Goal: Task Accomplishment & Management: Manage account settings

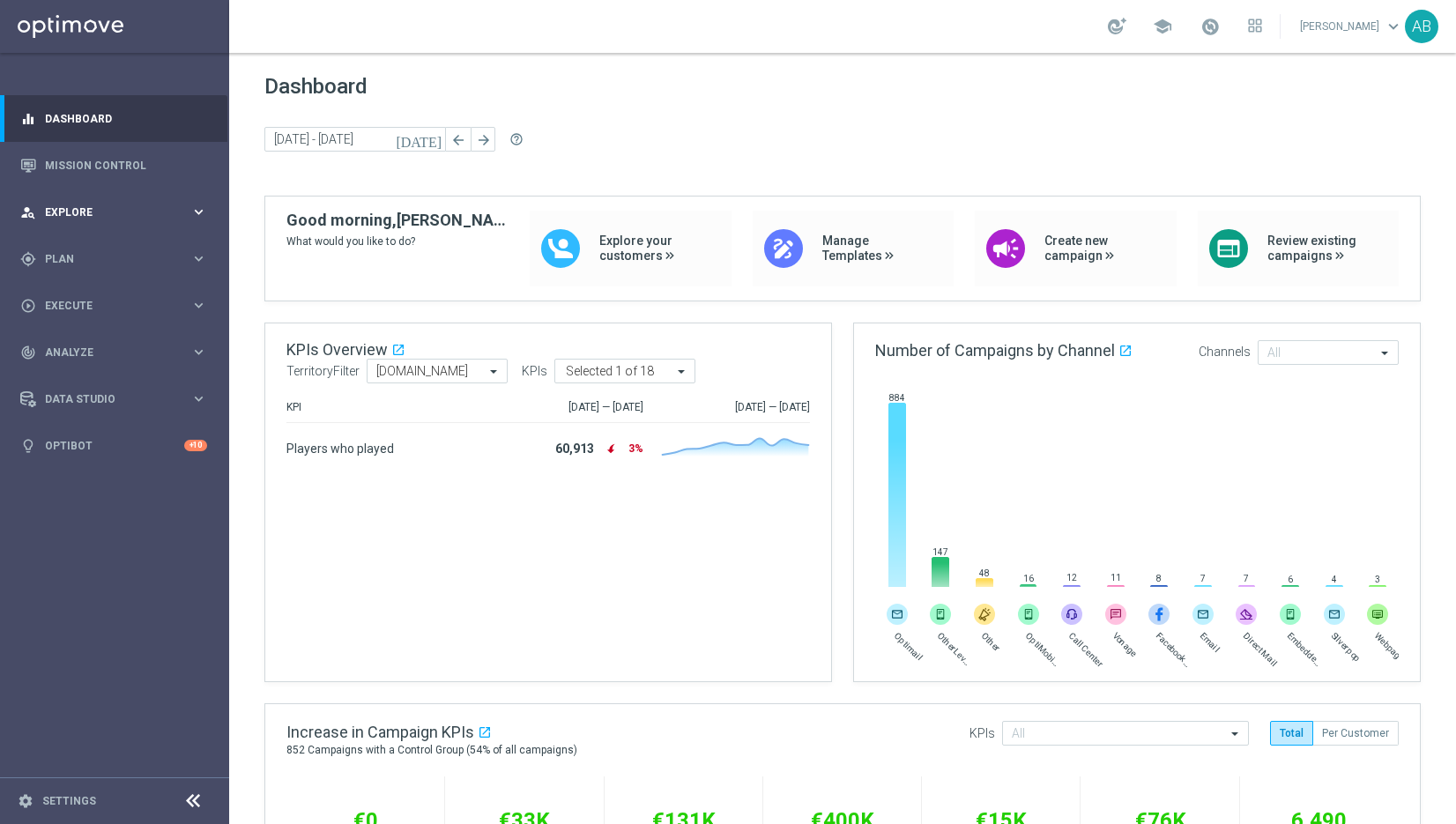
click at [111, 221] on div "person_search Explore keyboard_arrow_right" at bounding box center [113, 212] width 227 height 47
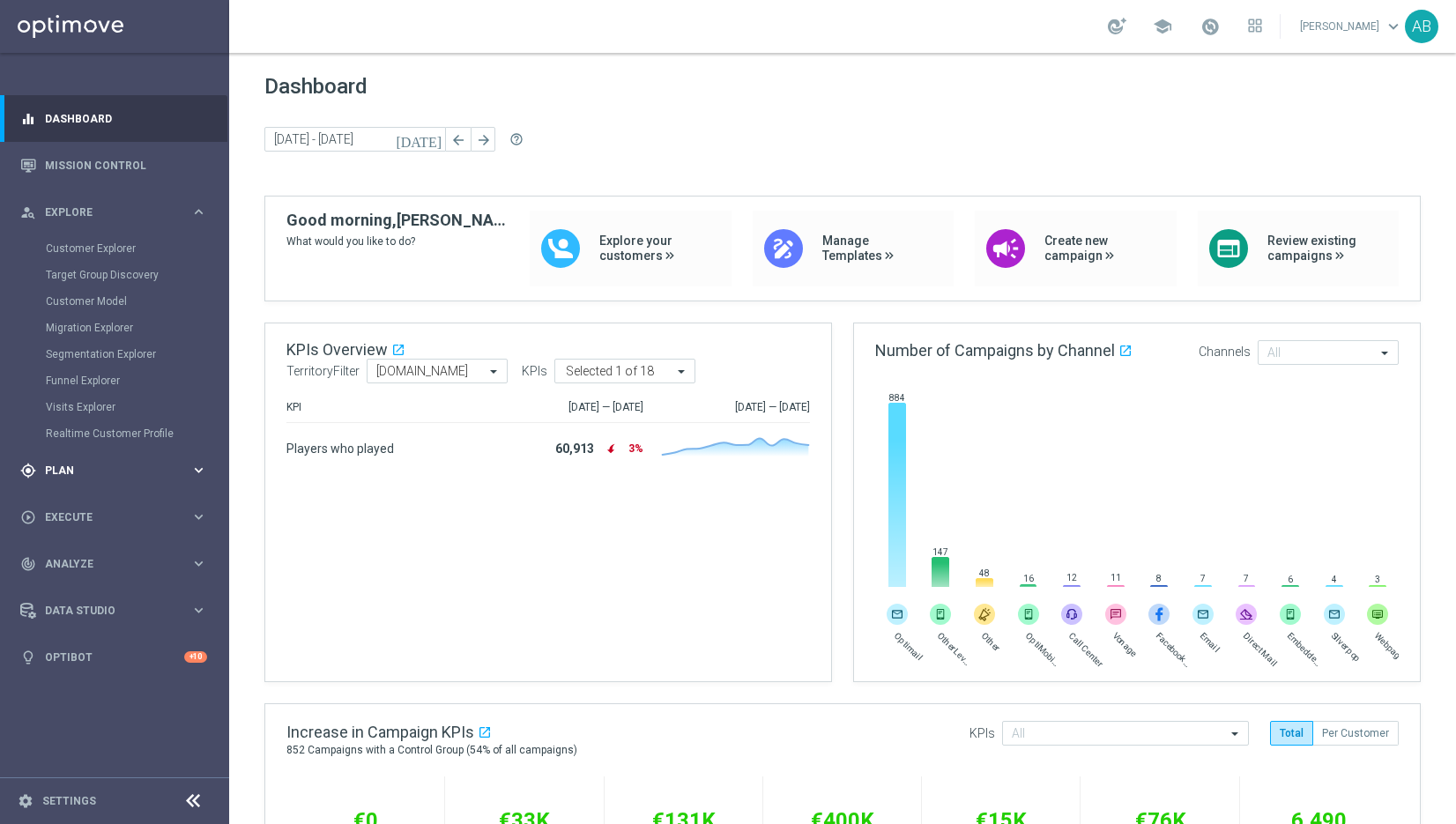
click at [71, 467] on span "Plan" at bounding box center [118, 470] width 146 height 11
click at [84, 299] on link "Target Groups" at bounding box center [114, 294] width 137 height 14
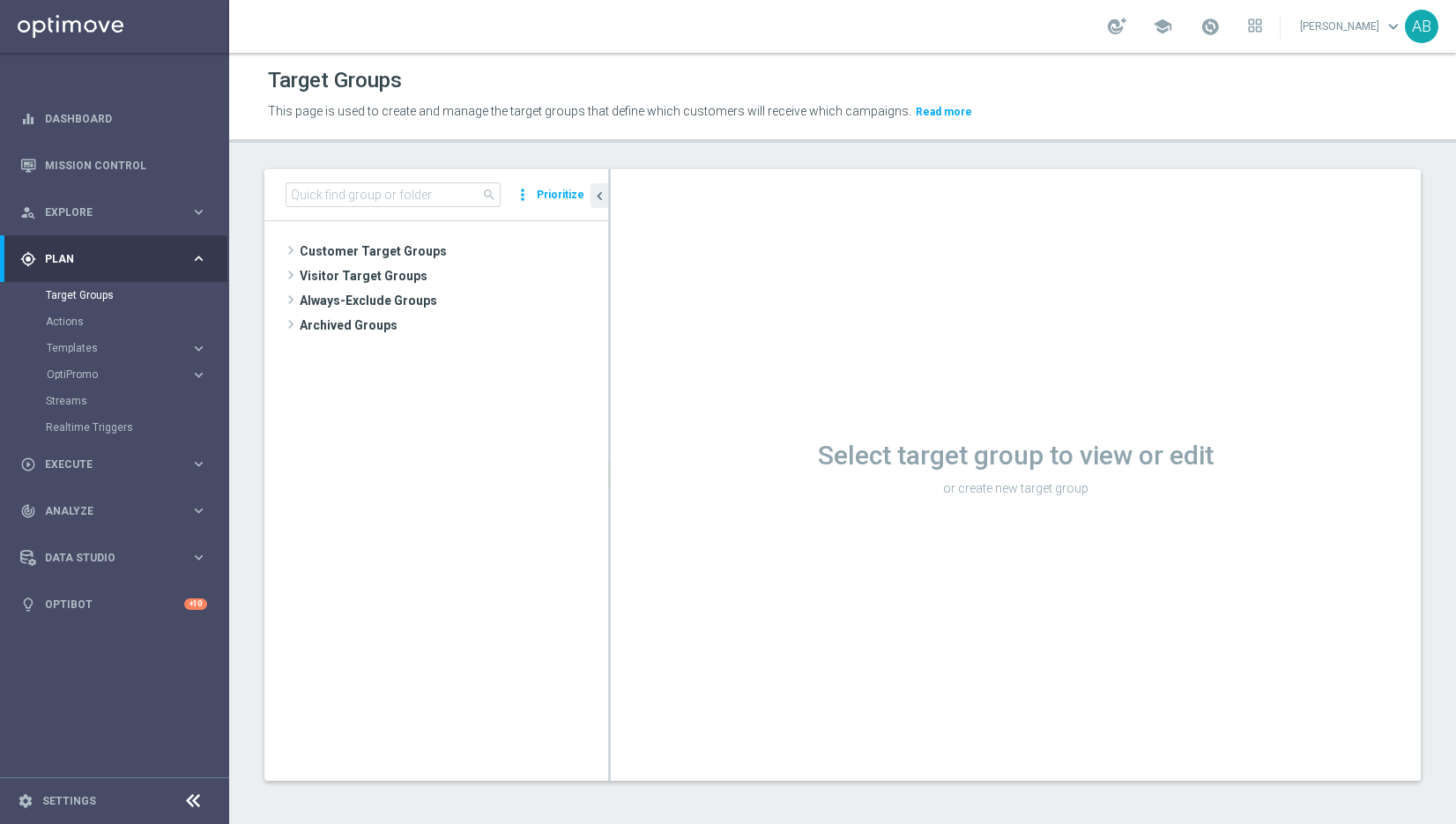
click at [86, 266] on div "gps_fixed Plan keyboard_arrow_right" at bounding box center [113, 258] width 227 height 47
click at [80, 267] on div "gps_fixed Plan keyboard_arrow_right" at bounding box center [113, 258] width 227 height 47
click at [343, 187] on input at bounding box center [394, 195] width 215 height 25
paste input "UK_CASINO_RICHINBOX | HV | BlackJack 10 Drop"
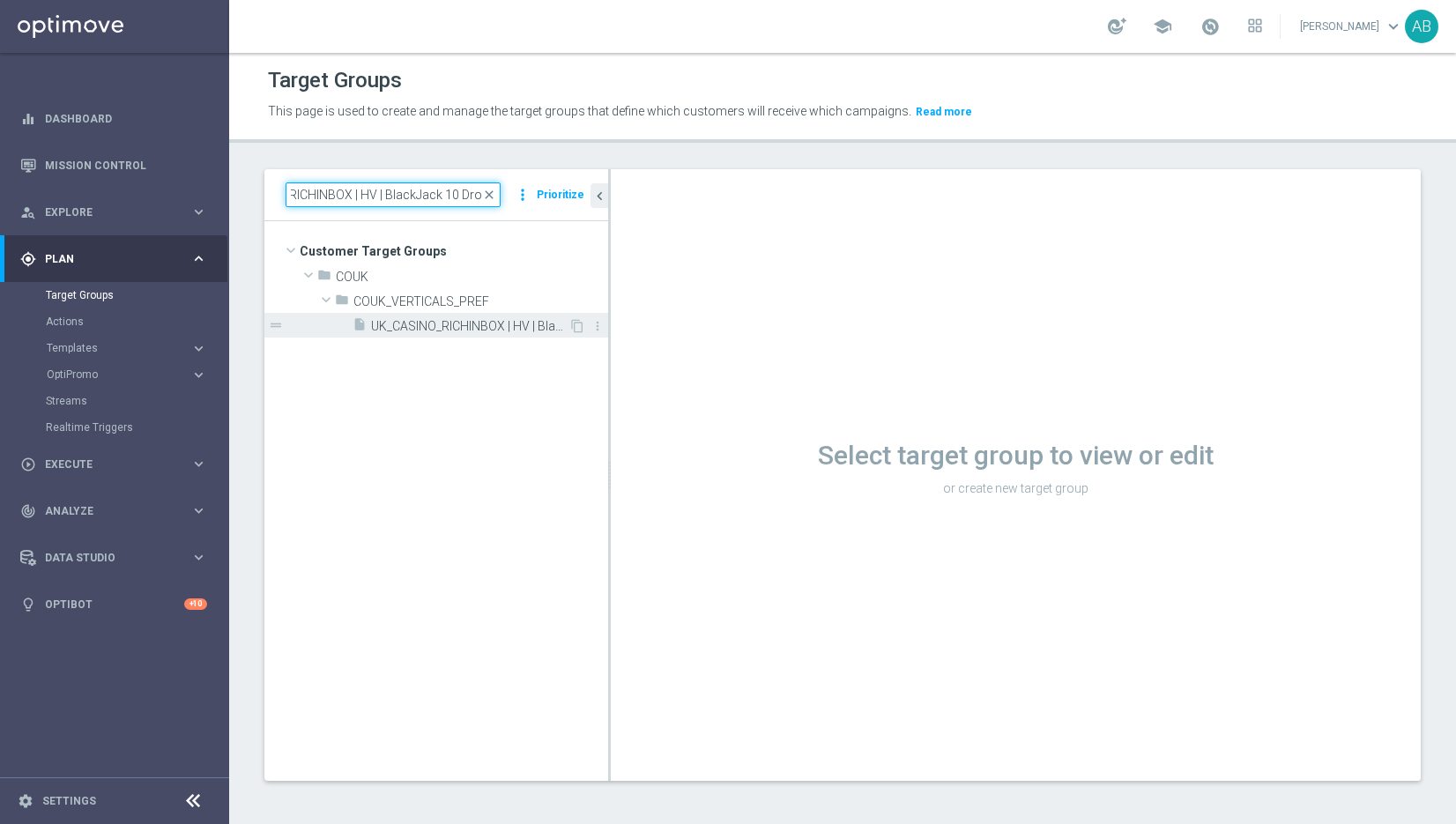
type input "UK_CASINO_RICHINBOX | HV | BlackJack 10 Drop"
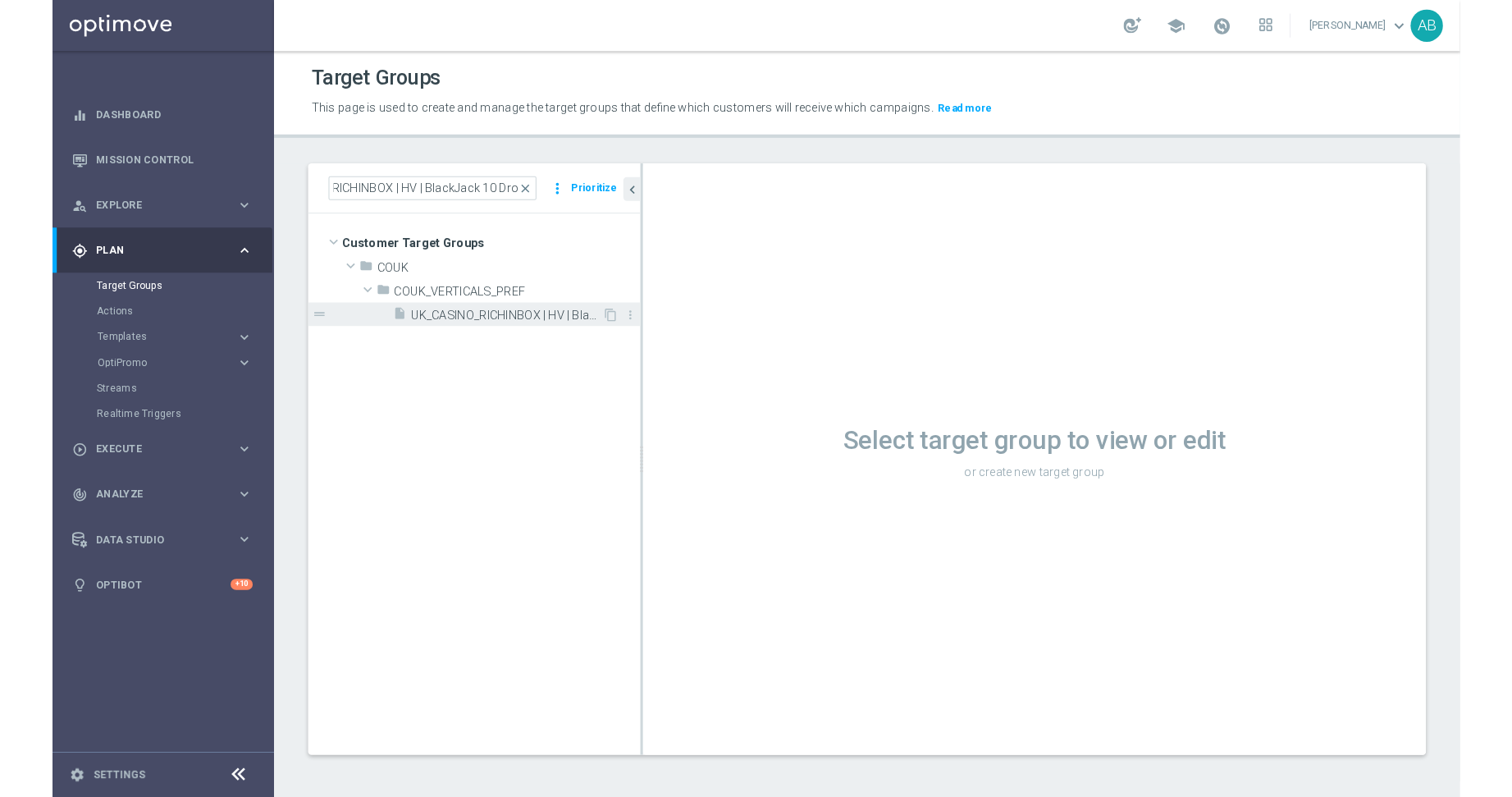
scroll to position [0, 0]
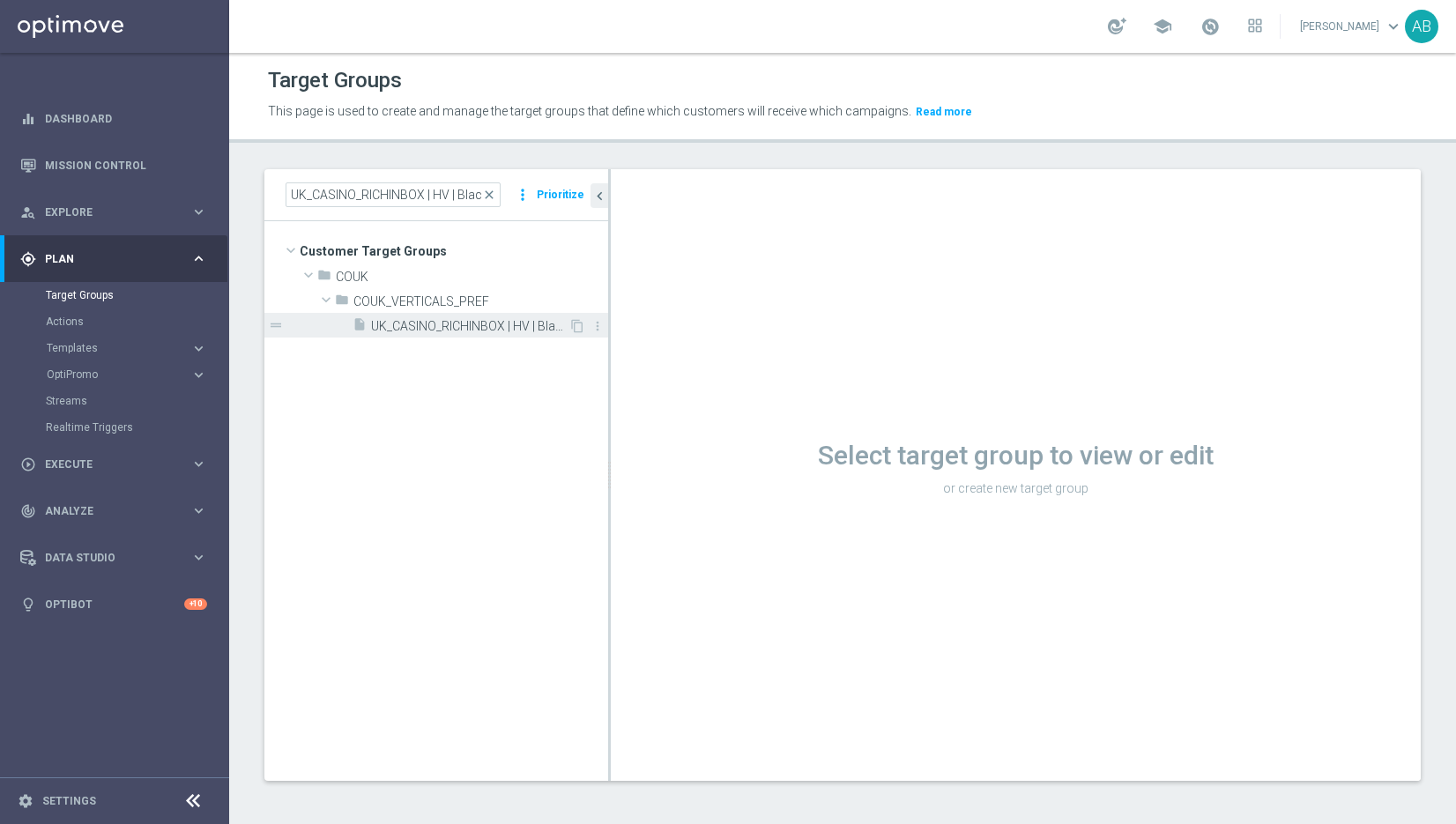
click at [428, 323] on span "UK_CASINO_RICHINBOX | HV | BlackJack 10 Drop" at bounding box center [470, 327] width 198 height 15
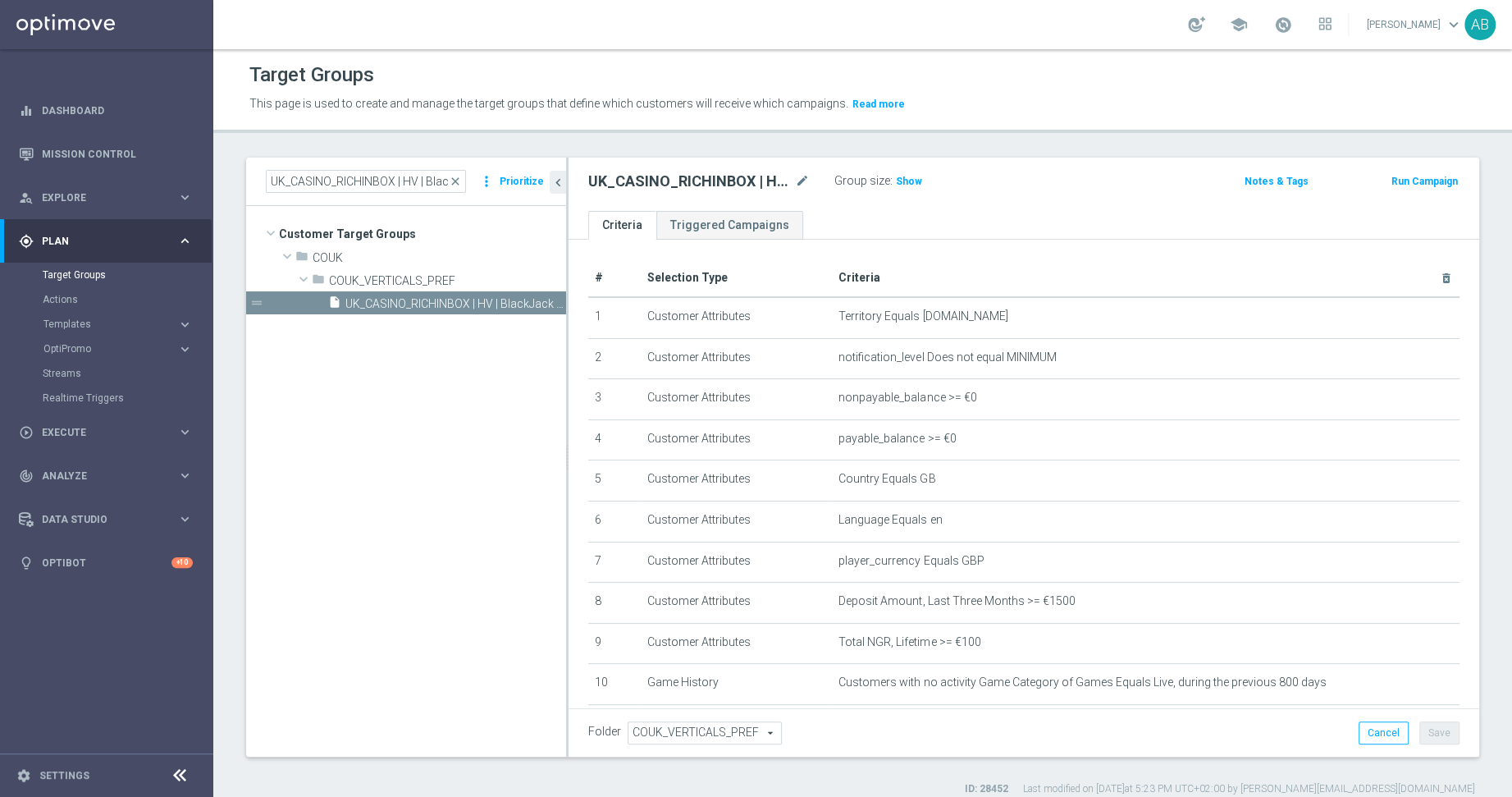
scroll to position [210, 0]
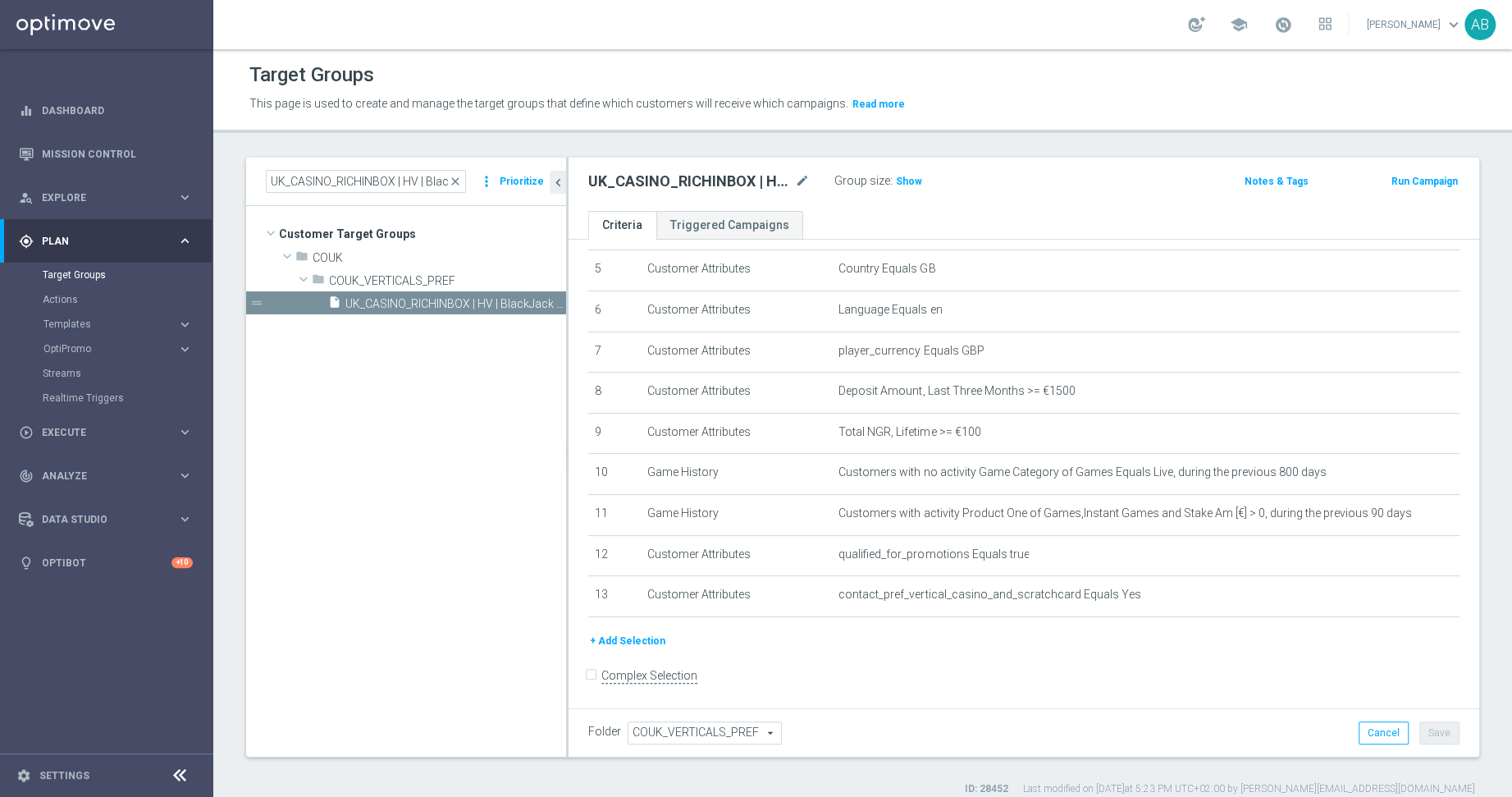
click at [635, 640] on button "+ Add Selection" at bounding box center [628, 641] width 79 height 18
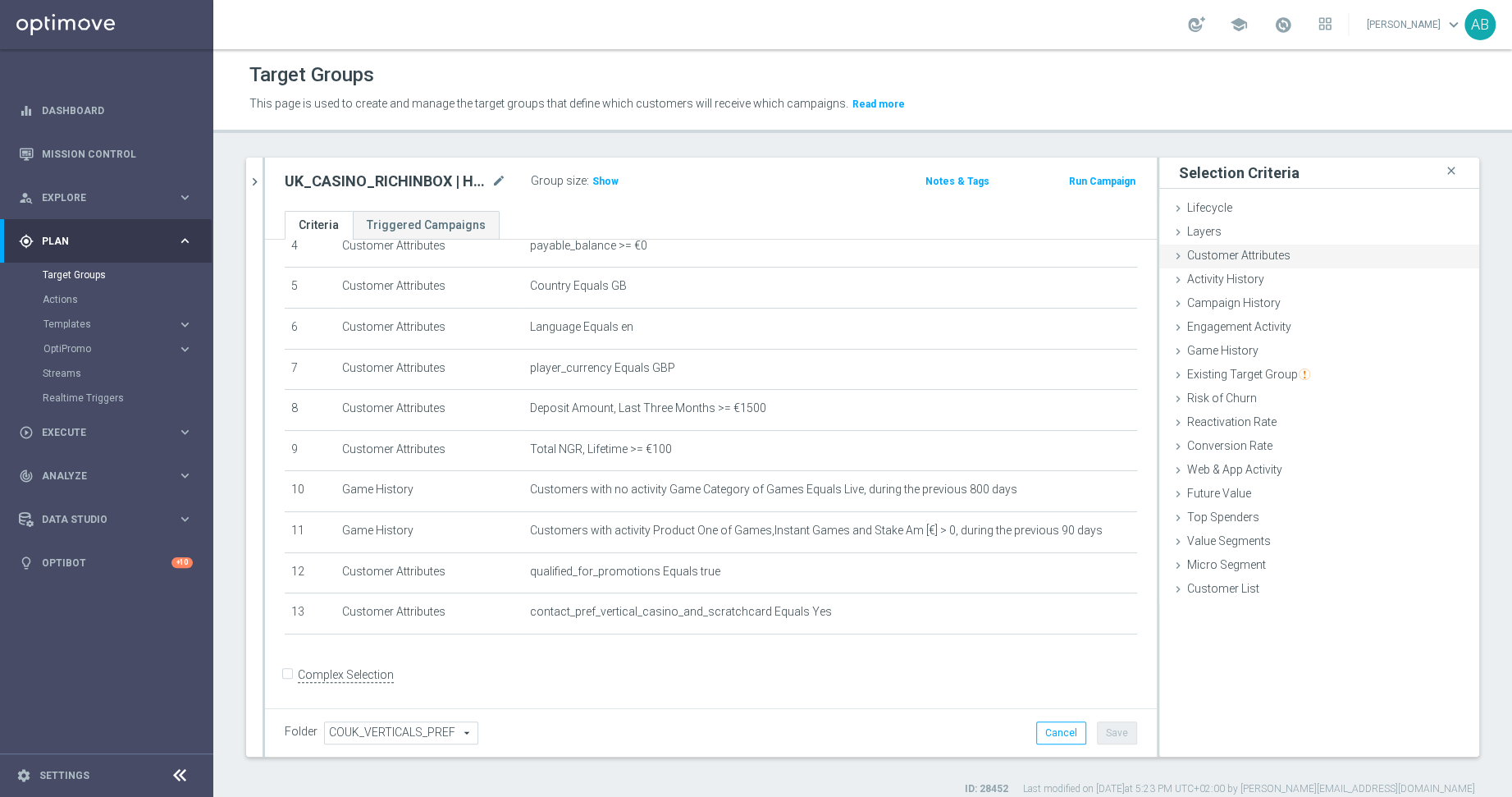
click at [1232, 255] on span "Customer Attributes" at bounding box center [1239, 255] width 104 height 13
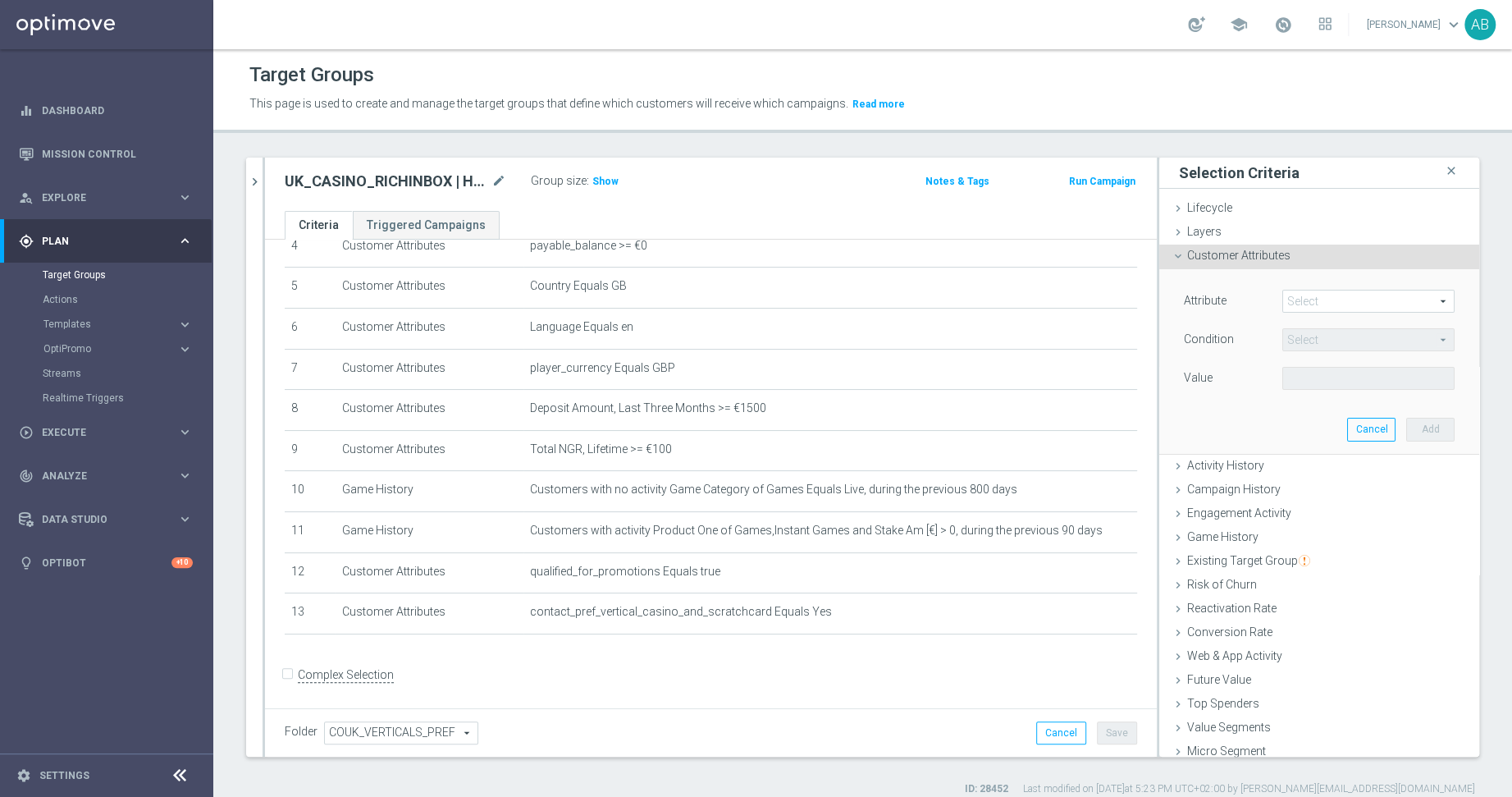
click at [1335, 293] on span at bounding box center [1368, 301] width 171 height 21
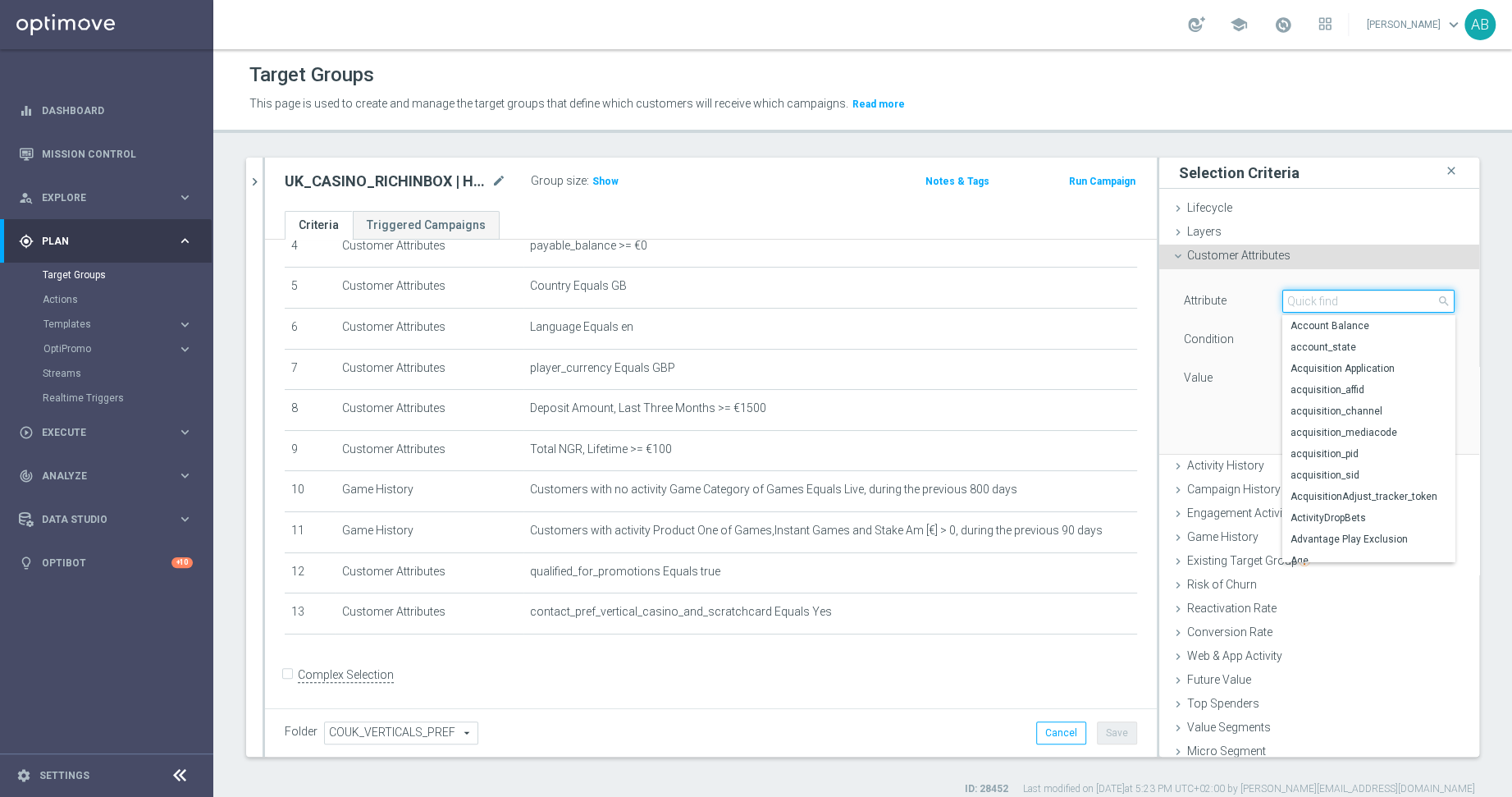
click at [1335, 293] on input "search" at bounding box center [1368, 301] width 172 height 23
type input "f"
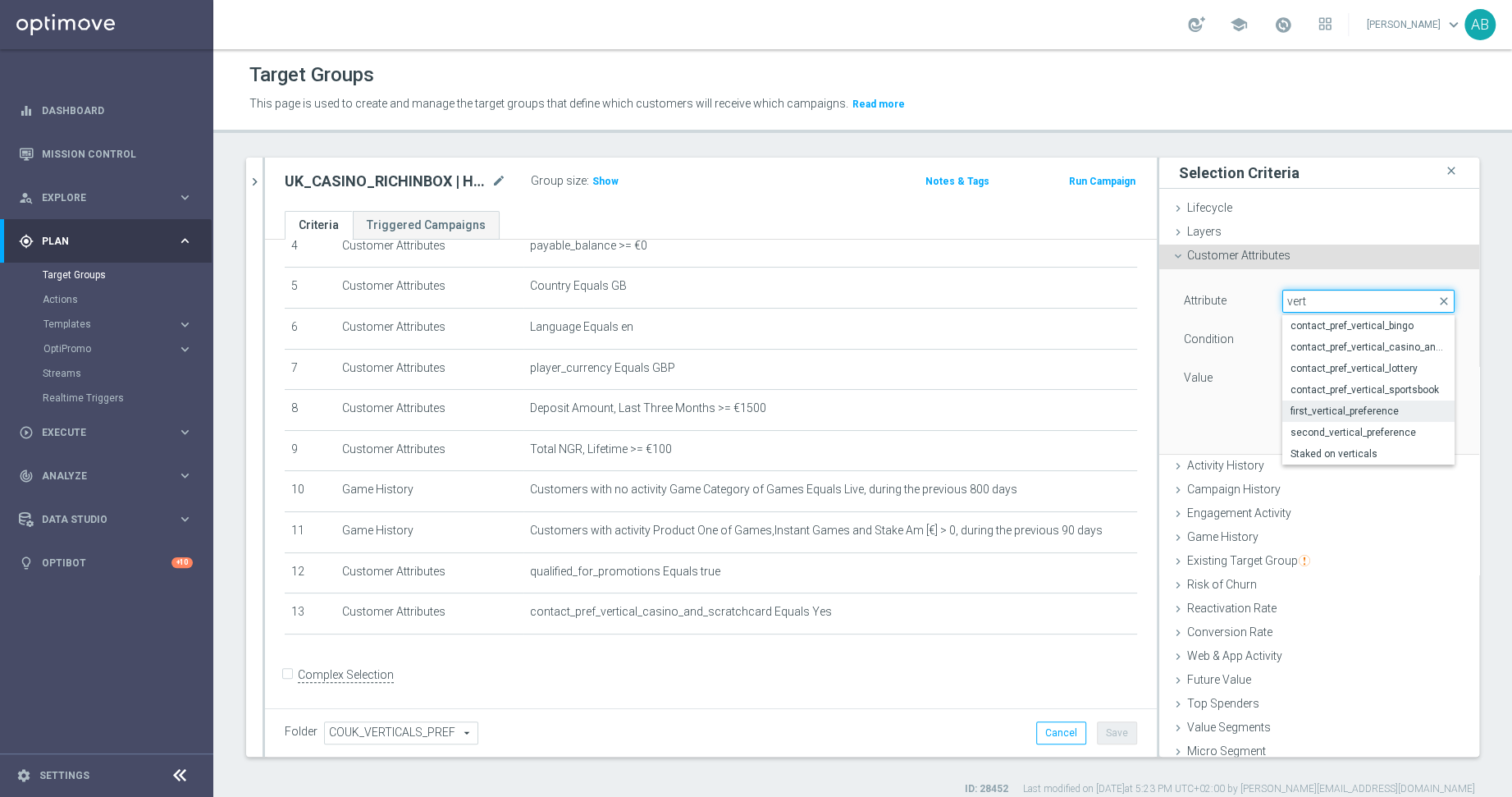
type input "vert"
click at [1355, 415] on span "first_vertical_preference" at bounding box center [1368, 411] width 156 height 13
type input "first_vertical_preference"
type input "Equals"
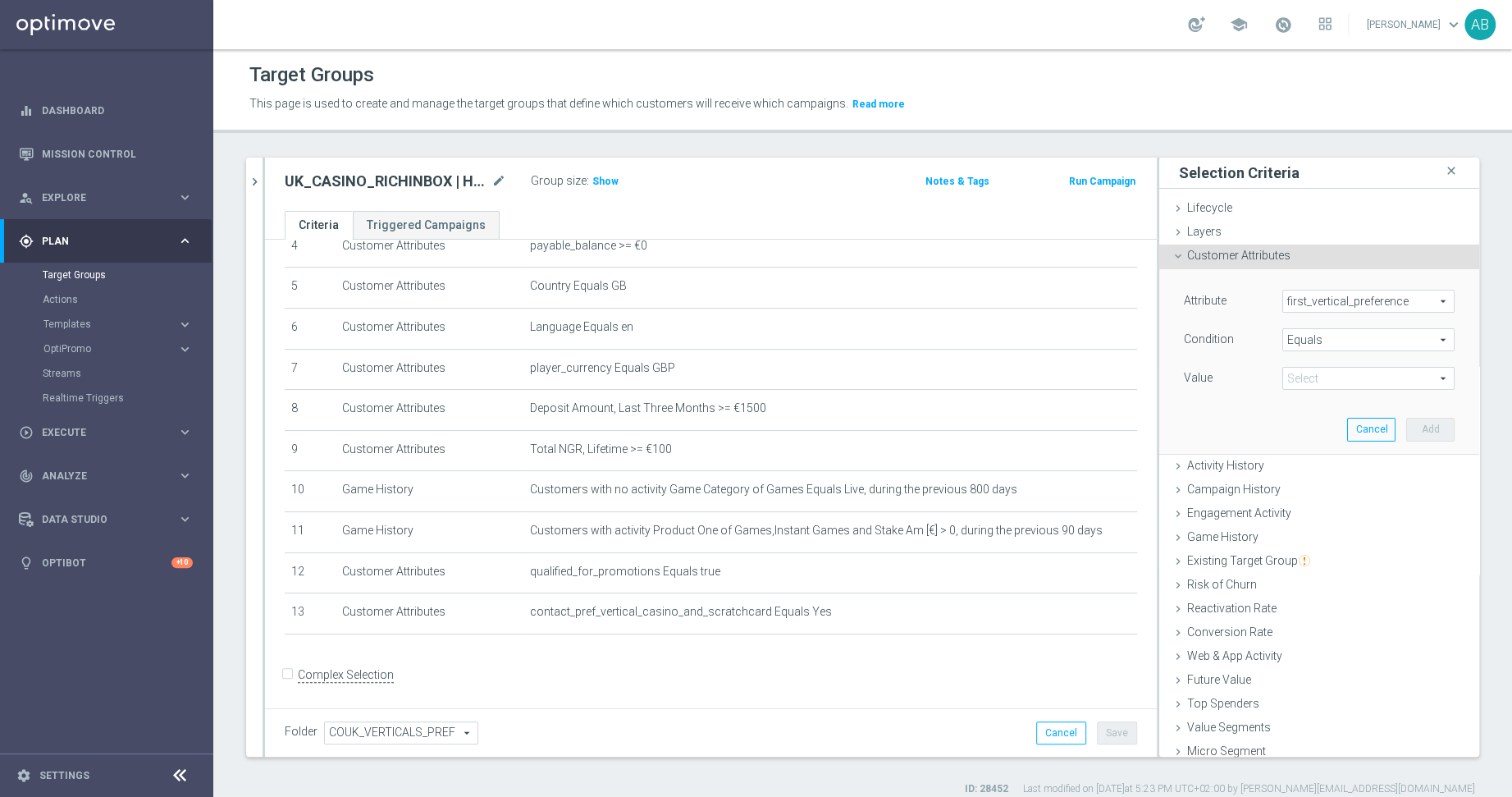
click at [1326, 375] on span at bounding box center [1368, 379] width 171 height 21
click at [1326, 375] on input "search" at bounding box center [1368, 379] width 172 height 23
click at [1232, 395] on div "Attribute first_vertical_preference first_vertical_preference arrow_drop_down s…" at bounding box center [1319, 361] width 296 height 184
click at [1218, 258] on span "Customer Attributes" at bounding box center [1239, 255] width 104 height 13
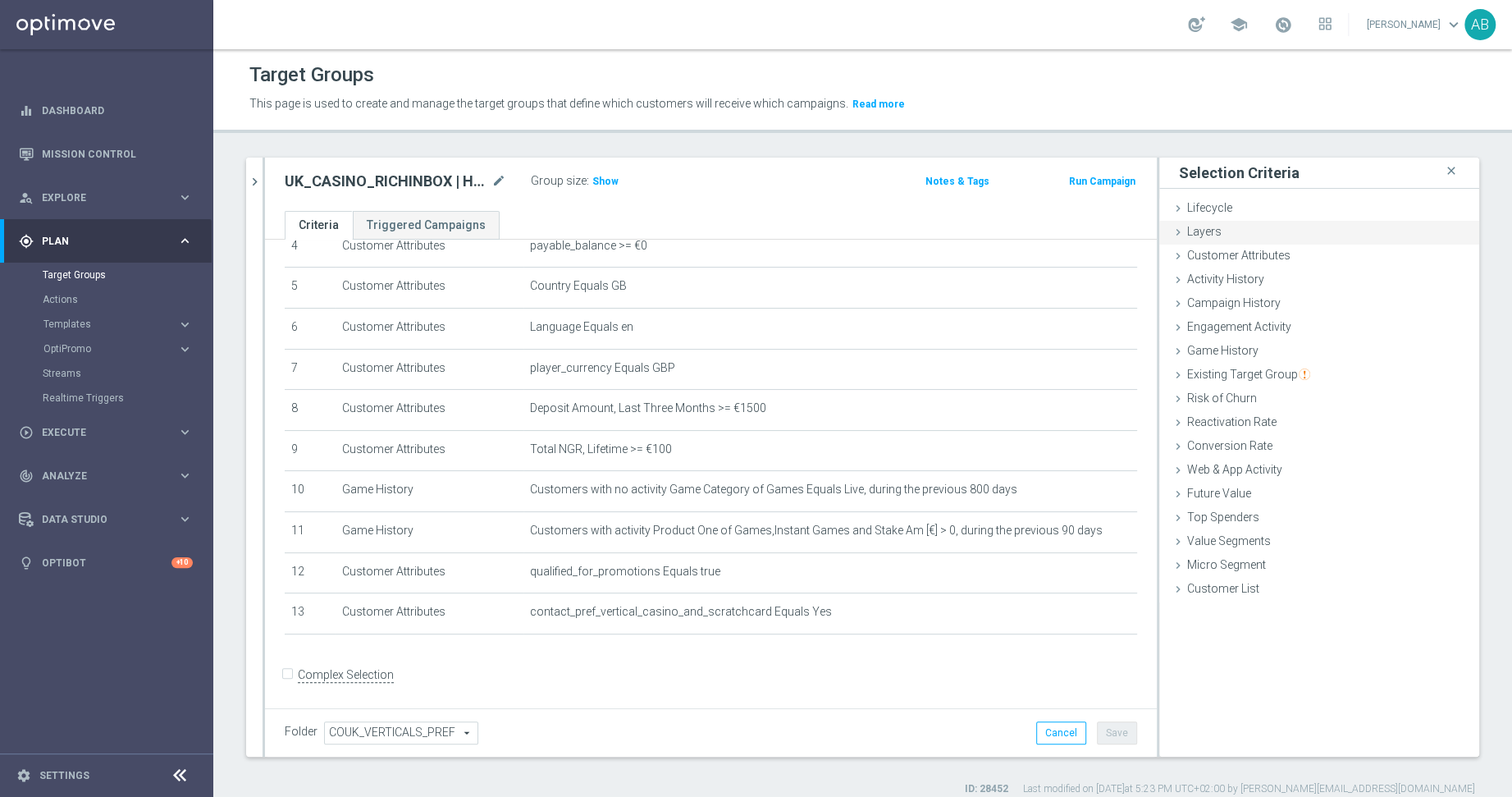
click at [1201, 234] on span "Layers" at bounding box center [1204, 231] width 35 height 13
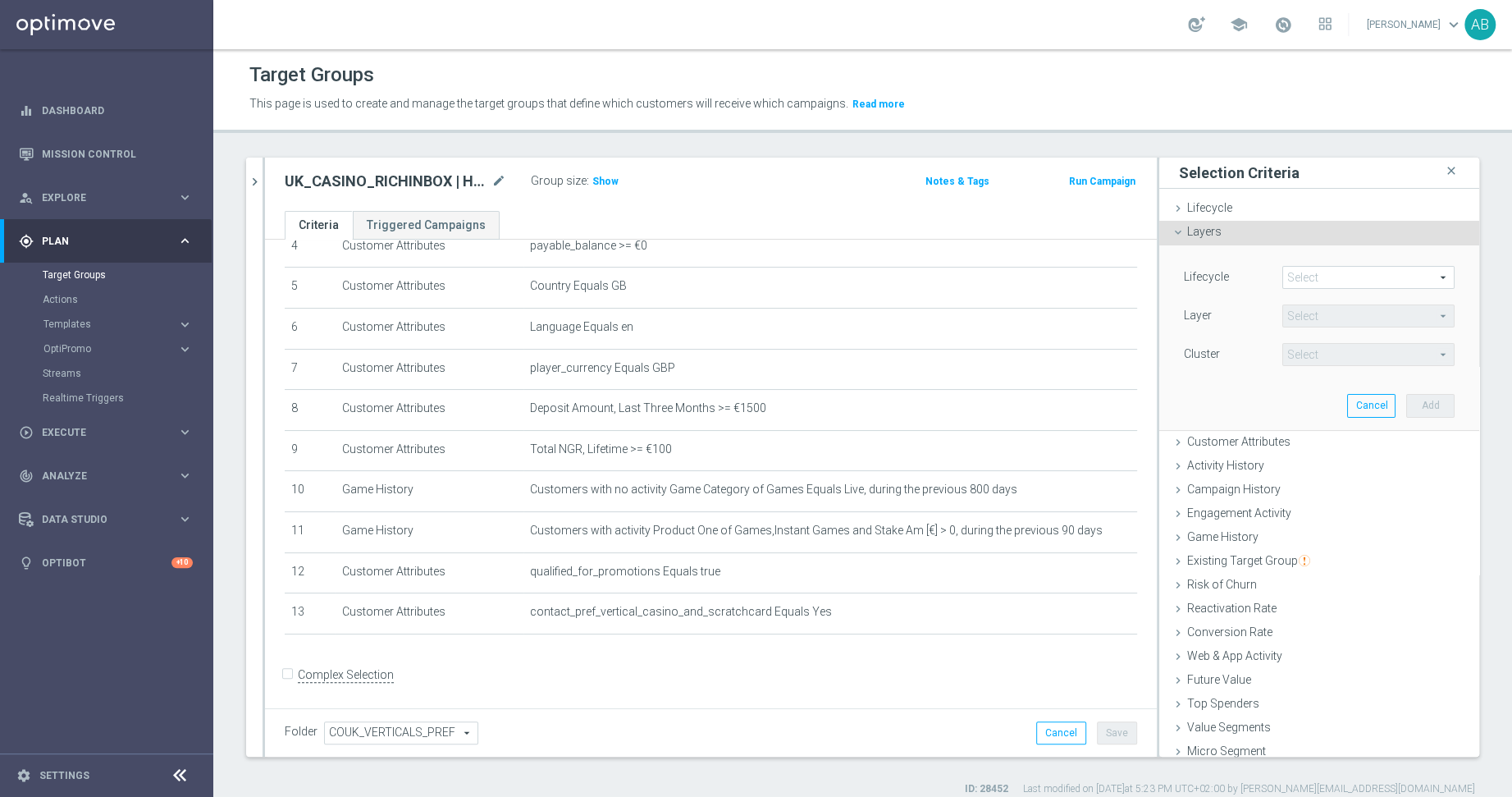
click at [1301, 279] on span at bounding box center [1368, 278] width 171 height 21
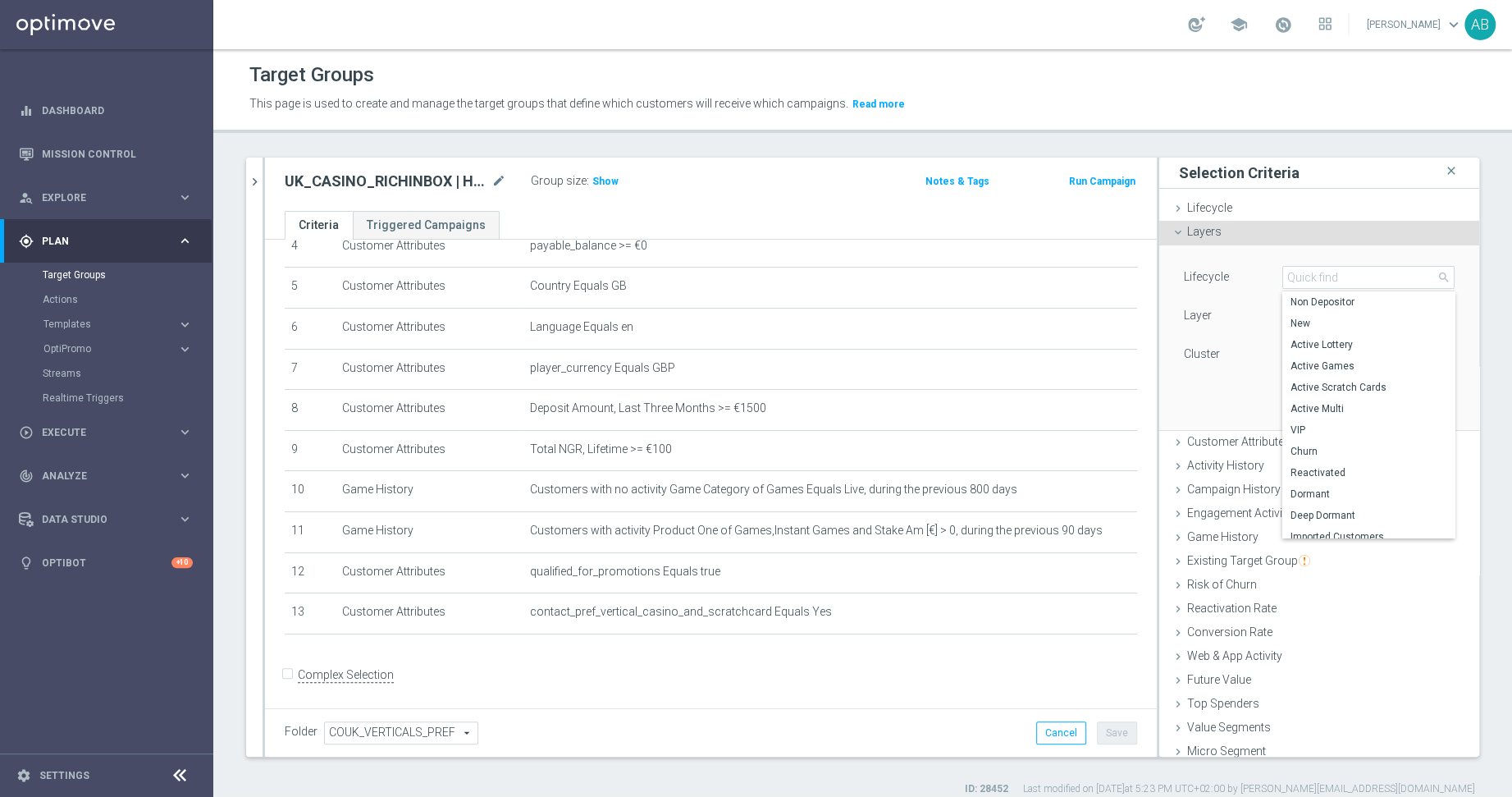
click at [1183, 338] on div "Lifecycle Select arrow_drop_down search Non Depositor New Active Lottery Active…" at bounding box center [1318, 318] width 271 height 104
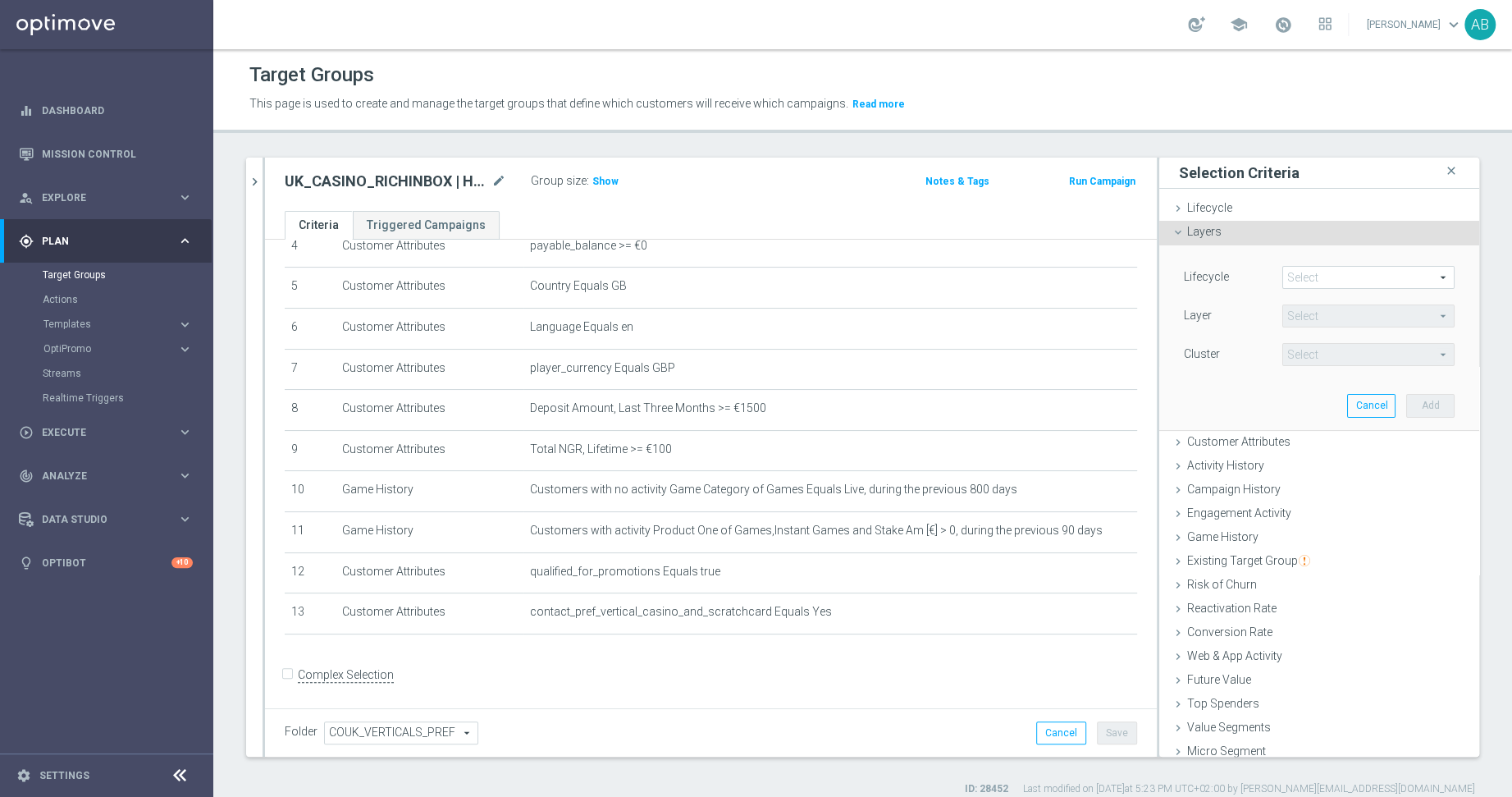
click at [1323, 274] on span at bounding box center [1368, 278] width 171 height 21
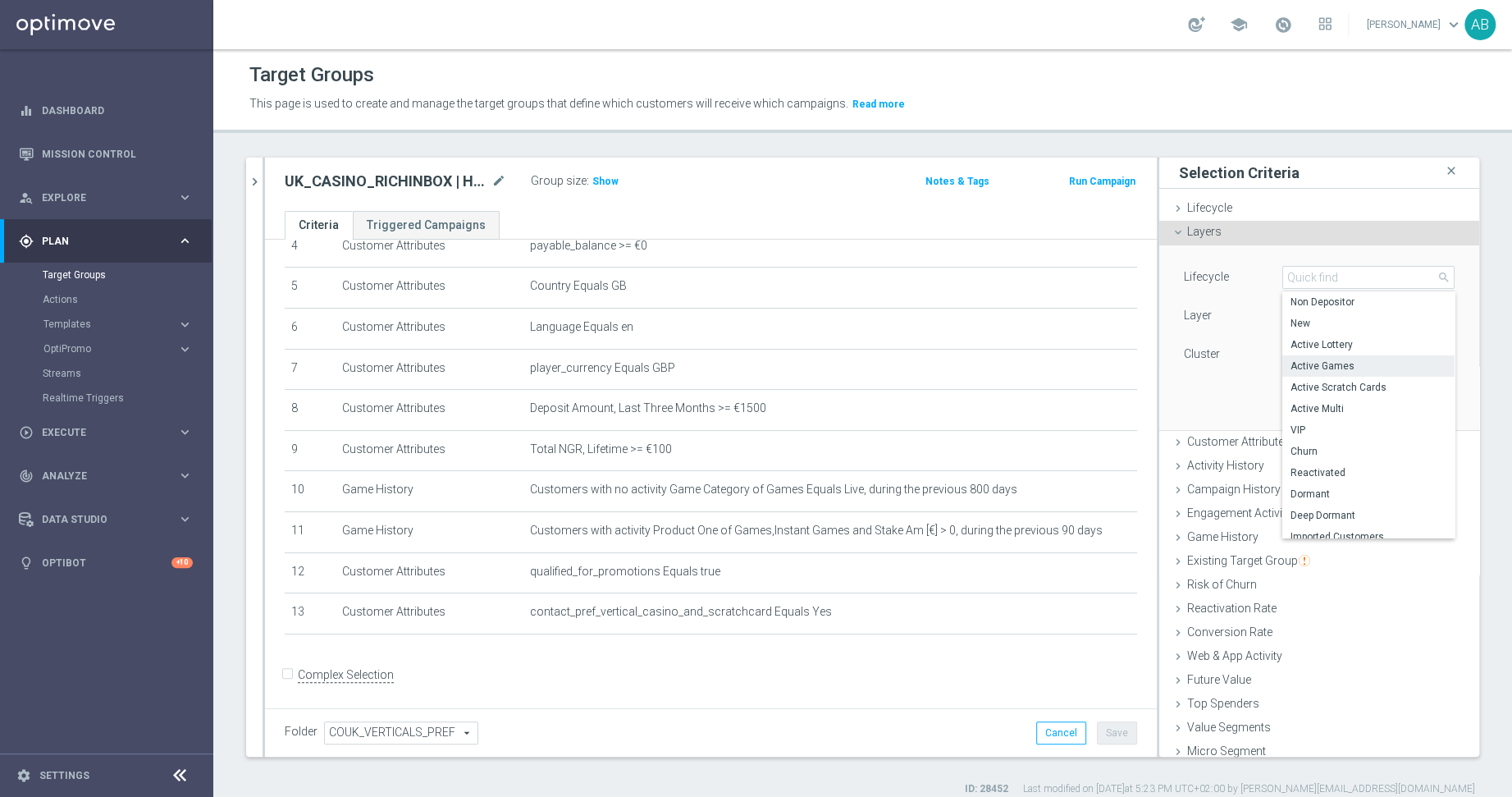
click at [1332, 359] on span "Active Games" at bounding box center [1368, 365] width 156 height 13
type input "Active Games"
click at [1304, 317] on span at bounding box center [1368, 316] width 171 height 21
click at [1196, 234] on span "Layers" at bounding box center [1204, 231] width 35 height 13
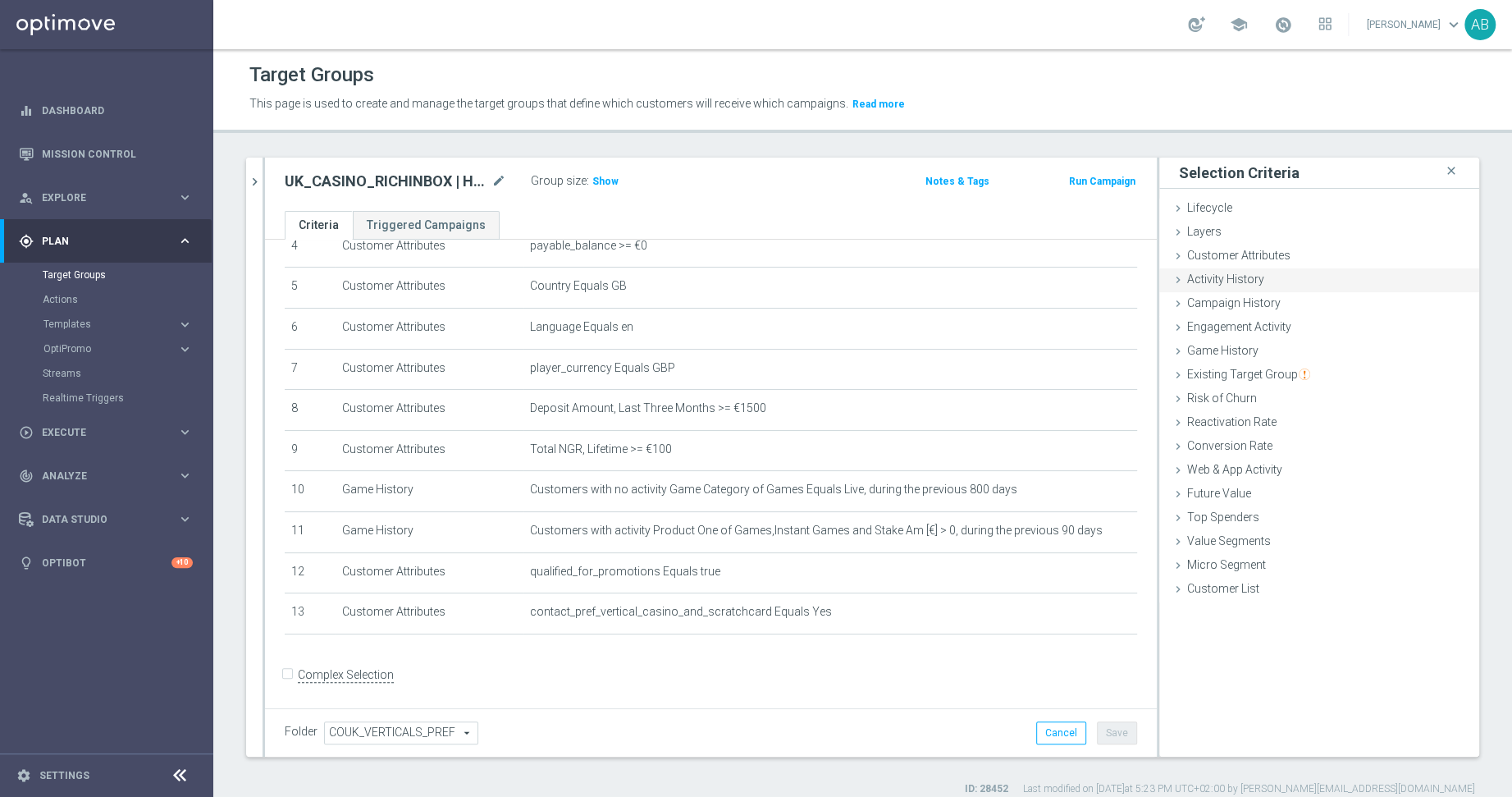
click at [1220, 286] on div "Activity History done" at bounding box center [1319, 281] width 320 height 25
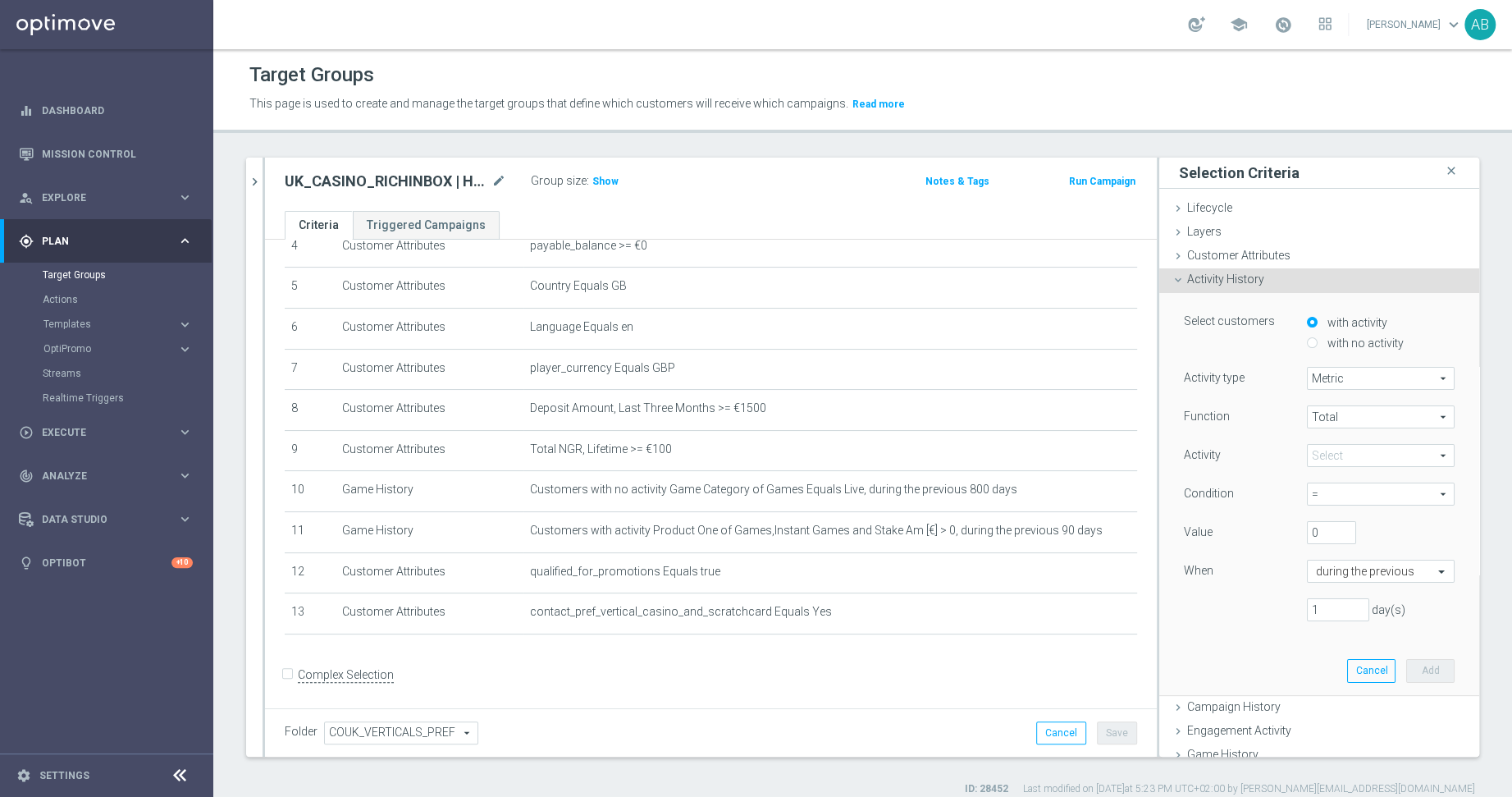
click at [1347, 381] on span "Metric" at bounding box center [1380, 379] width 146 height 21
click at [1273, 395] on div "Activity type Metric Metric arrow_drop_down search Metric Days with activity Fu…" at bounding box center [1318, 500] width 271 height 267
click at [1321, 410] on span "Total" at bounding box center [1380, 417] width 146 height 21
click at [1316, 381] on span "Metric" at bounding box center [1380, 379] width 146 height 21
click at [1336, 428] on span "Days with activity" at bounding box center [1380, 424] width 129 height 13
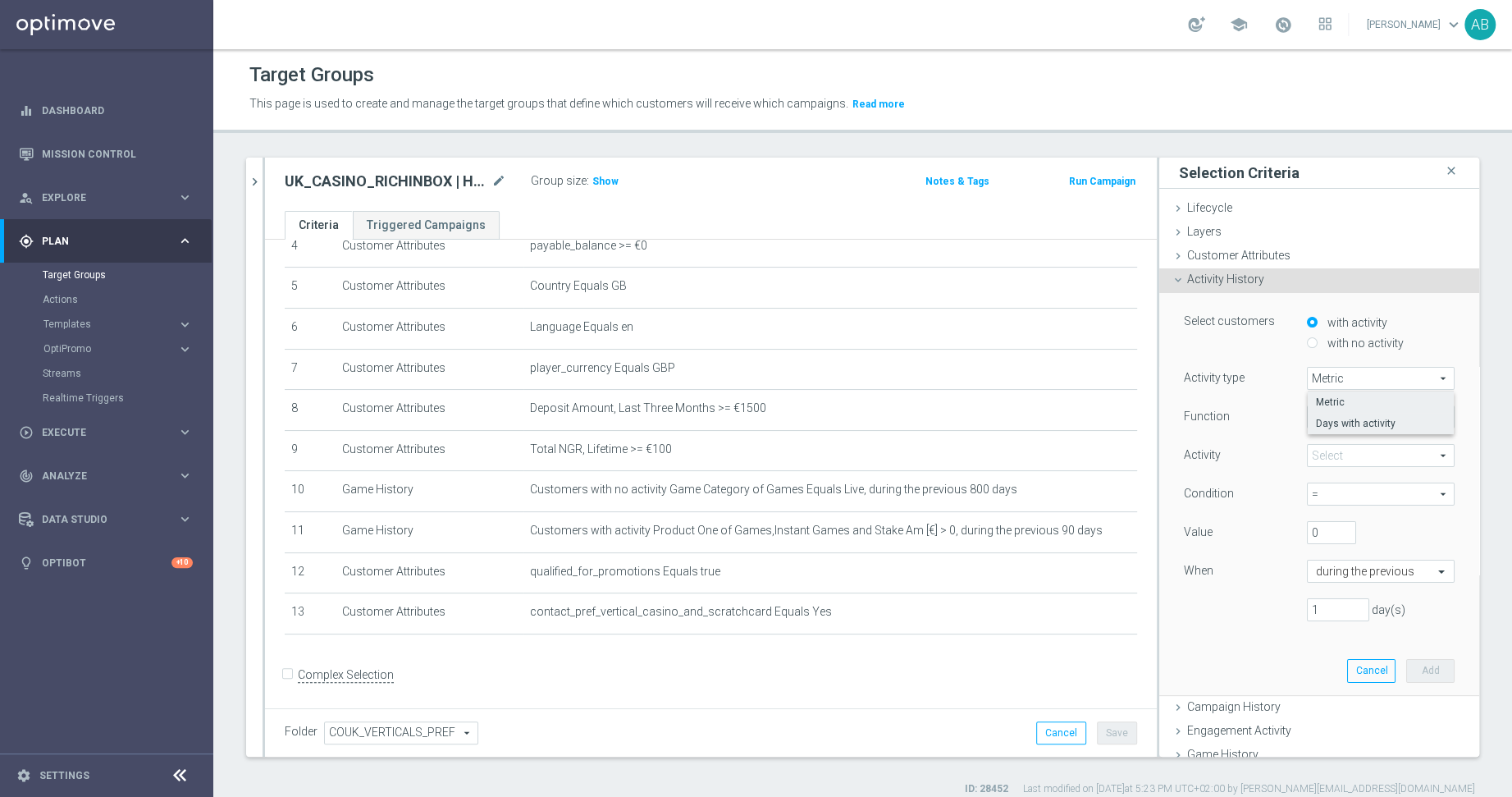
type input "Days with activity"
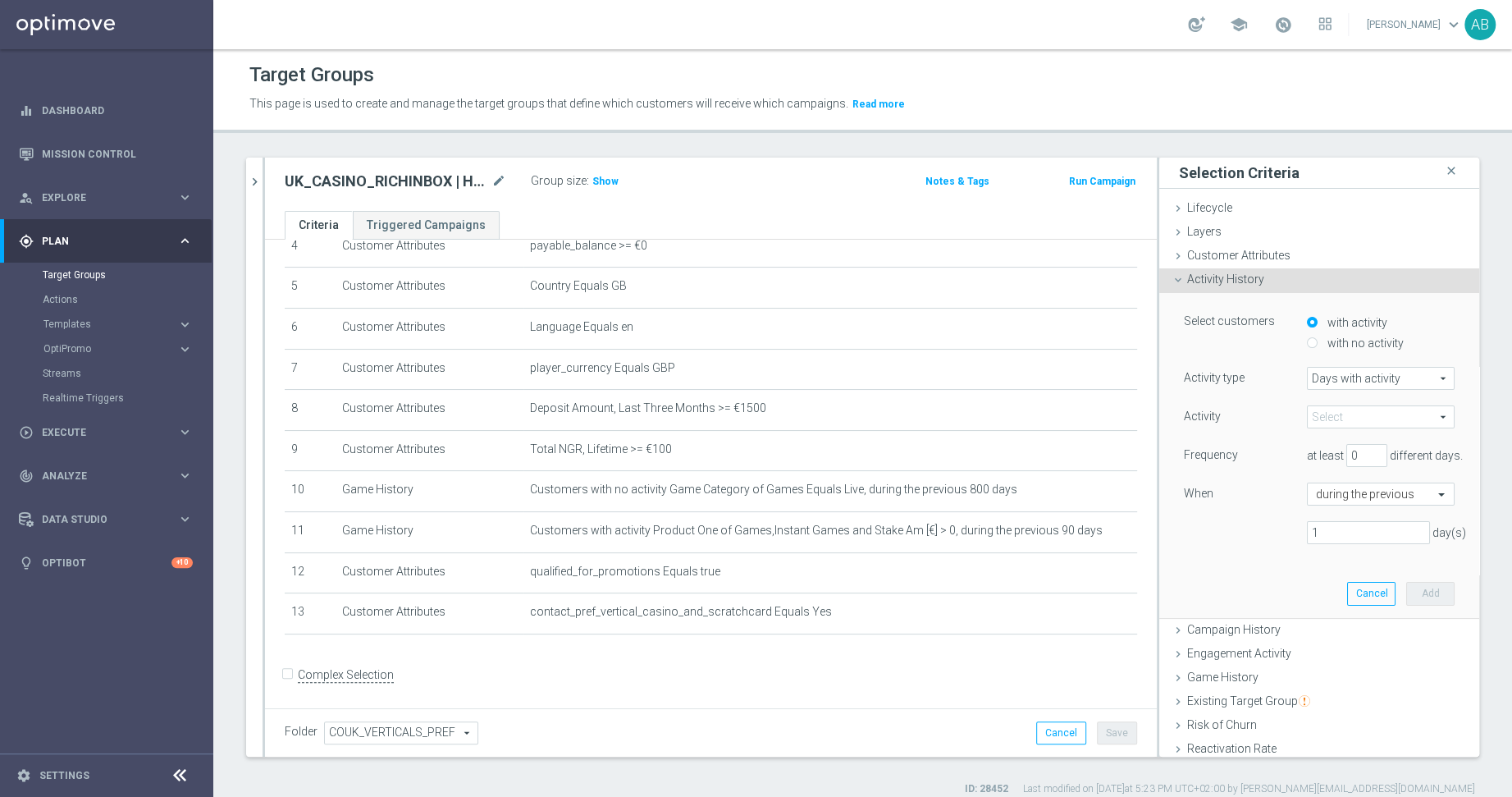
click at [1331, 418] on span at bounding box center [1380, 417] width 146 height 21
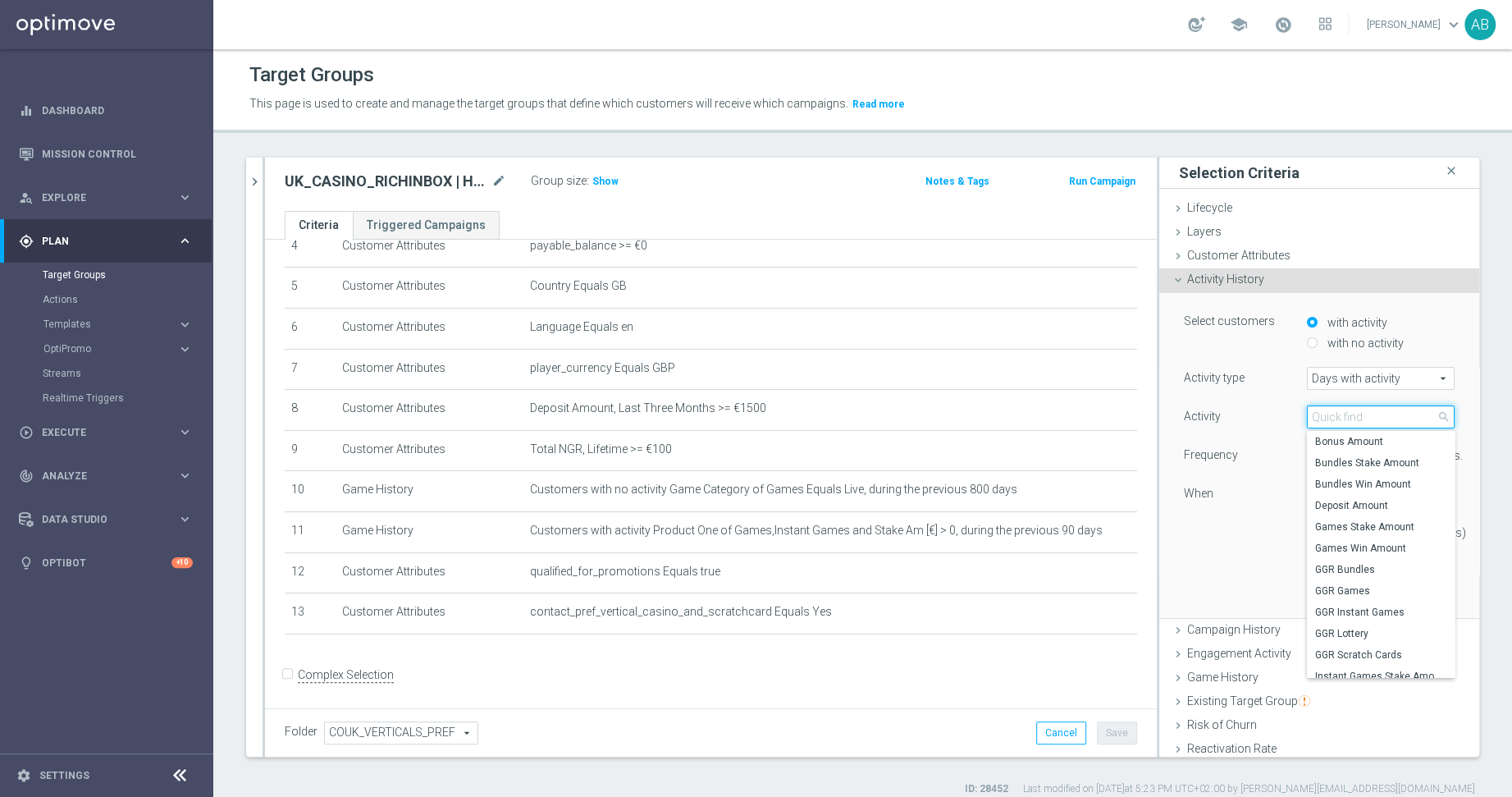
click at [1349, 414] on input "search" at bounding box center [1380, 417] width 147 height 23
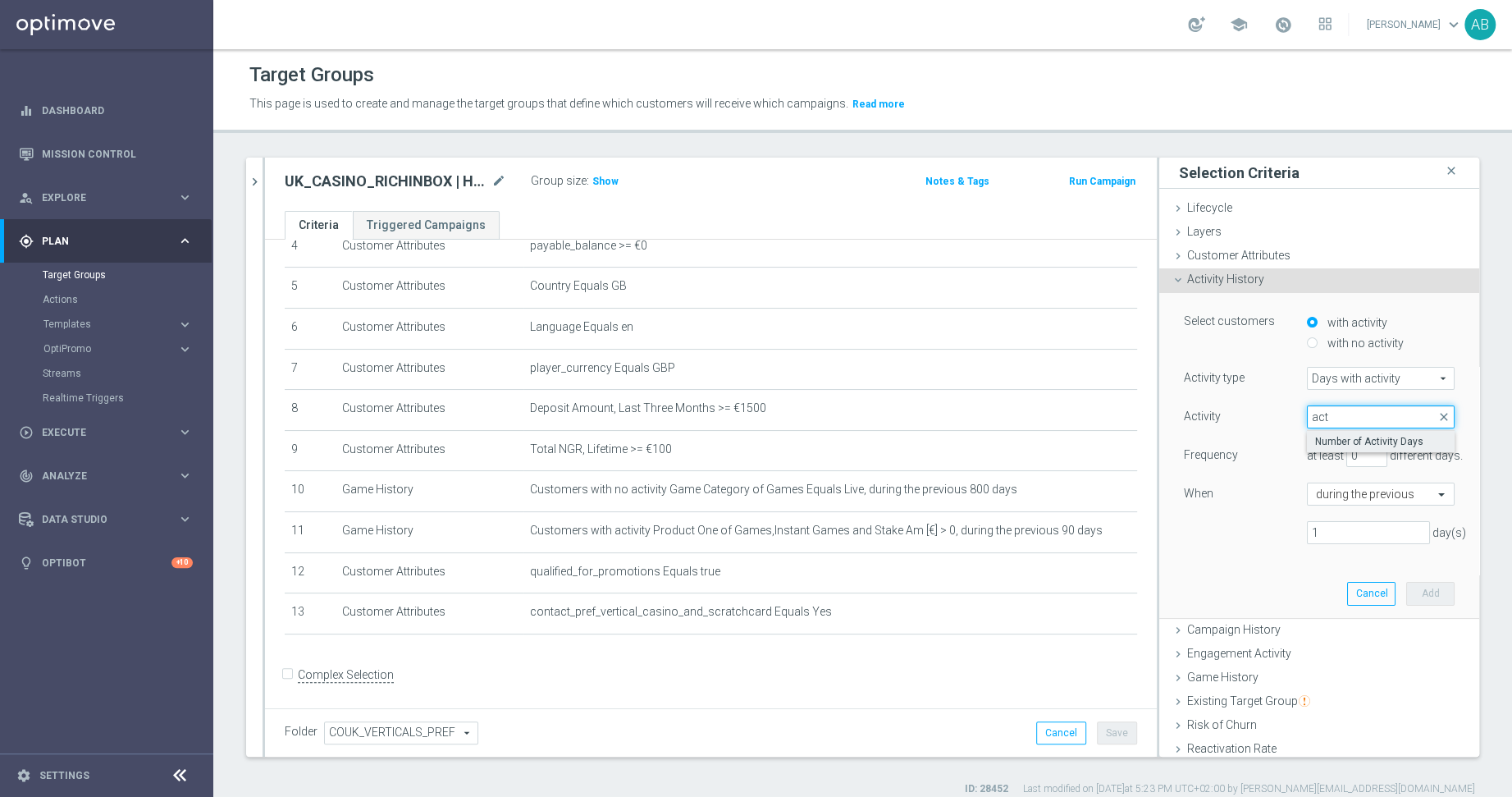
type input "act"
click at [1355, 437] on span "Number of Activity Days" at bounding box center [1380, 441] width 131 height 13
type input "Number of Activity Days"
click at [1170, 275] on div "Activity History done" at bounding box center [1319, 281] width 320 height 25
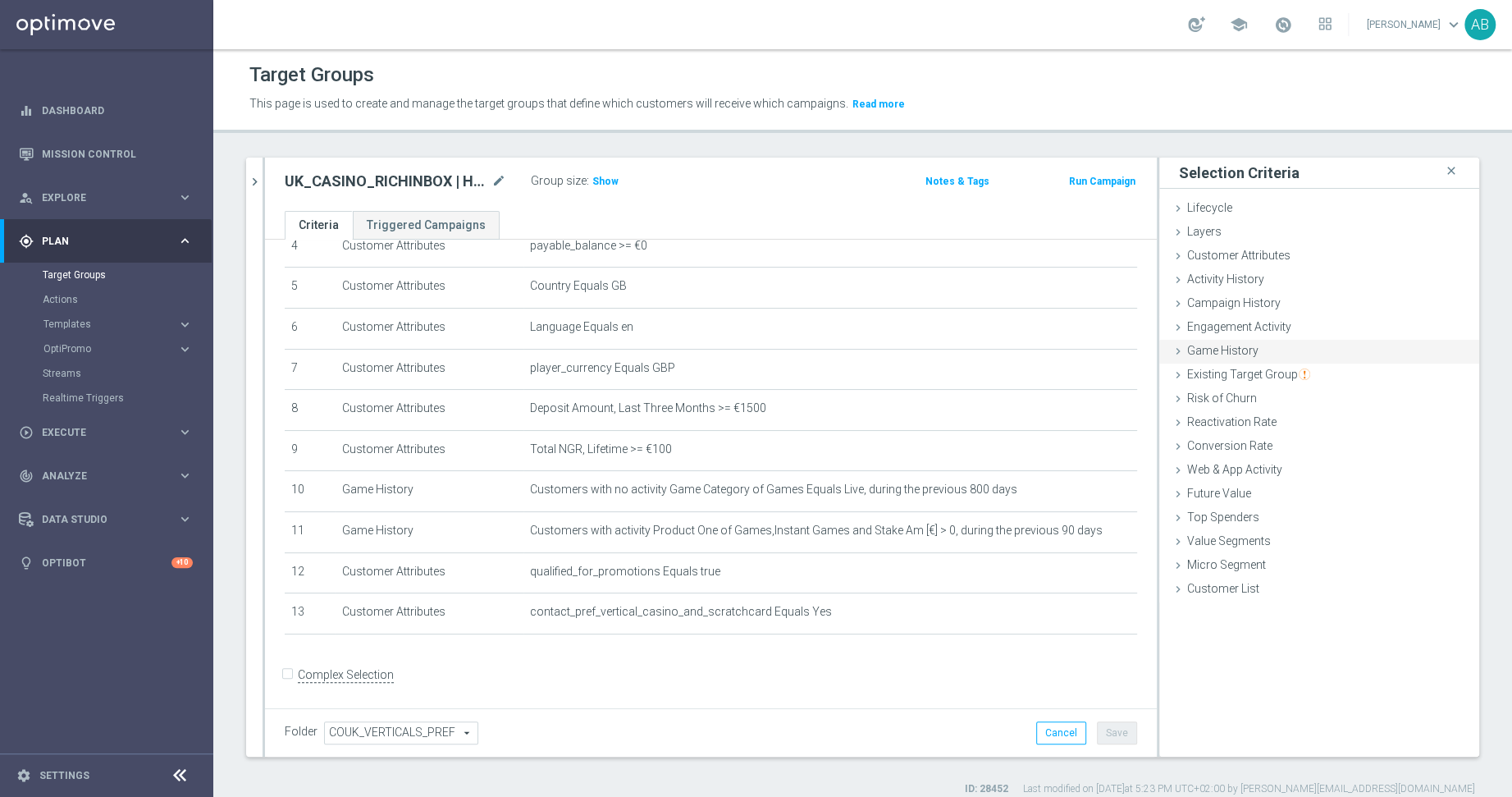
click at [1213, 342] on div "Game History done" at bounding box center [1319, 352] width 320 height 25
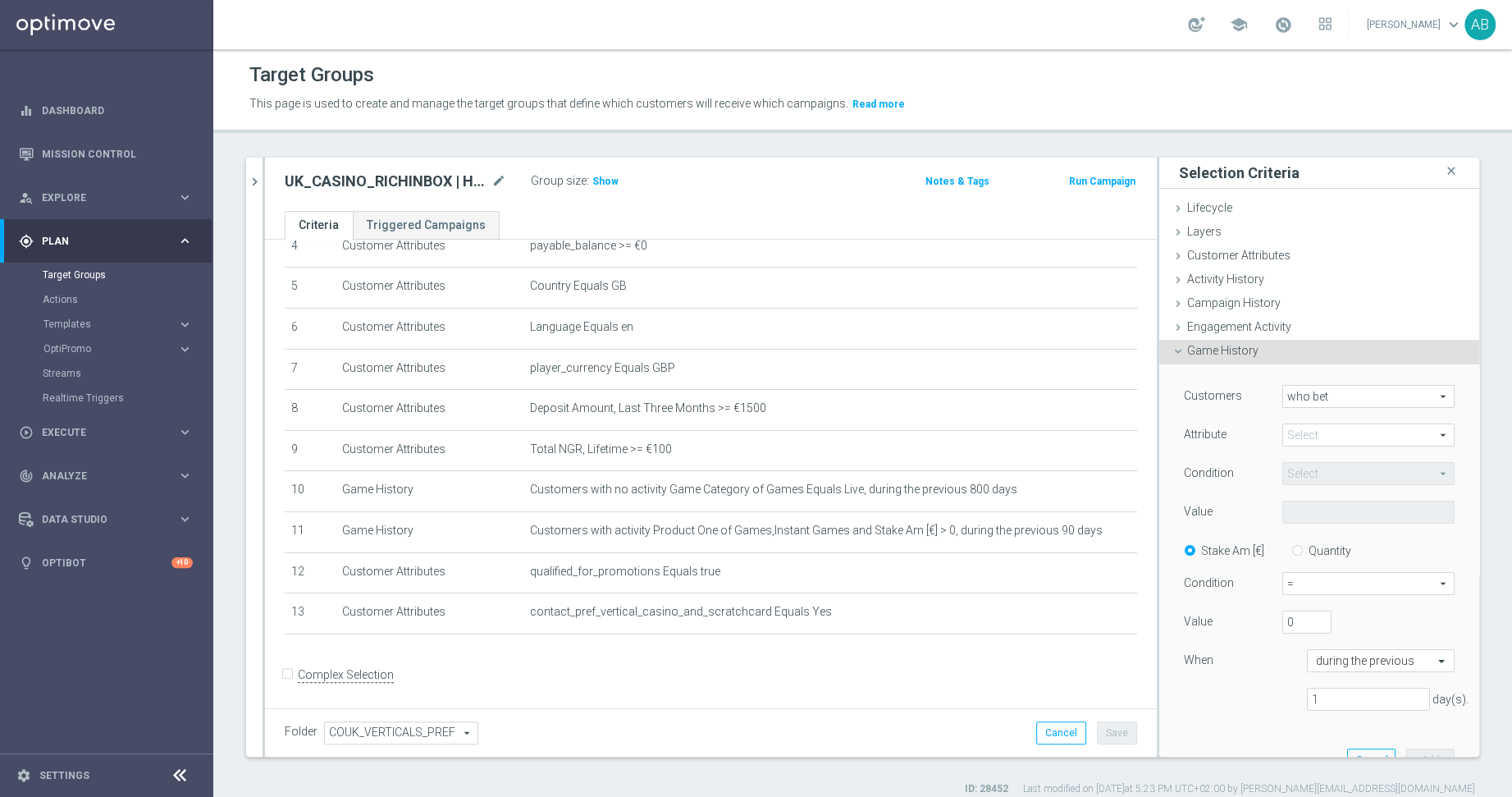
click at [1314, 433] on span at bounding box center [1368, 435] width 171 height 21
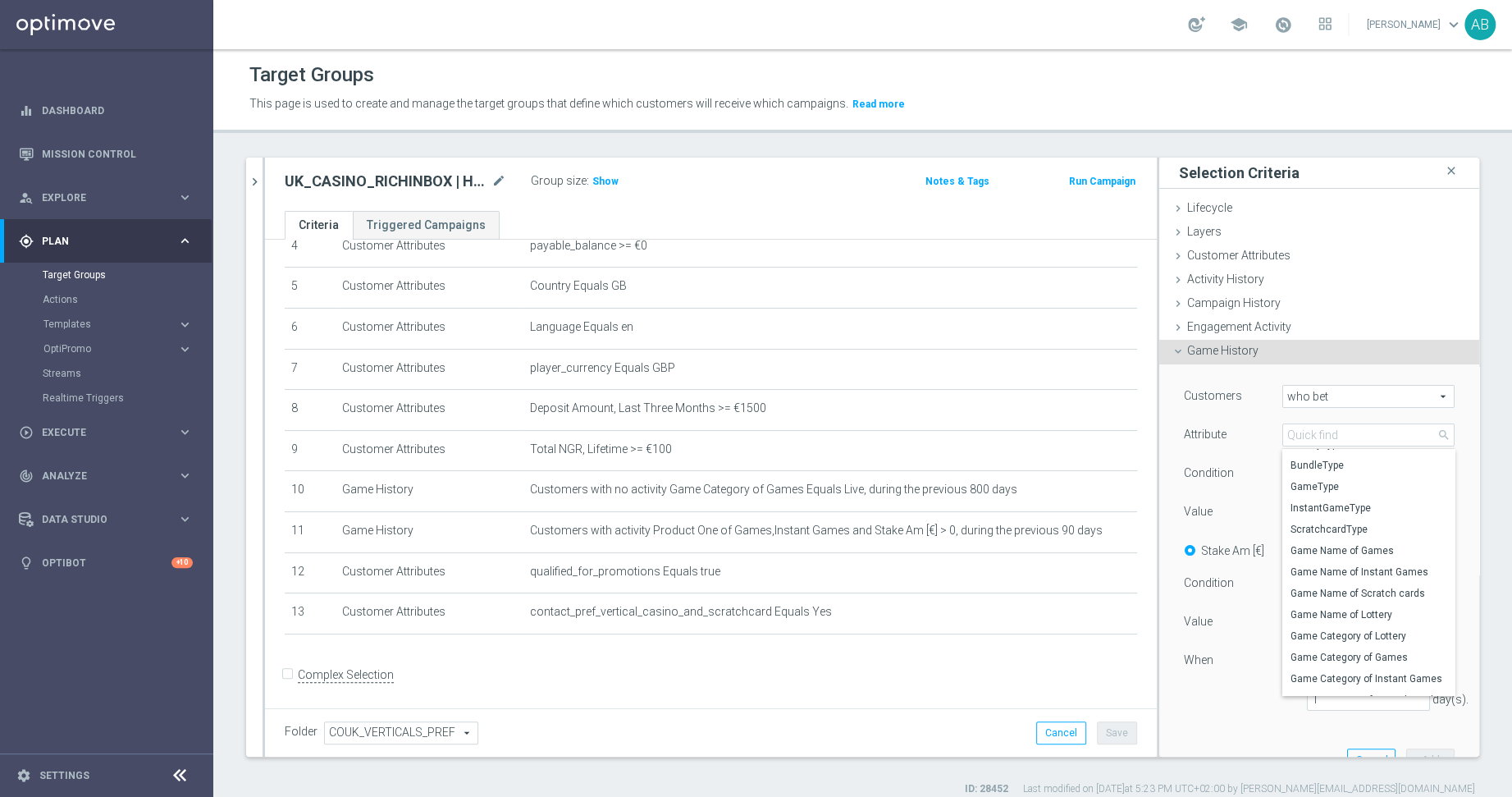
scroll to position [23, 0]
click at [1355, 168] on icon "close" at bounding box center [1451, 171] width 16 height 22
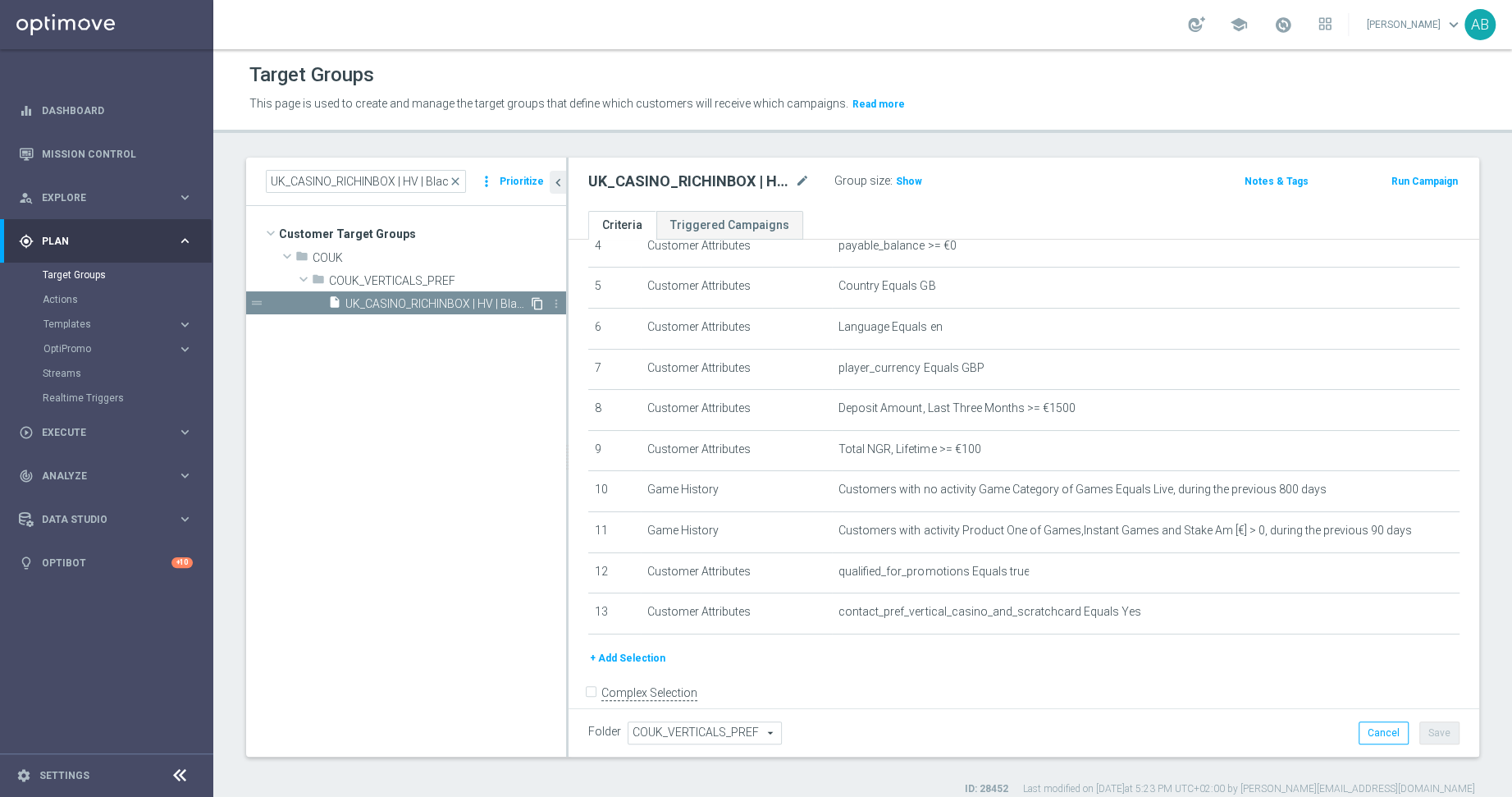
click at [535, 300] on icon "content_copy" at bounding box center [537, 304] width 13 height 13
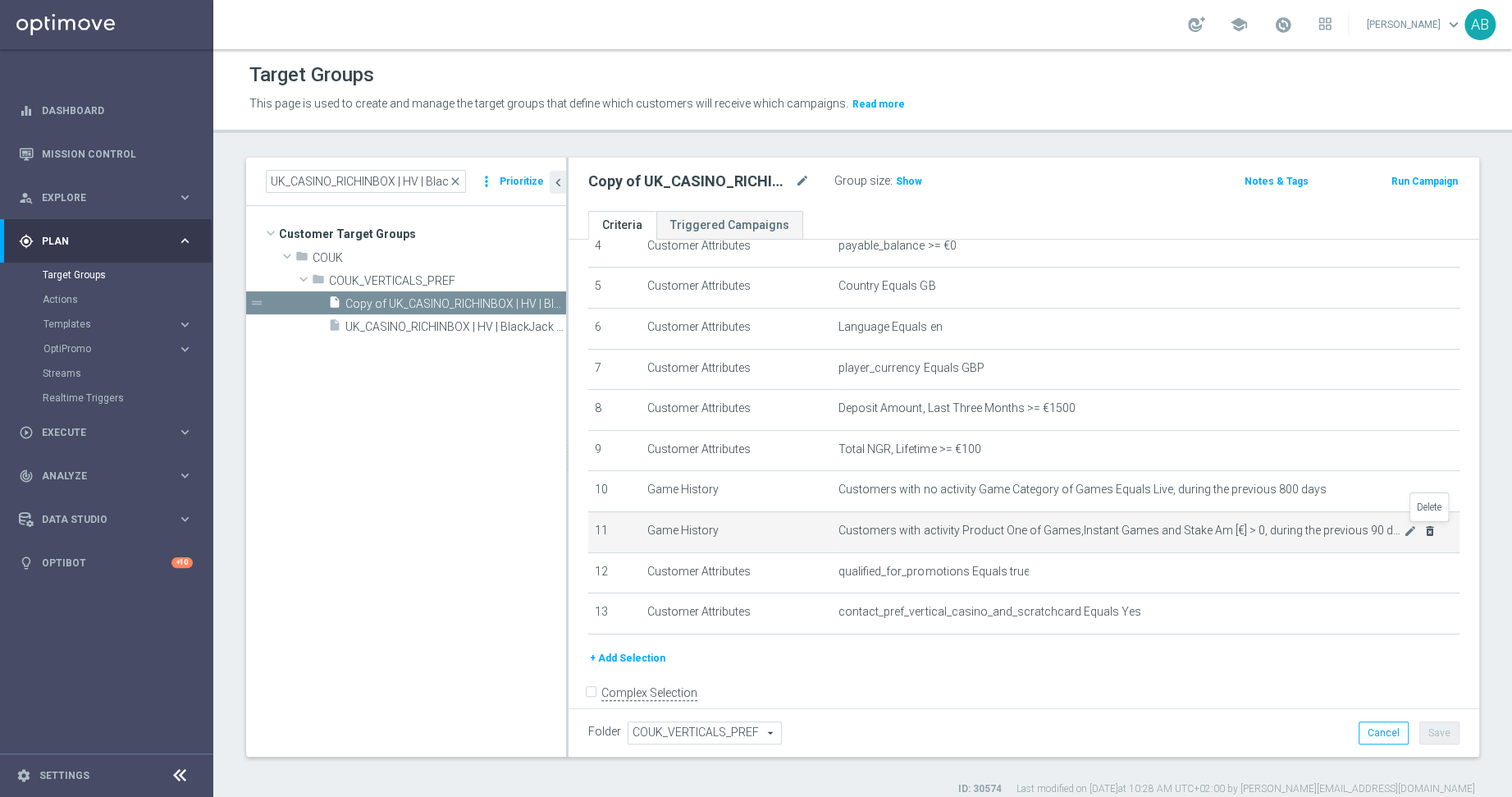
click at [1355, 529] on icon "delete_forever" at bounding box center [1430, 531] width 13 height 13
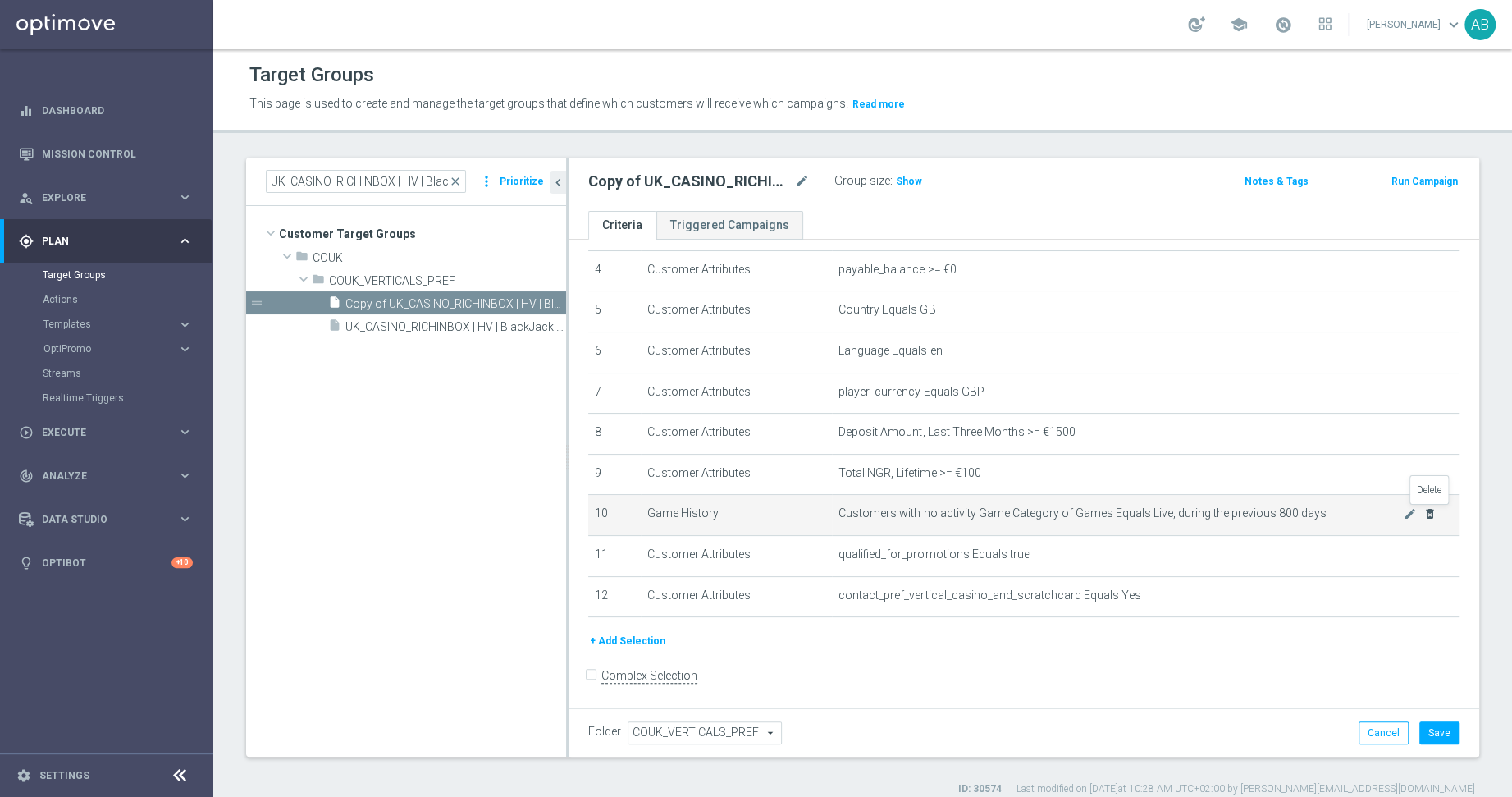
click at [1355, 516] on icon "delete_forever" at bounding box center [1430, 514] width 13 height 13
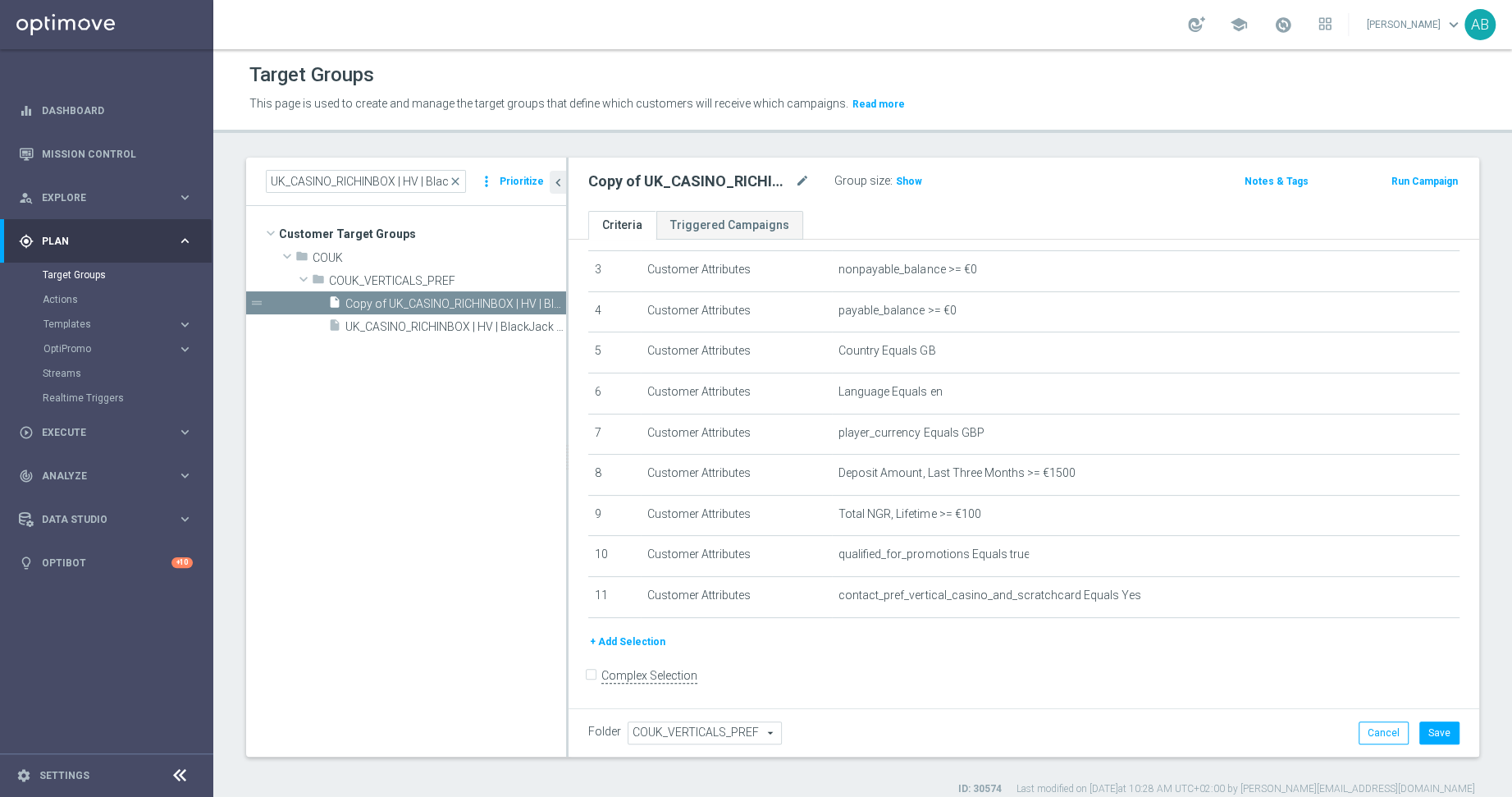
click at [1024, 690] on form "Complex Selection Invalid Expression" at bounding box center [1023, 693] width 871 height 61
click at [909, 172] on h3 "Show" at bounding box center [908, 181] width 29 height 18
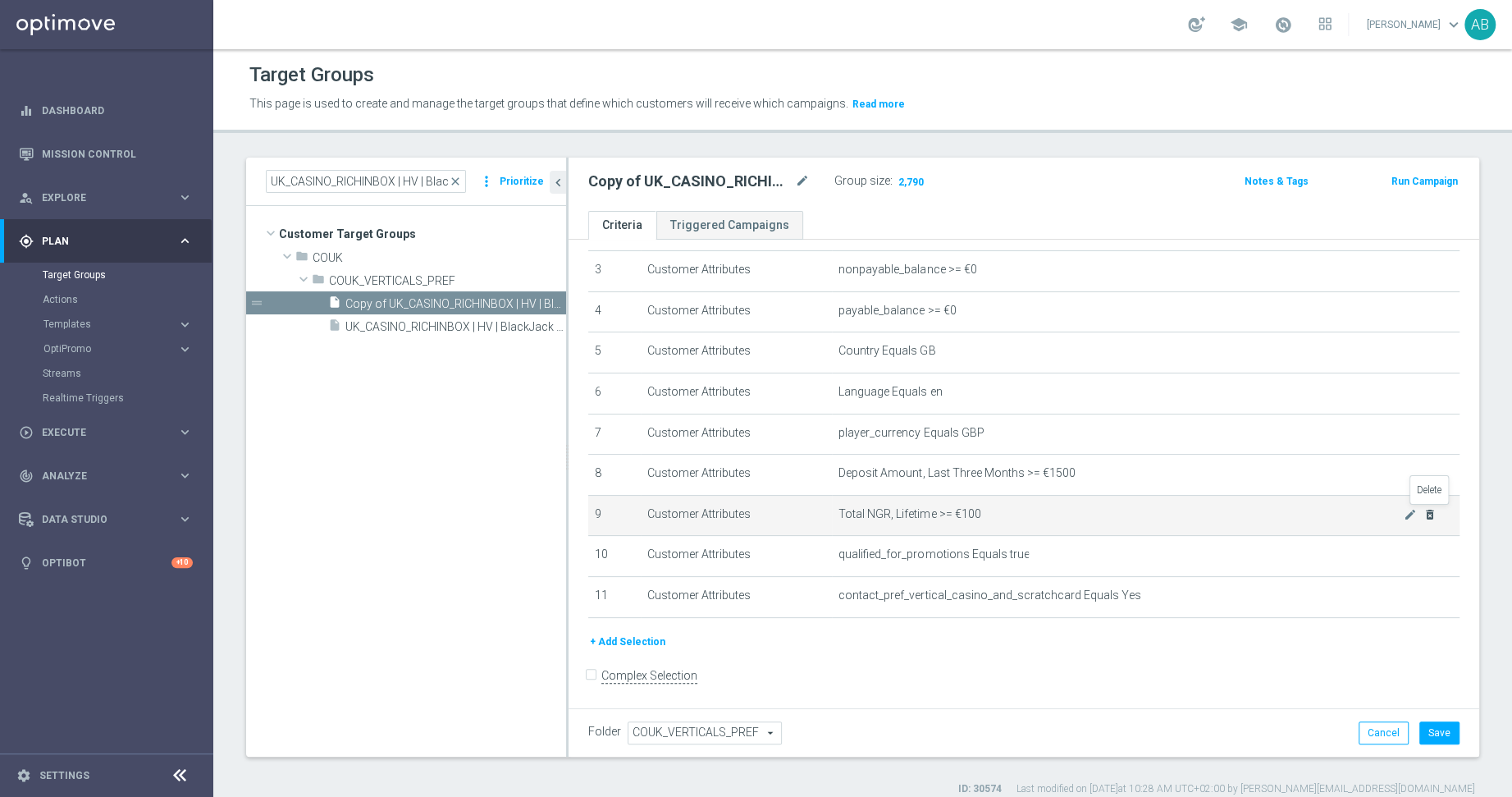
click at [1355, 508] on icon "delete_forever" at bounding box center [1430, 515] width 13 height 13
click at [1355, 515] on icon "delete_forever" at bounding box center [1430, 514] width 13 height 13
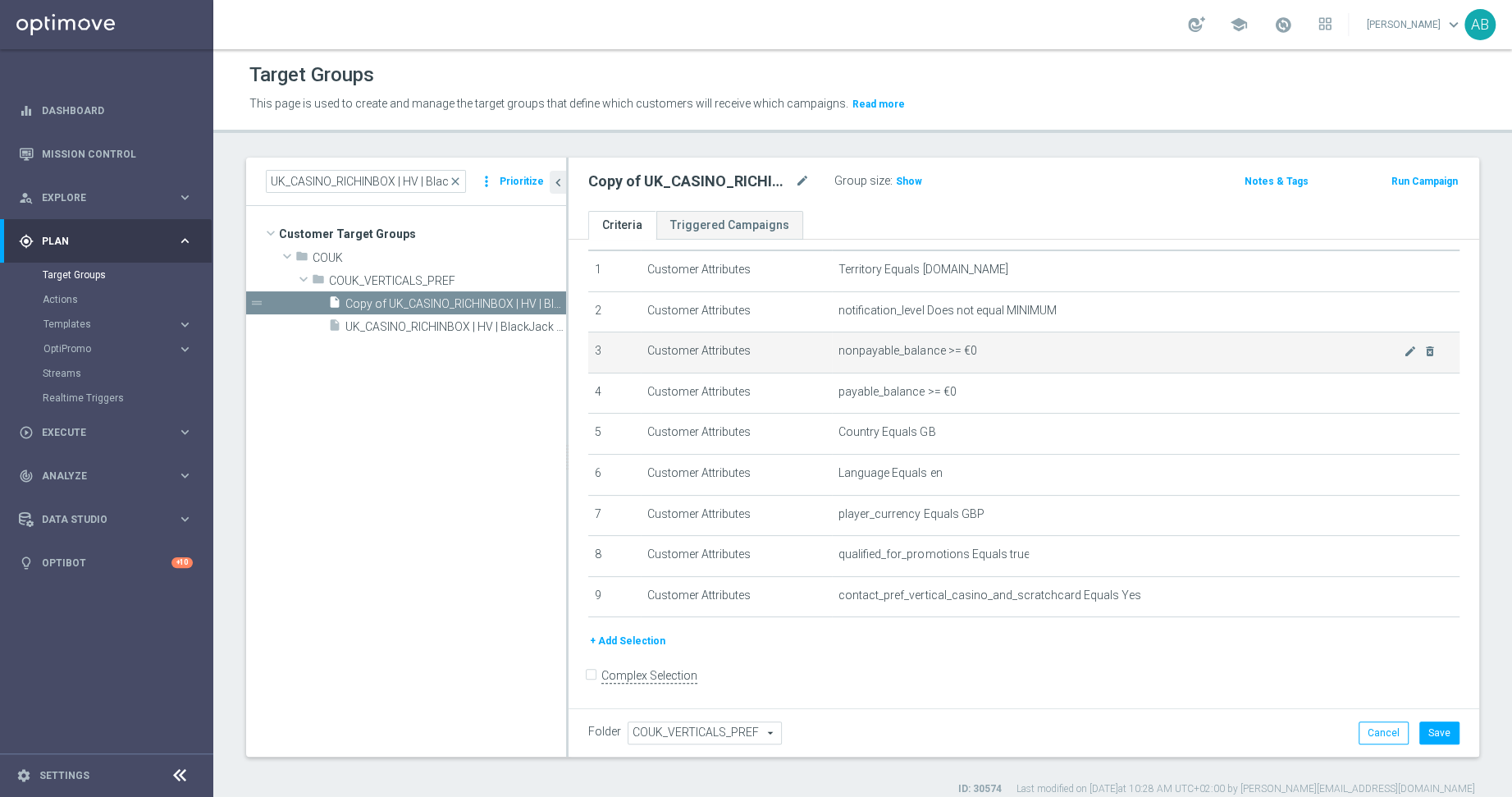
scroll to position [0, 0]
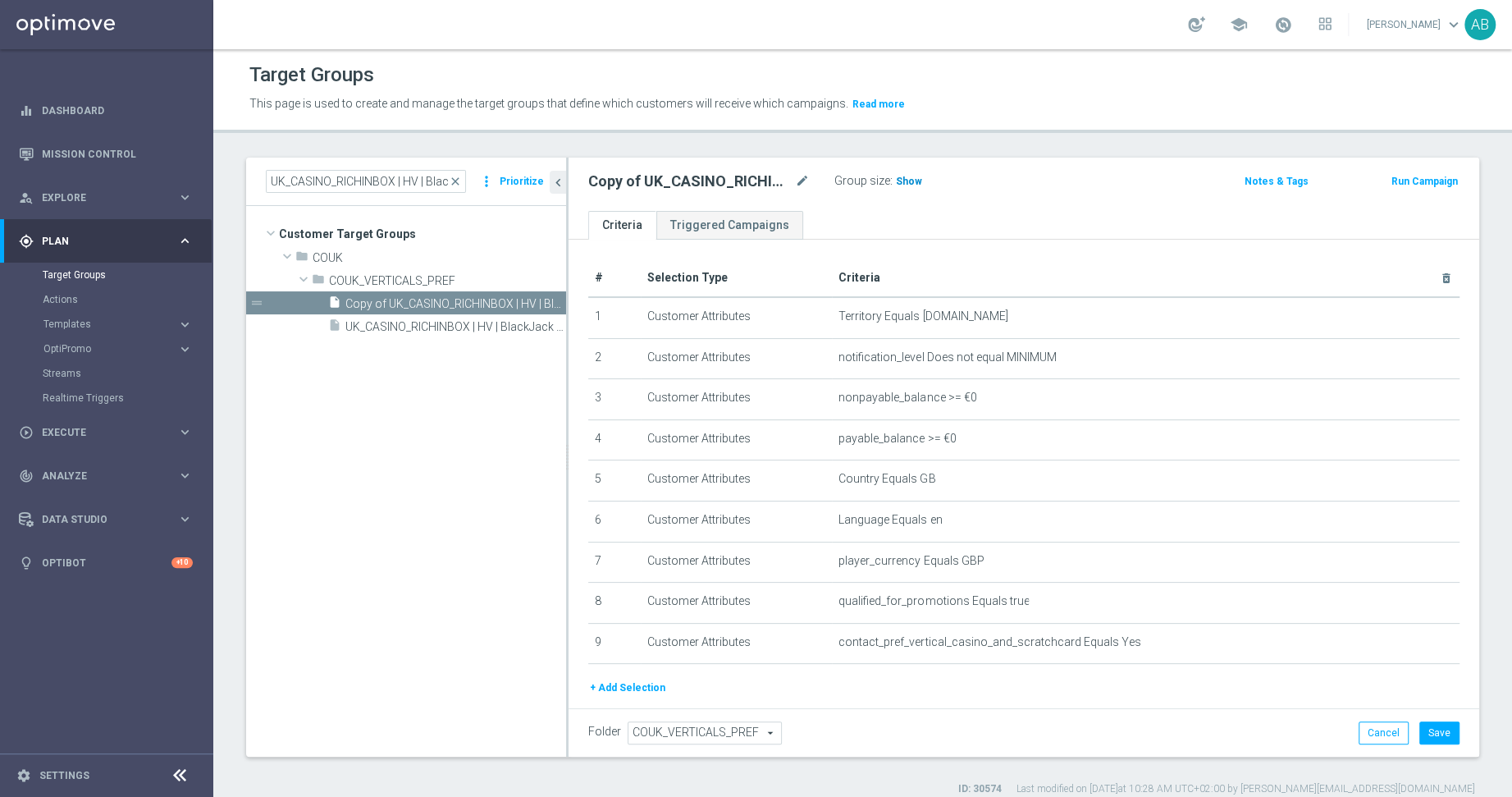
click at [911, 182] on span "Show" at bounding box center [908, 181] width 26 height 12
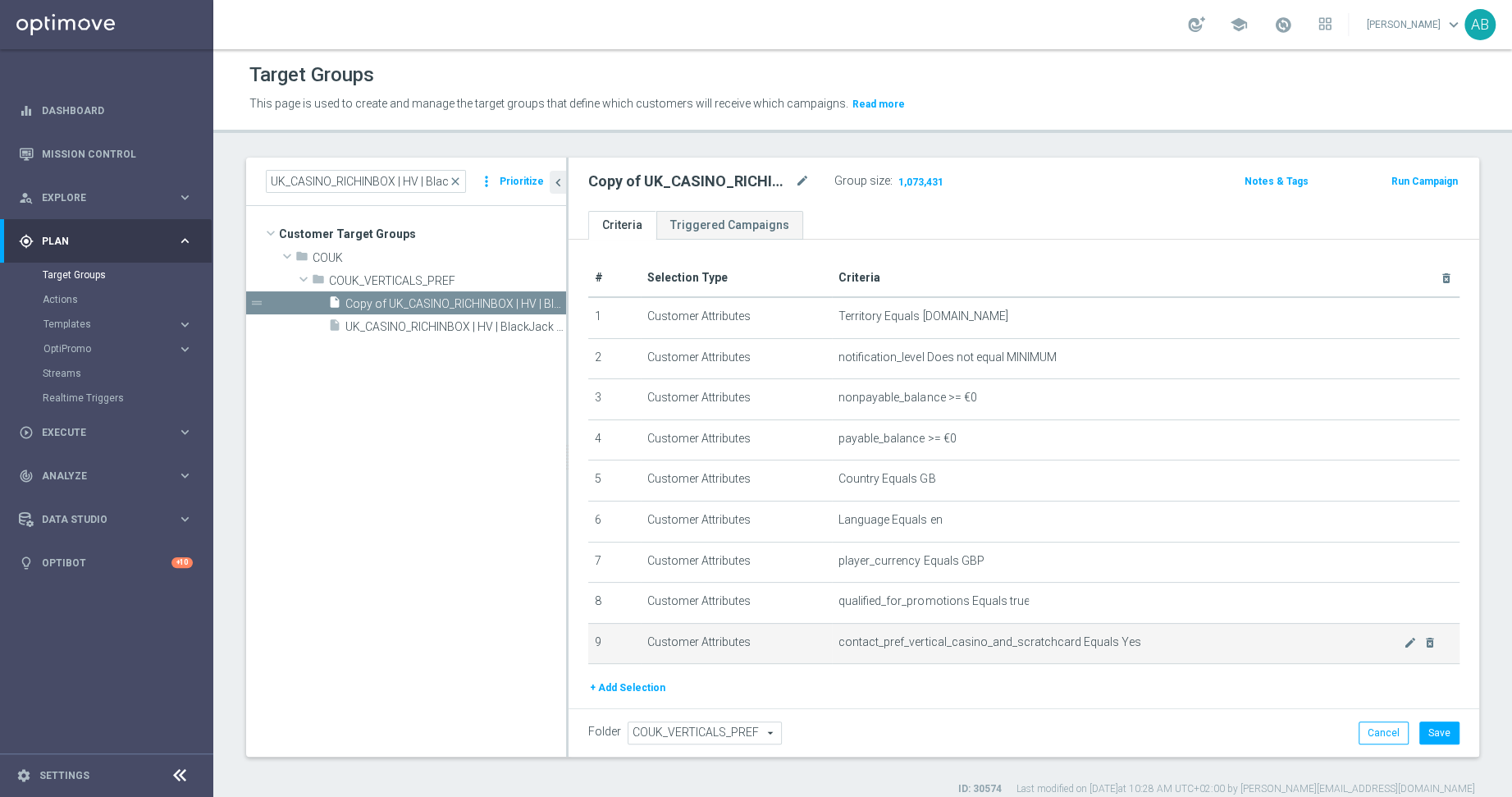
scroll to position [46, 0]
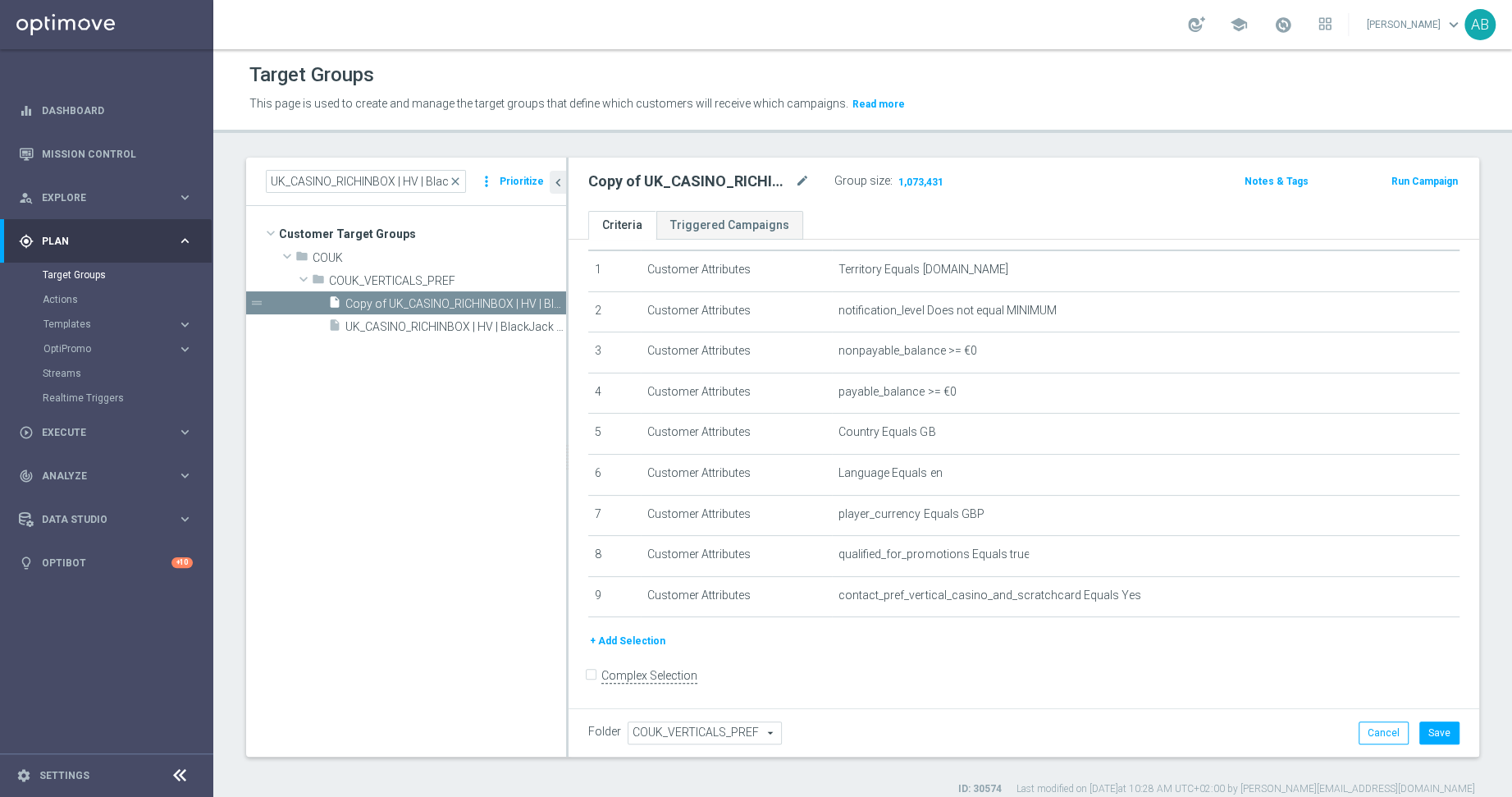
click at [642, 642] on button "+ Add Selection" at bounding box center [628, 641] width 79 height 18
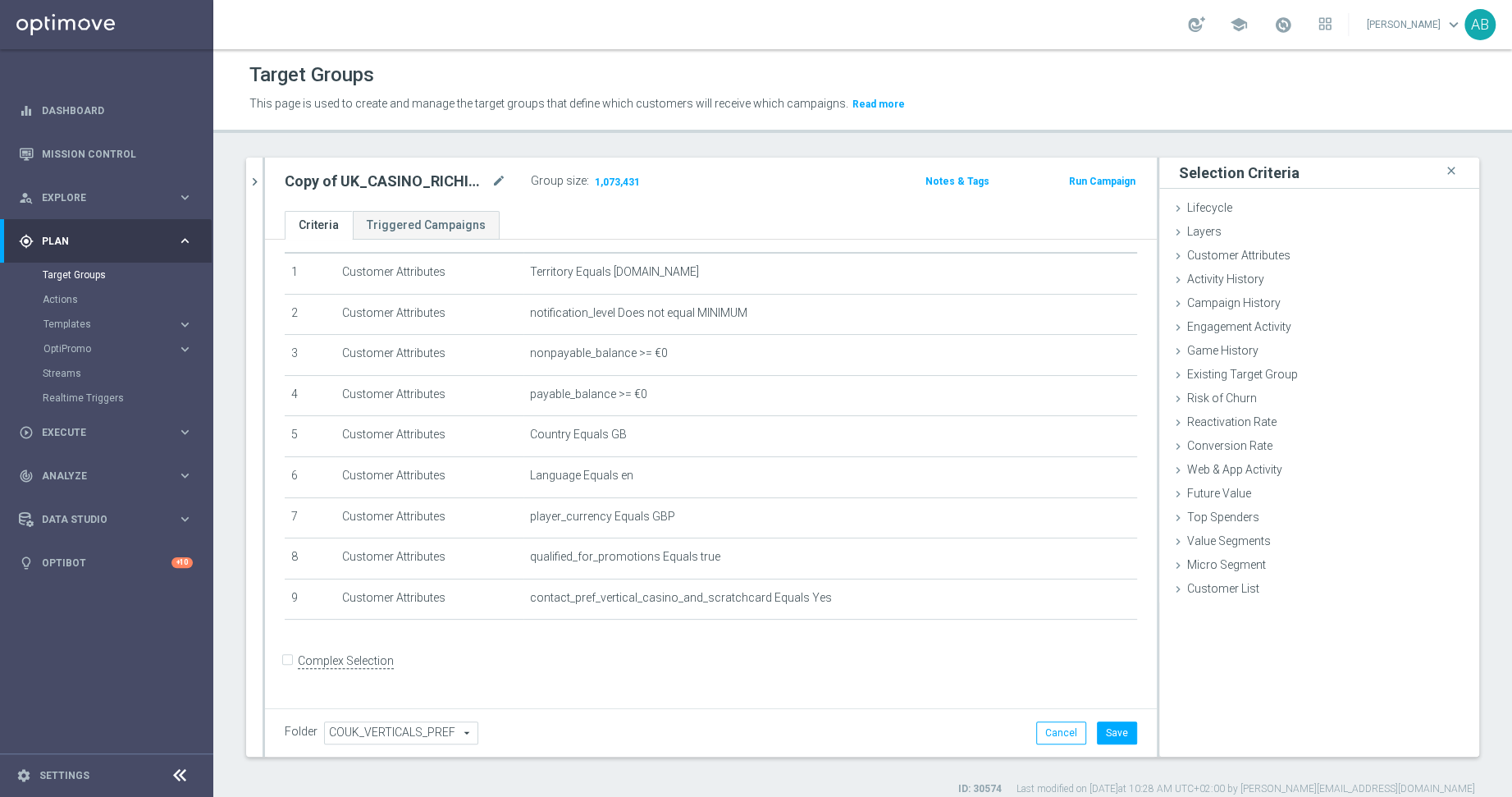
scroll to position [29, 0]
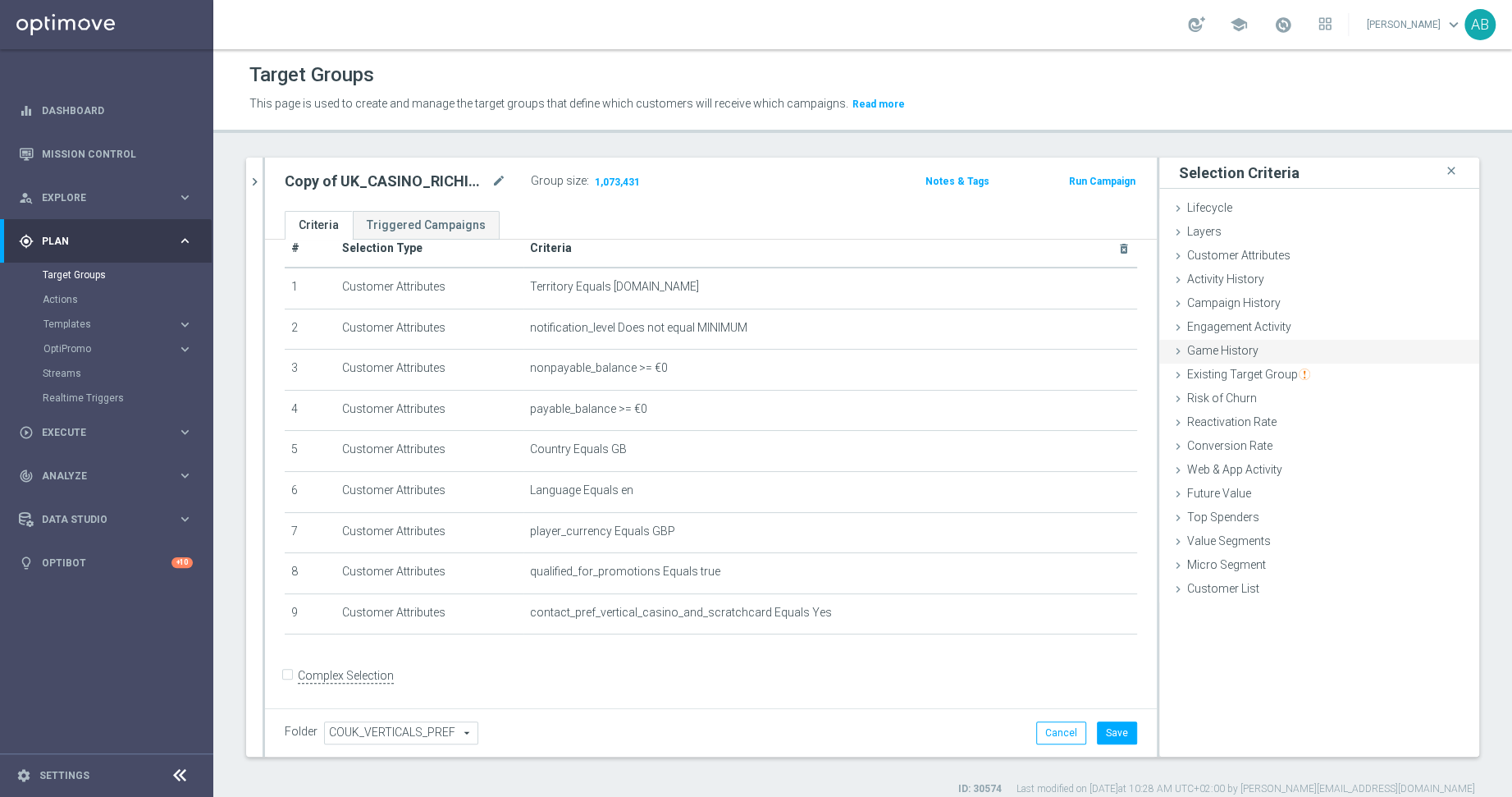
click at [1252, 345] on span "Game History" at bounding box center [1223, 350] width 71 height 13
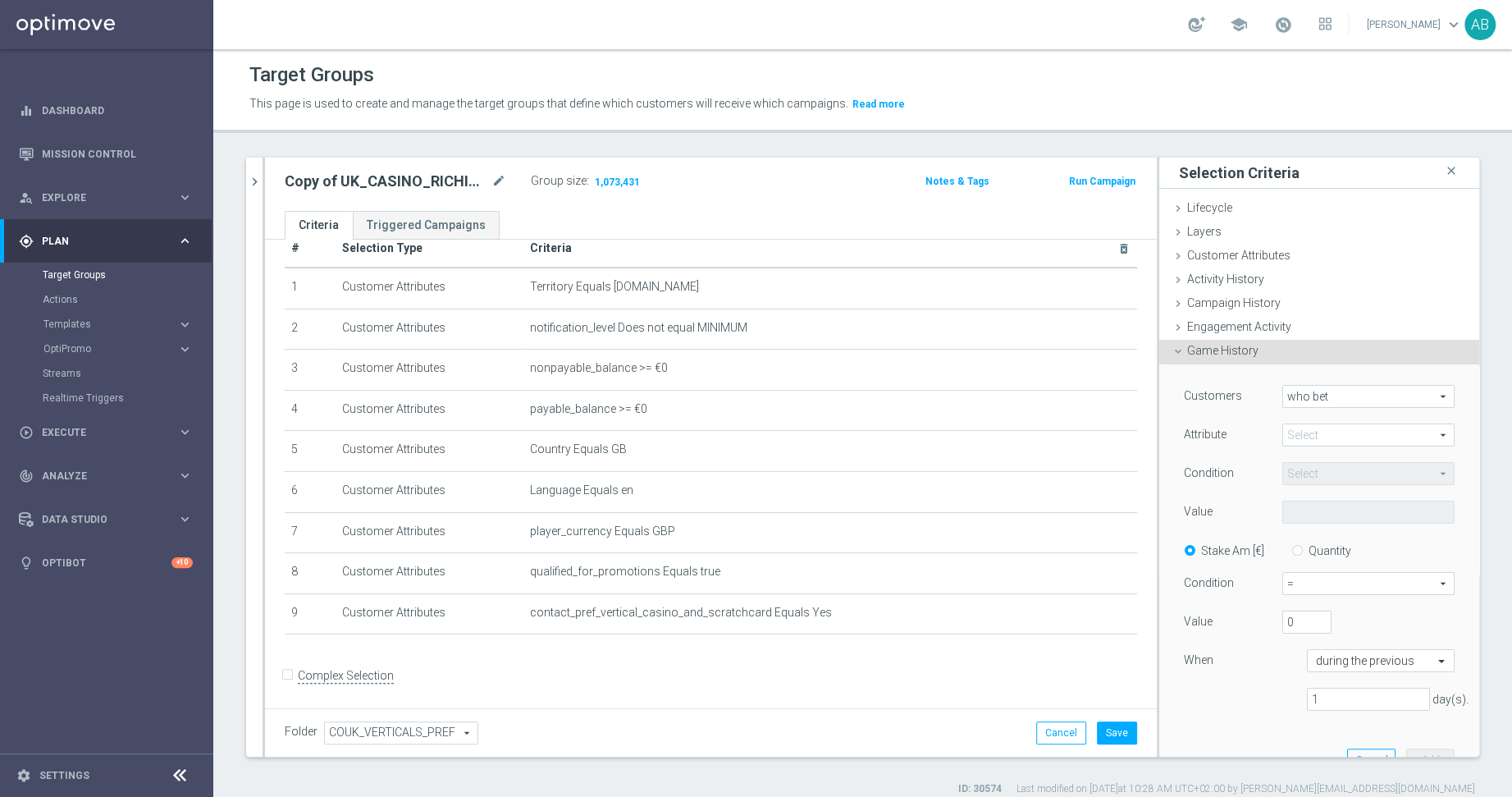
click at [1324, 437] on span at bounding box center [1368, 435] width 171 height 21
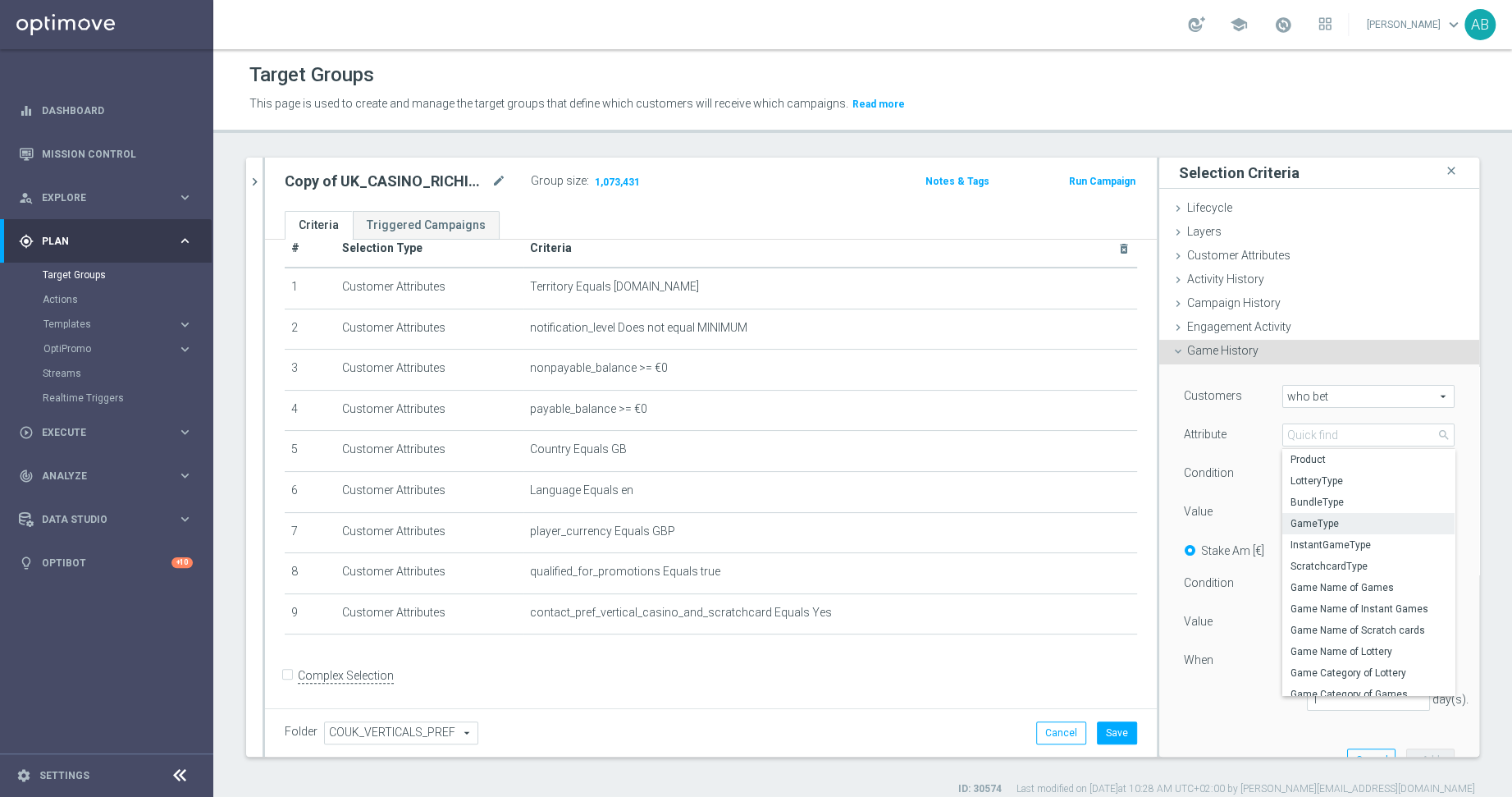
click at [1347, 519] on span "GameType" at bounding box center [1368, 524] width 156 height 13
type input "GameType"
type input "Equals"
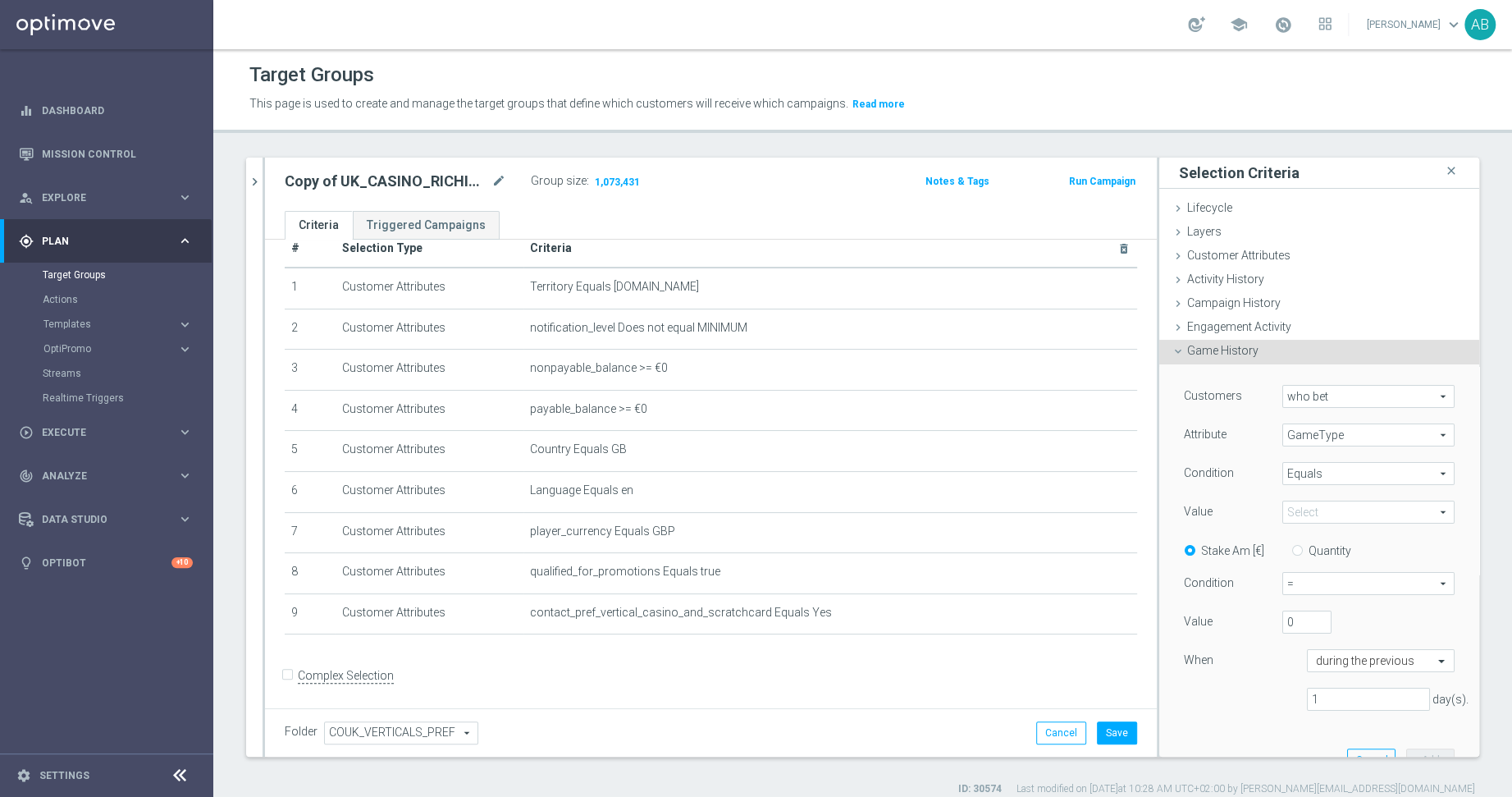
click at [1321, 503] on span at bounding box center [1368, 512] width 171 height 21
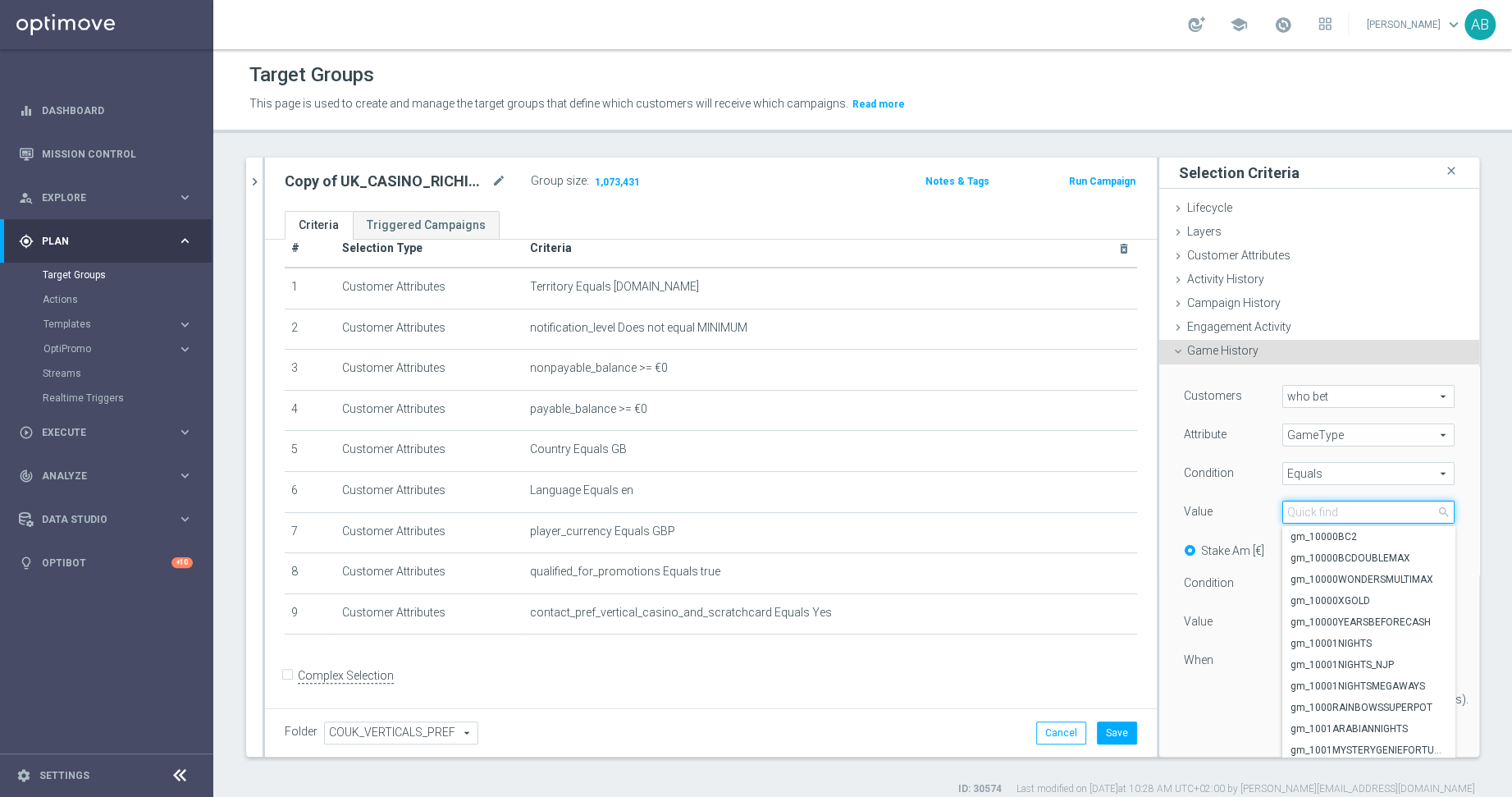
click at [1316, 509] on input "search" at bounding box center [1368, 512] width 172 height 23
type input "live"
click at [1300, 481] on span "Equals" at bounding box center [1368, 474] width 171 height 21
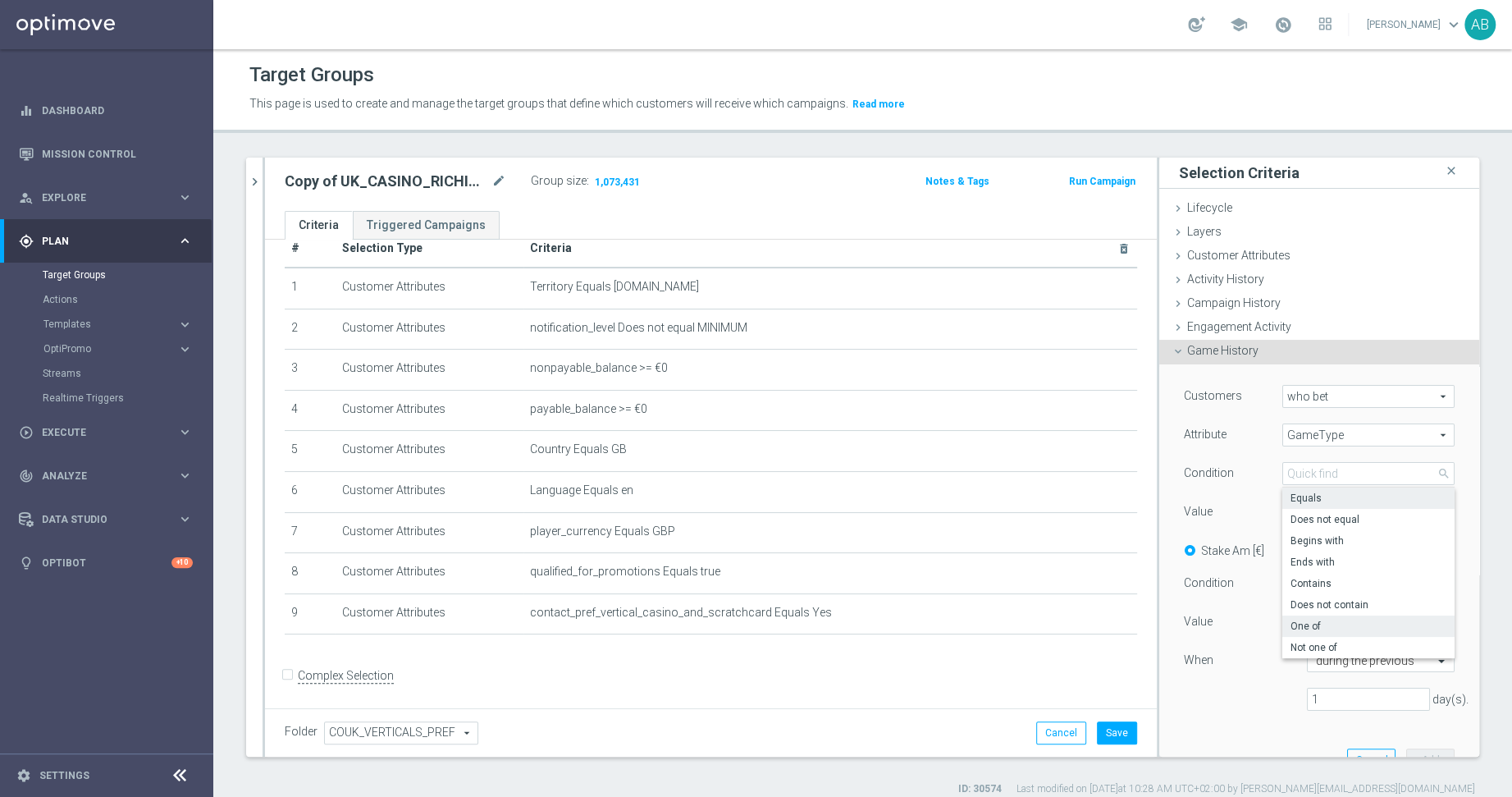
click at [1333, 621] on span "One of" at bounding box center [1368, 625] width 156 height 13
type input "One of"
click at [1325, 501] on span at bounding box center [1368, 512] width 171 height 21
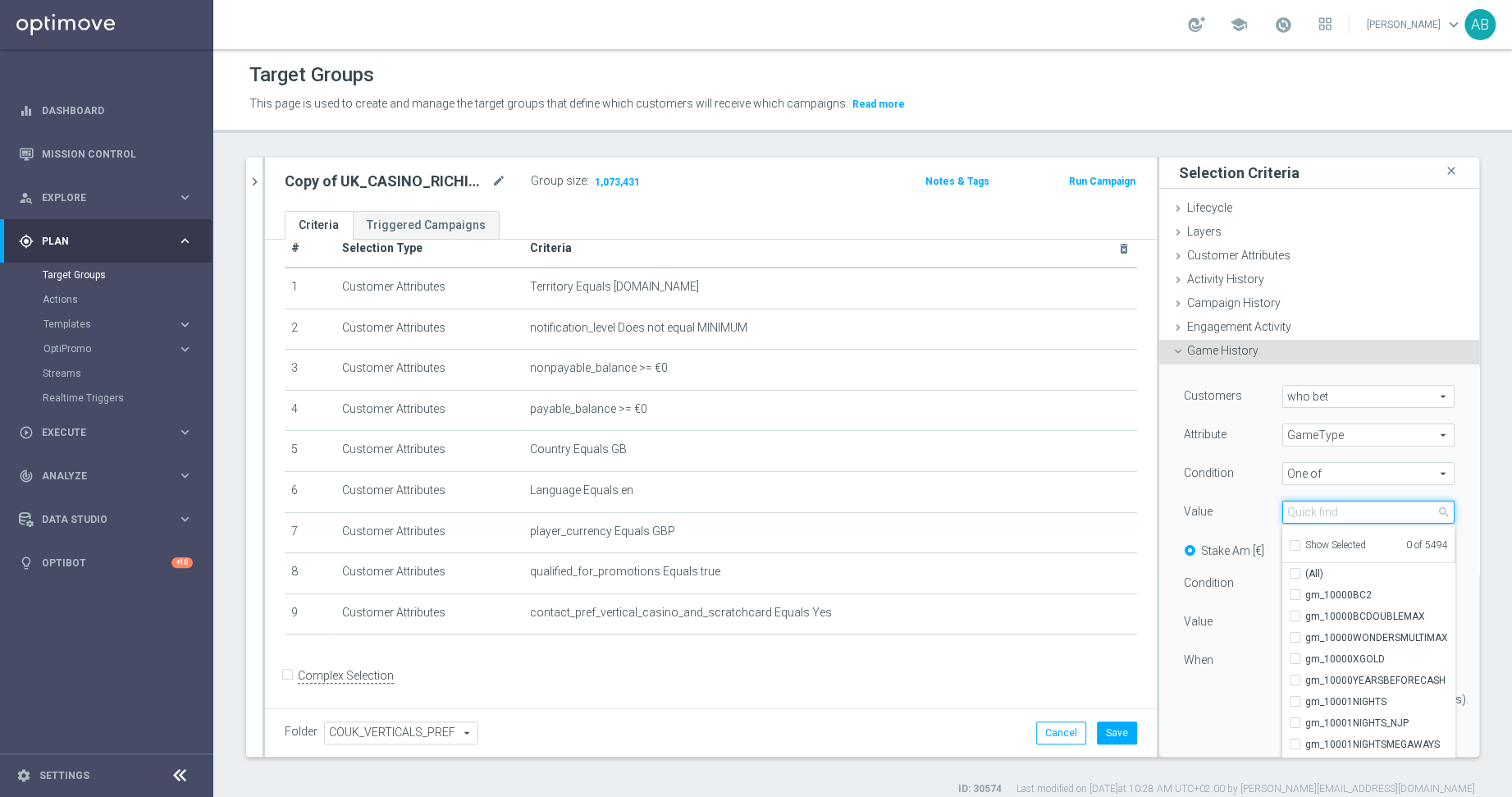
click at [1325, 500] on input "search" at bounding box center [1368, 512] width 172 height 23
type input "live"
click at [1325, 567] on span "(All Search Results)" at bounding box center [1349, 574] width 90 height 13
click at [1305, 569] on input "(All Search Results)" at bounding box center [1299, 575] width 11 height 11
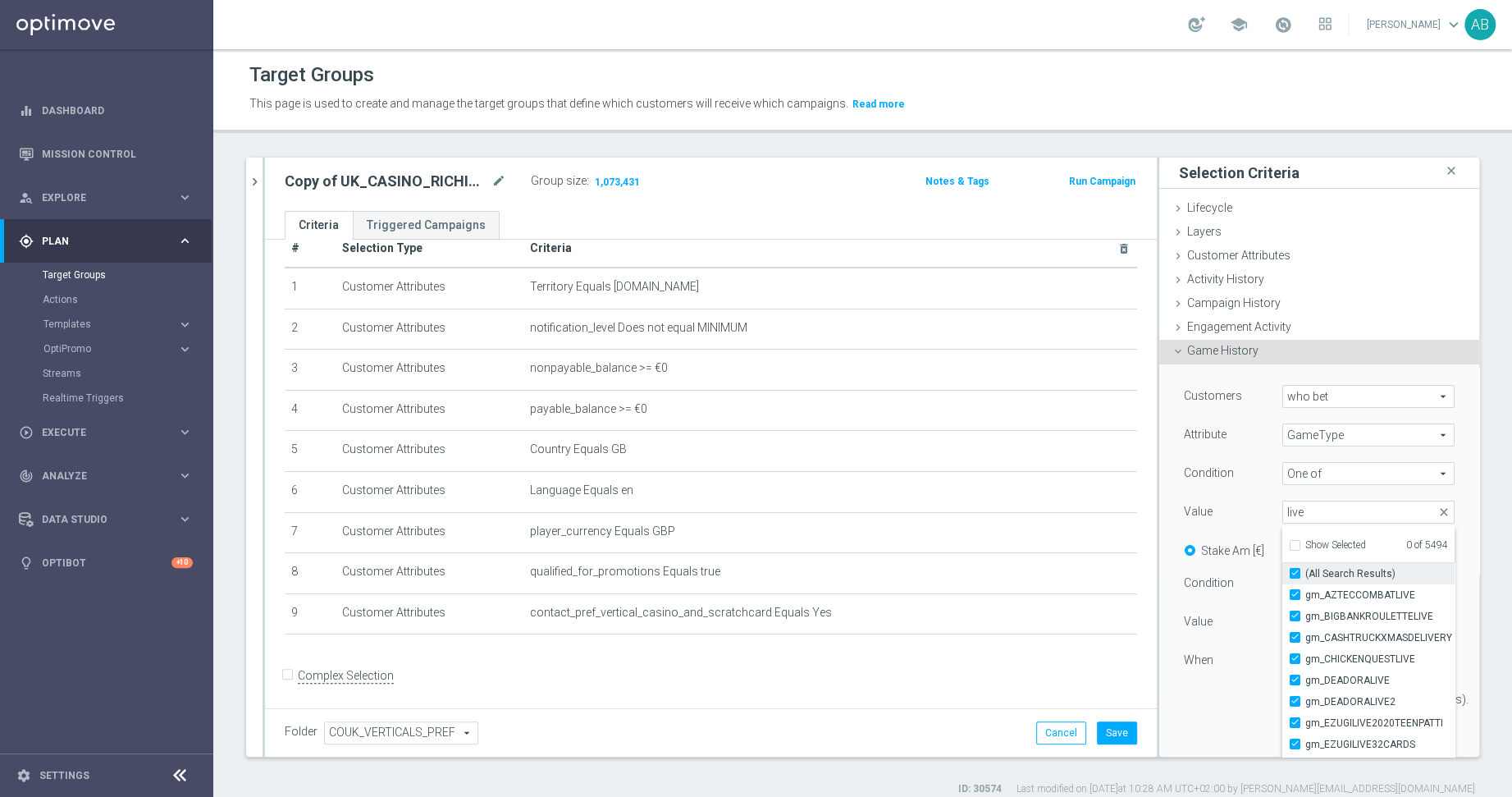
checkbox input "true"
type input "Selected 145 of 5494"
checkbox input "true"
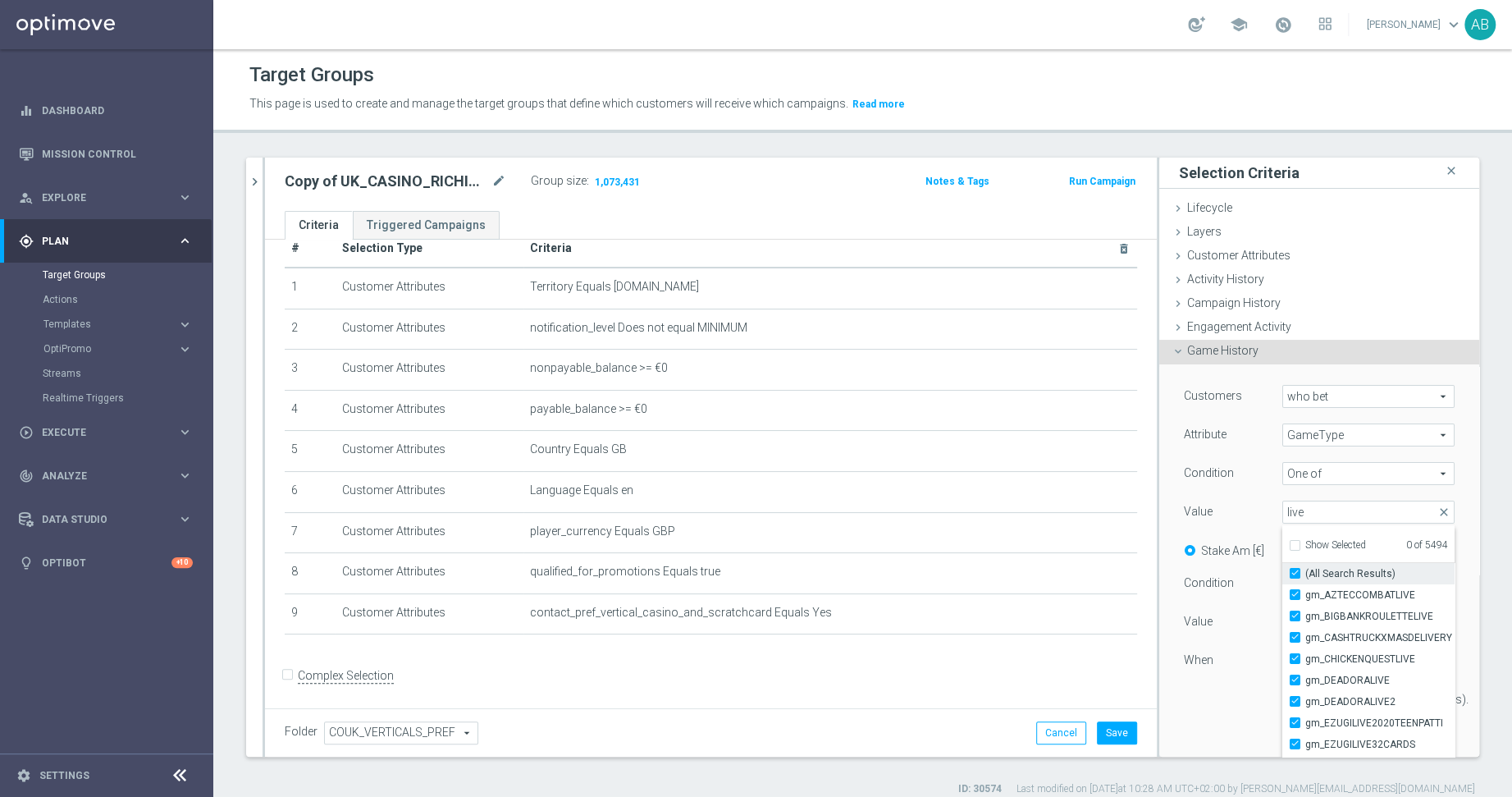
checkbox input "true"
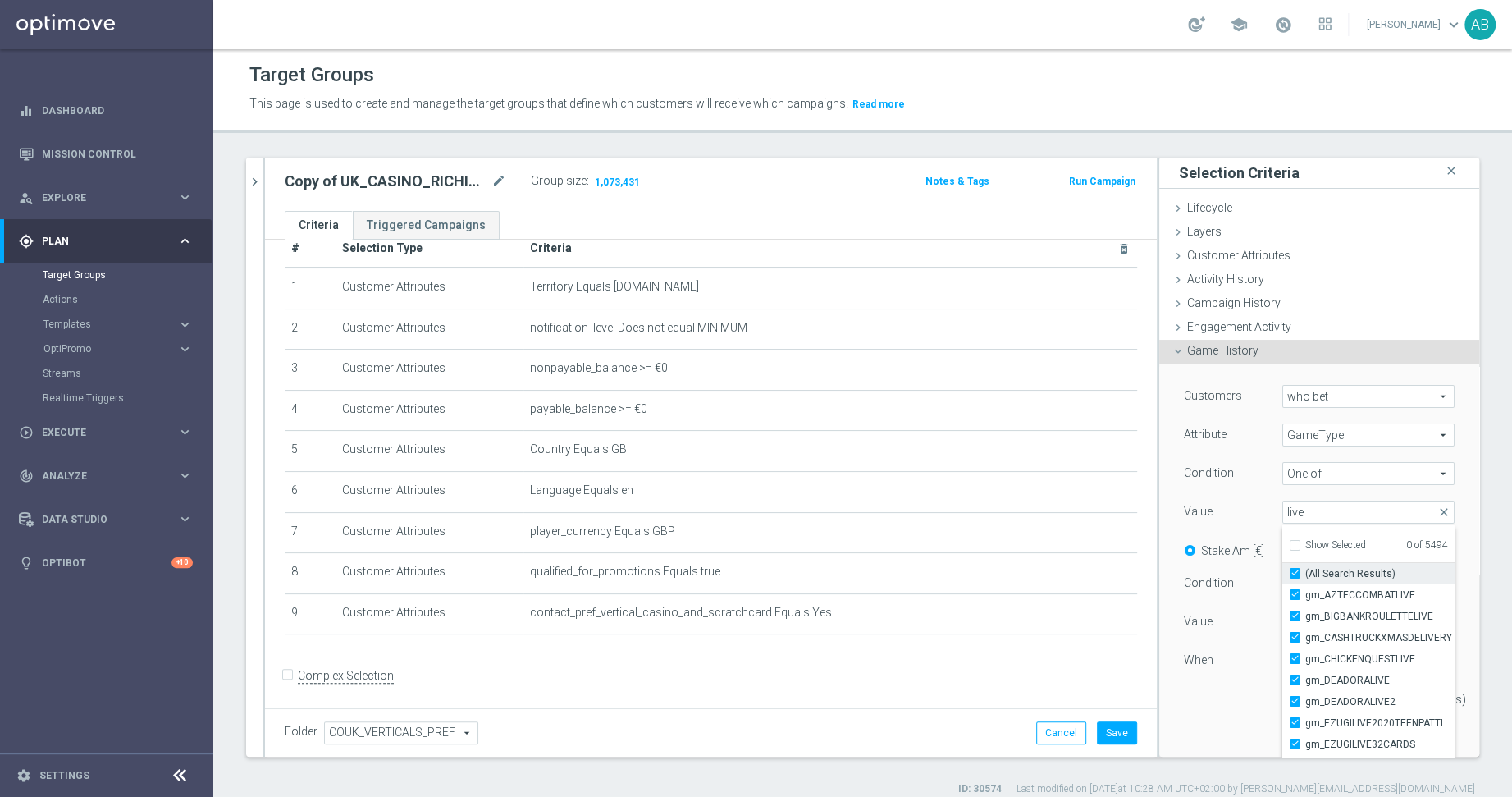
checkbox input "true"
click at [1241, 718] on div "Customers who bet who bet arrow_drop_down search Attribute GameType GameType ar…" at bounding box center [1318, 554] width 271 height 339
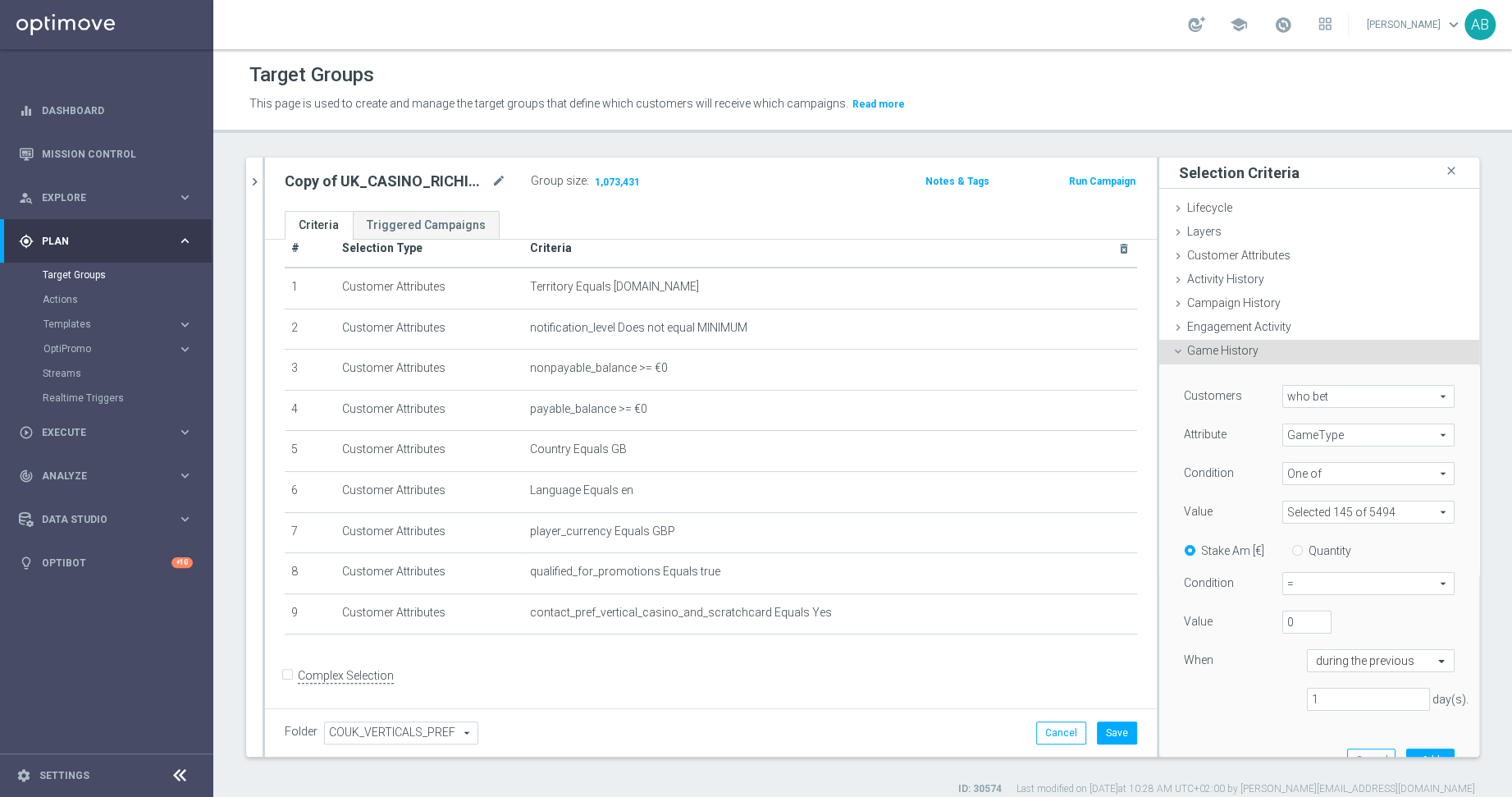
click at [1306, 587] on span "=" at bounding box center [1368, 583] width 171 height 21
click at [1298, 650] on span ">" at bounding box center [1368, 650] width 155 height 13
type input ">"
drag, startPoint x: 1365, startPoint y: 699, endPoint x: 1282, endPoint y: 699, distance: 83.0
click at [1307, 699] on input "1" at bounding box center [1368, 700] width 123 height 23
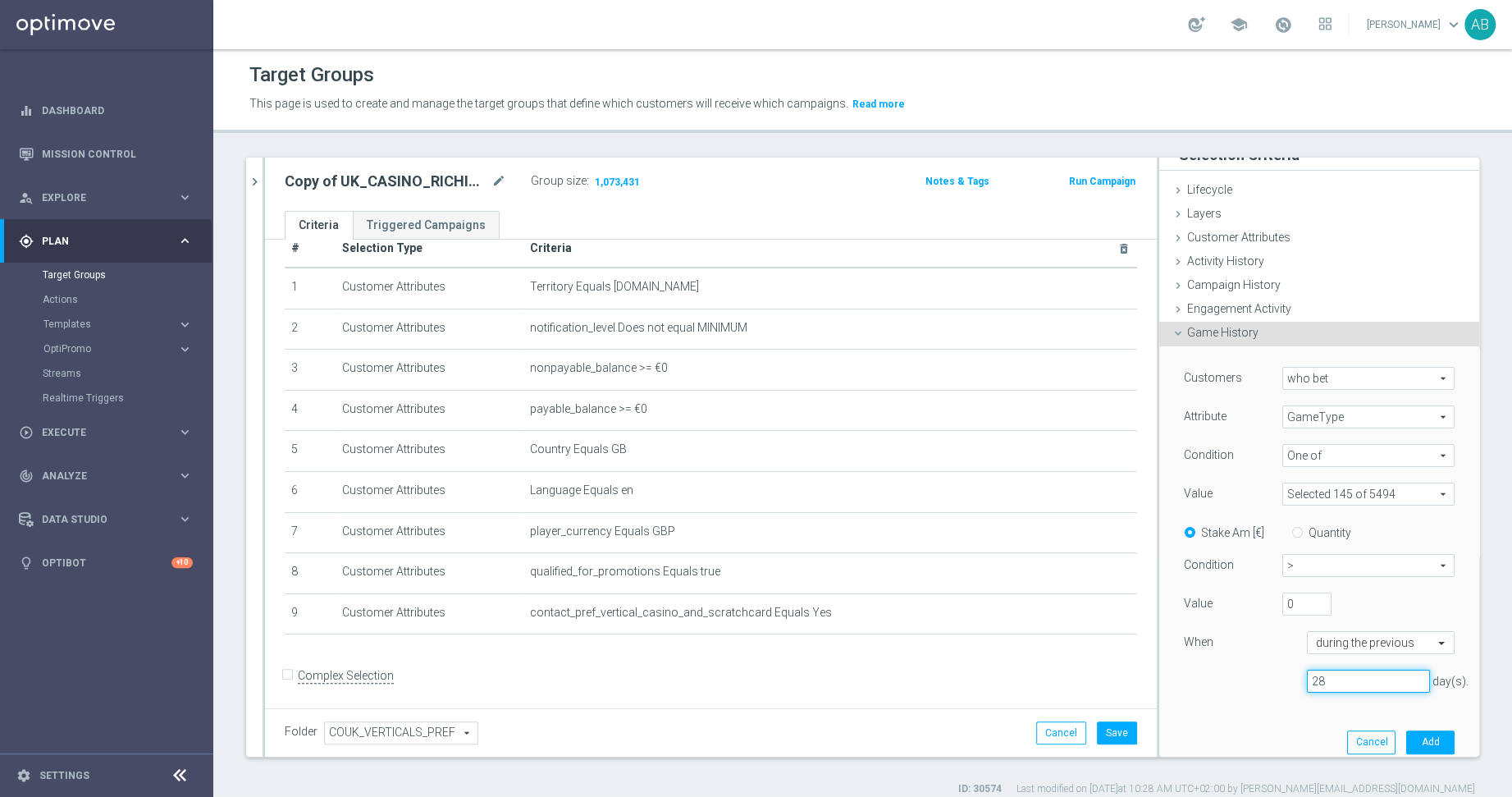
scroll to position [66, 0]
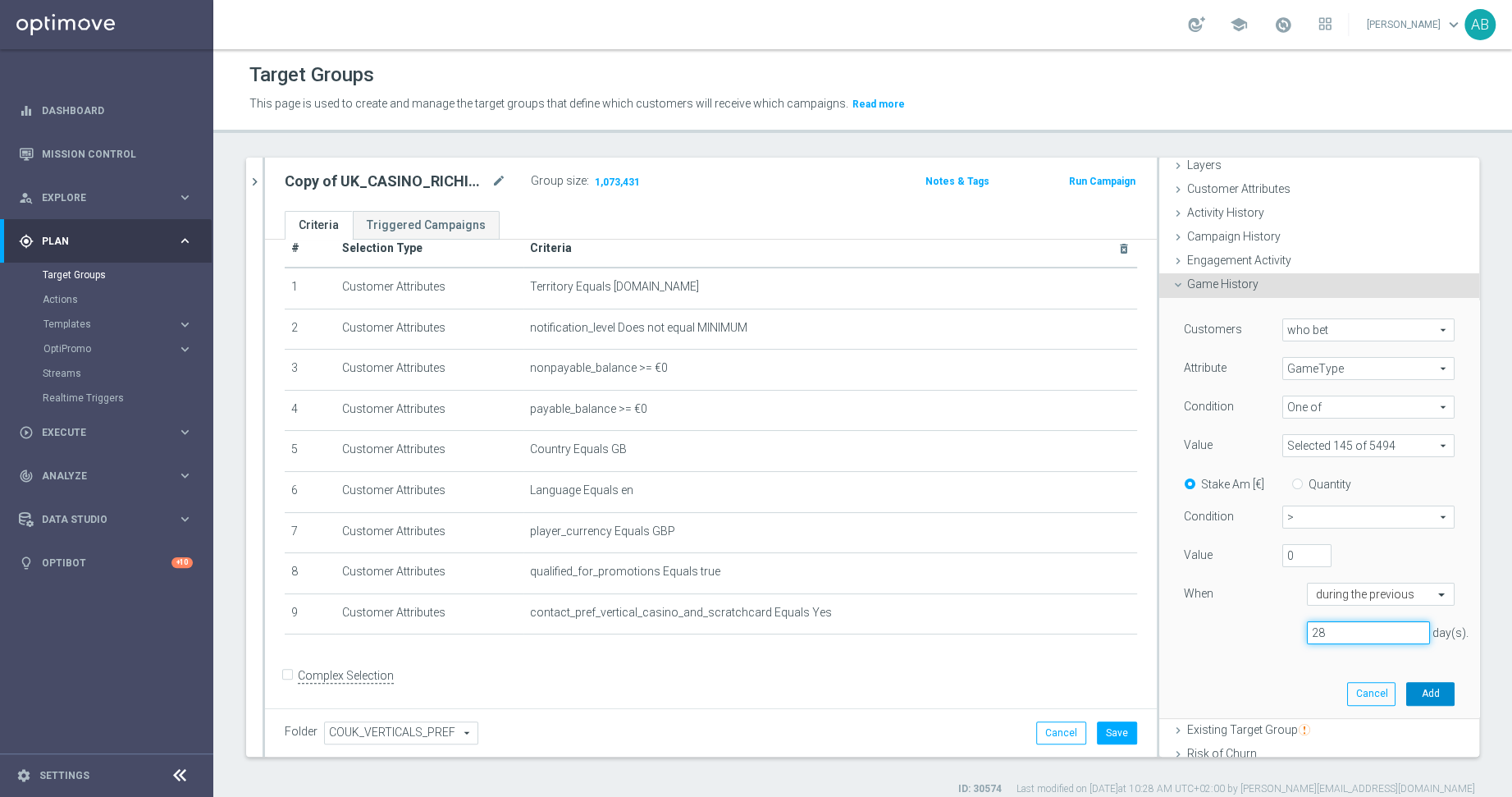
type input "28"
click at [1355, 686] on button "Add" at bounding box center [1430, 693] width 48 height 23
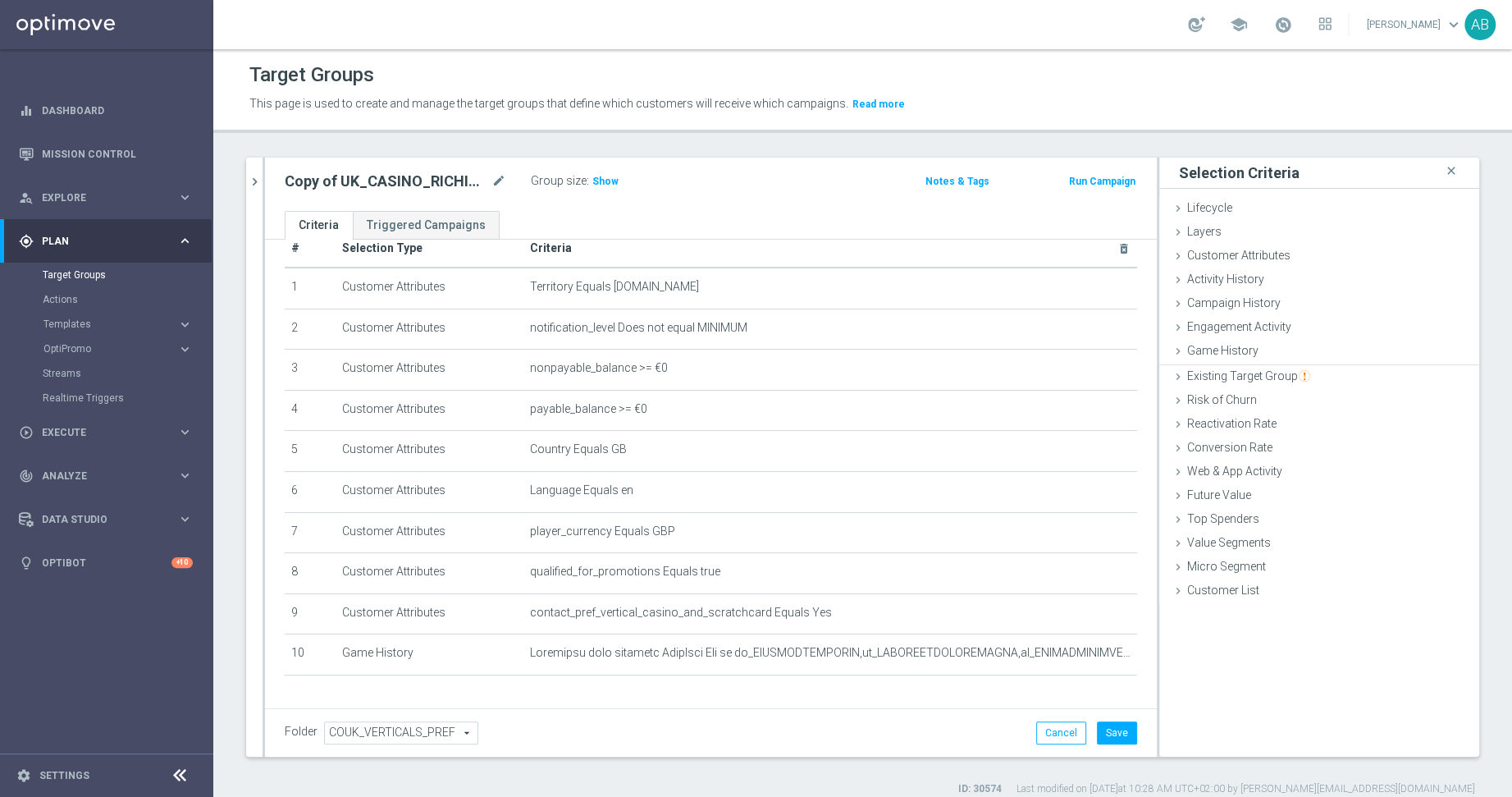
scroll to position [0, 0]
click at [617, 173] on div "Group size : Show" at bounding box center [613, 180] width 164 height 20
click at [599, 182] on span "Show" at bounding box center [605, 181] width 26 height 12
click at [993, 696] on div "+ Add Selection" at bounding box center [711, 696] width 877 height 13
click at [1063, 690] on div "+ Add Selection" at bounding box center [711, 696] width 877 height 13
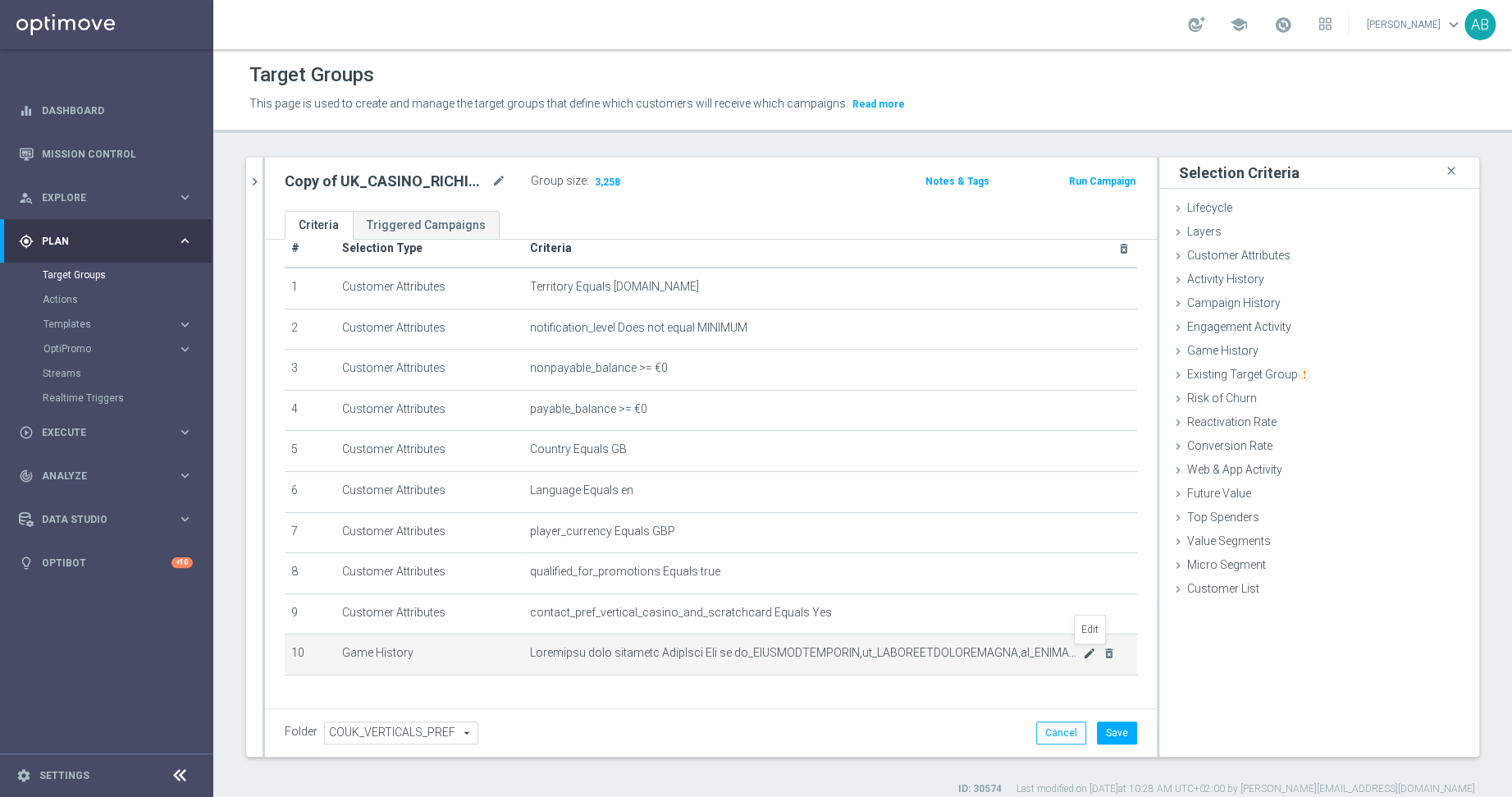
click at [1085, 654] on icon "mode_edit" at bounding box center [1089, 653] width 13 height 13
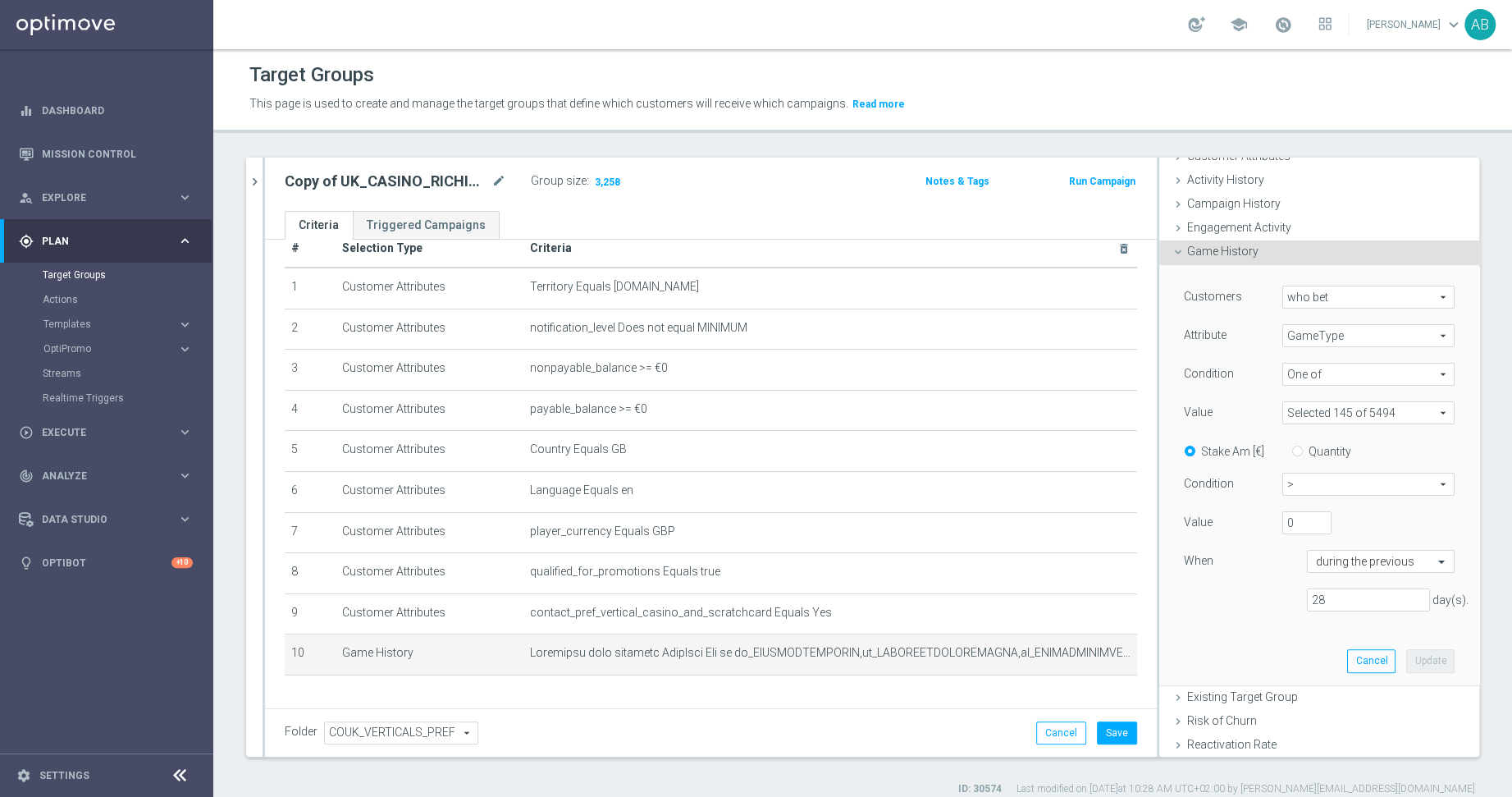
scroll to position [113, 0]
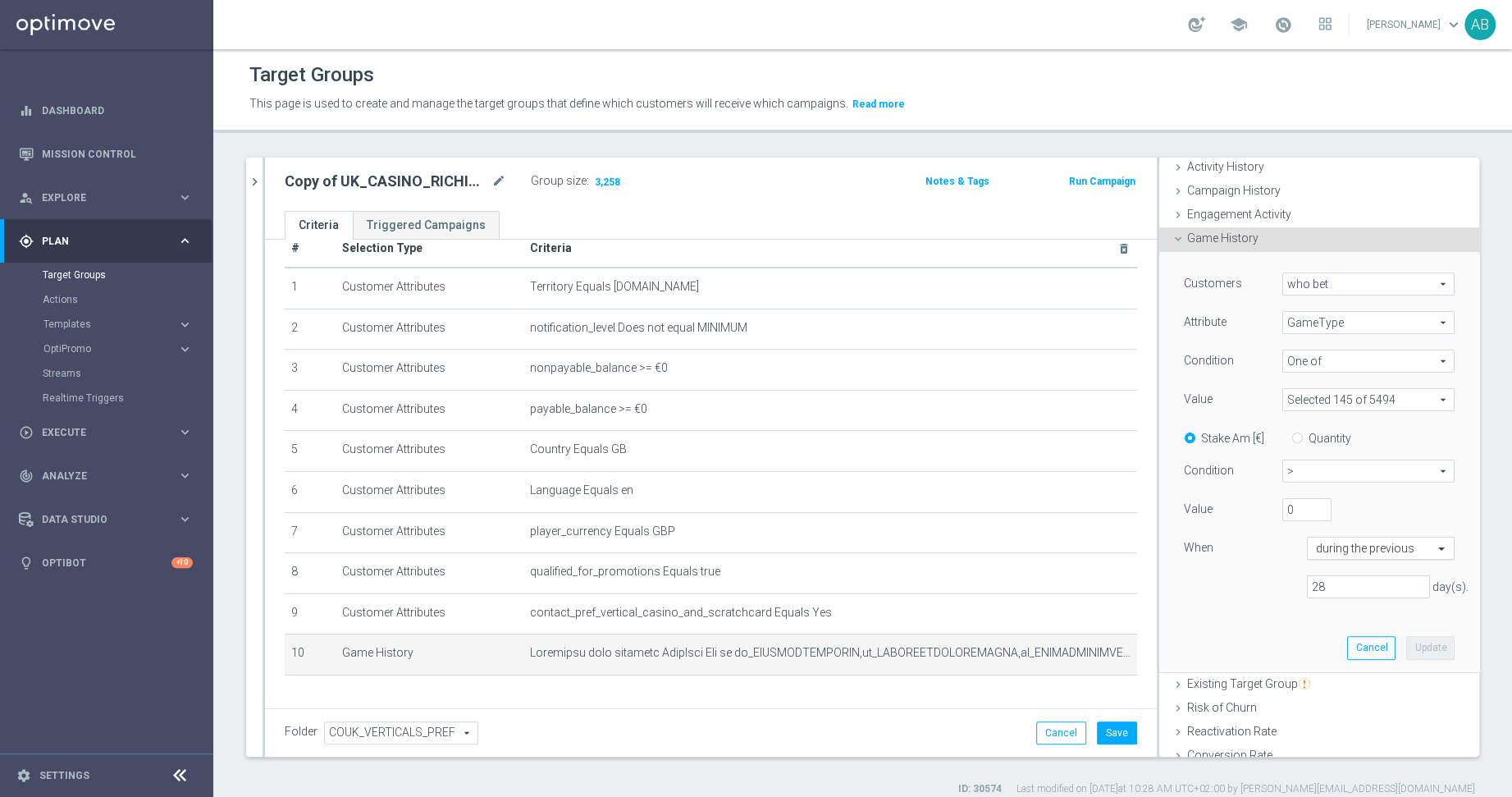
click at [1344, 545] on input "text" at bounding box center [1364, 549] width 96 height 15
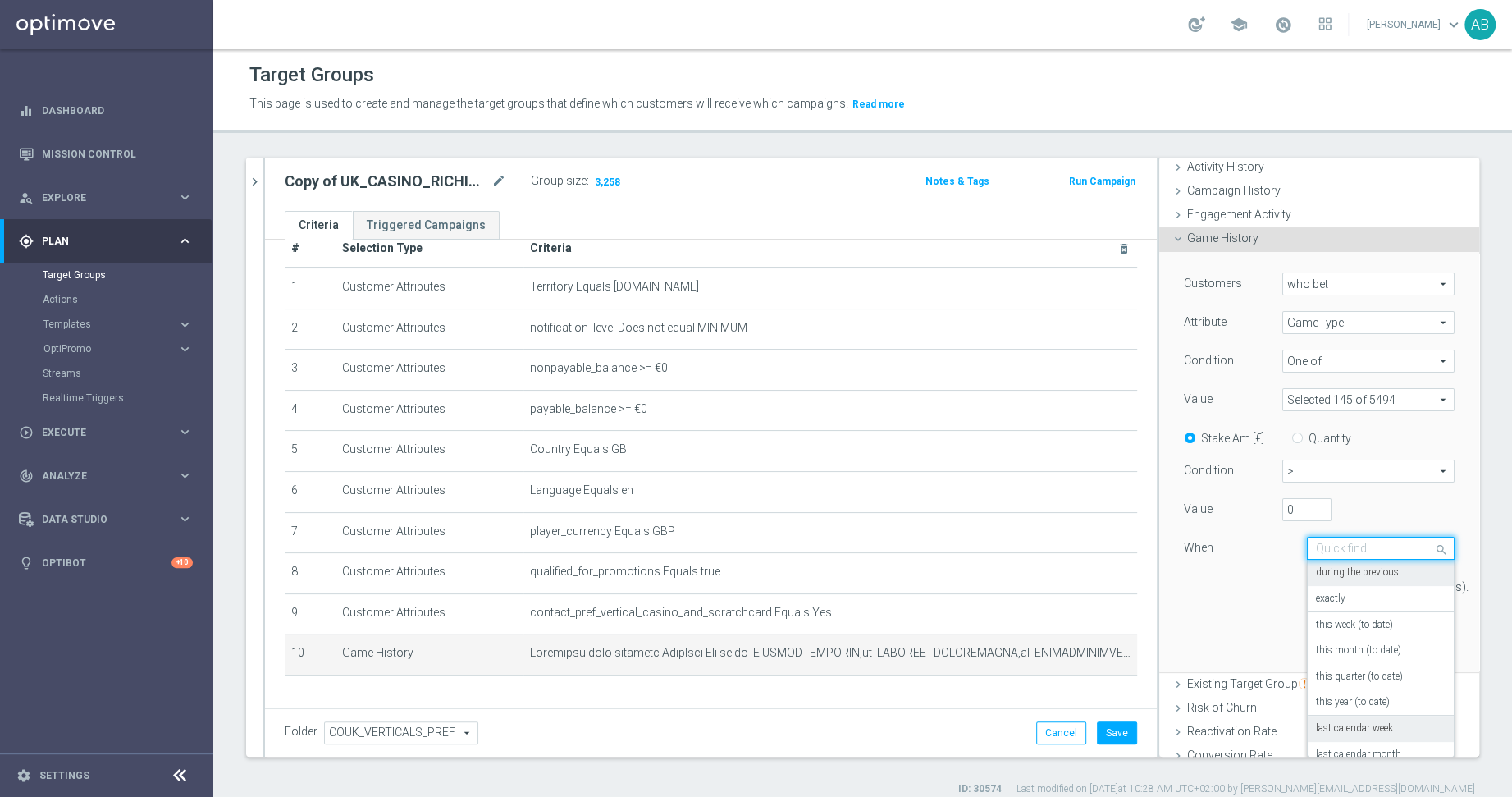
scroll to position [118, 0]
click at [1355, 692] on label "last calendar year" at bounding box center [1352, 688] width 74 height 13
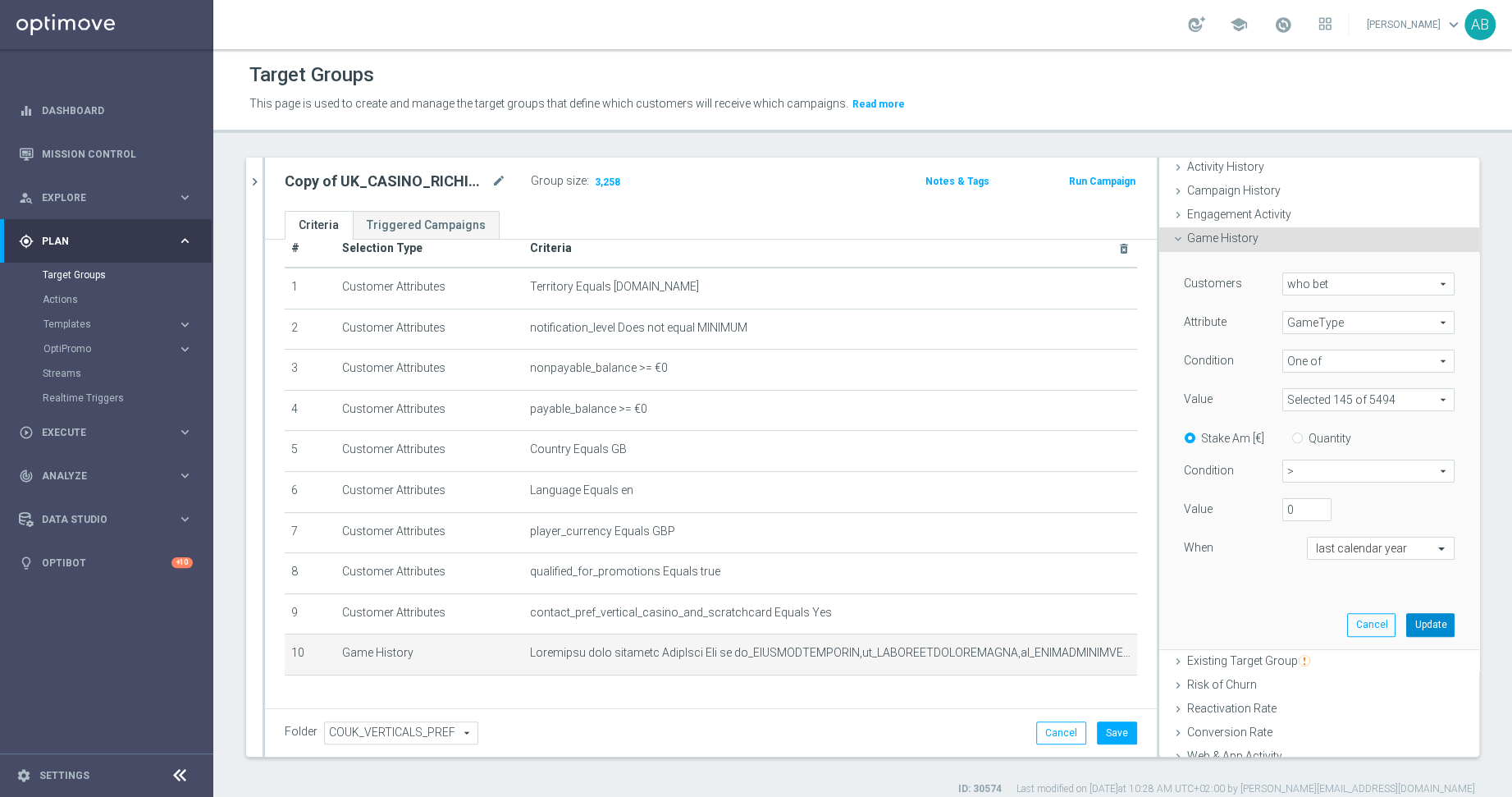
click at [1355, 623] on button "Update" at bounding box center [1430, 625] width 48 height 23
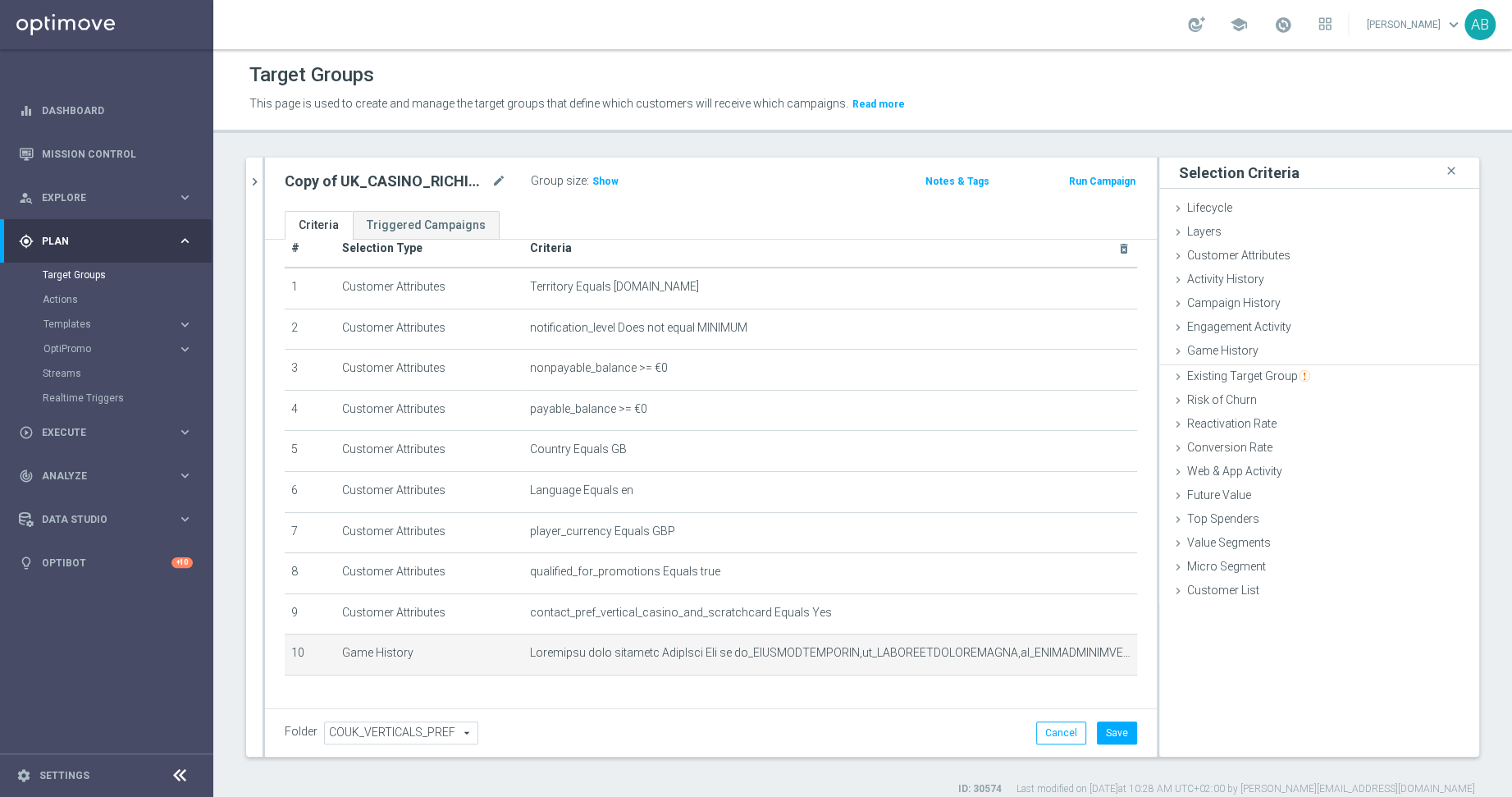
scroll to position [0, 0]
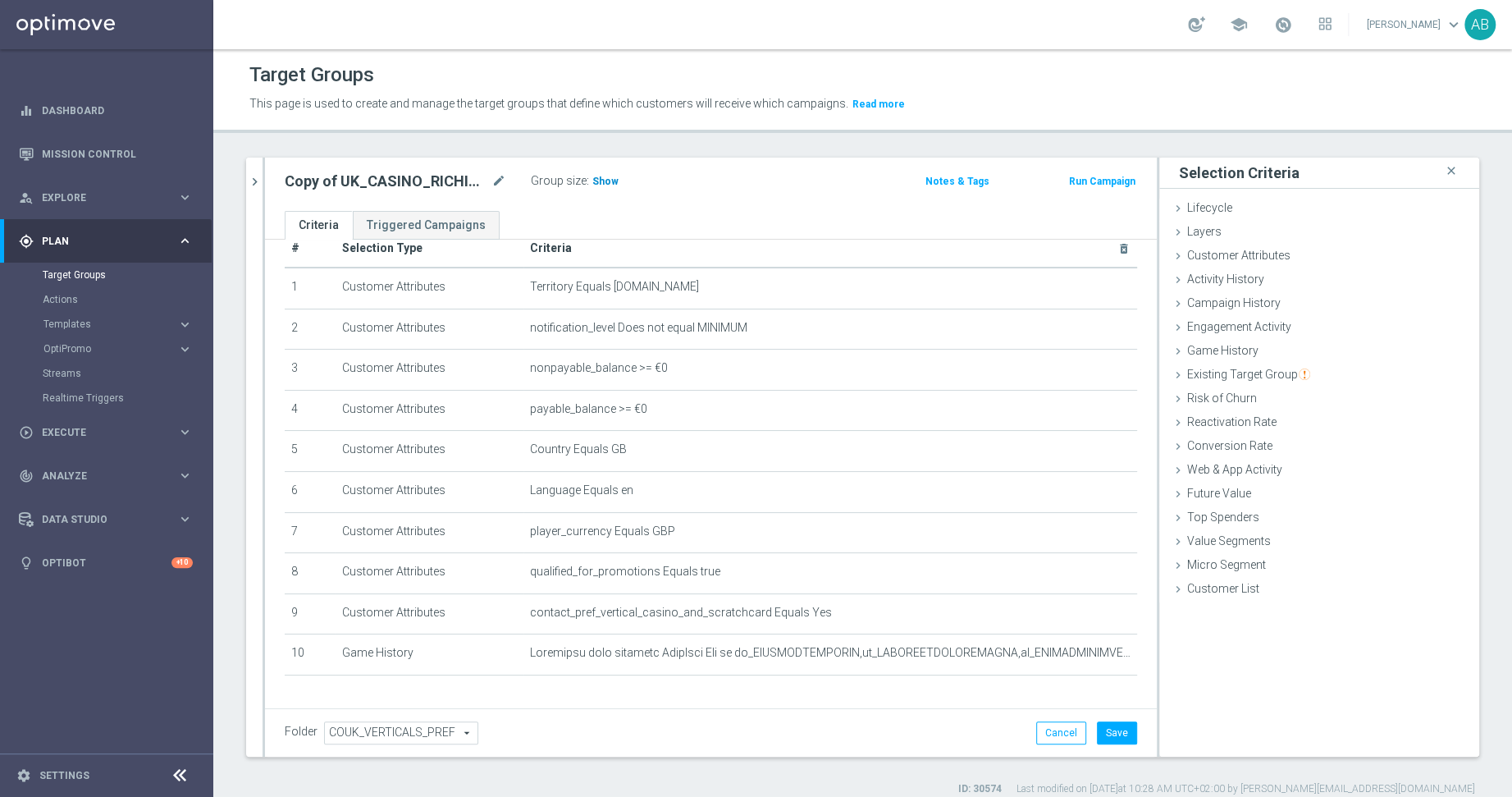
click at [601, 181] on span "Show" at bounding box center [605, 181] width 26 height 12
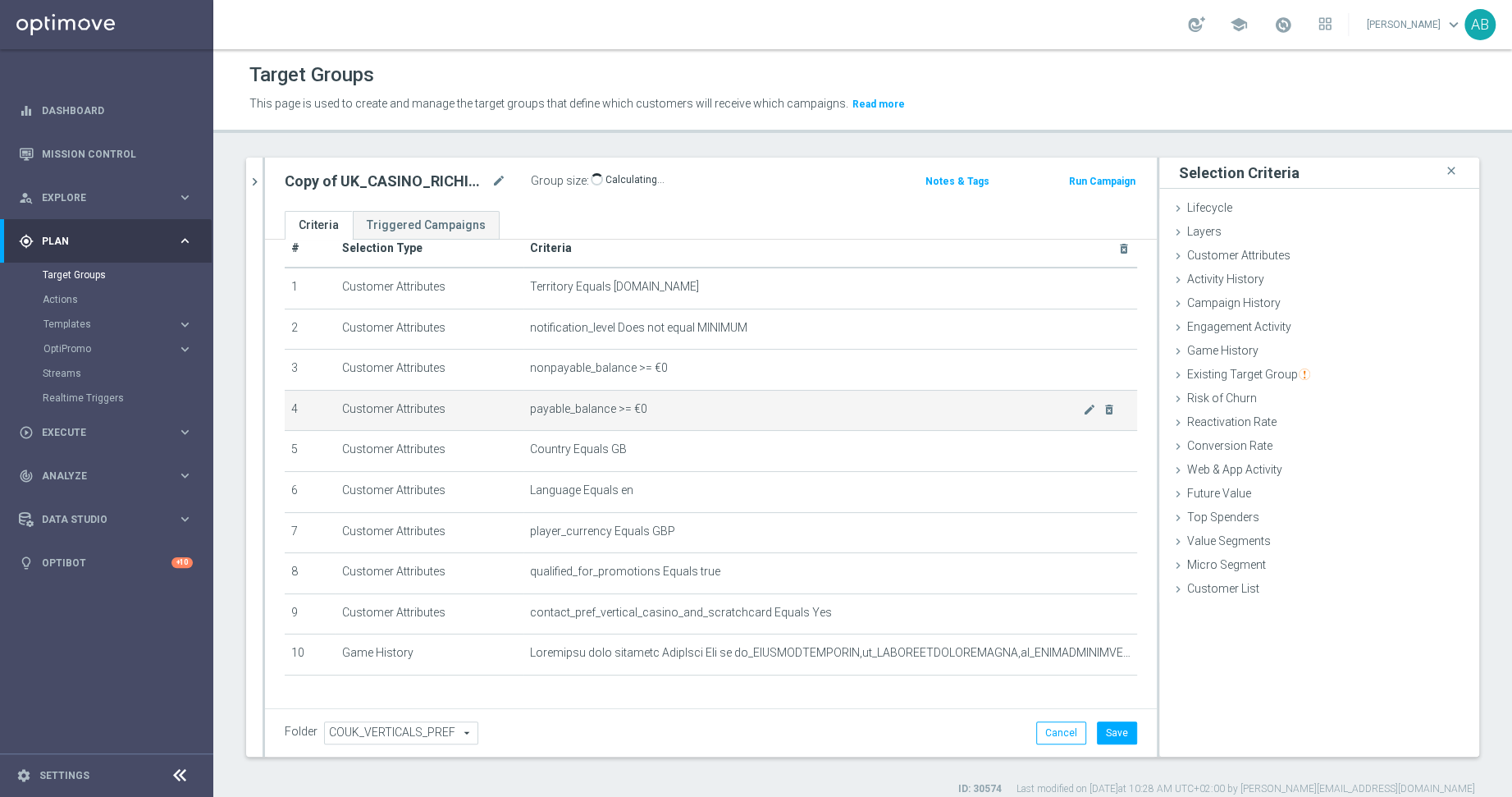
scroll to position [71, 0]
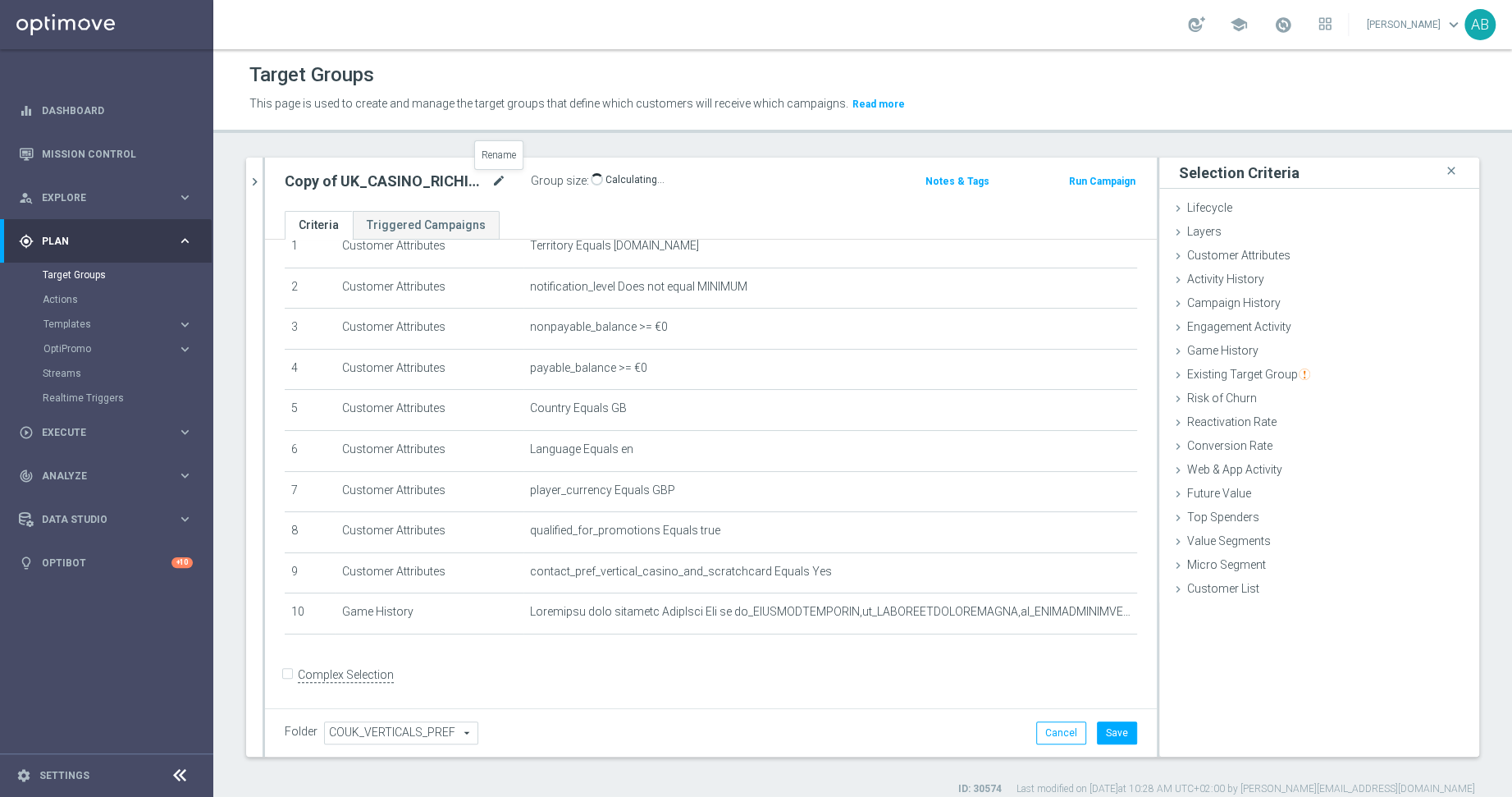
click at [497, 181] on icon "mode_edit" at bounding box center [498, 181] width 15 height 20
click at [367, 189] on input "Copy of UK_CASINO_RICHINBOX | HV | BlackJack 10 Drop" at bounding box center [396, 183] width 221 height 23
drag, startPoint x: 316, startPoint y: 179, endPoint x: 221, endPoint y: 176, distance: 95.0
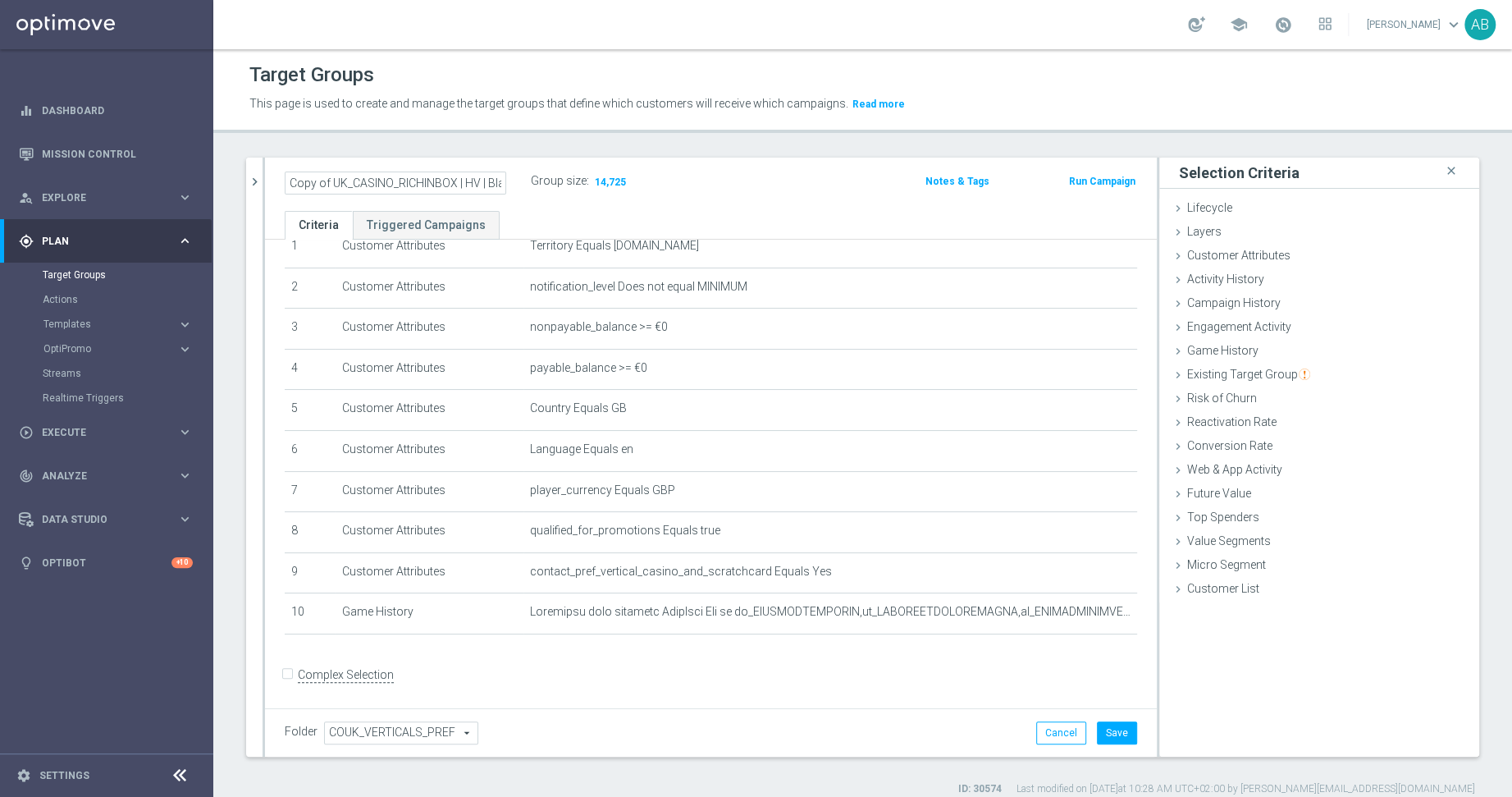
click at [221, 177] on div "UK_CASINO_RICHINBOX | HV | BlackJack 10 Drop close more_vert Prioritize Custome…" at bounding box center [863, 476] width 1299 height 639
click at [341, 183] on input "Copy of UK_CASINO_RICHINBOX | HV | BlackJack 10 Drop" at bounding box center [396, 183] width 221 height 23
drag, startPoint x: 333, startPoint y: 185, endPoint x: 236, endPoint y: 185, distance: 97.0
click at [236, 185] on div "UK_CASINO_RICHINBOX | HV | BlackJack 10 Drop close more_vert Prioritize Custome…" at bounding box center [863, 476] width 1299 height 639
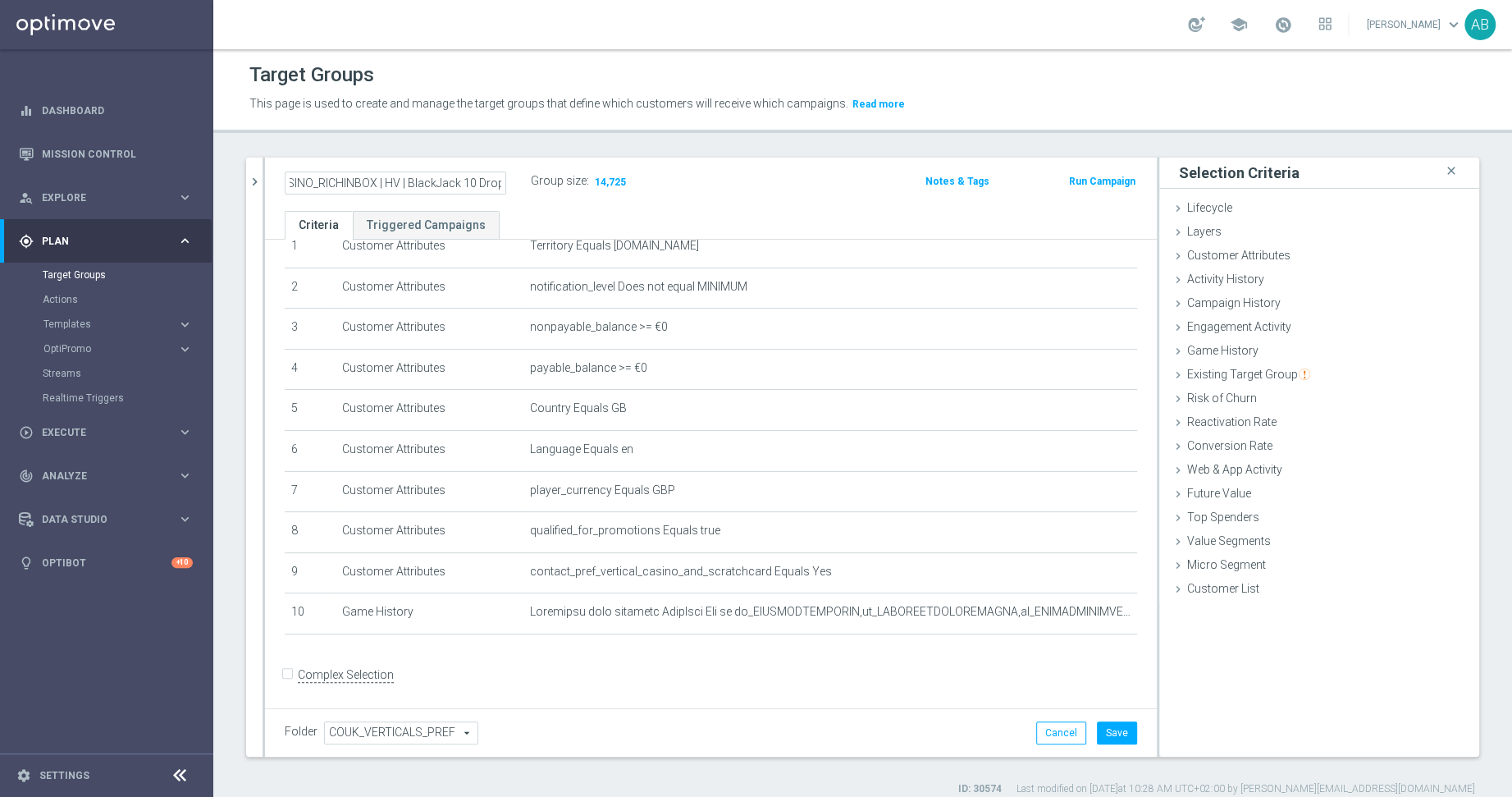
drag, startPoint x: 446, startPoint y: 185, endPoint x: 624, endPoint y: 184, distance: 178.0
click at [624, 184] on div "UK_CASINO_RICHINBOX | HV | BlackJack 10 Drop Group size : 14,725" at bounding box center [564, 182] width 585 height 25
type input "UK_CASINO_RICHINBOX | HV | LIVE CASINO | REACT"
click at [789, 192] on div "UK_CASINO_RICHINBOX | HV | LIVE CASINO | REACT Group size : 14,725" at bounding box center [564, 182] width 585 height 25
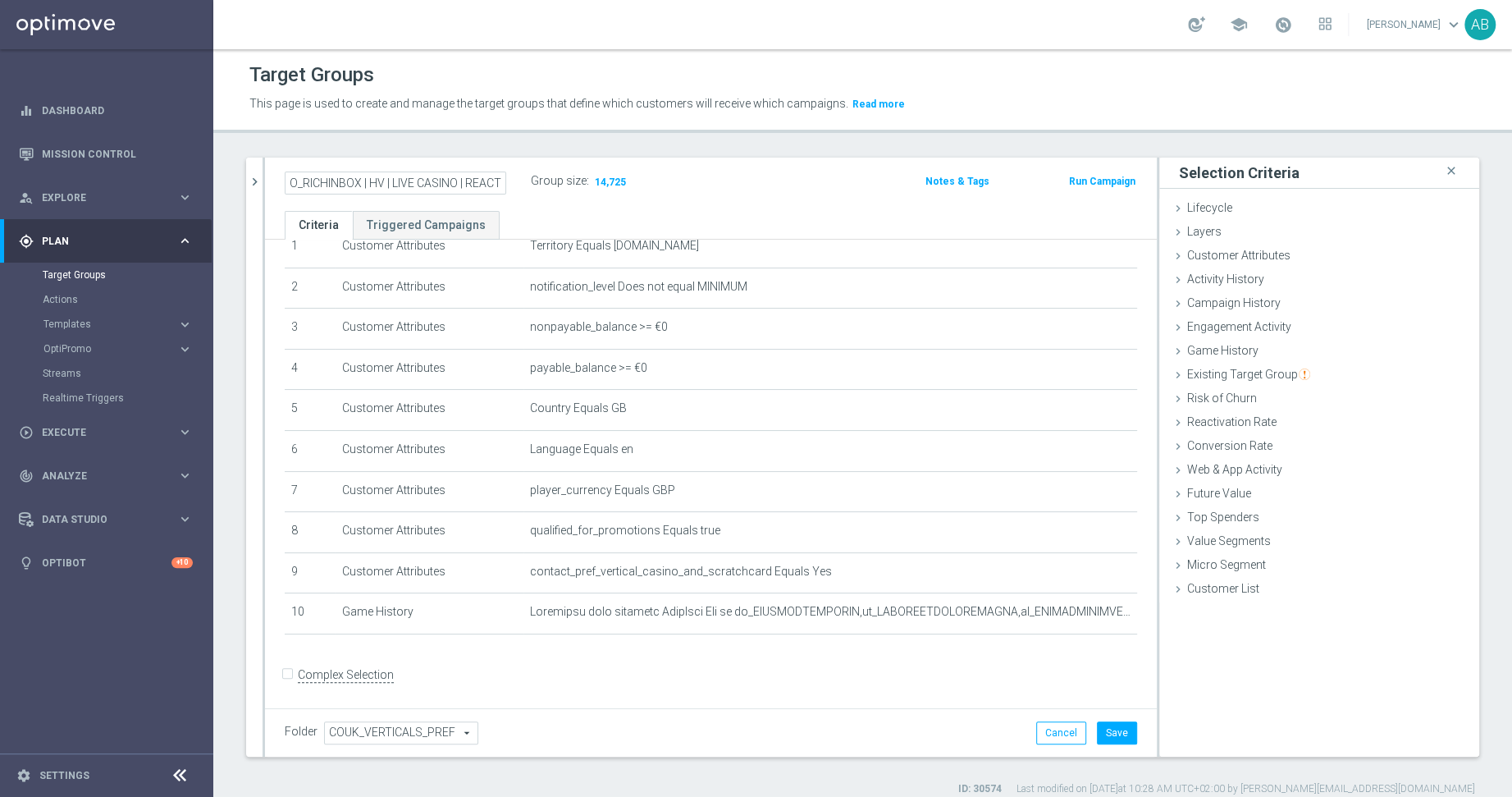
scroll to position [0, 0]
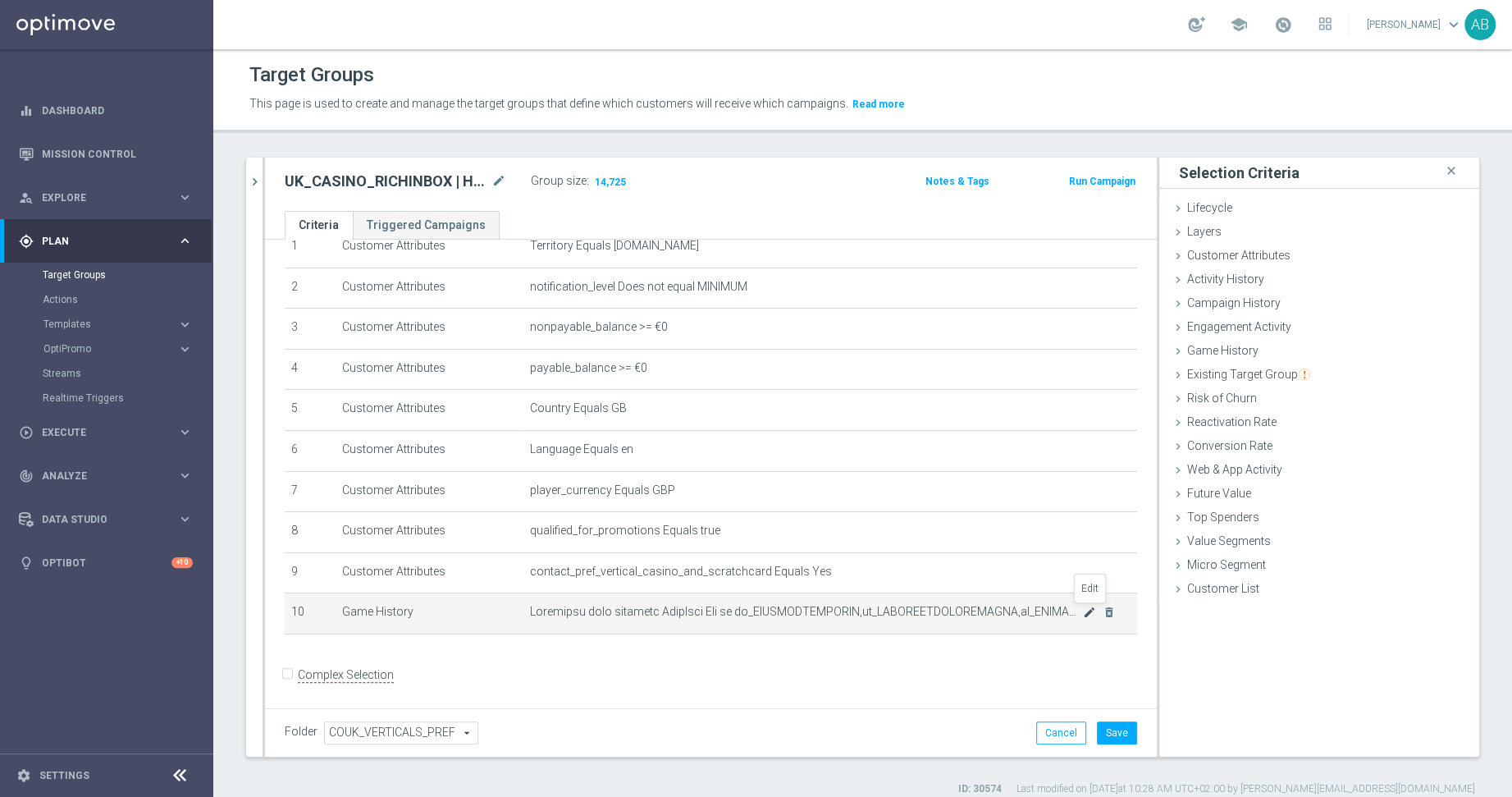
click at [1091, 612] on icon "mode_edit" at bounding box center [1089, 612] width 13 height 13
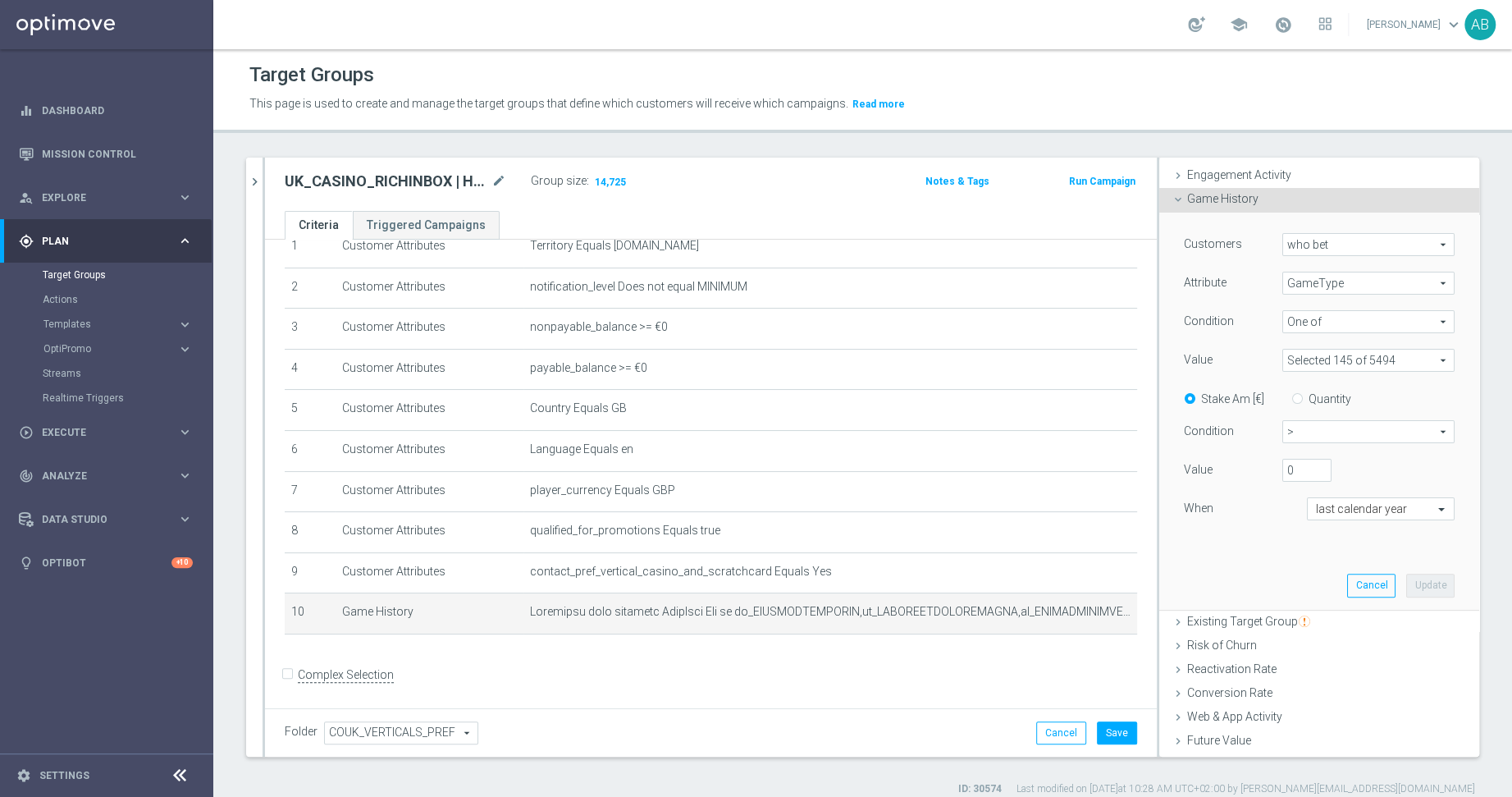
scroll to position [191, 0]
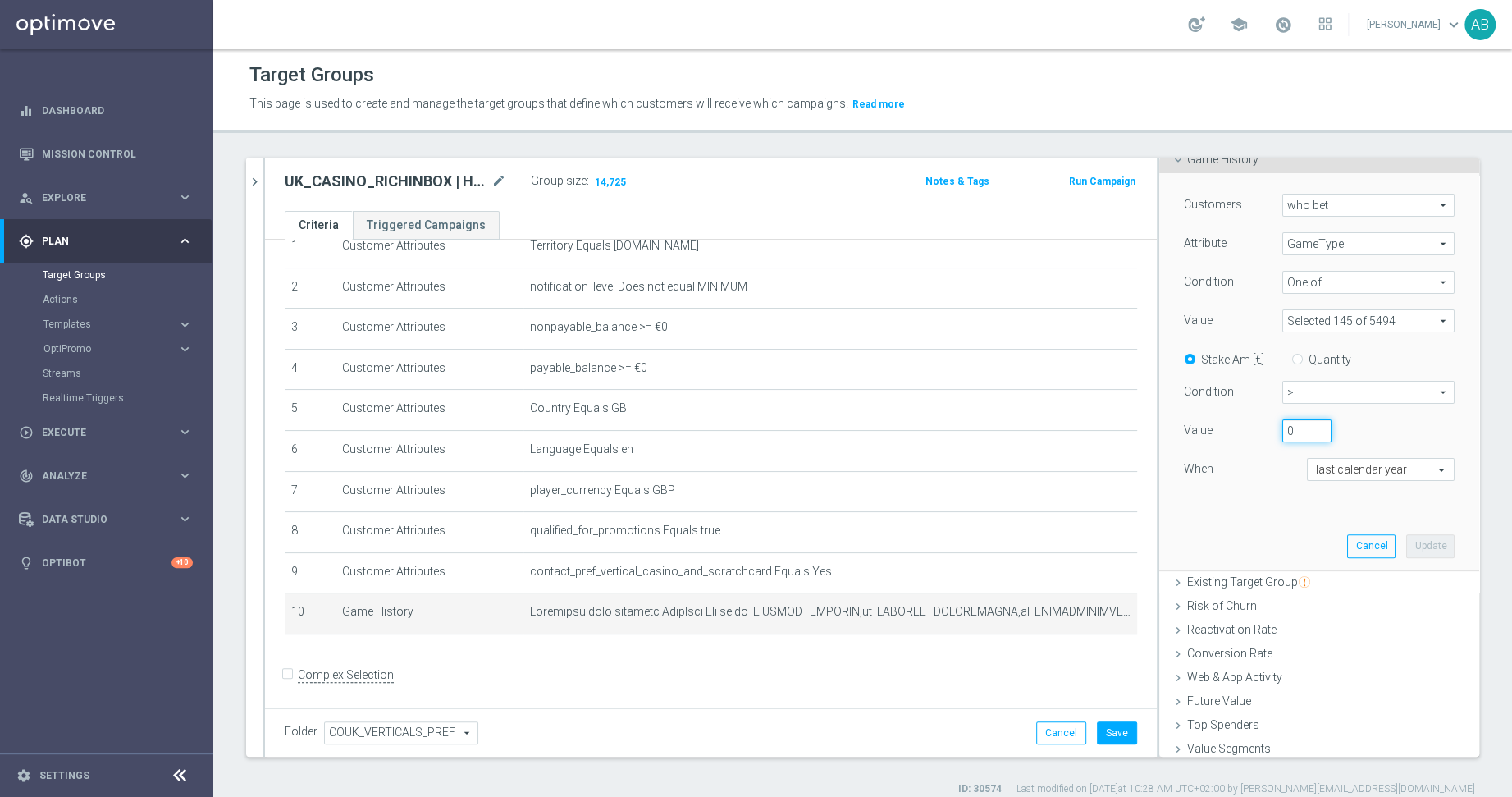
drag, startPoint x: 1305, startPoint y: 421, endPoint x: 1230, endPoint y: 421, distance: 75.0
click at [1247, 421] on div "Value 0" at bounding box center [1319, 432] width 296 height 26
type input "1000"
click at [1355, 541] on button "Update" at bounding box center [1430, 546] width 48 height 23
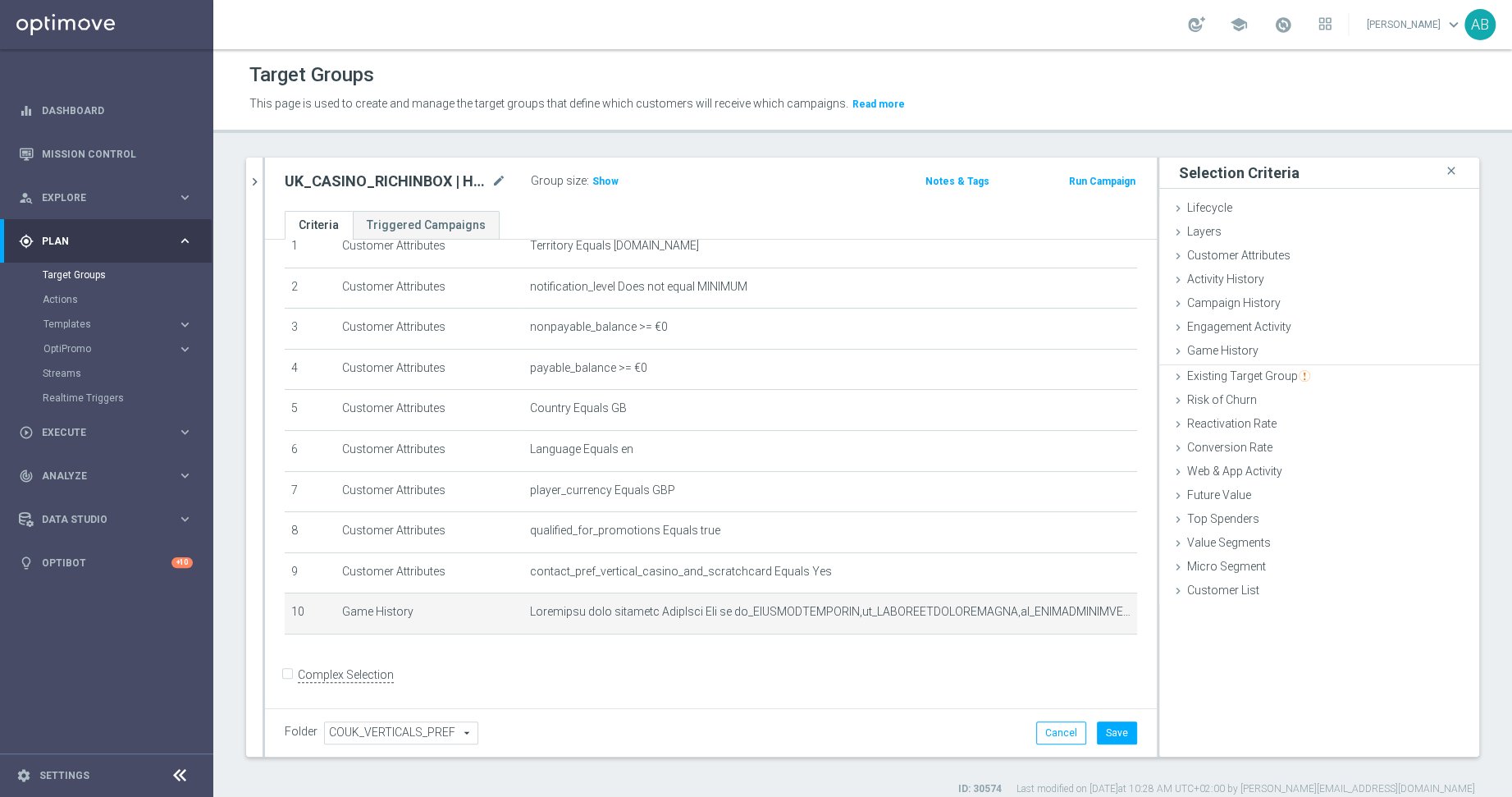
scroll to position [0, 0]
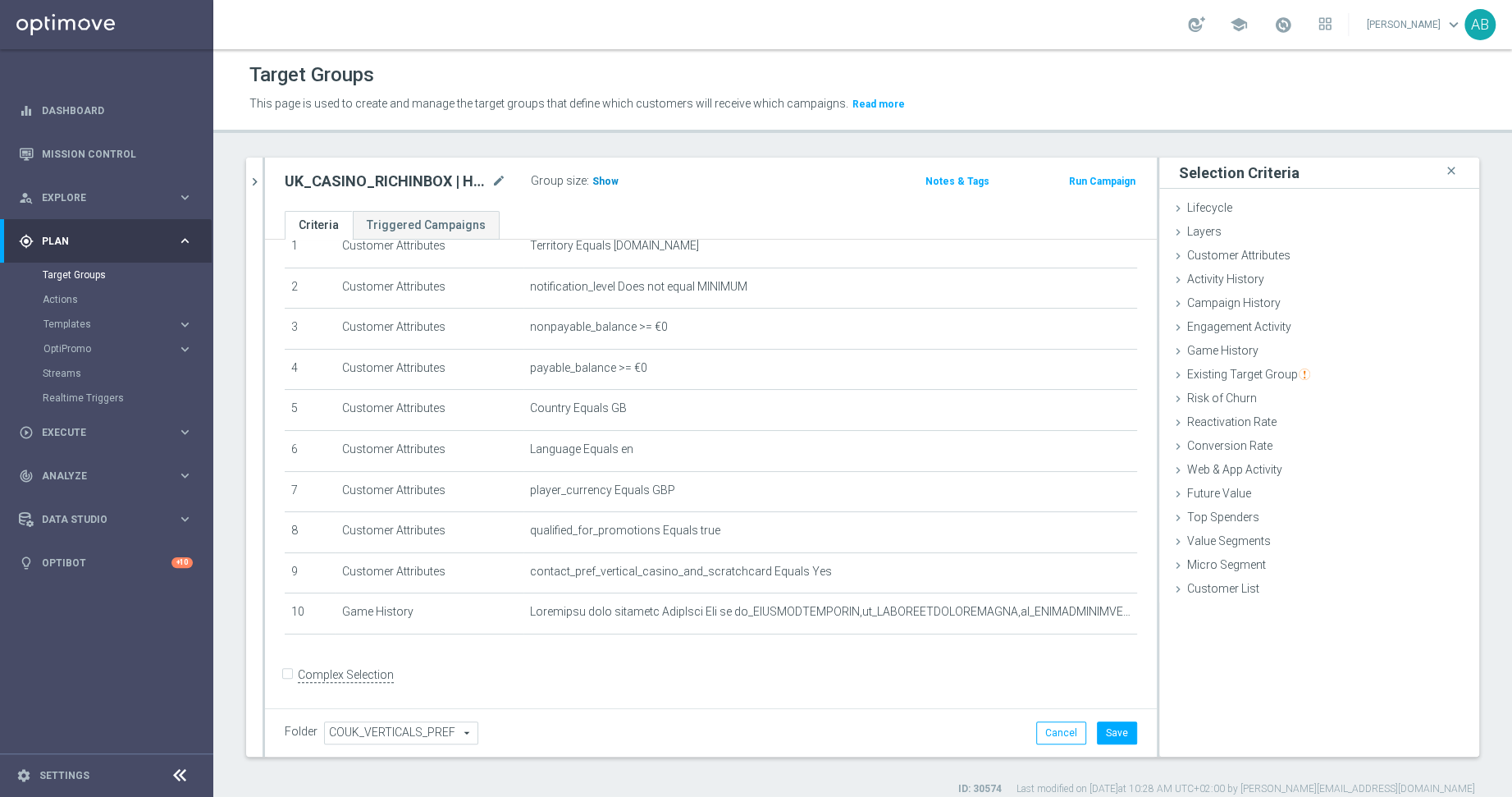
click at [597, 173] on h3 "Show" at bounding box center [605, 181] width 29 height 18
click at [1233, 262] on div "Customer Attributes done" at bounding box center [1319, 257] width 320 height 25
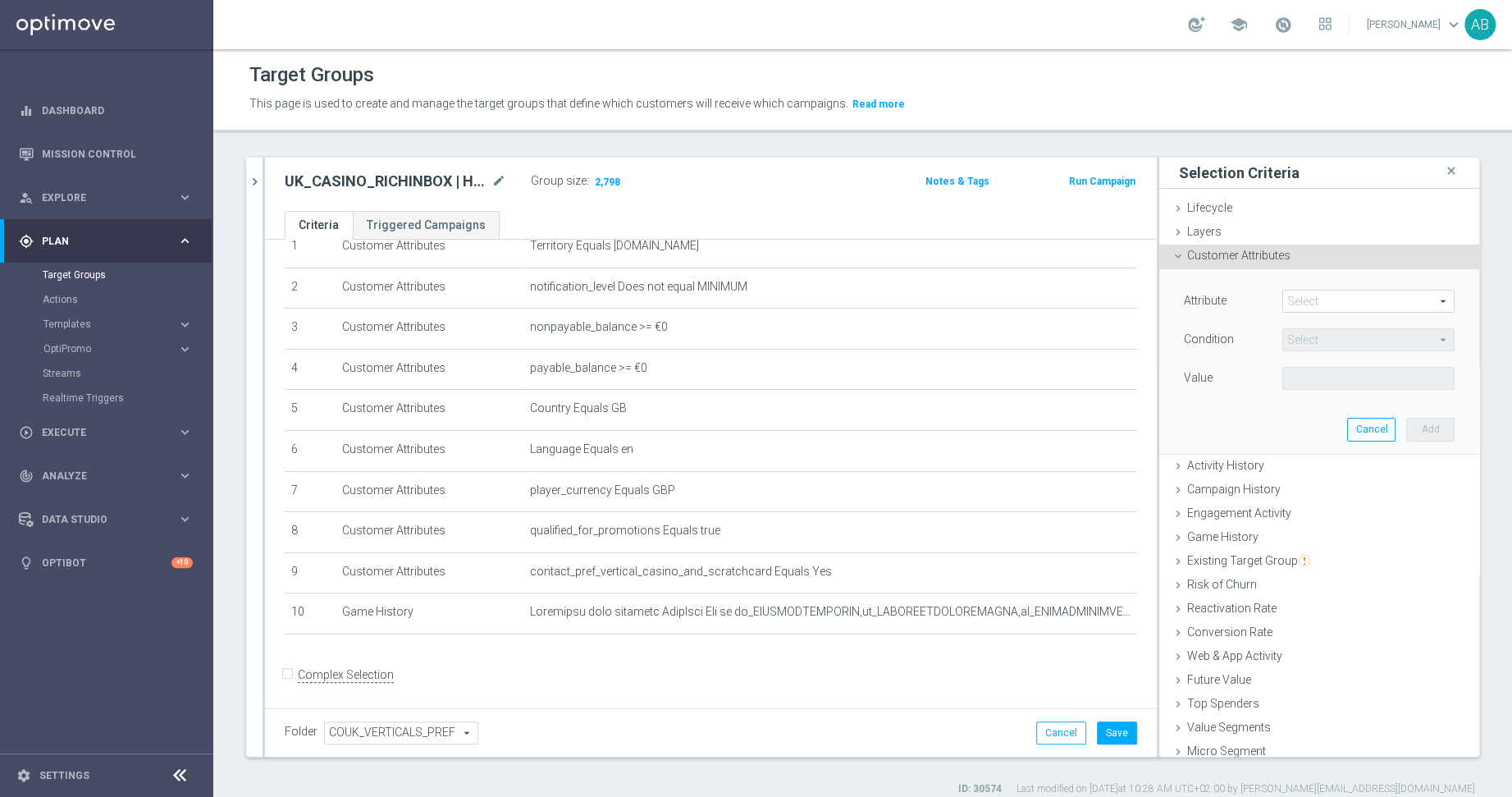
click at [1327, 297] on span at bounding box center [1368, 301] width 171 height 21
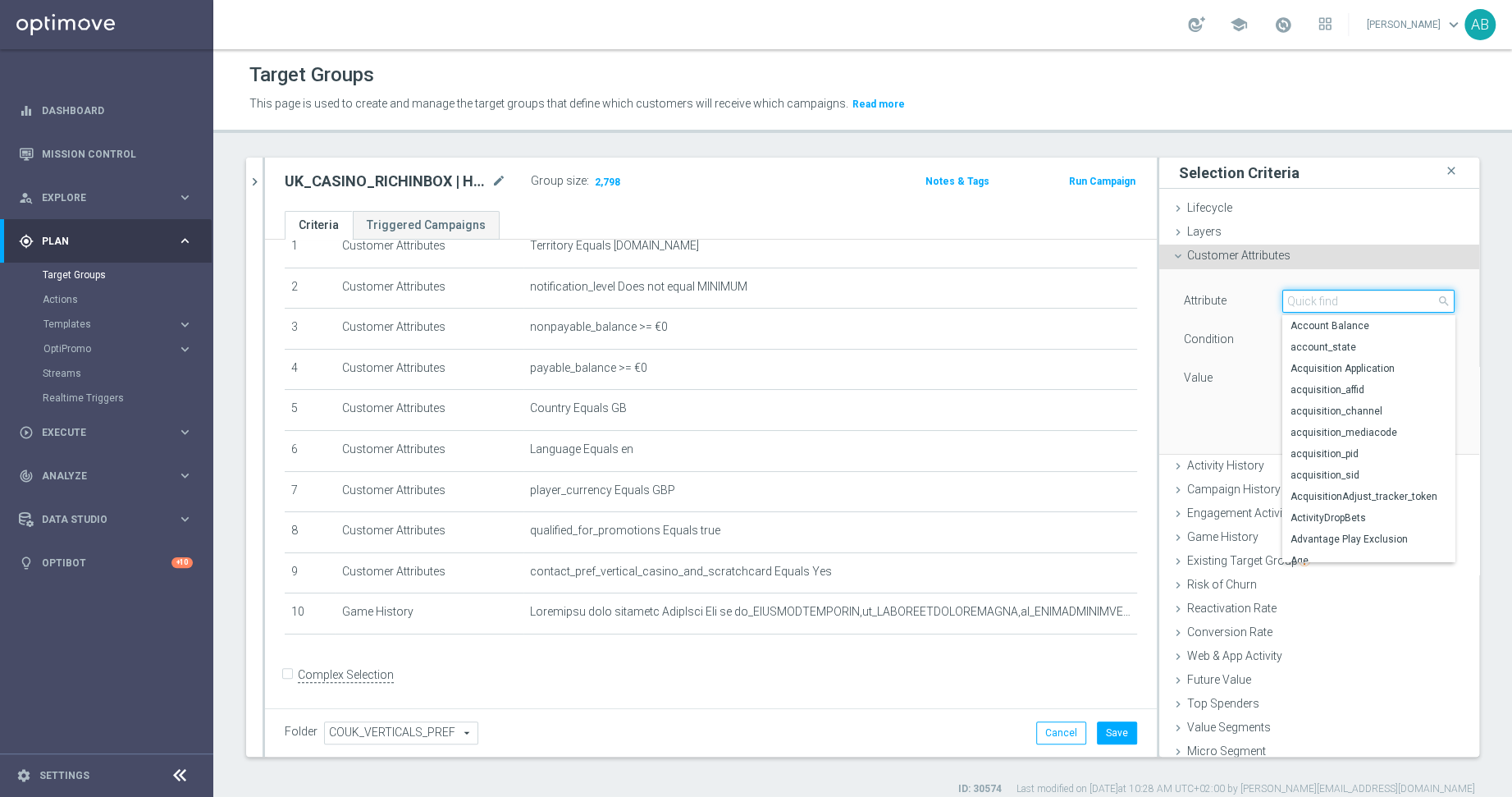
click at [1325, 304] on input "search" at bounding box center [1368, 301] width 172 height 23
type input "NGR"
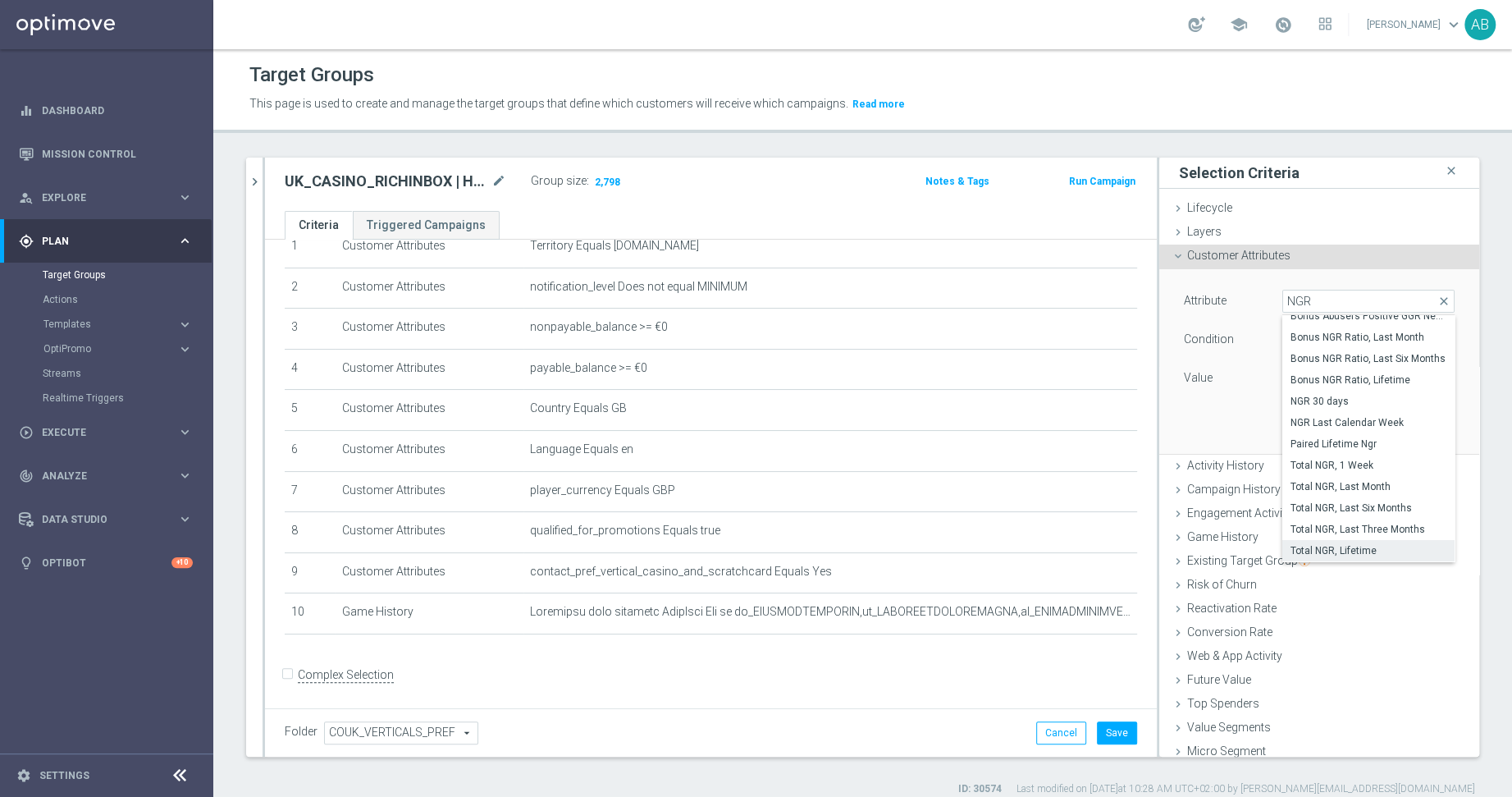
click at [1355, 550] on span "Total NGR, Lifetime" at bounding box center [1368, 550] width 156 height 13
type input "Total NGR, Lifetime"
type input "="
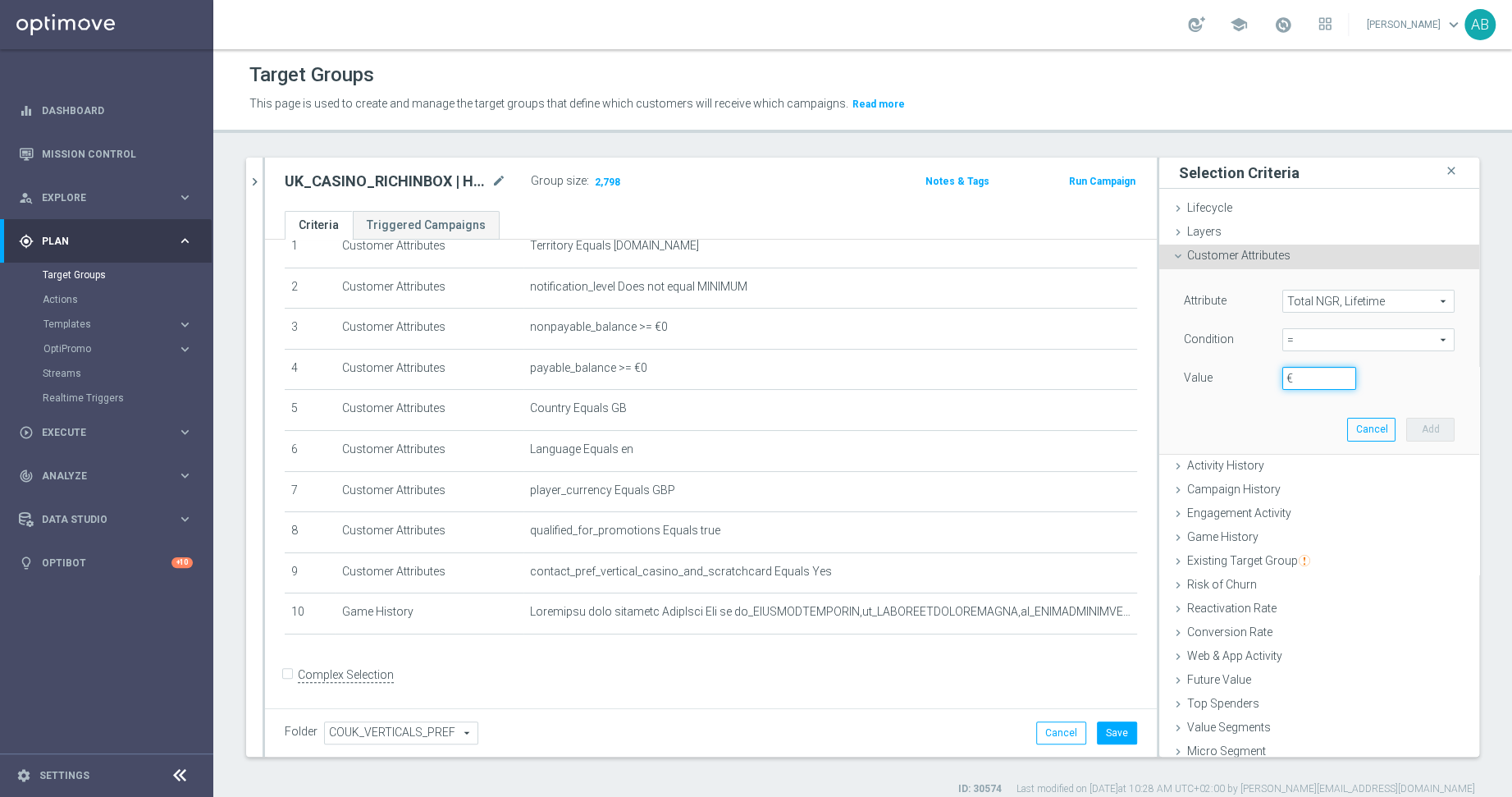
drag, startPoint x: 1311, startPoint y: 385, endPoint x: 1274, endPoint y: 383, distance: 37.1
click at [1274, 383] on div "€" at bounding box center [1319, 379] width 98 height 23
type input "500"
click at [1355, 429] on button "Add" at bounding box center [1430, 430] width 48 height 23
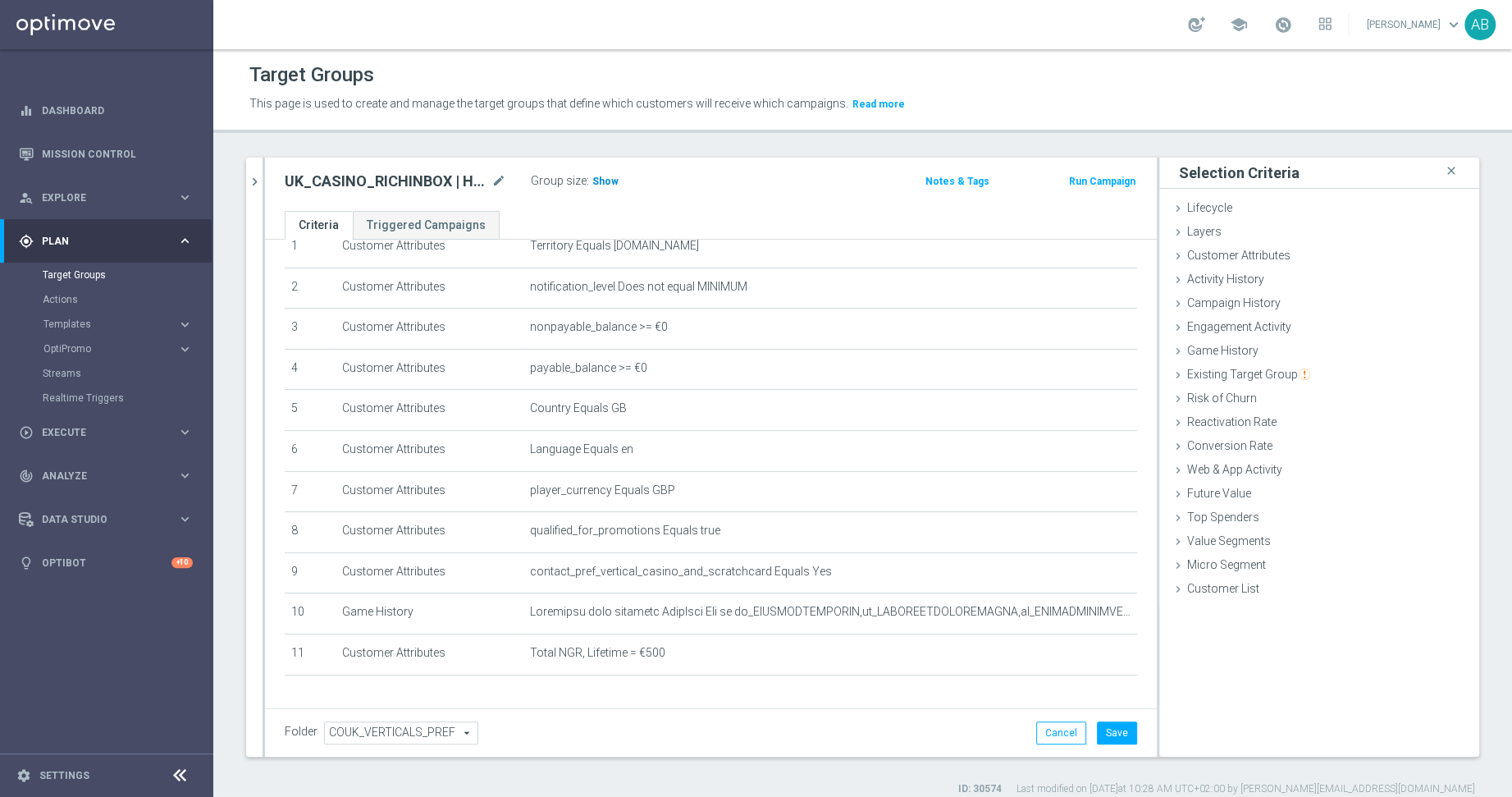
click at [606, 183] on span "Show" at bounding box center [605, 181] width 26 height 12
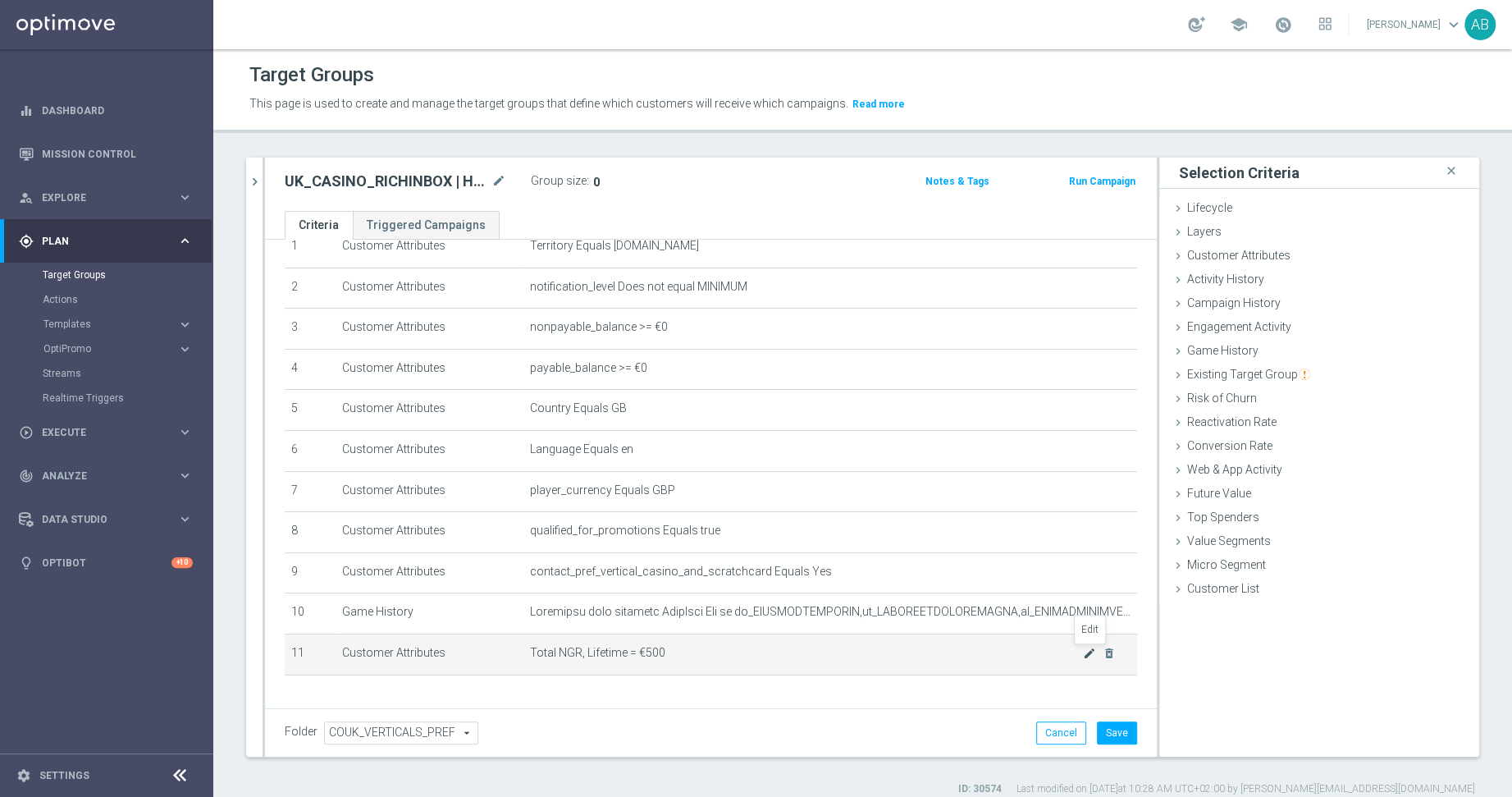
click at [1094, 647] on icon "mode_edit" at bounding box center [1089, 653] width 13 height 13
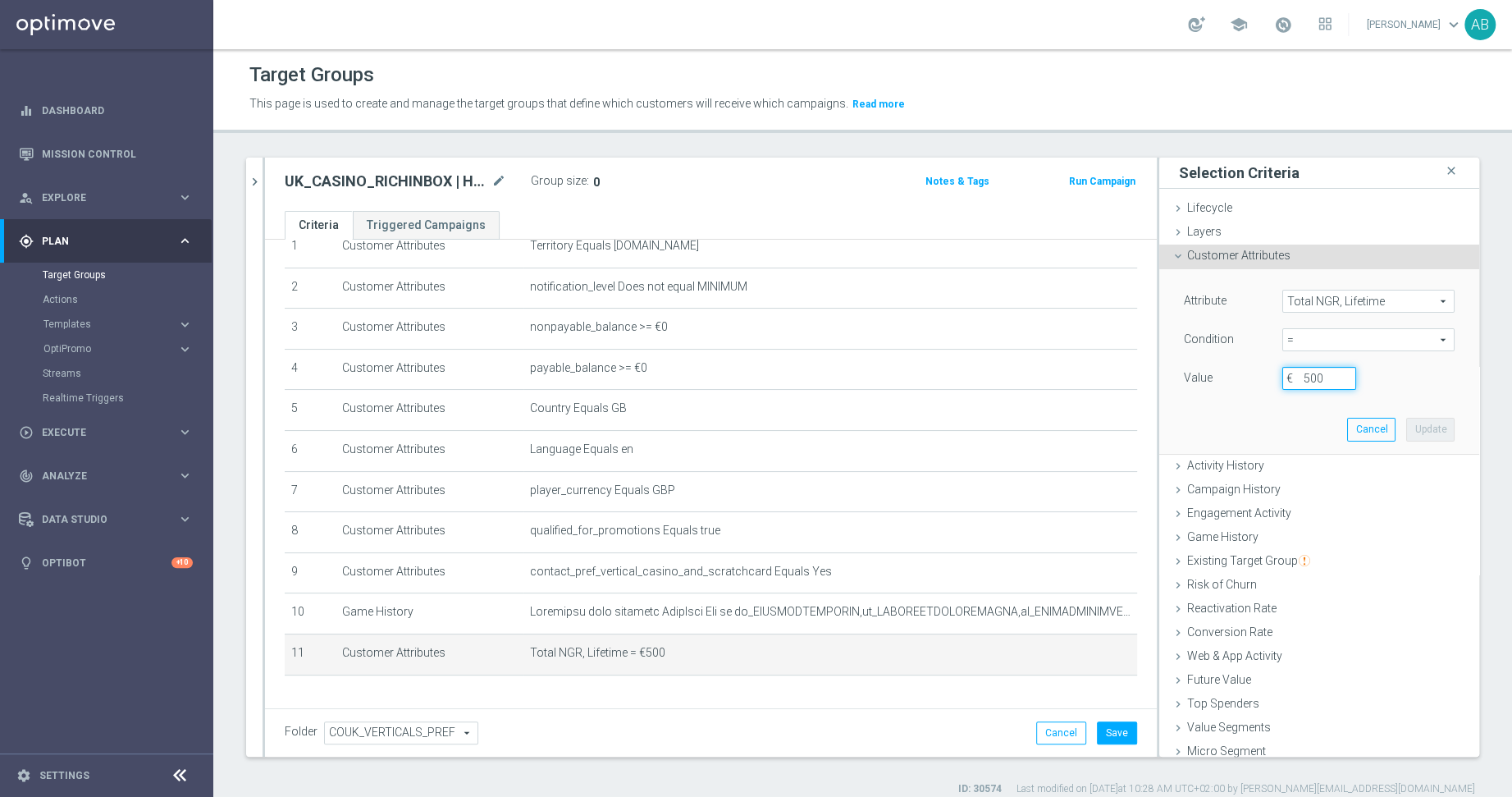
drag, startPoint x: 1326, startPoint y: 382, endPoint x: 1223, endPoint y: 373, distance: 103.4
click at [1283, 382] on input "500" at bounding box center [1319, 379] width 74 height 23
type input "100"
click at [1355, 432] on button "Update" at bounding box center [1430, 430] width 48 height 23
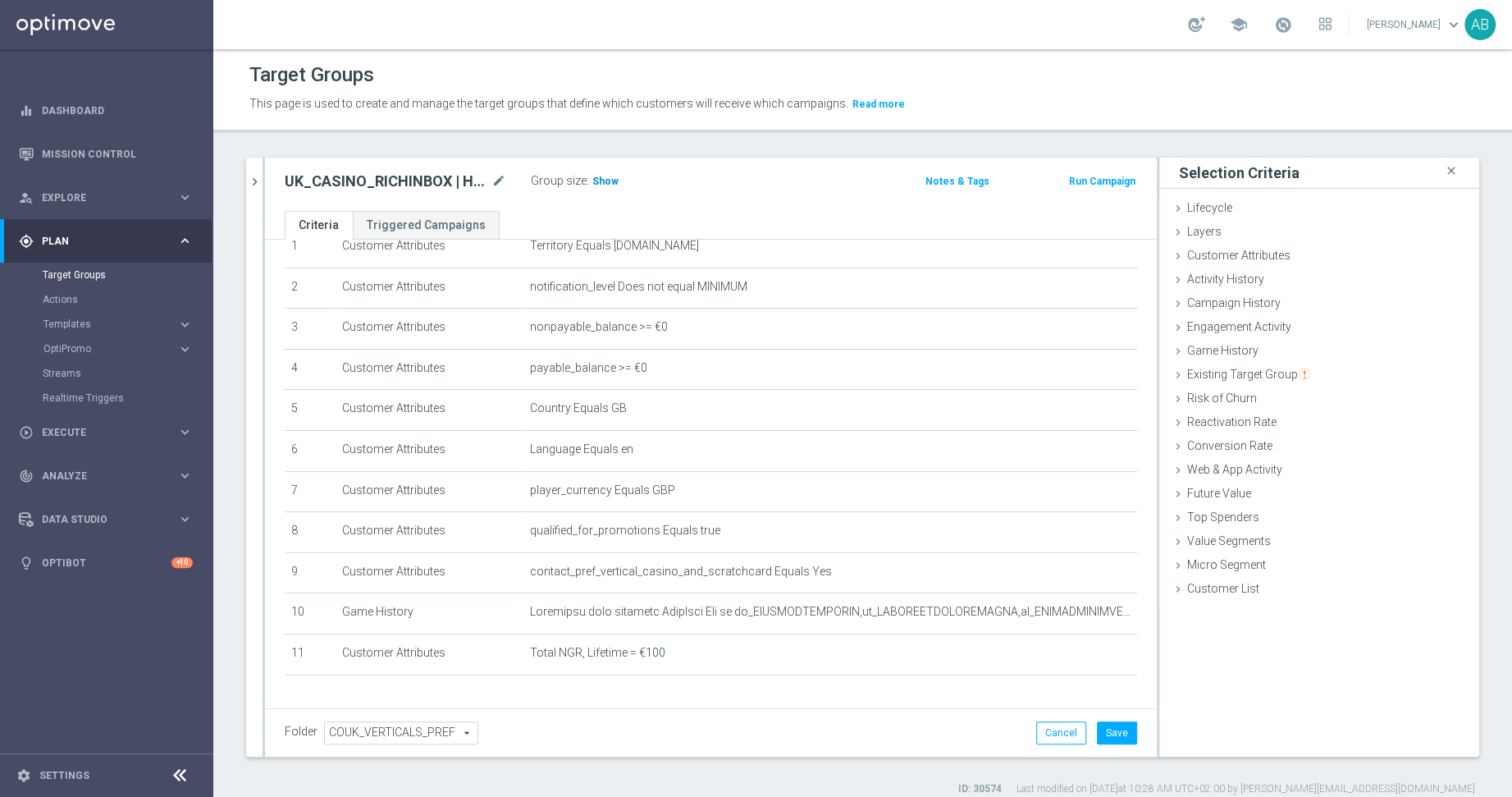
click at [606, 181] on span "Show" at bounding box center [605, 181] width 26 height 12
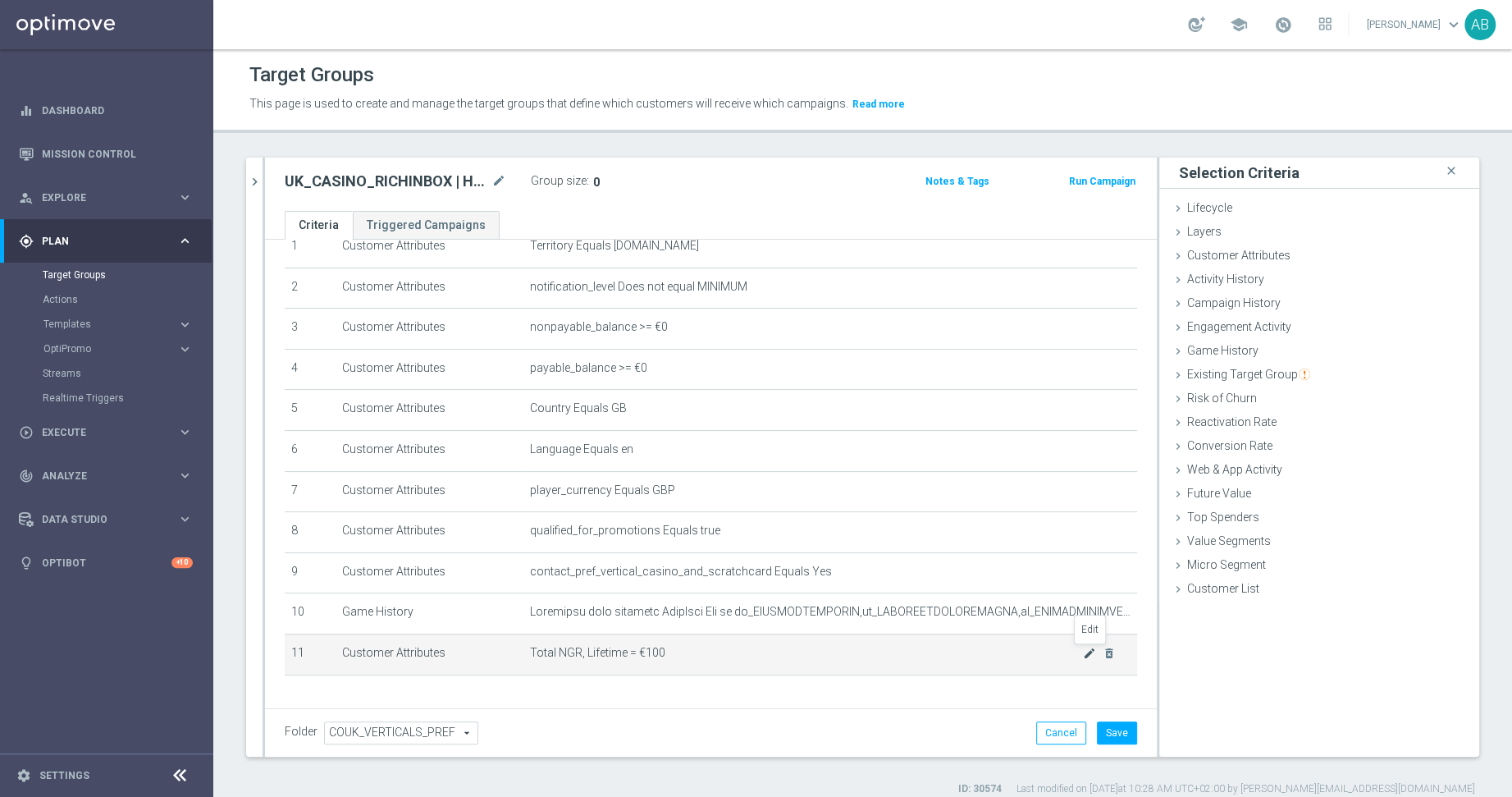
click at [1086, 655] on icon "mode_edit" at bounding box center [1089, 653] width 13 height 13
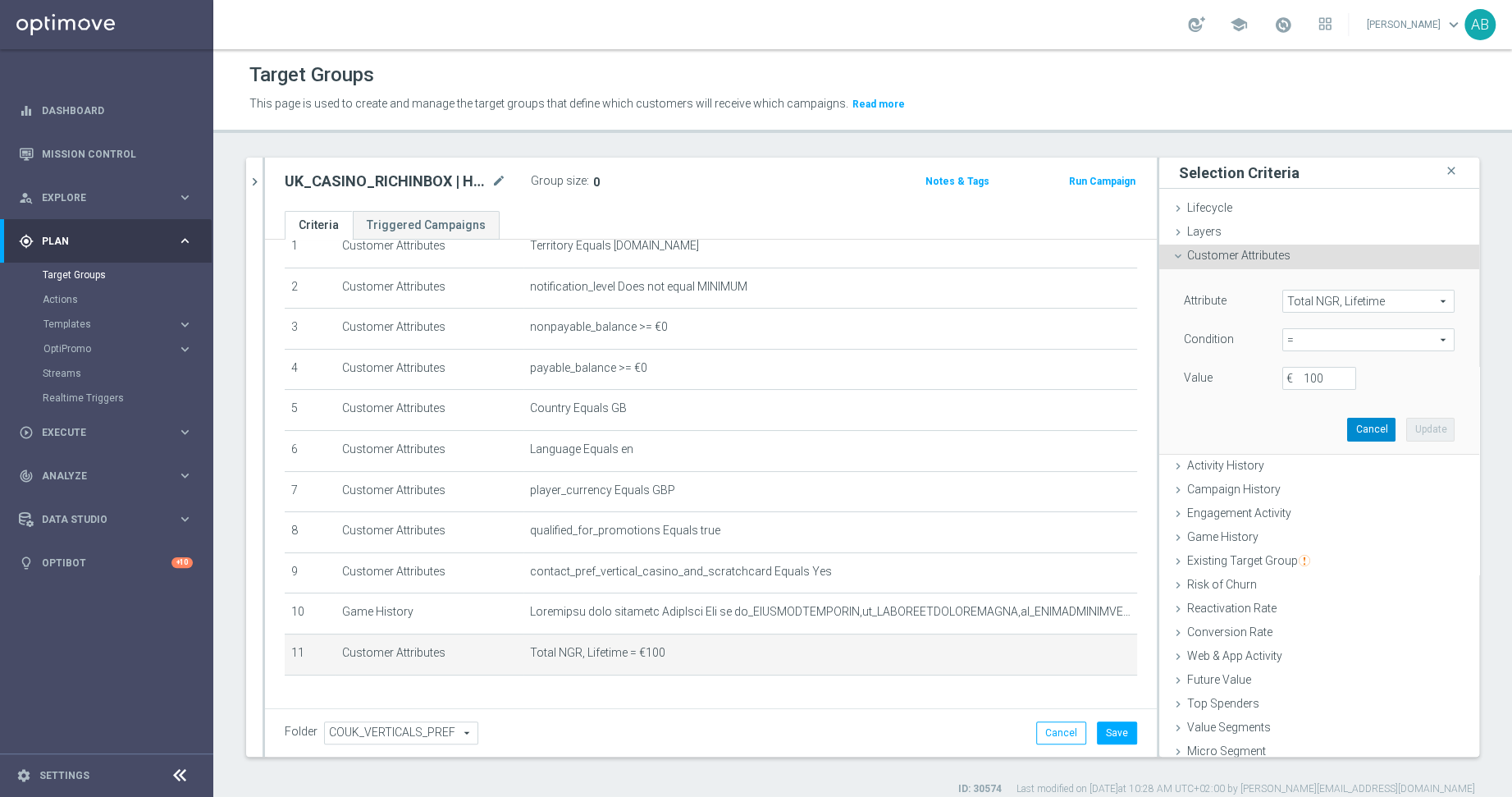
click at [1355, 421] on button "Cancel" at bounding box center [1371, 430] width 48 height 23
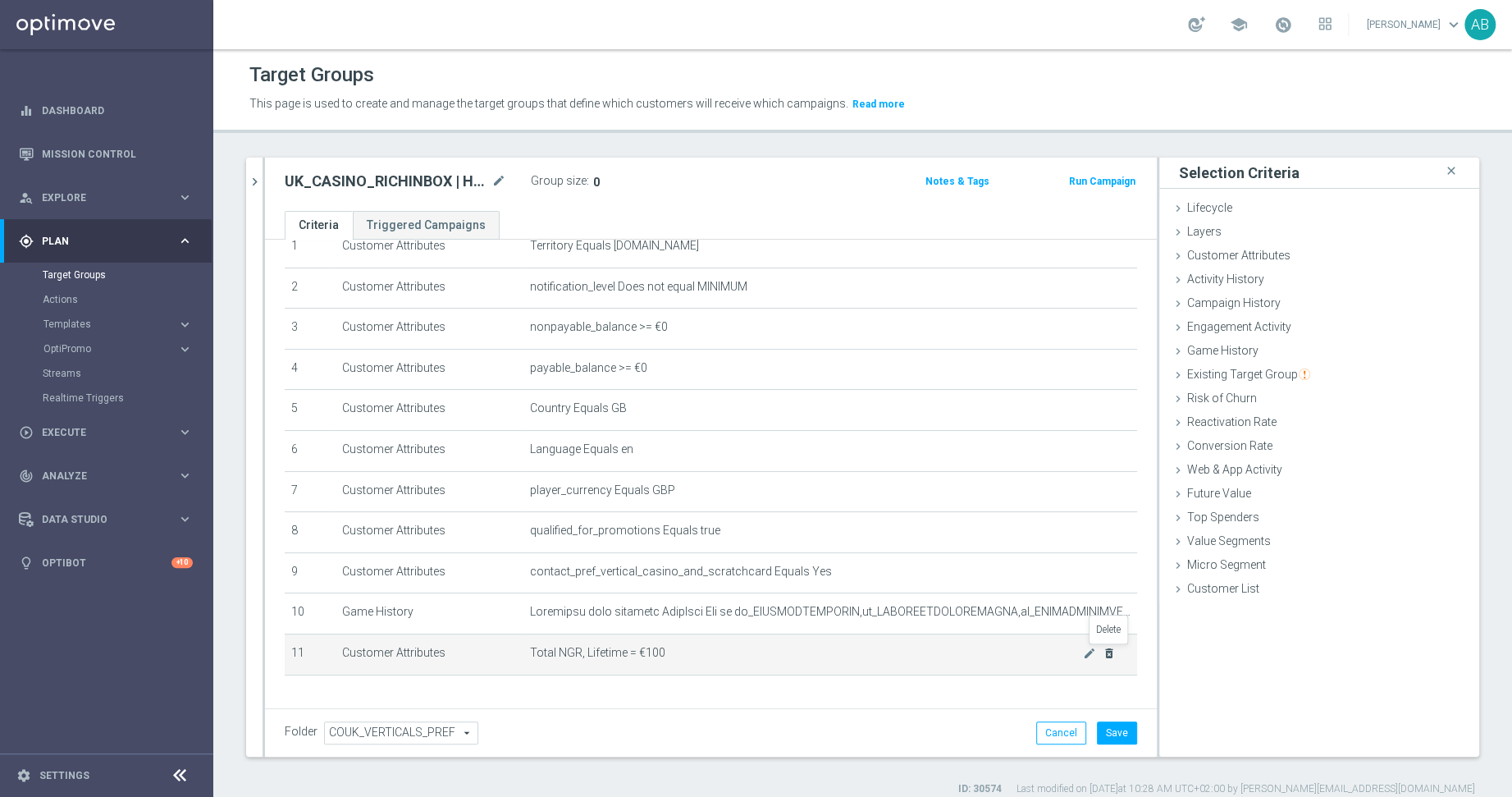
click at [1113, 654] on icon "delete_forever" at bounding box center [1108, 653] width 13 height 13
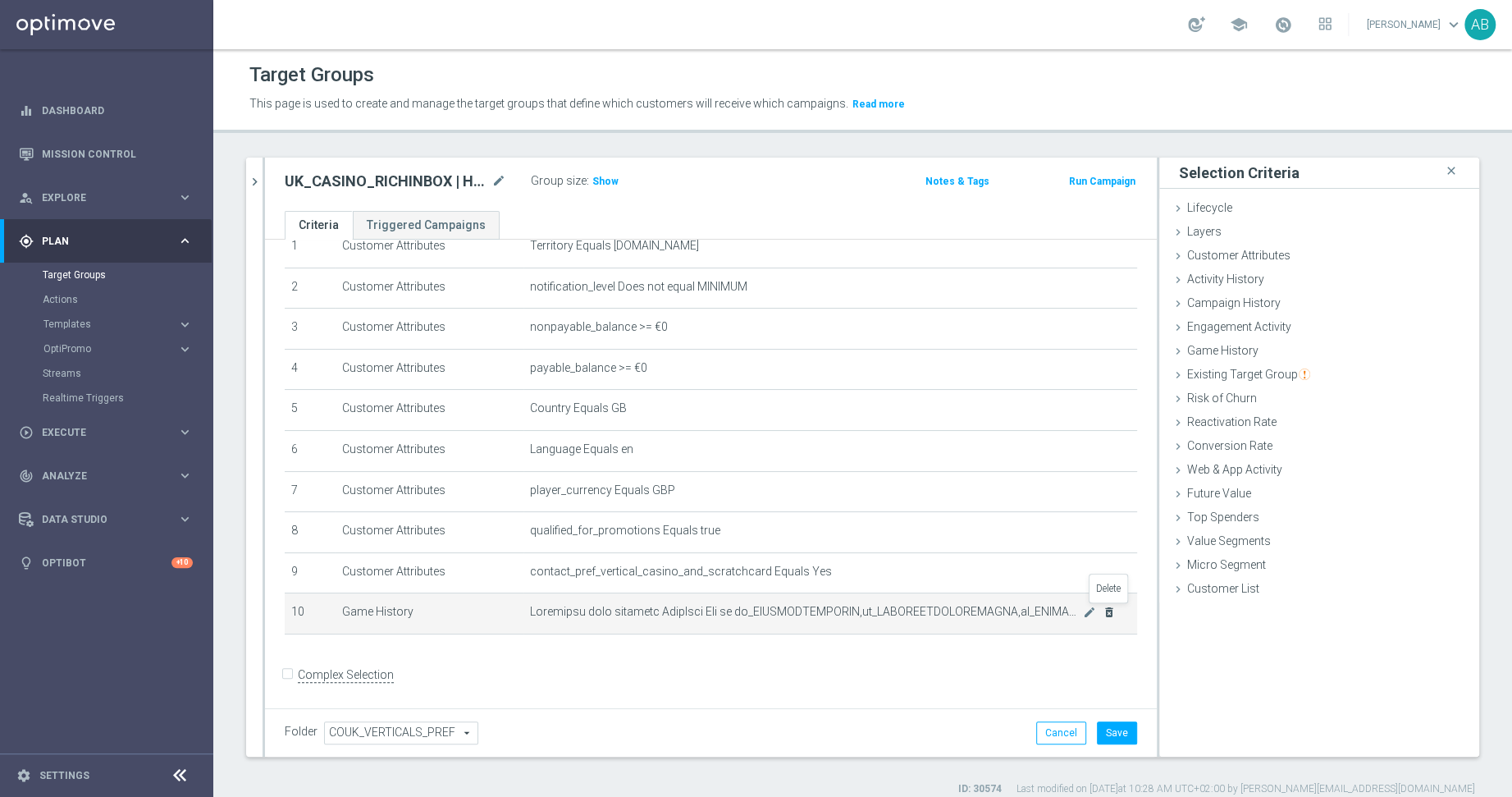
click at [1110, 613] on icon "delete_forever" at bounding box center [1108, 612] width 13 height 13
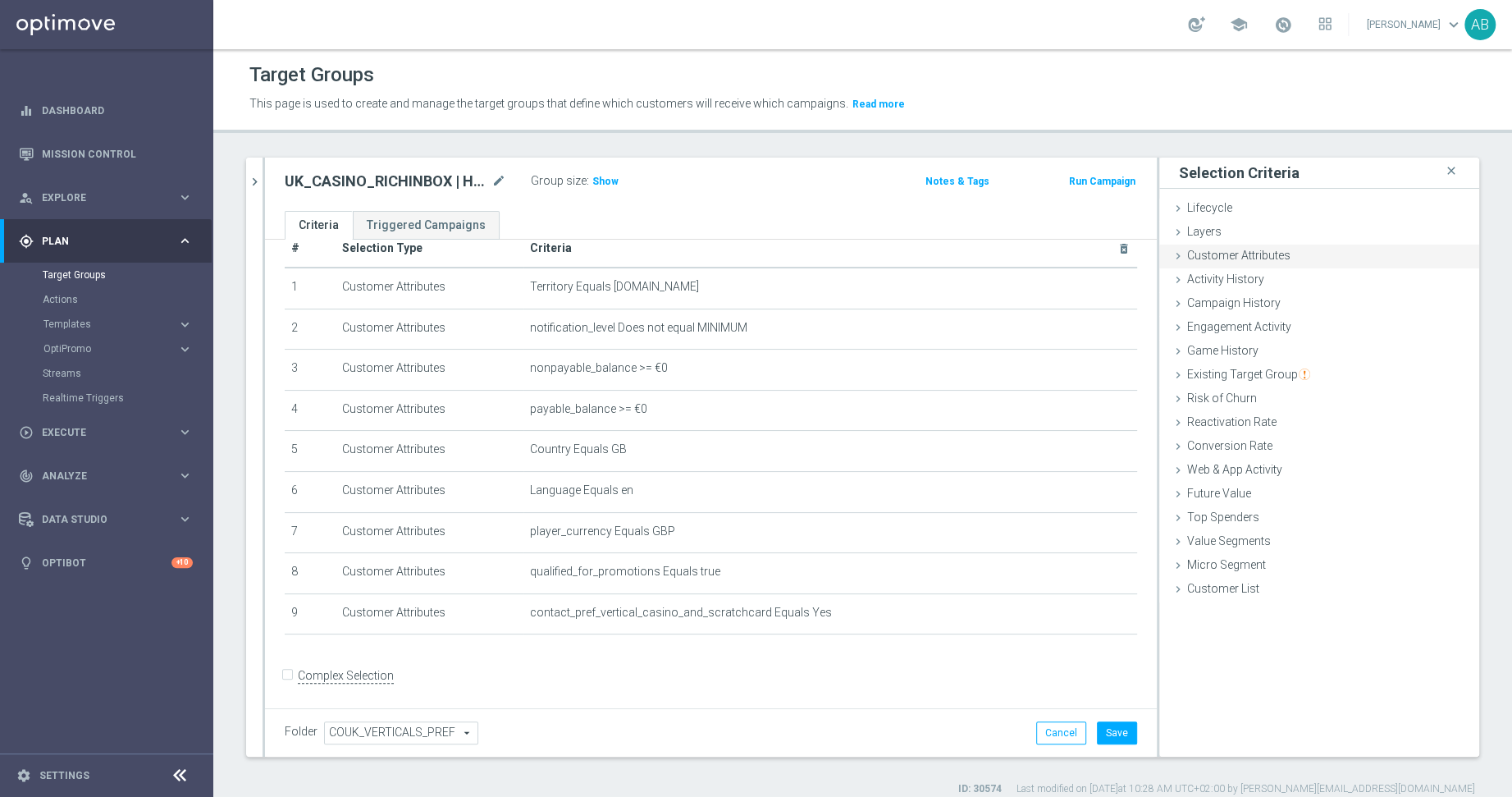
click at [1254, 266] on div "Customer Attributes done selection updated" at bounding box center [1319, 257] width 320 height 25
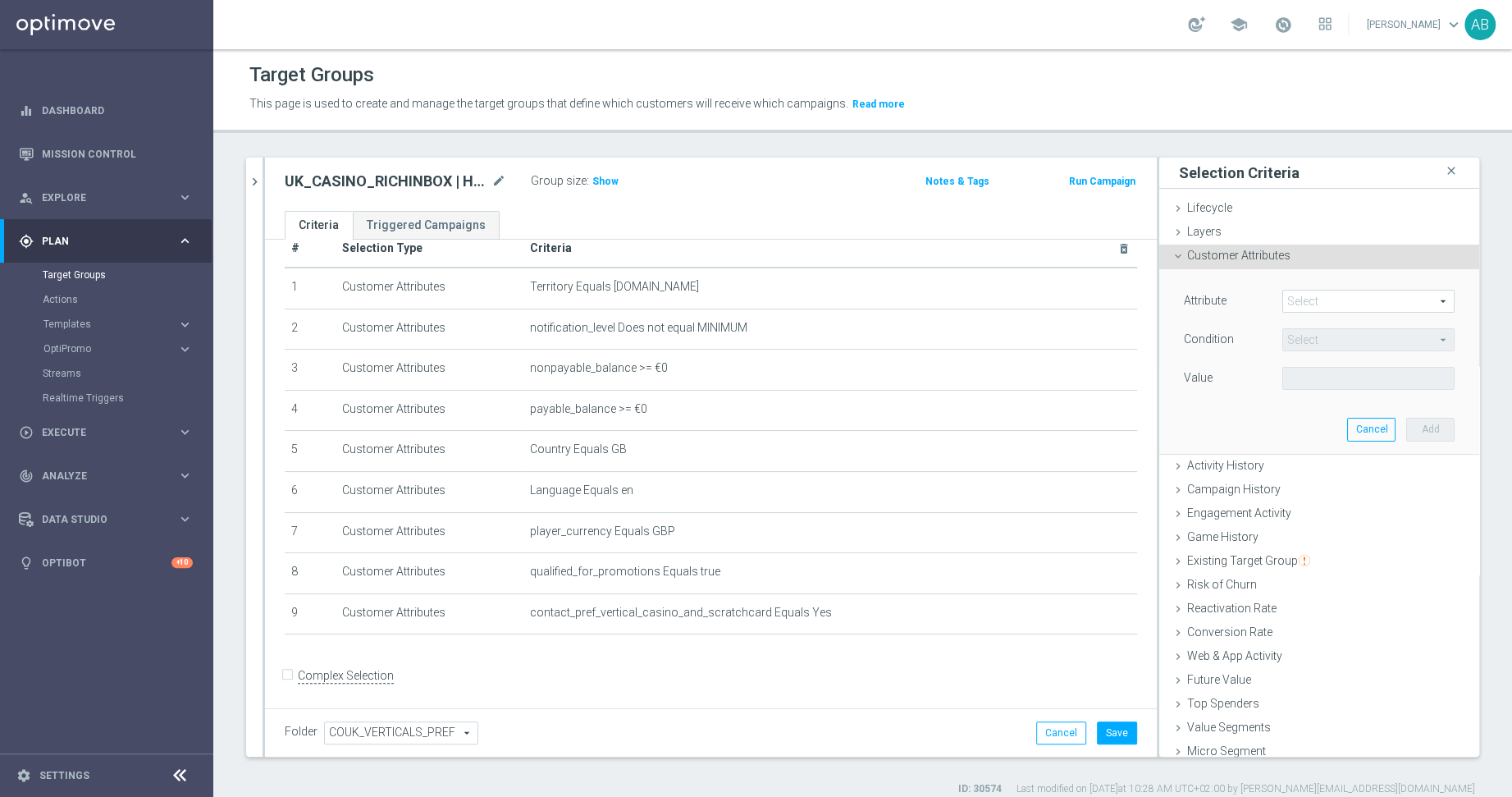
click at [1298, 292] on span at bounding box center [1368, 301] width 171 height 21
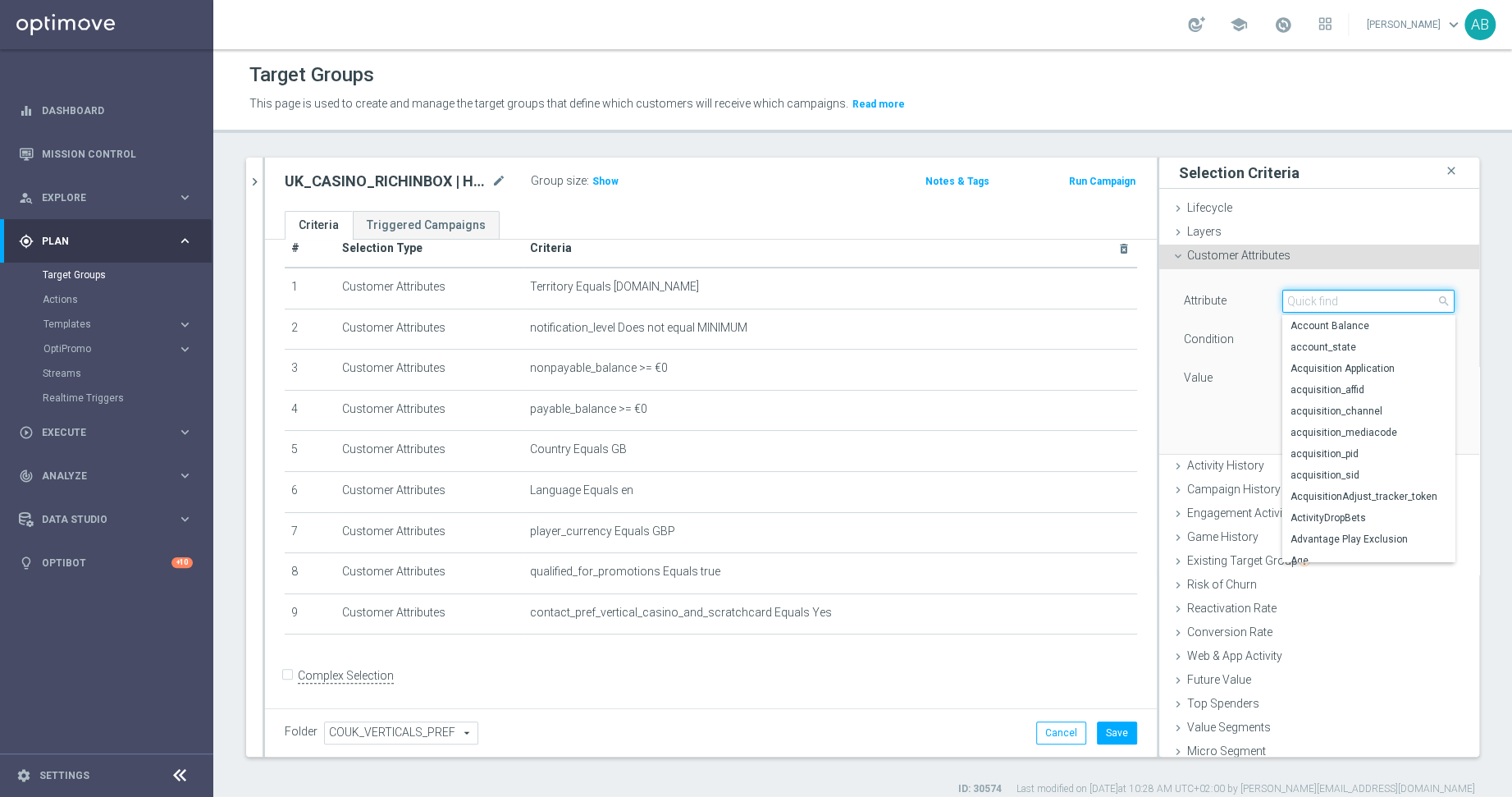
click at [1298, 292] on input "search" at bounding box center [1368, 301] width 172 height 23
type input "NGR"
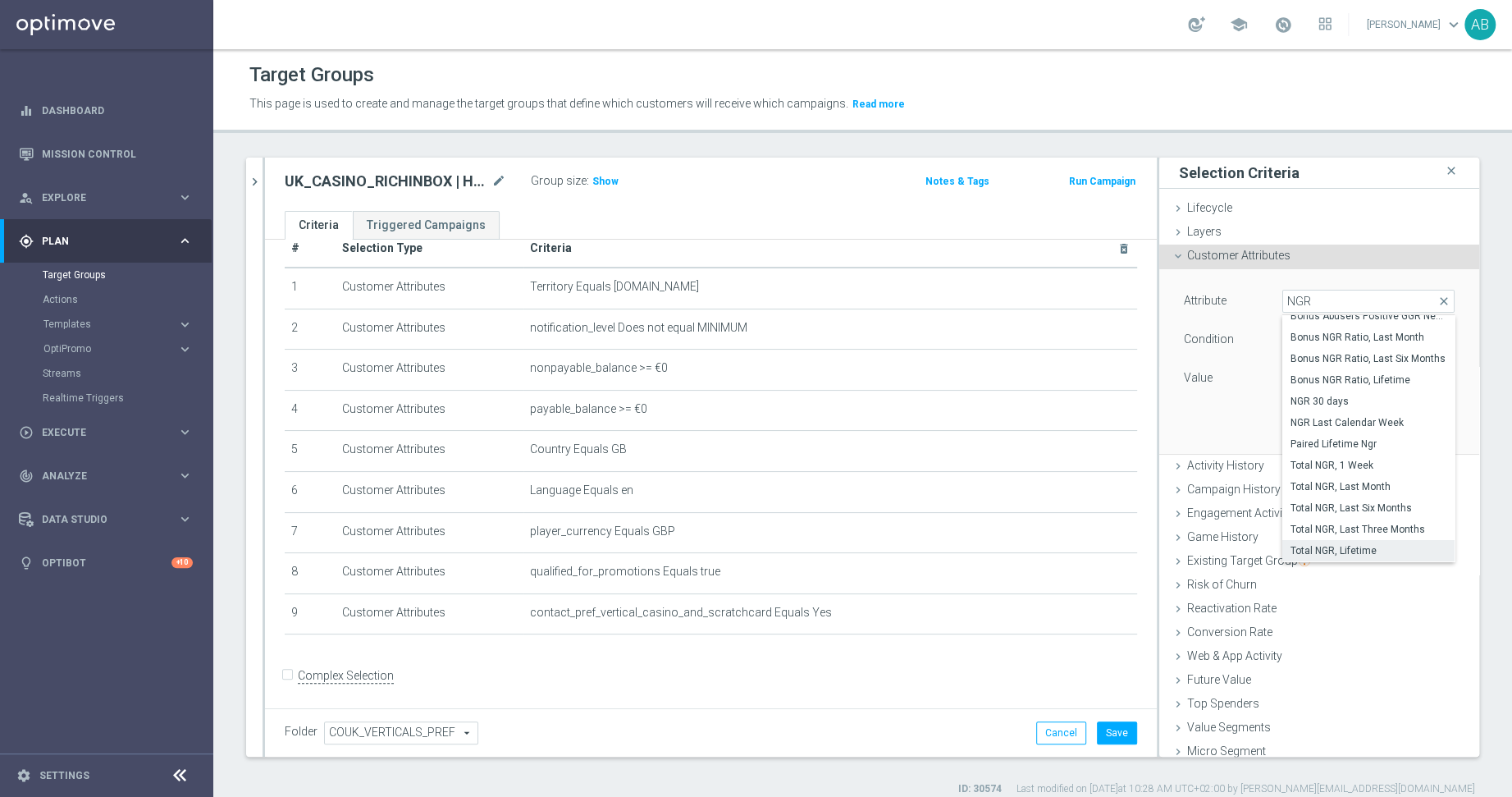
click at [1355, 545] on span "Total NGR, Lifetime" at bounding box center [1368, 550] width 156 height 13
type input "Total NGR, Lifetime"
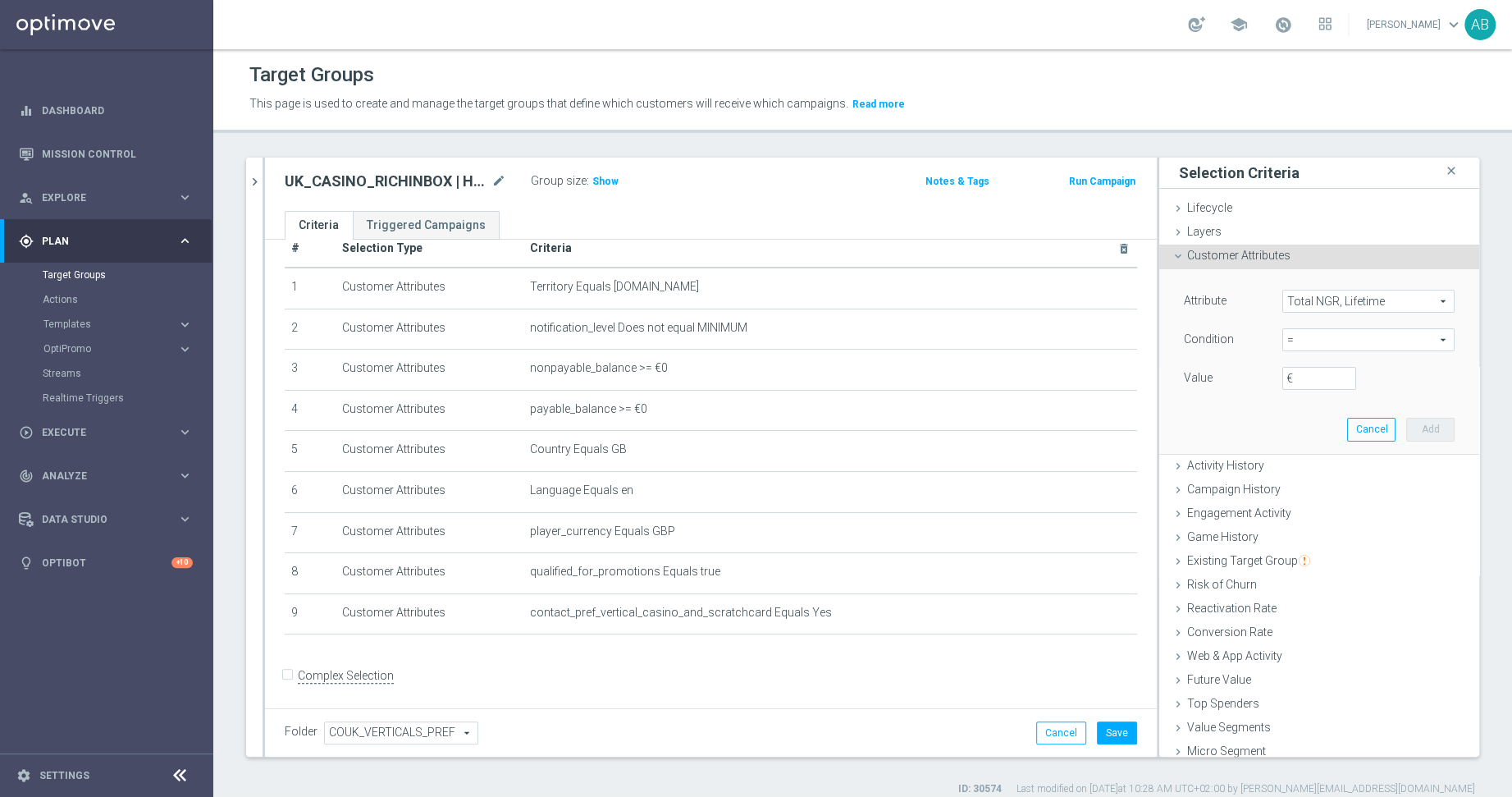
click at [1297, 338] on span "=" at bounding box center [1368, 340] width 171 height 21
click at [1317, 457] on label ">" at bounding box center [1368, 449] width 172 height 21
type input ">"
drag, startPoint x: 1317, startPoint y: 378, endPoint x: 1244, endPoint y: 378, distance: 73.0
click at [1274, 378] on div "€" at bounding box center [1319, 379] width 98 height 23
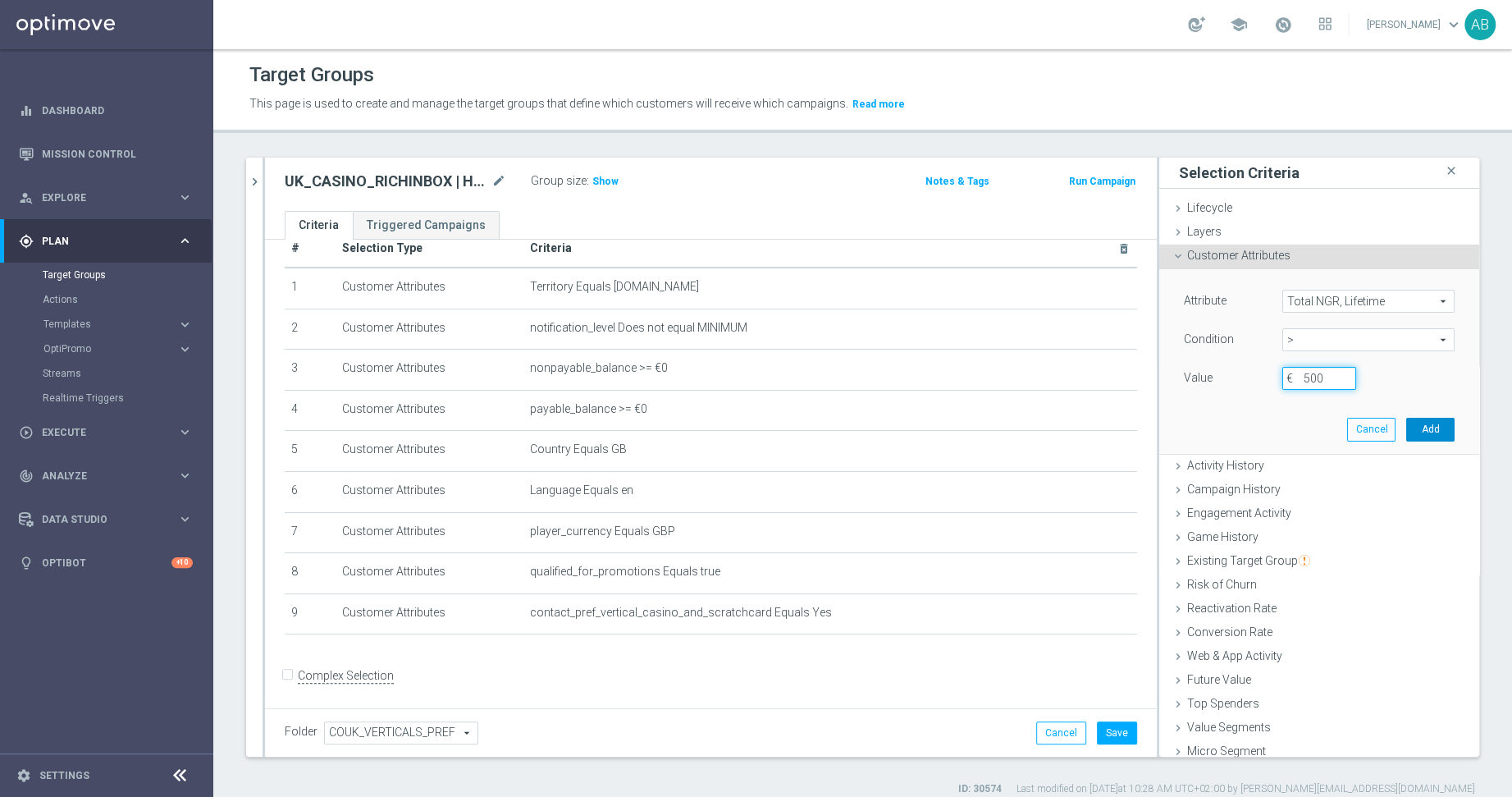
type input "500"
click at [1355, 421] on button "Add" at bounding box center [1430, 430] width 48 height 23
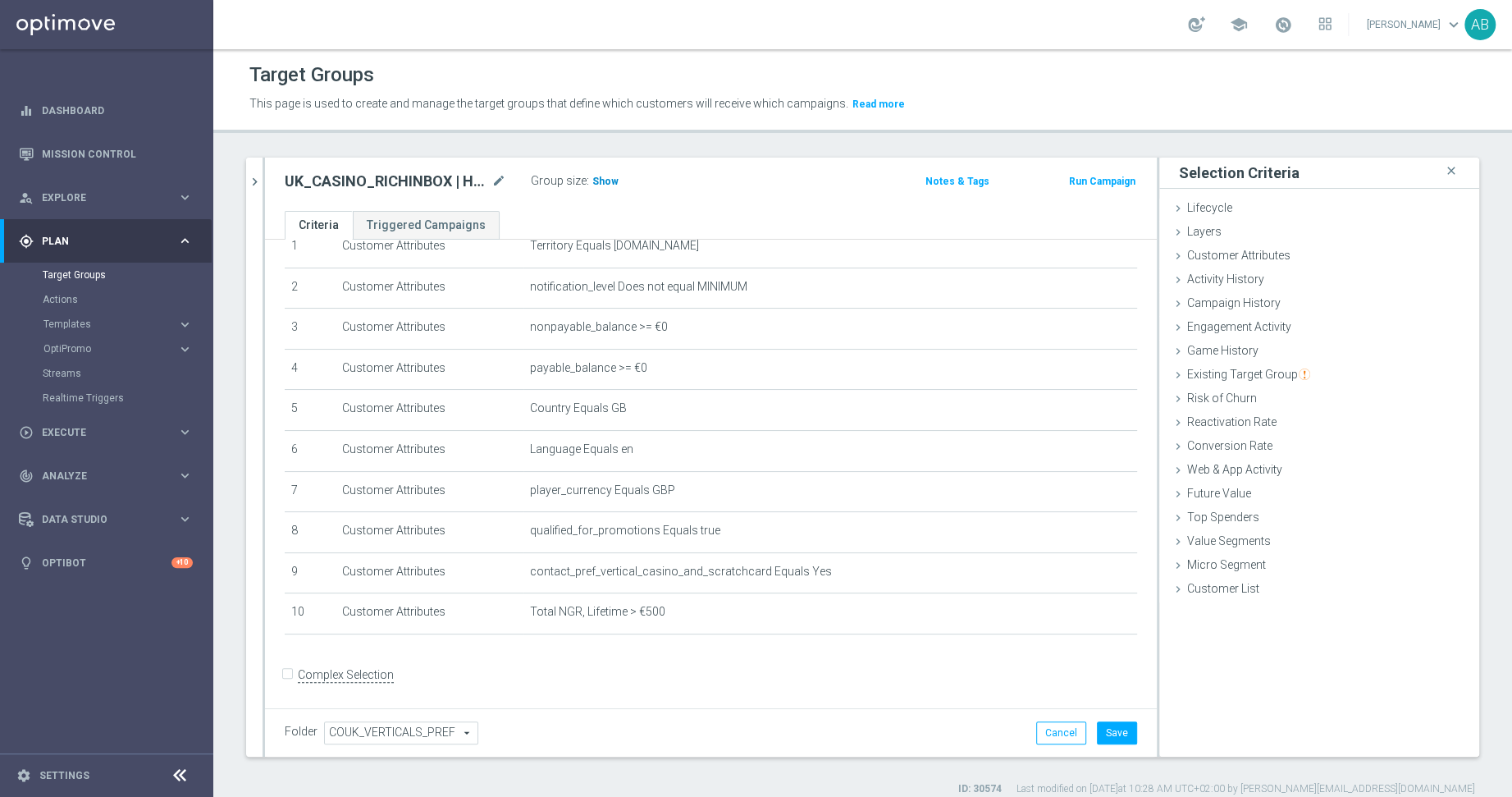
click at [613, 188] on h3 "Show" at bounding box center [605, 181] width 29 height 18
click at [545, 657] on div "+ Add Selection" at bounding box center [711, 656] width 877 height 13
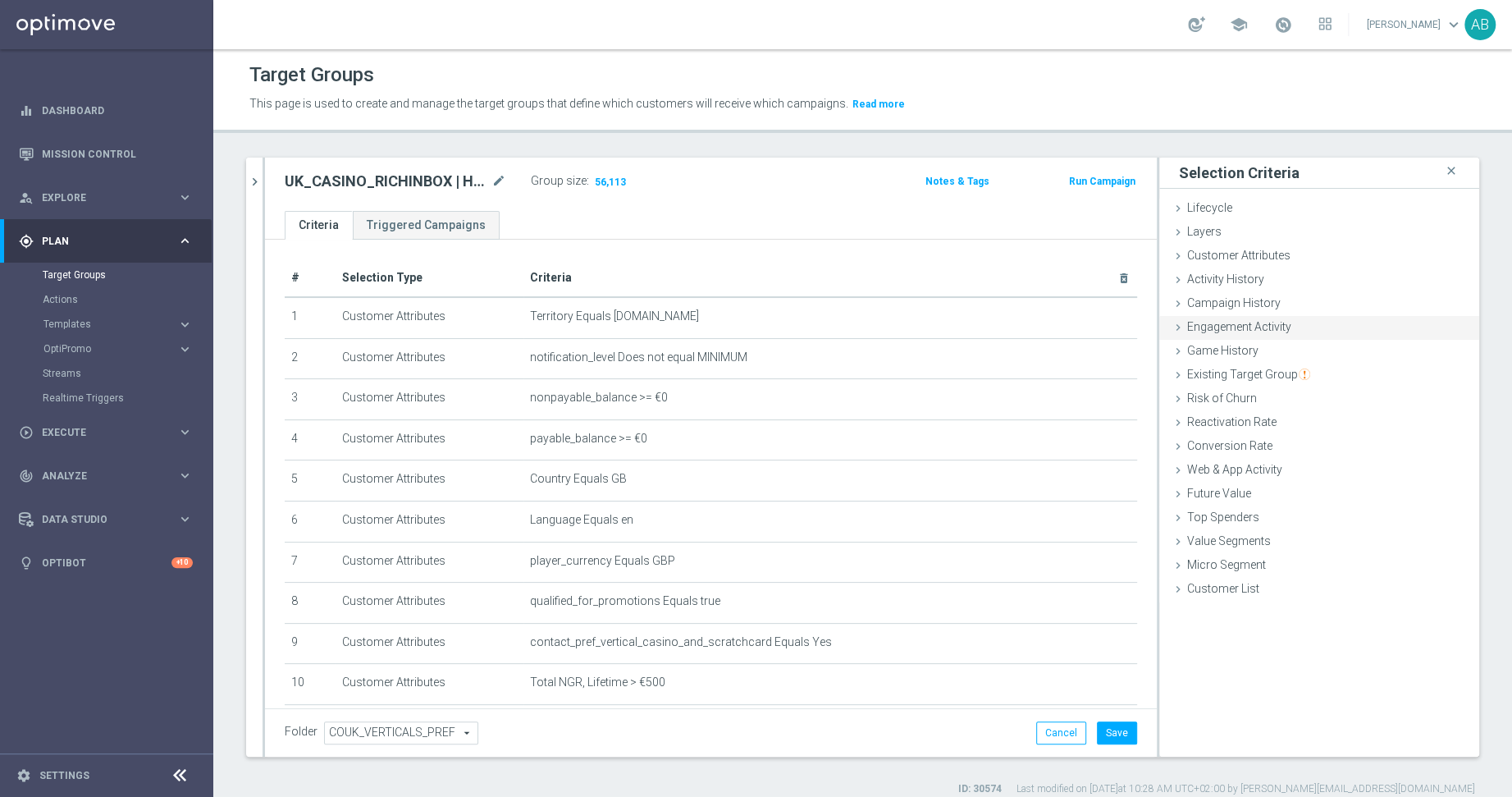
click at [1235, 331] on span "Engagement Activity" at bounding box center [1239, 326] width 104 height 13
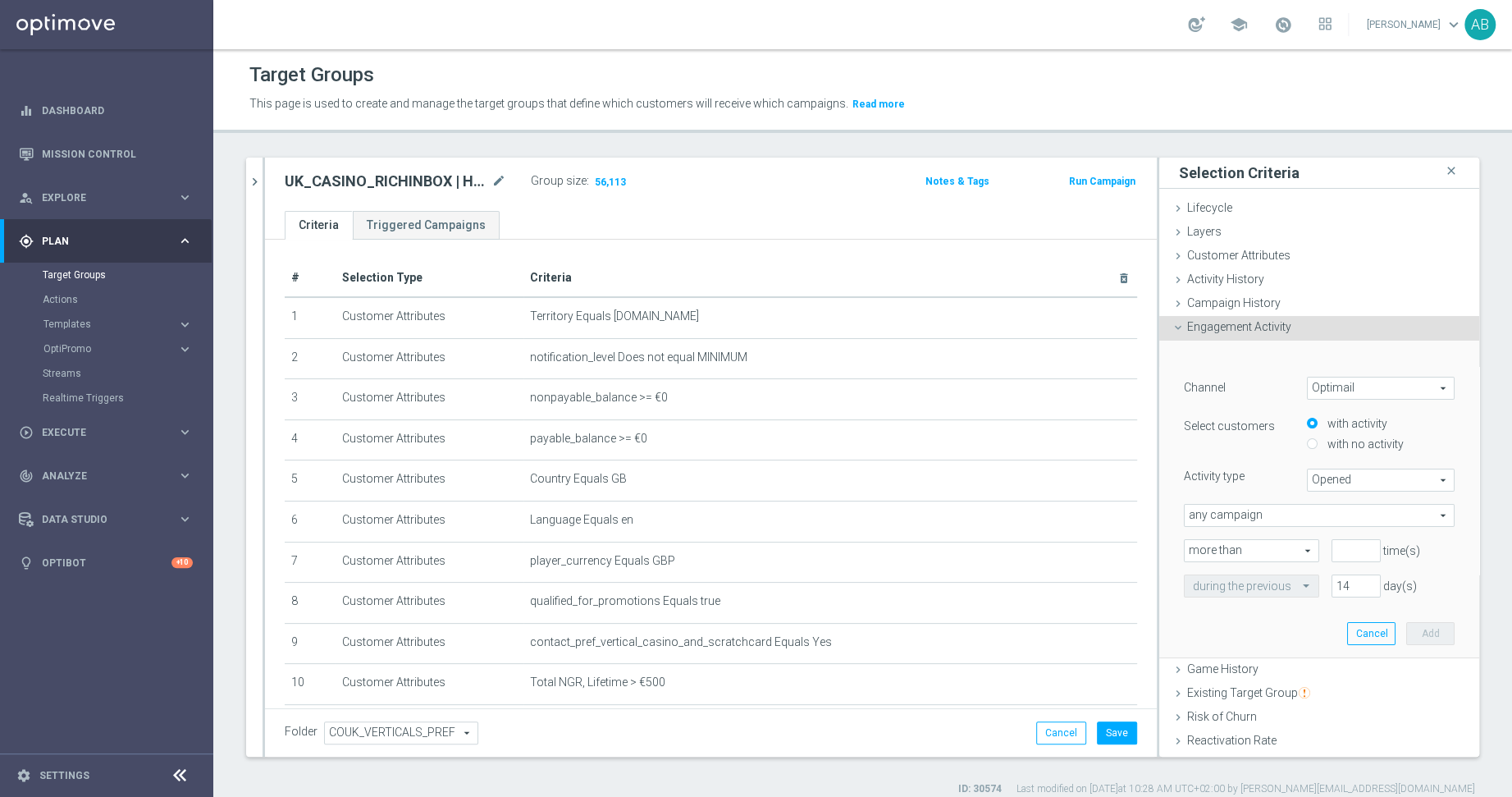
click at [1232, 320] on span "Engagement Activity" at bounding box center [1239, 326] width 104 height 13
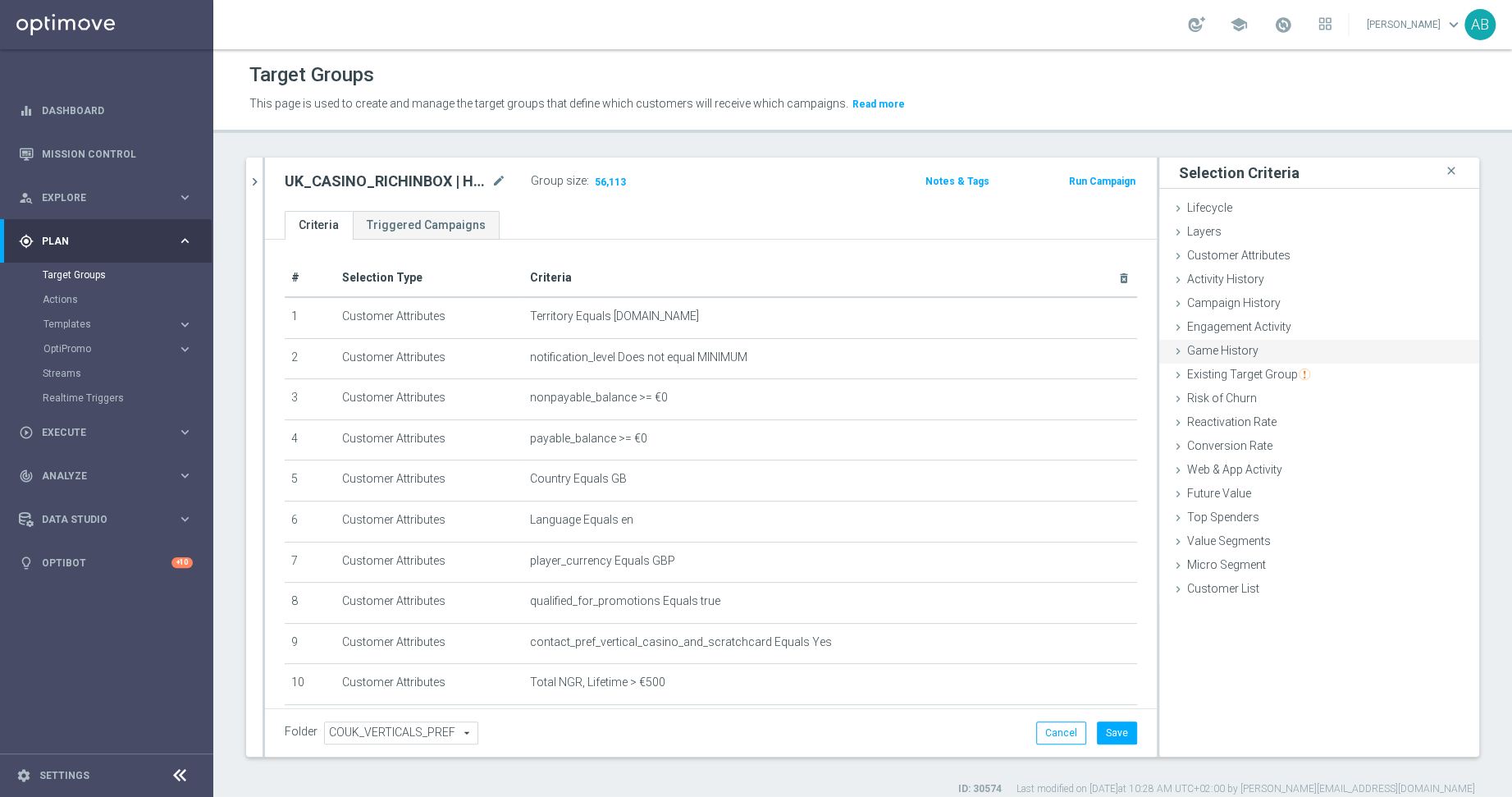
click at [1231, 355] on span "Game History" at bounding box center [1223, 350] width 71 height 13
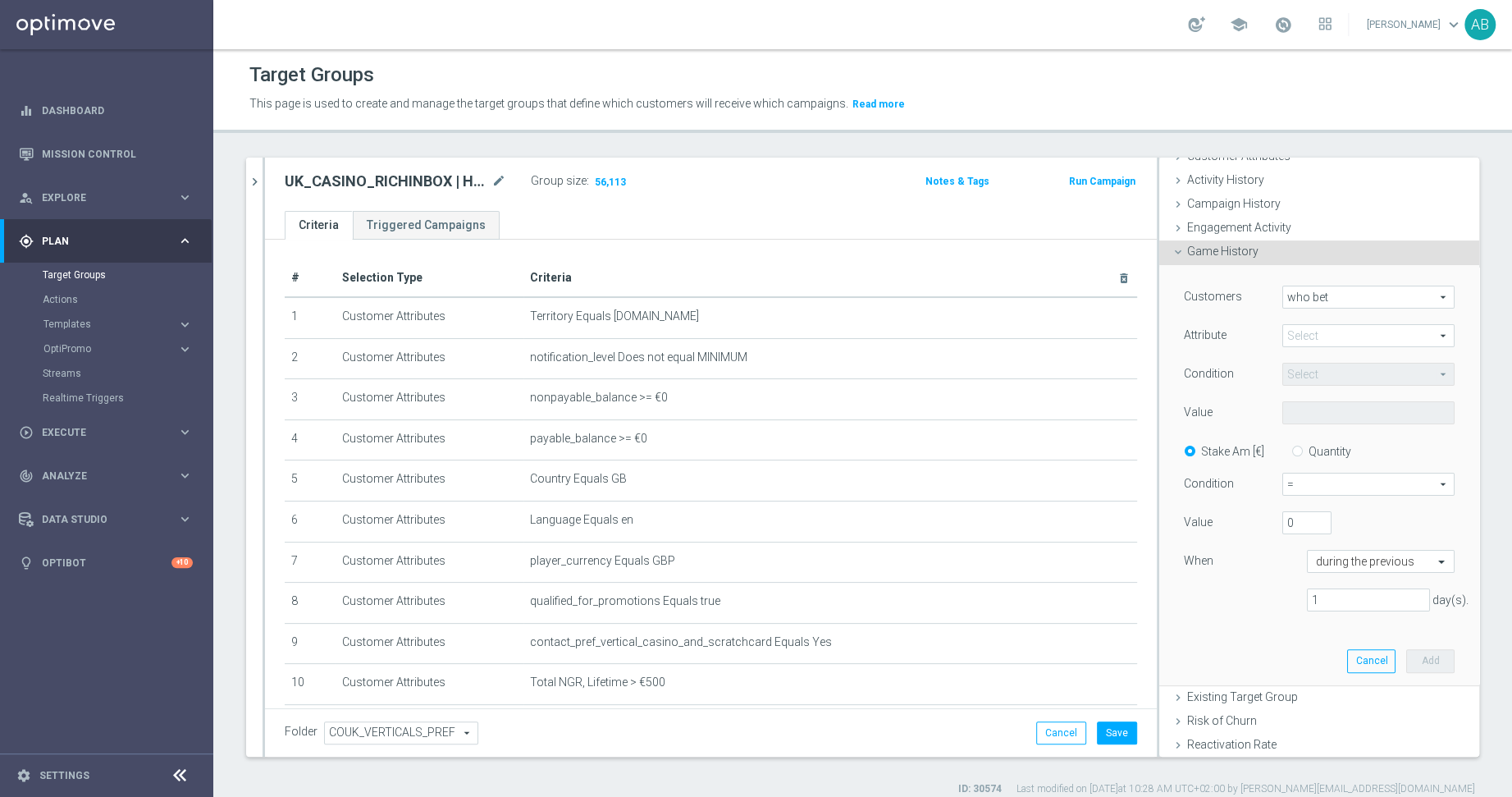
scroll to position [105, 0]
click at [1318, 320] on span at bounding box center [1368, 329] width 171 height 21
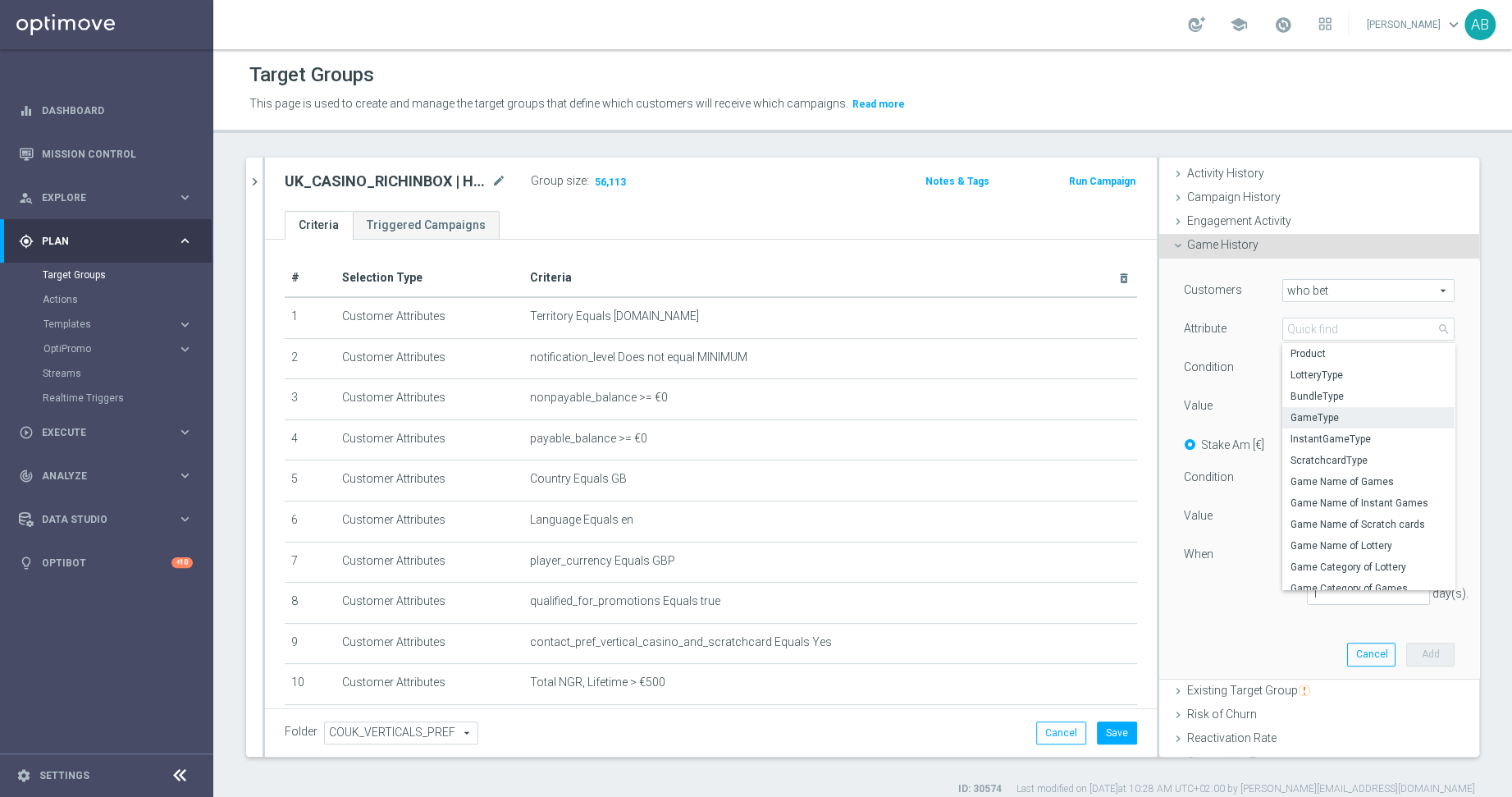
click at [1351, 426] on label "GameType" at bounding box center [1368, 418] width 172 height 21
type input "GameType"
type input "Equals"
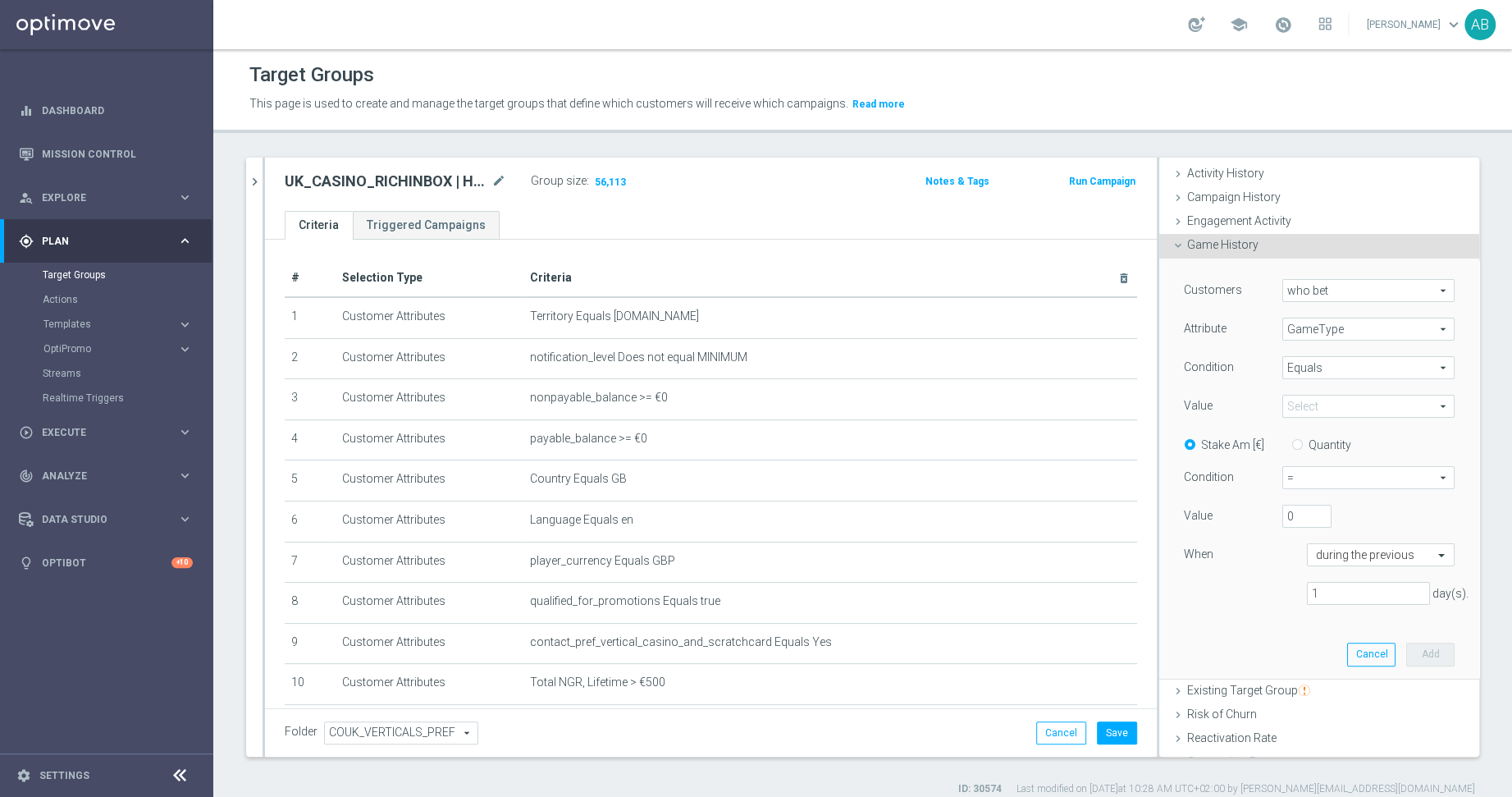
click at [1306, 408] on span at bounding box center [1368, 407] width 171 height 21
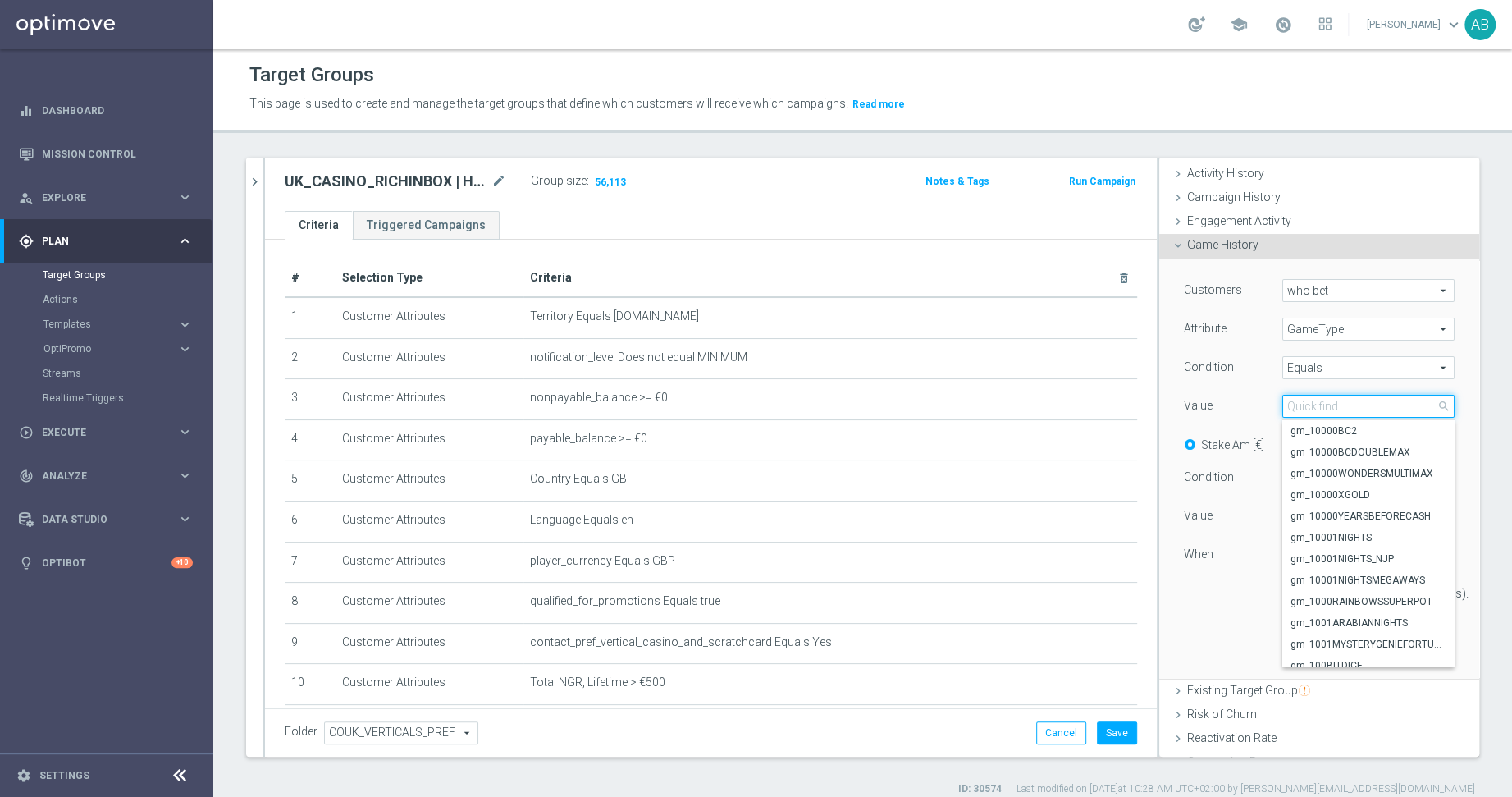
click at [1306, 408] on input "search" at bounding box center [1368, 407] width 172 height 23
type input "l"
click at [1326, 367] on span "Equals" at bounding box center [1368, 368] width 171 height 21
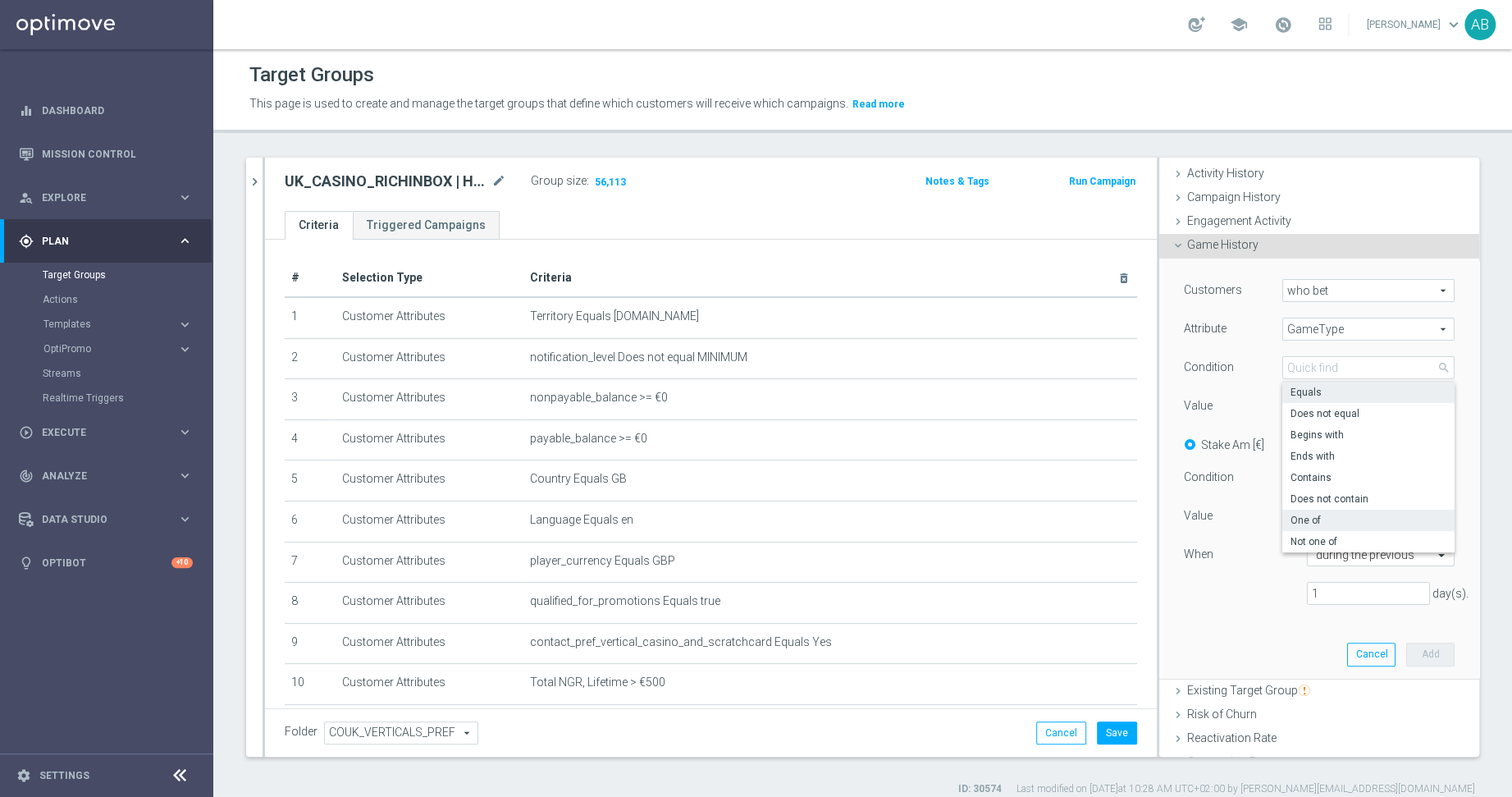
click at [1342, 517] on span "One of" at bounding box center [1368, 520] width 156 height 13
type input "One of"
click at [1329, 406] on span at bounding box center [1368, 407] width 171 height 21
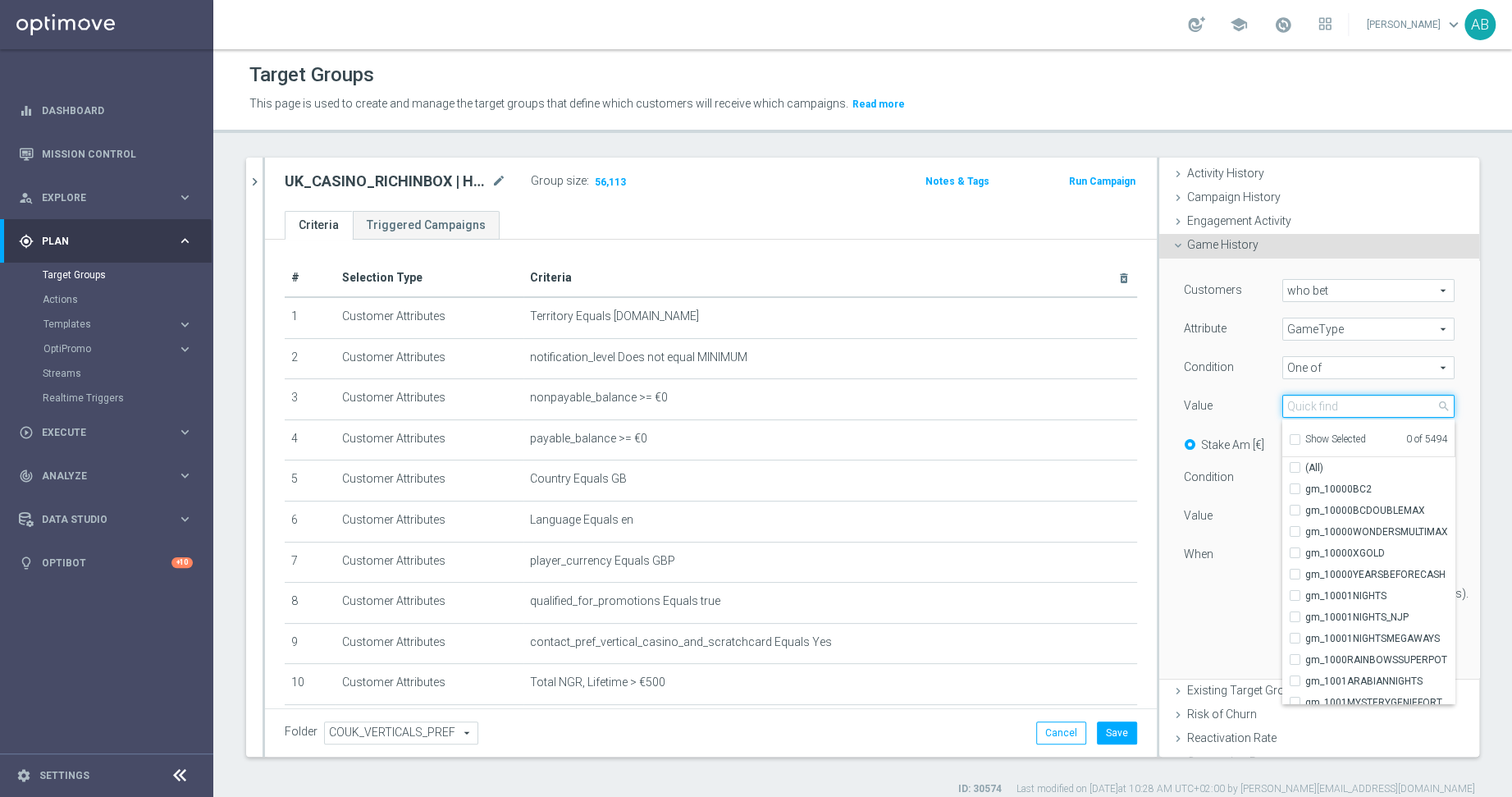
click at [1329, 406] on input "search" at bounding box center [1368, 407] width 172 height 23
type input "live"
click at [1355, 440] on span "Show Selected" at bounding box center [1335, 439] width 61 height 12
click at [1299, 440] on input "Show Selected" at bounding box center [1294, 442] width 11 height 11
checkbox input "true"
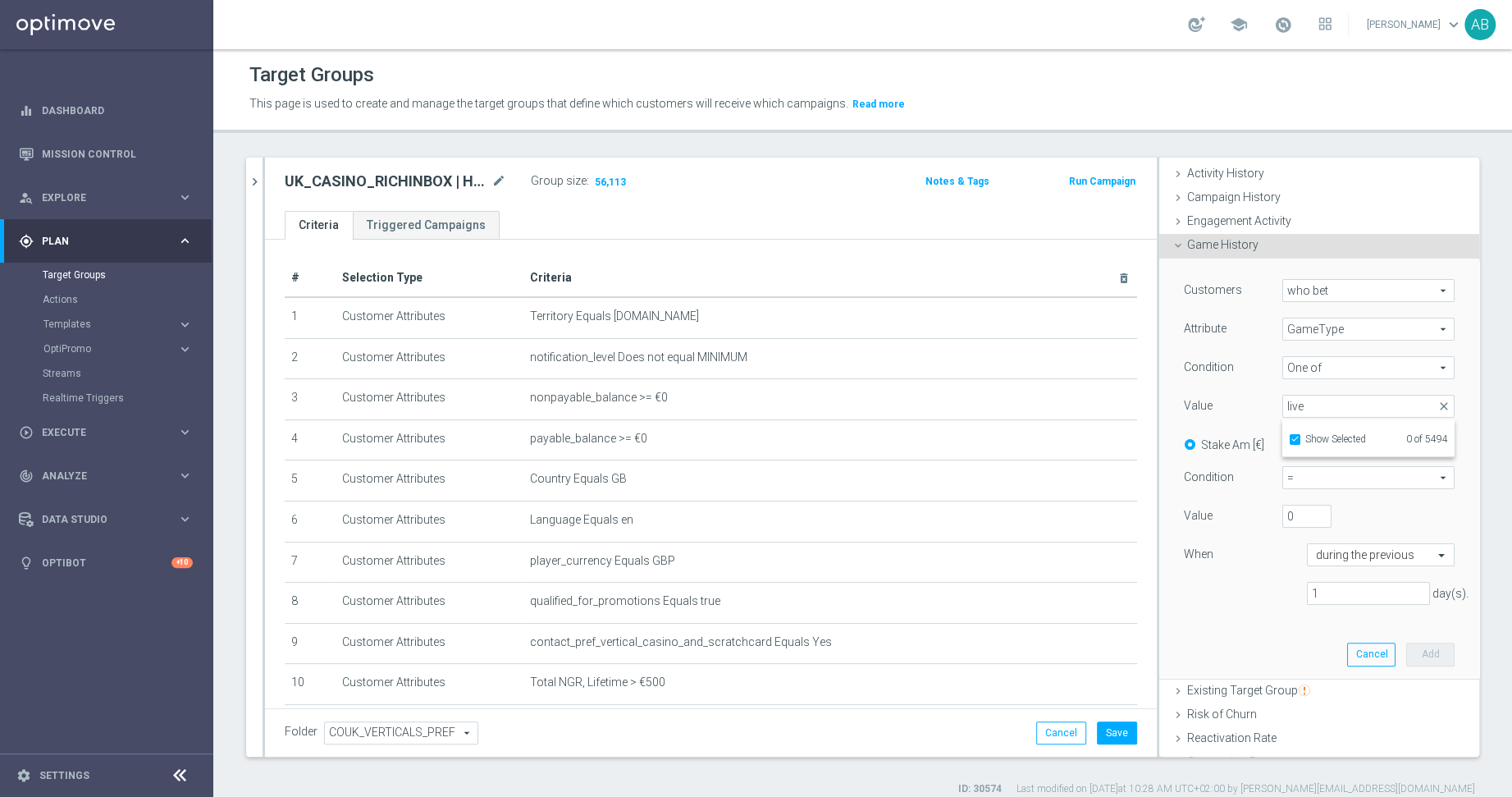
click at [1263, 575] on div "Customers who bet who bet arrow_drop_down search Attribute GameType GameType ar…" at bounding box center [1318, 448] width 271 height 339
click at [1306, 474] on span "=" at bounding box center [1368, 478] width 171 height 21
click at [1316, 550] on span ">" at bounding box center [1368, 544] width 155 height 13
type input ">"
drag, startPoint x: 1299, startPoint y: 516, endPoint x: 1223, endPoint y: 516, distance: 76.0
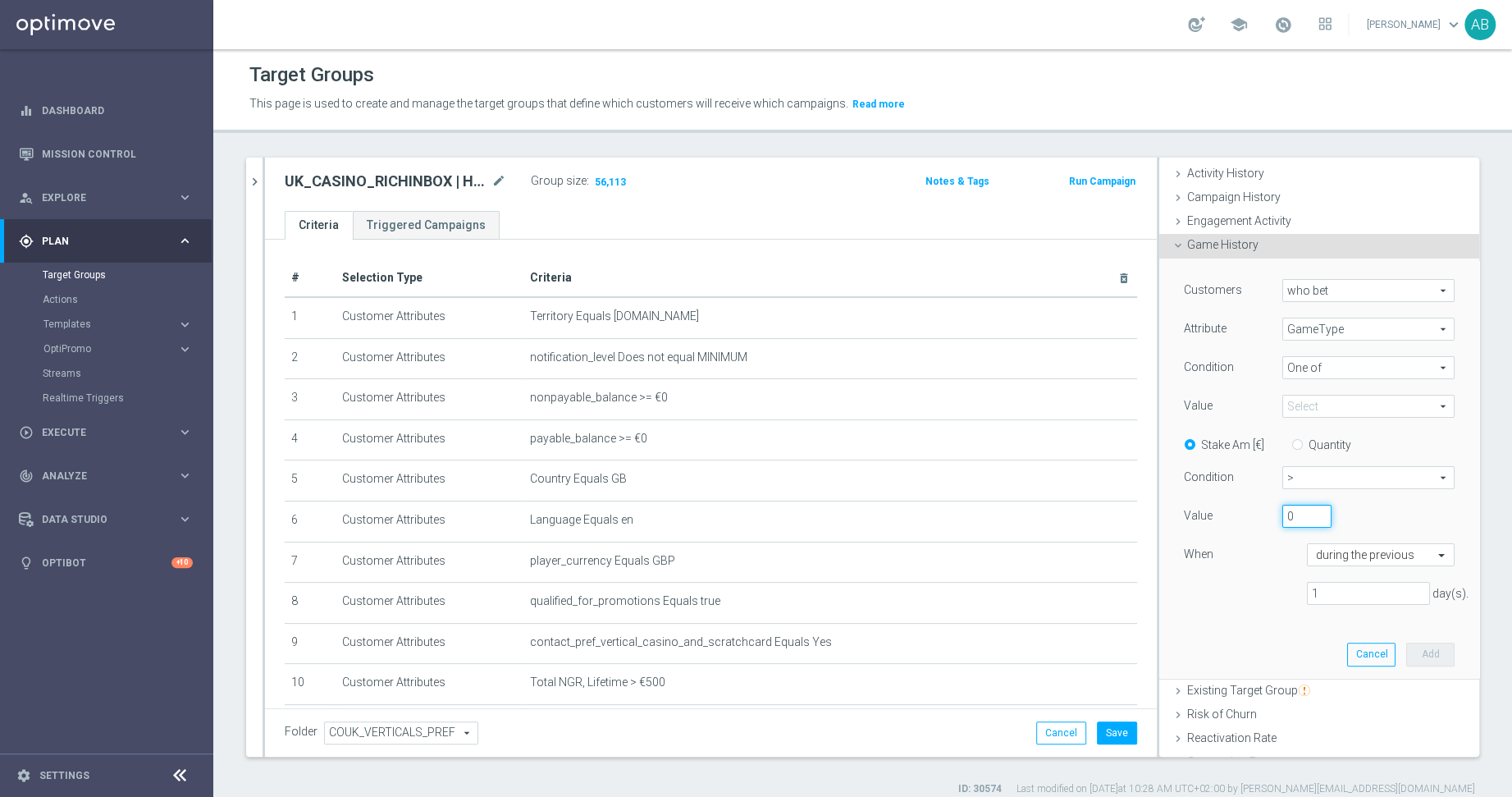
click at [1223, 516] on div "Value 0" at bounding box center [1319, 517] width 296 height 26
type input "1000"
drag, startPoint x: 1338, startPoint y: 593, endPoint x: 1241, endPoint y: 593, distance: 97.0
click at [1273, 593] on div "1 day(s)." at bounding box center [1319, 593] width 296 height 24
type input "365"
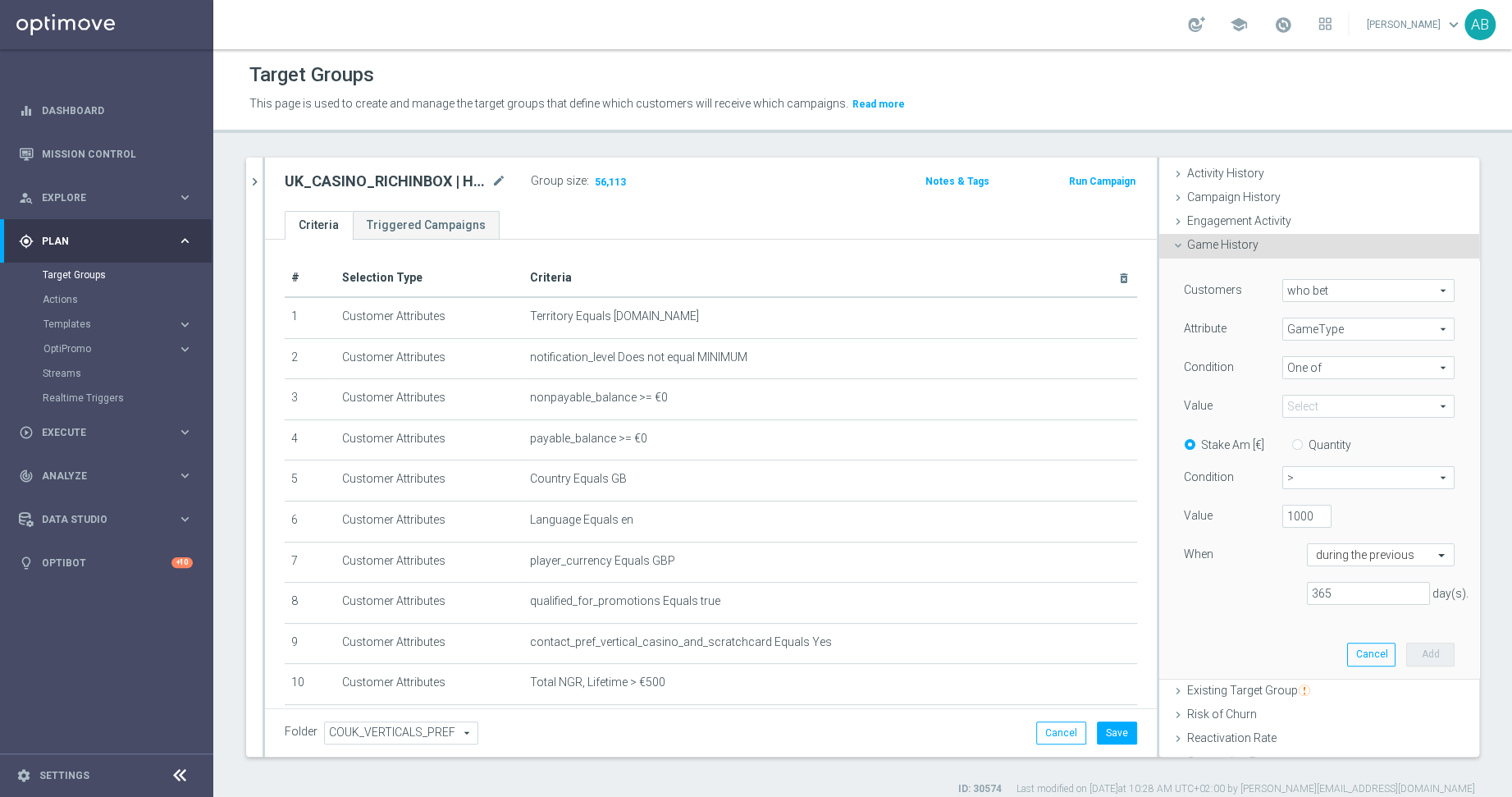
click at [1254, 650] on div "Customers who bet who bet arrow_drop_down search Attribute GameType GameType ar…" at bounding box center [1319, 467] width 296 height 419
click at [1273, 618] on div "Customers who bet who bet arrow_drop_down search Attribute GameType GameType ar…" at bounding box center [1319, 467] width 296 height 419
click at [1314, 400] on span at bounding box center [1368, 407] width 171 height 21
click at [1290, 441] on input "Show Selected" at bounding box center [1294, 442] width 11 height 11
checkbox input "false"
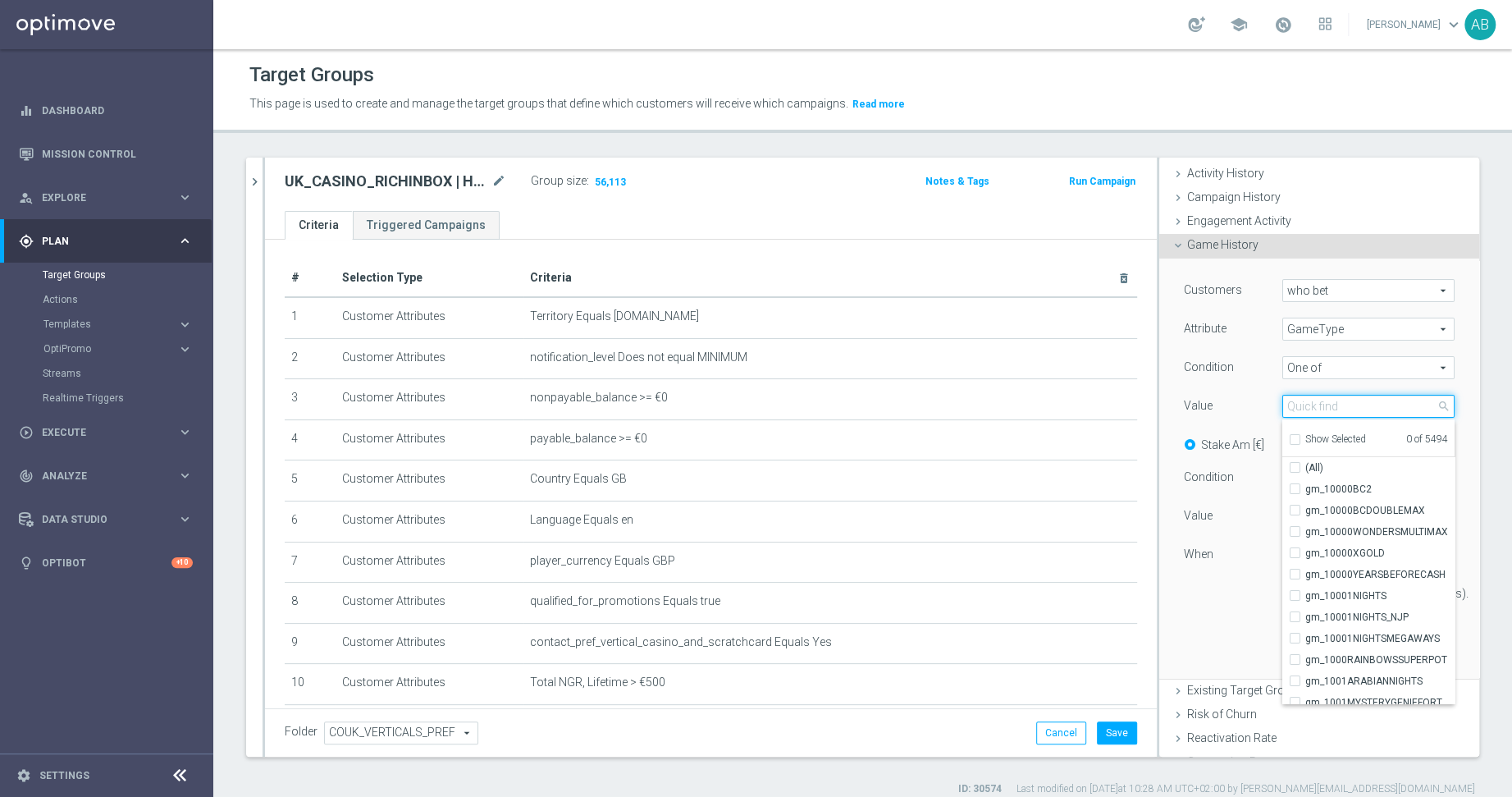
click at [1321, 398] on input "search" at bounding box center [1368, 407] width 172 height 23
type input "live"
click at [1352, 461] on span "(All Search Results)" at bounding box center [1349, 467] width 90 height 13
click at [1305, 463] on input "(All Search Results)" at bounding box center [1299, 468] width 11 height 11
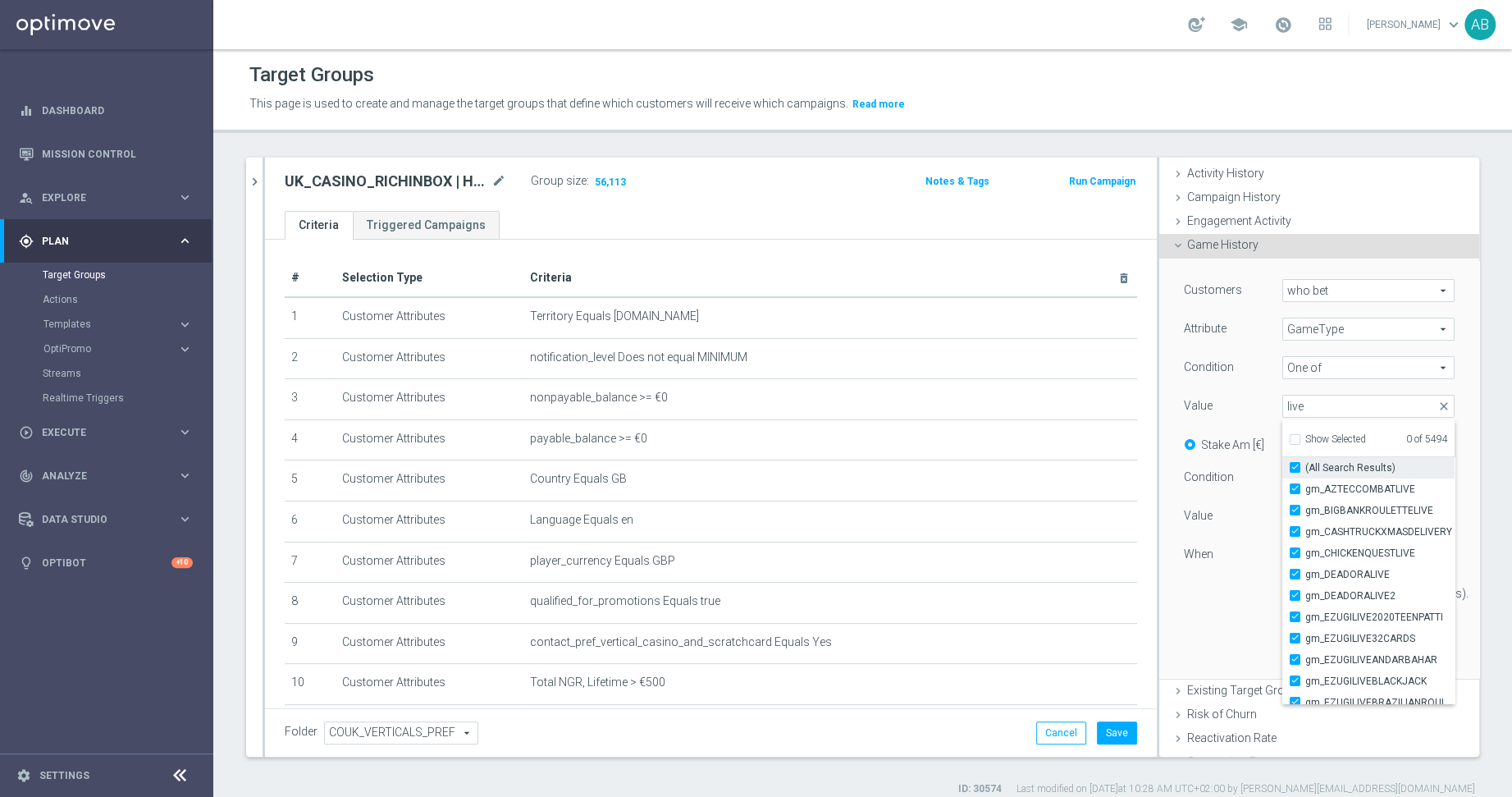
checkbox input "true"
type input "Selected 145 of 5494"
checkbox input "true"
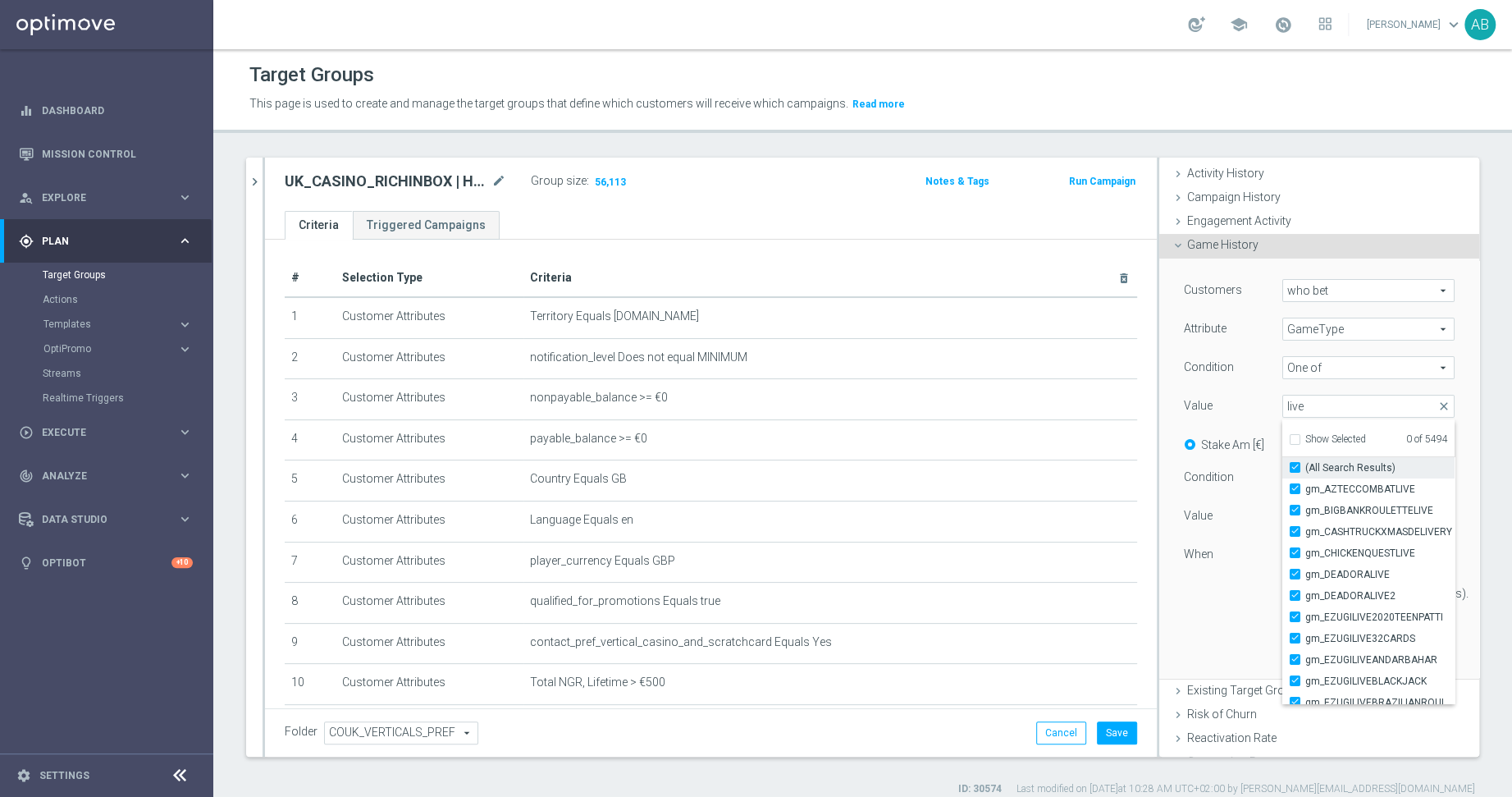
checkbox input "true"
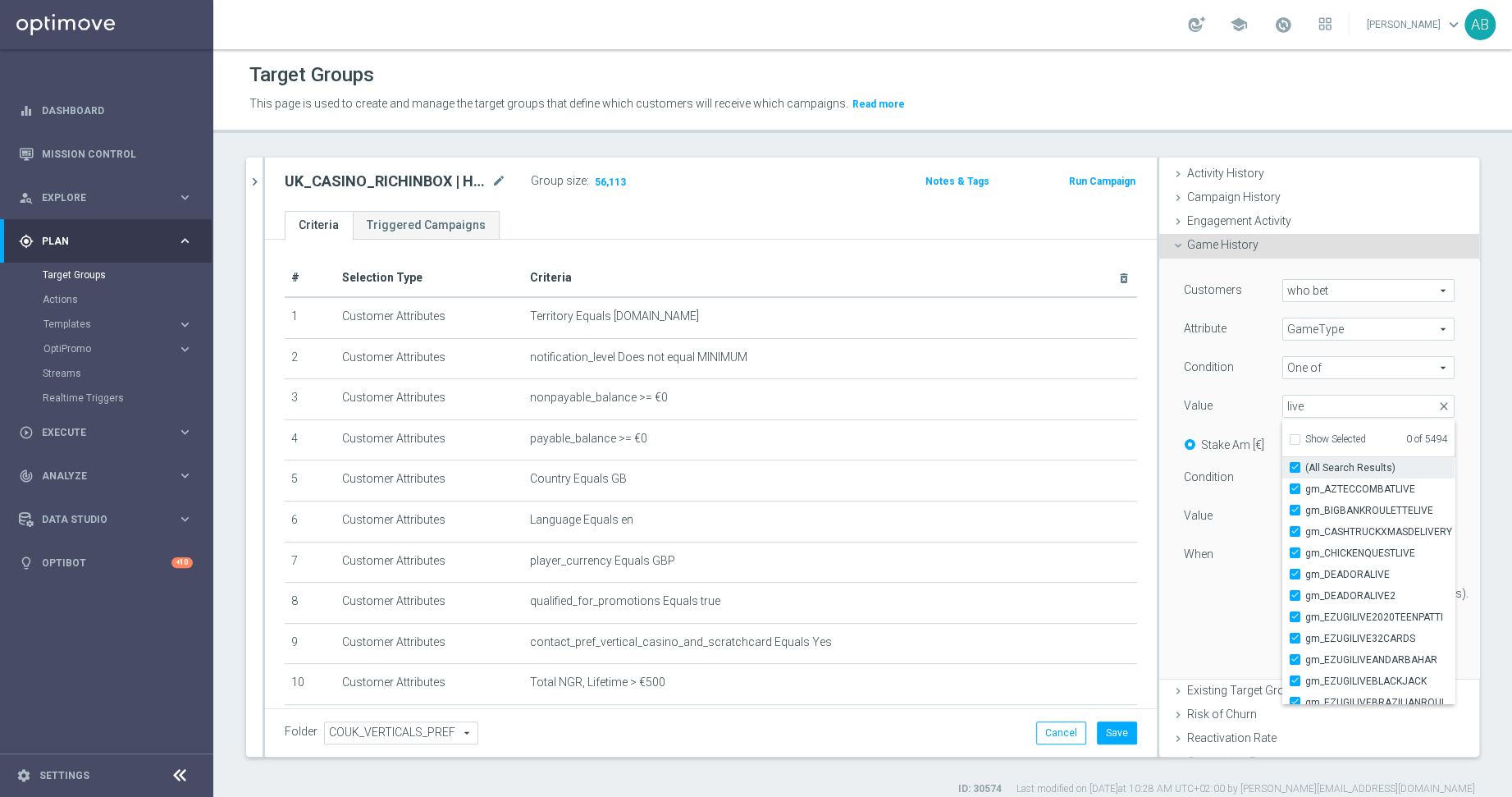
checkbox input "true"
click at [1228, 580] on div "Customers who bet who bet arrow_drop_down search Attribute GameType GameType ar…" at bounding box center [1318, 448] width 271 height 339
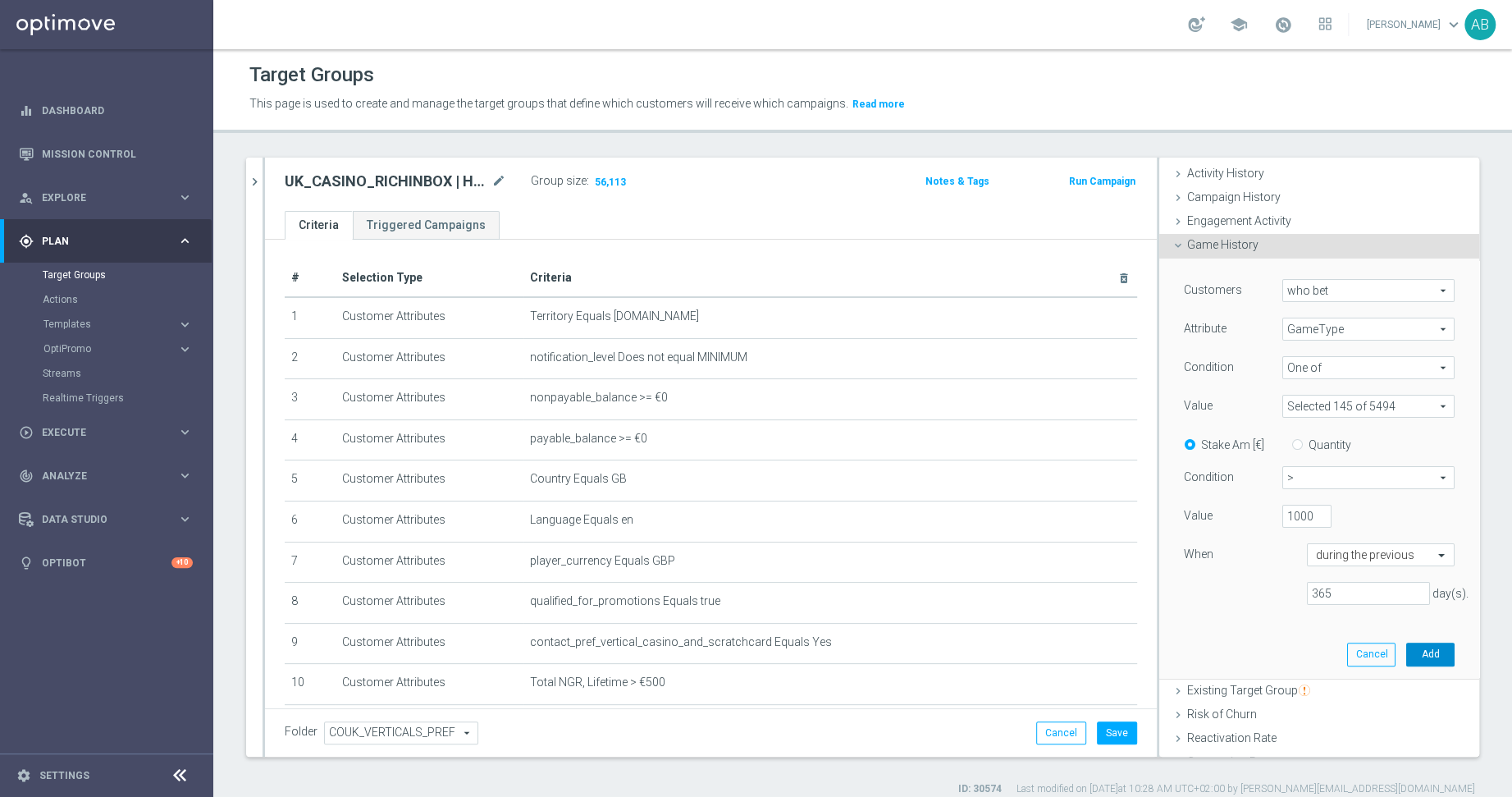
click at [1355, 648] on button "Add" at bounding box center [1430, 654] width 48 height 23
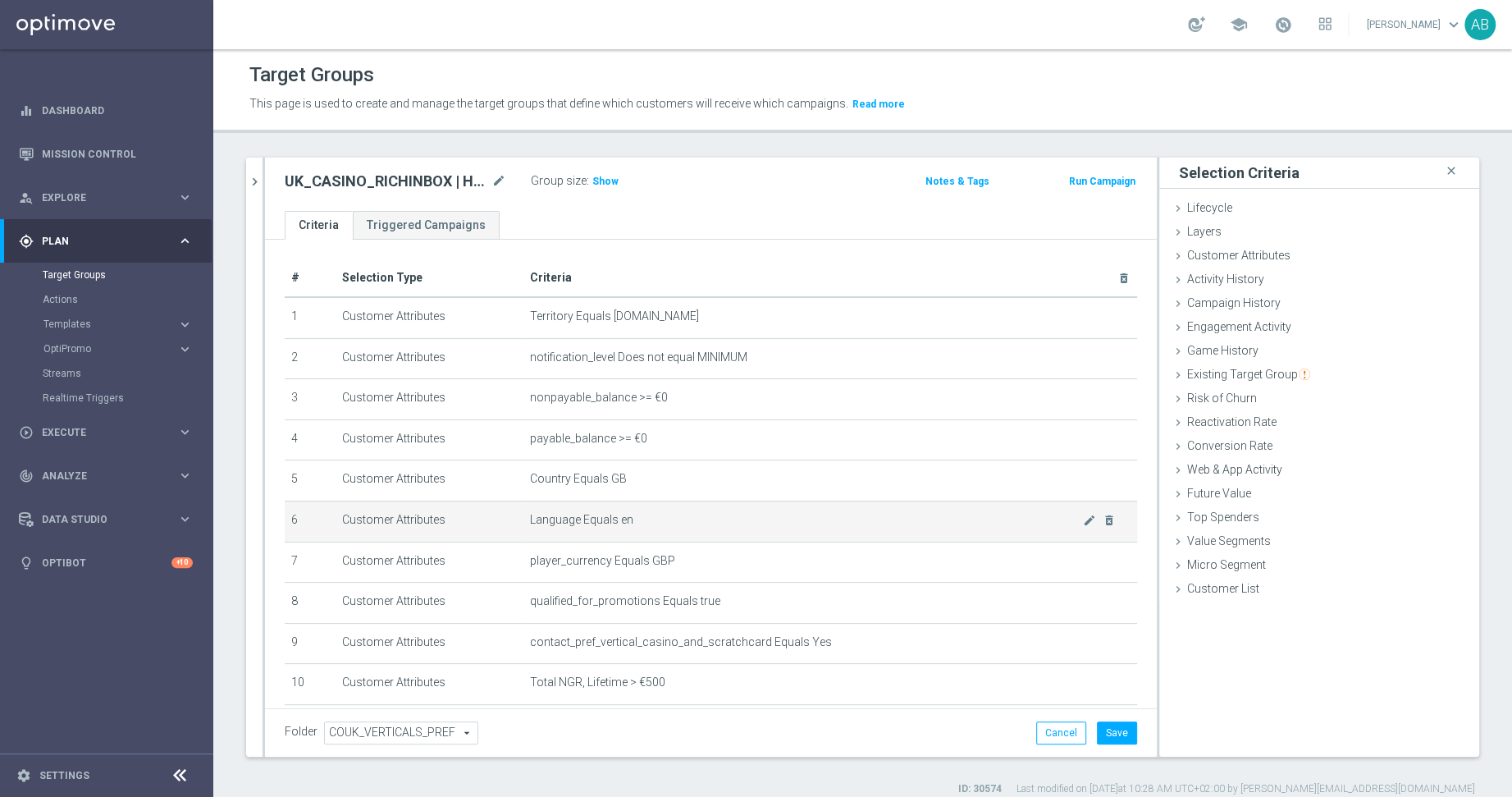
scroll to position [112, 0]
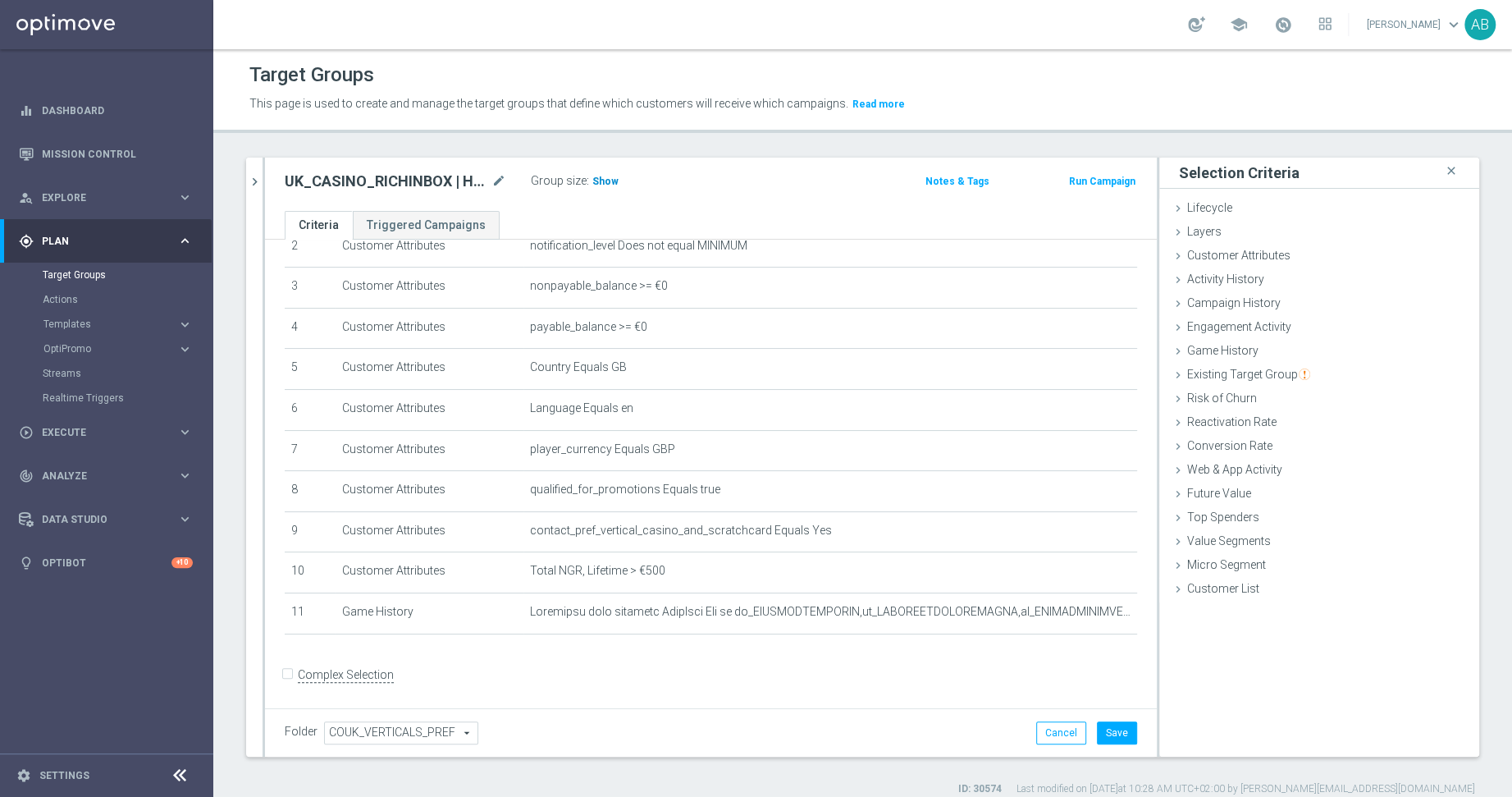
click at [593, 172] on h3 "Show" at bounding box center [605, 181] width 29 height 18
click at [499, 659] on div "+ Add Selection" at bounding box center [711, 656] width 877 height 13
click at [1240, 348] on span "Game History" at bounding box center [1223, 350] width 71 height 13
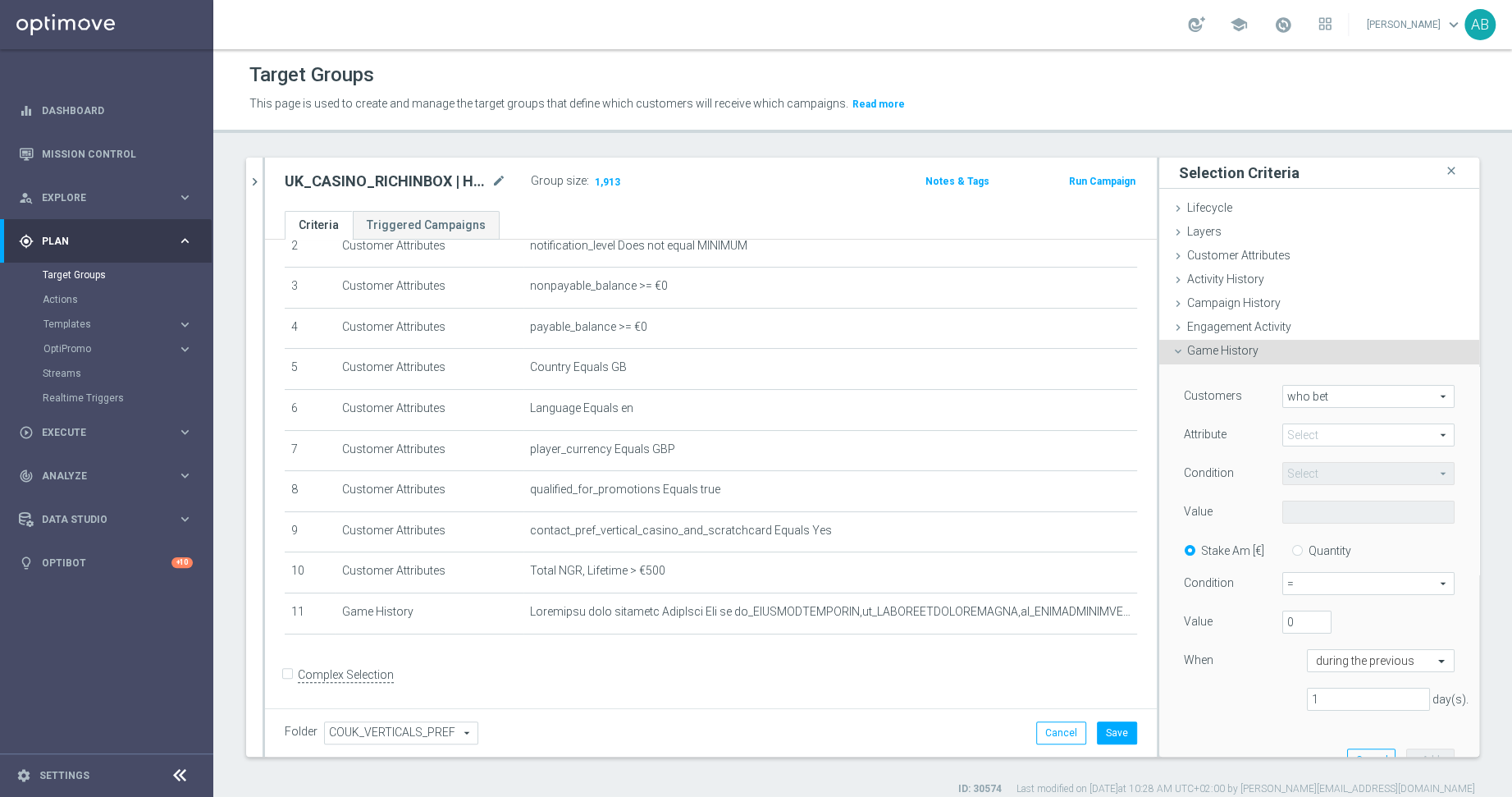
click at [1298, 393] on span "who bet" at bounding box center [1368, 397] width 171 height 21
click at [1314, 437] on span "who did not bet" at bounding box center [1368, 441] width 155 height 13
type input "who did not bet"
click at [1311, 434] on span at bounding box center [1368, 435] width 171 height 21
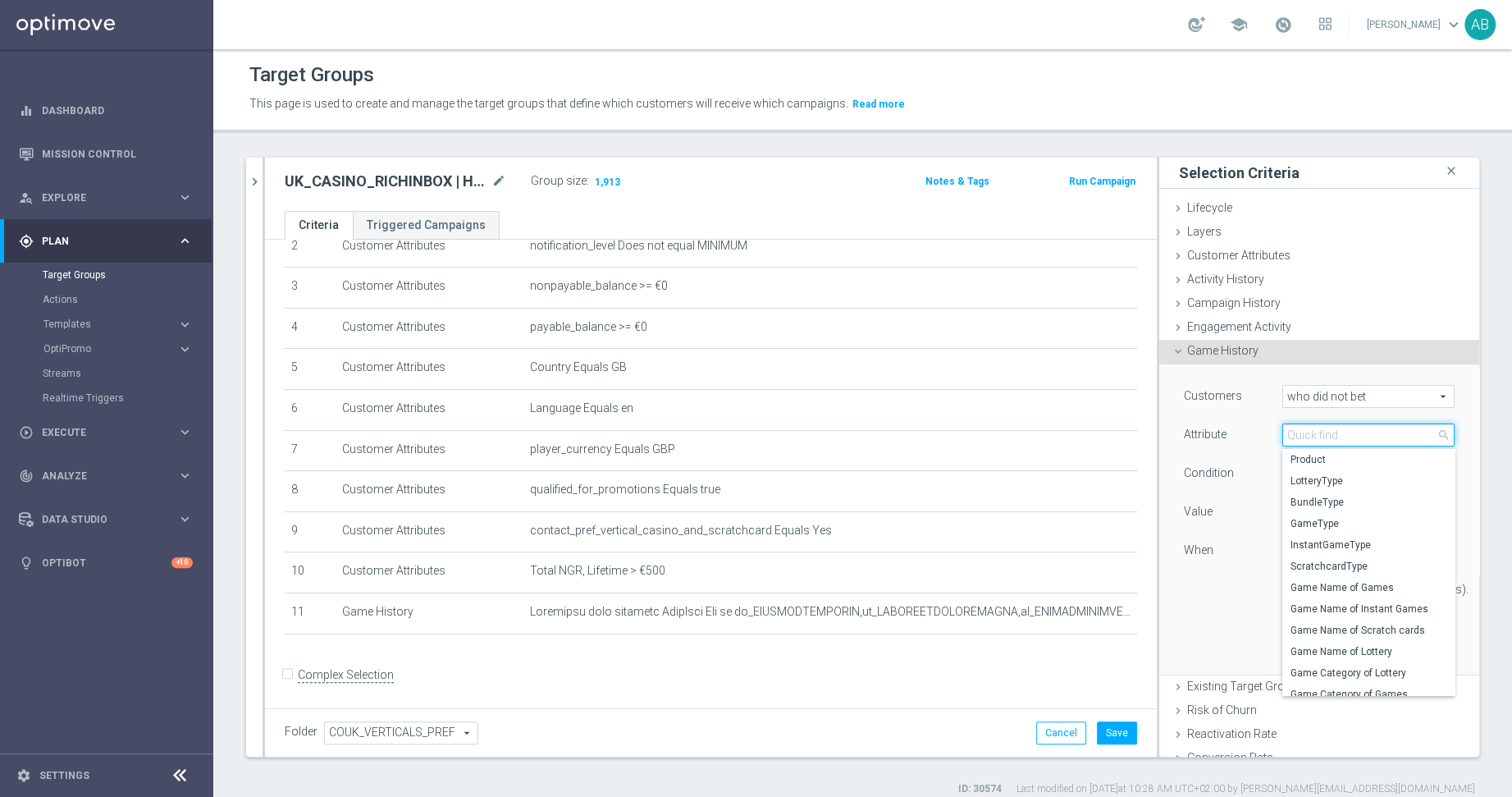
click at [1311, 434] on input "search" at bounding box center [1368, 435] width 172 height 23
click at [1237, 353] on span "Game History" at bounding box center [1223, 350] width 71 height 13
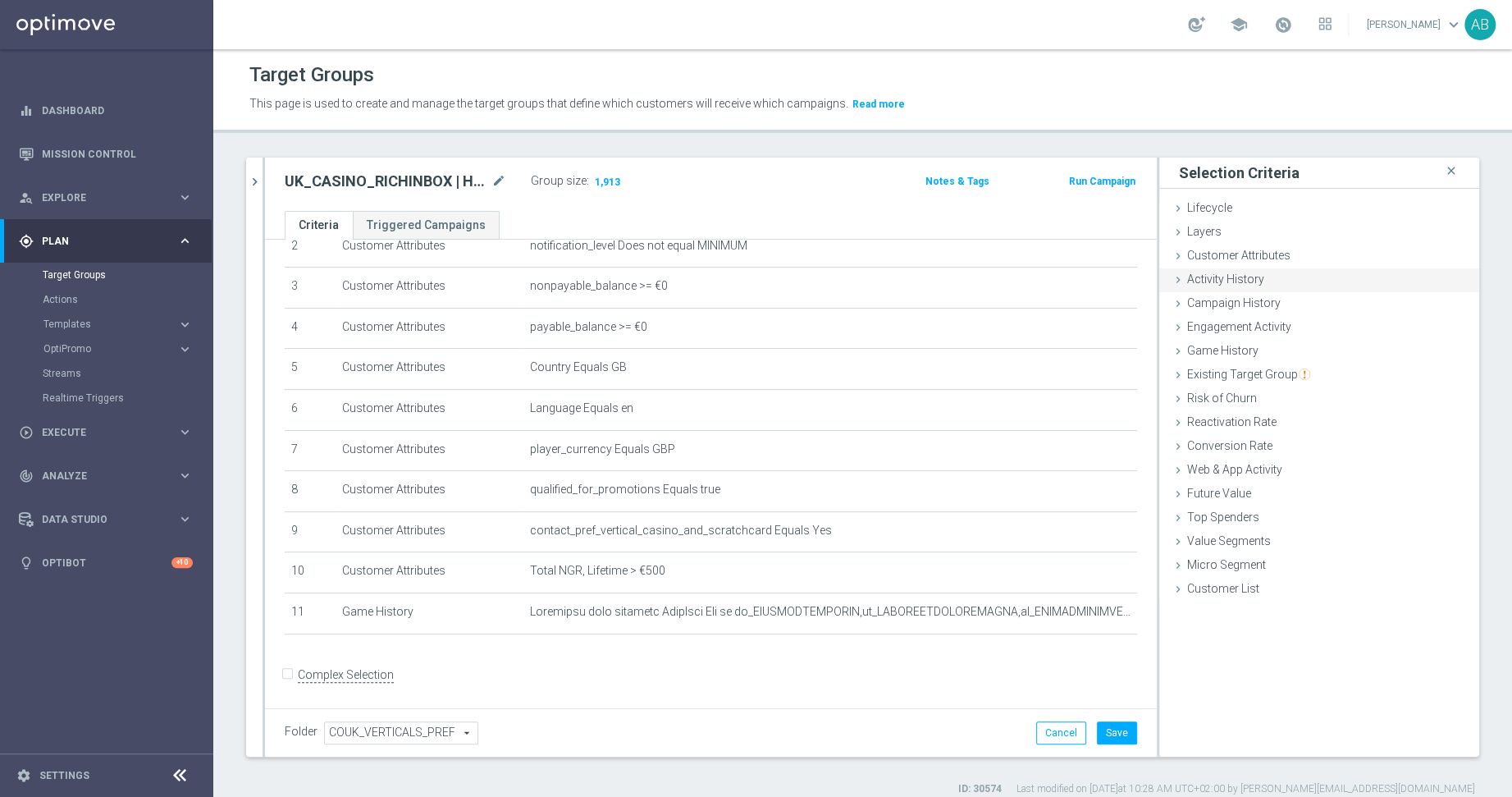
click at [1236, 273] on span "Activity History" at bounding box center [1225, 279] width 77 height 13
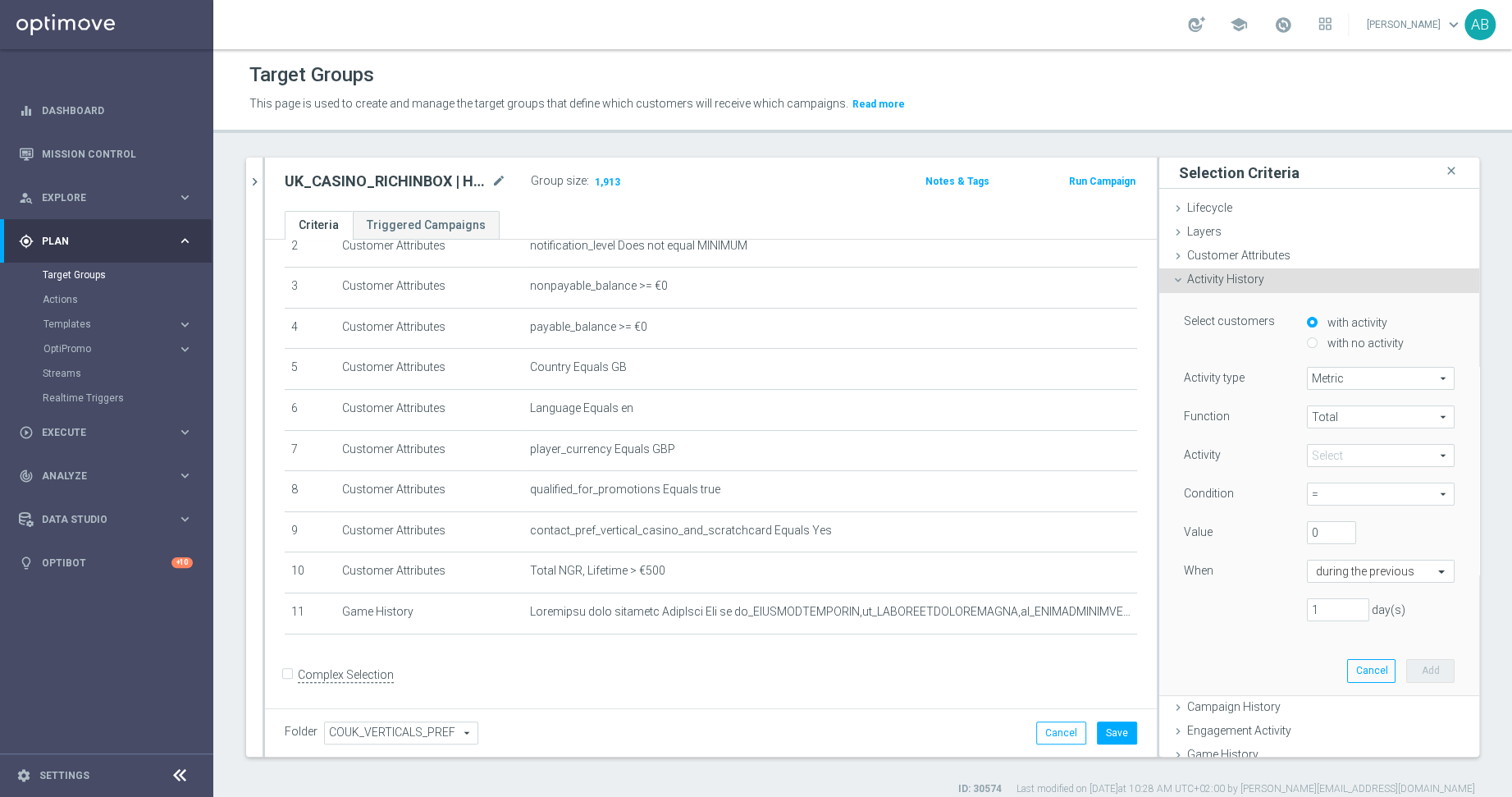
click at [1342, 344] on label "with no activity" at bounding box center [1364, 343] width 80 height 15
click at [1317, 344] on input "with no activity" at bounding box center [1312, 343] width 11 height 11
radio input "true"
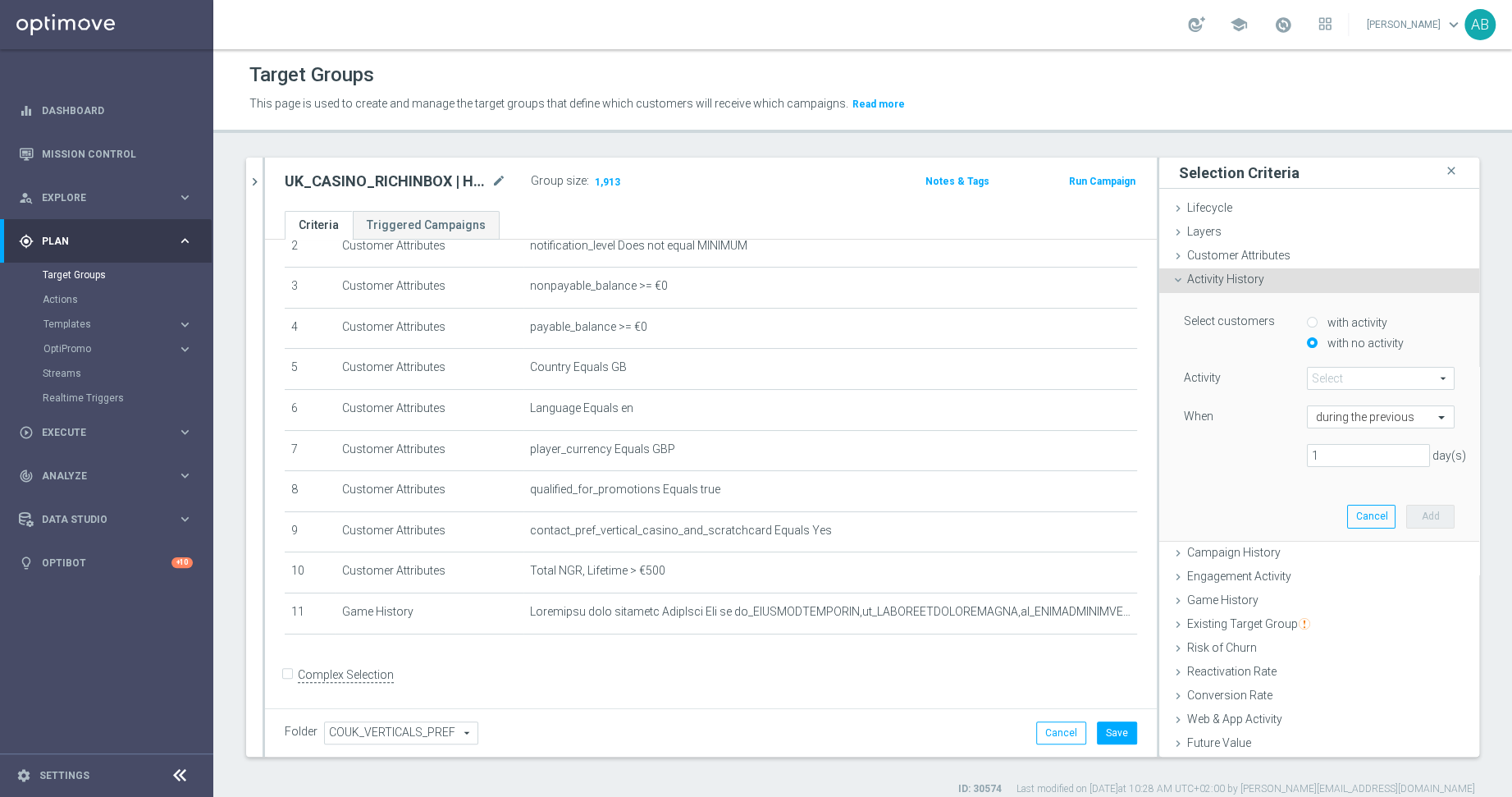
click at [1349, 374] on span at bounding box center [1380, 379] width 146 height 21
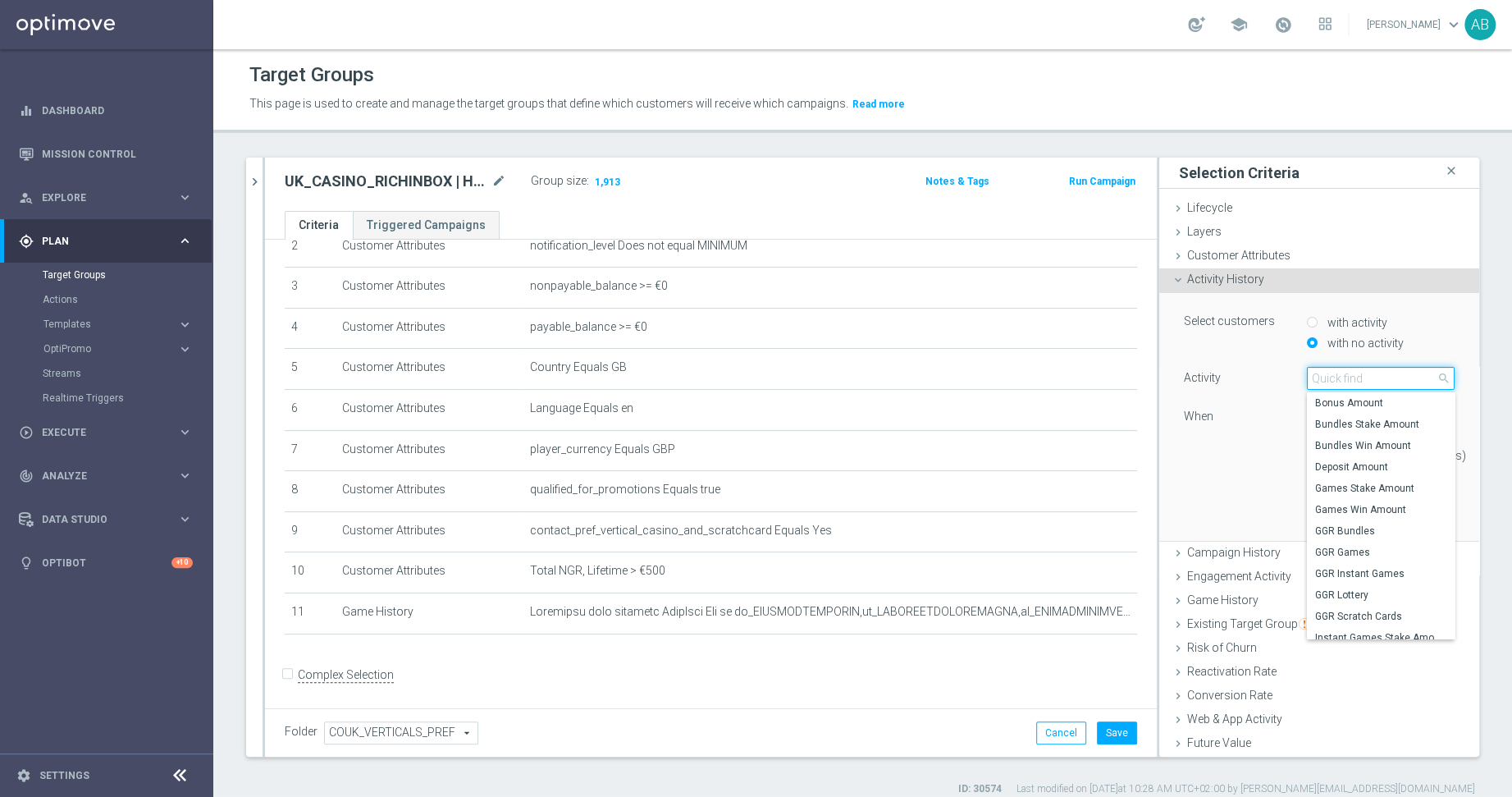
click at [1344, 381] on input "search" at bounding box center [1380, 379] width 147 height 23
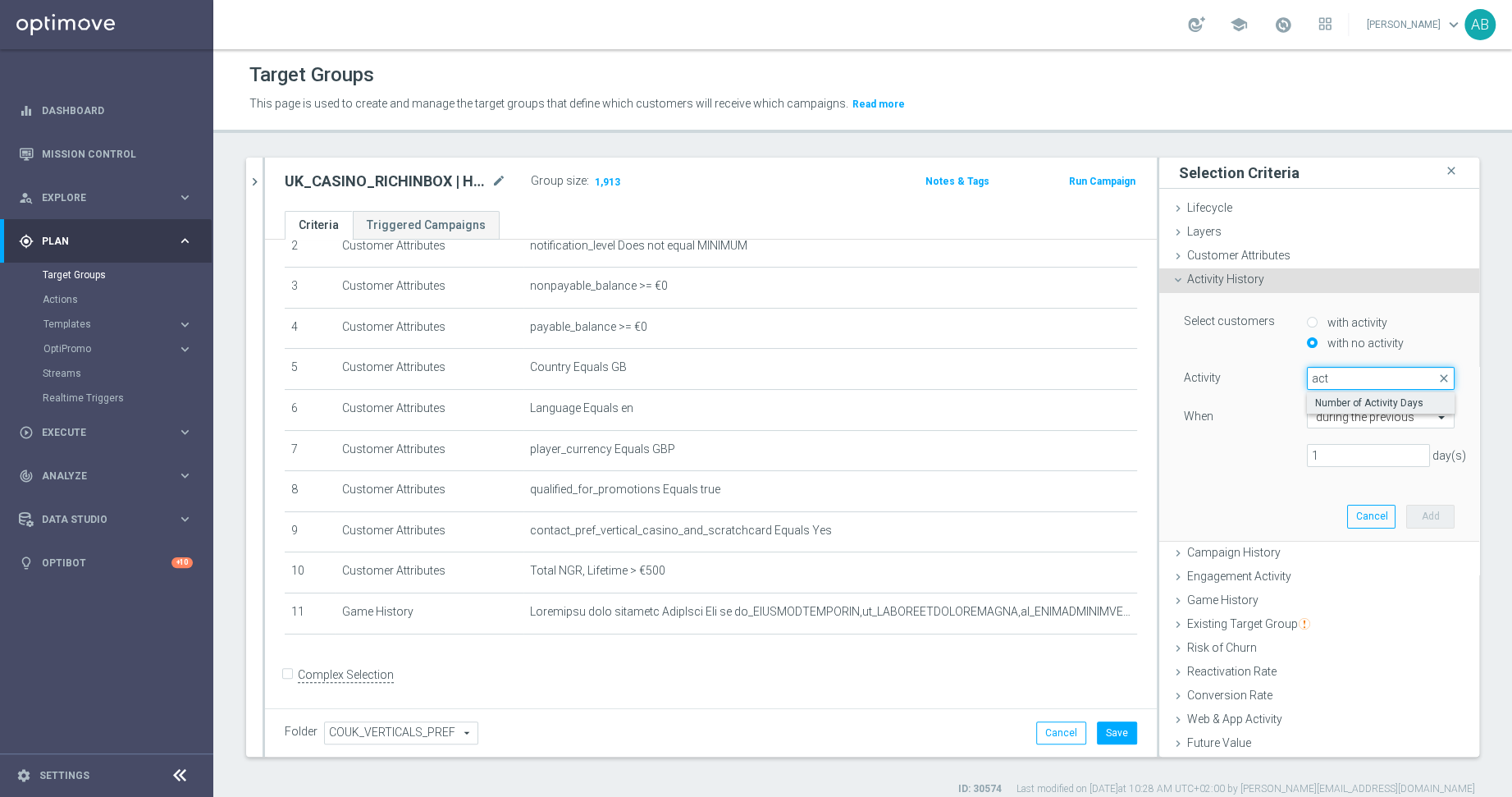
type input "act"
click at [1355, 399] on span "Number of Activity Days" at bounding box center [1380, 403] width 131 height 13
type input "Number of Activity Days"
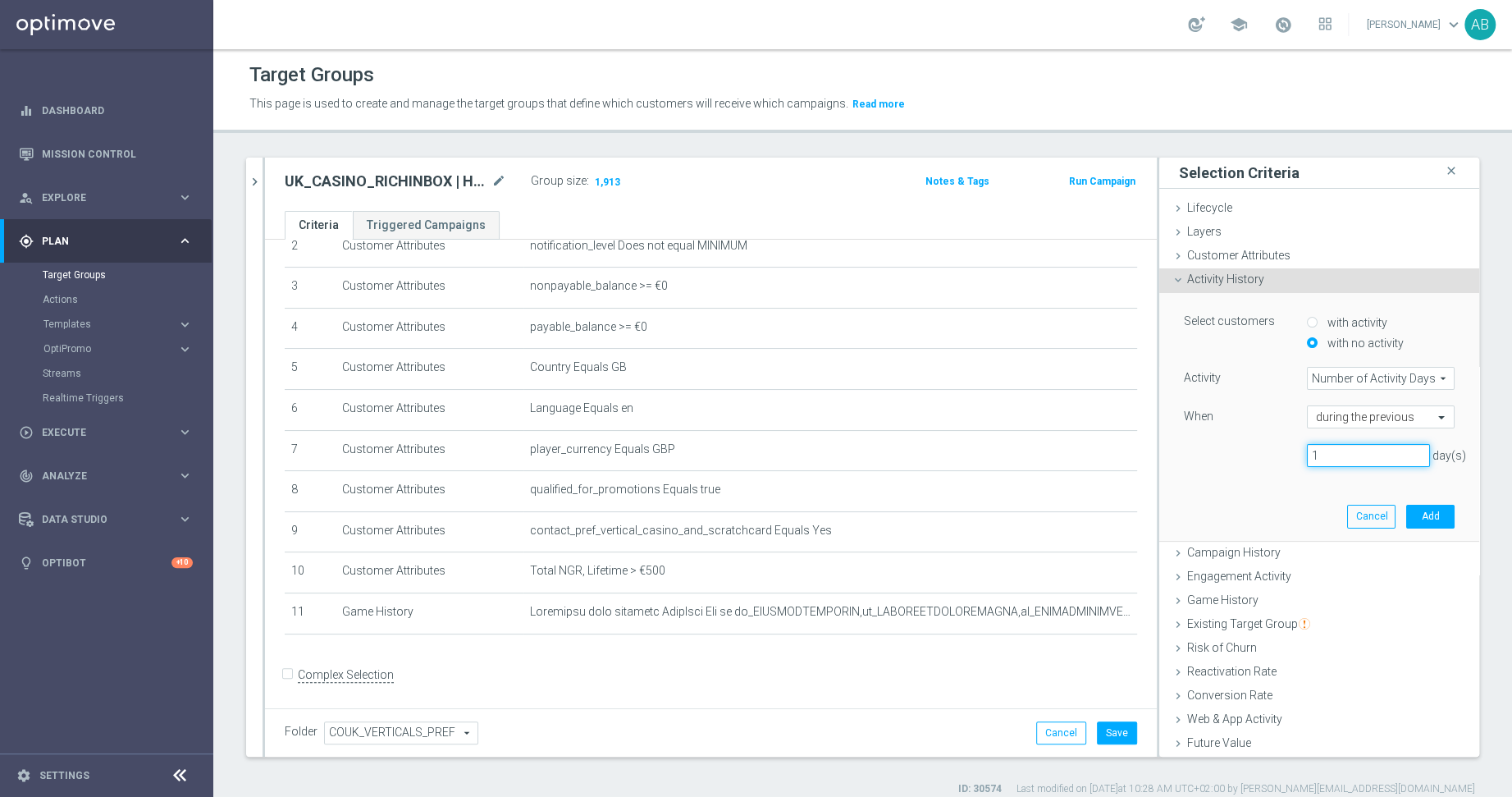
click at [1331, 446] on input "1" at bounding box center [1368, 456] width 123 height 23
type input "30"
click at [1355, 514] on button "Add" at bounding box center [1430, 516] width 48 height 23
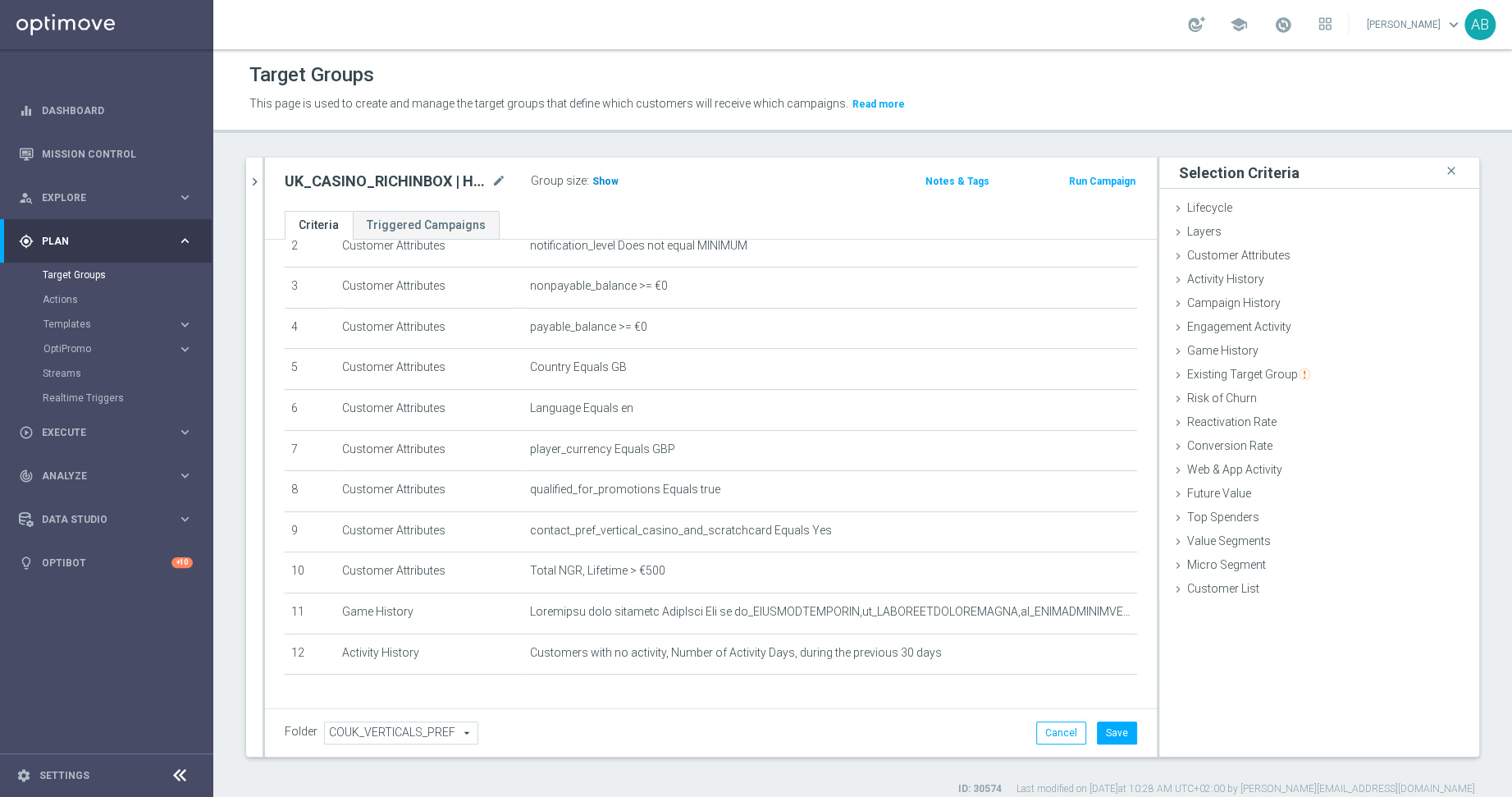
click at [595, 176] on span "Show" at bounding box center [605, 181] width 26 height 12
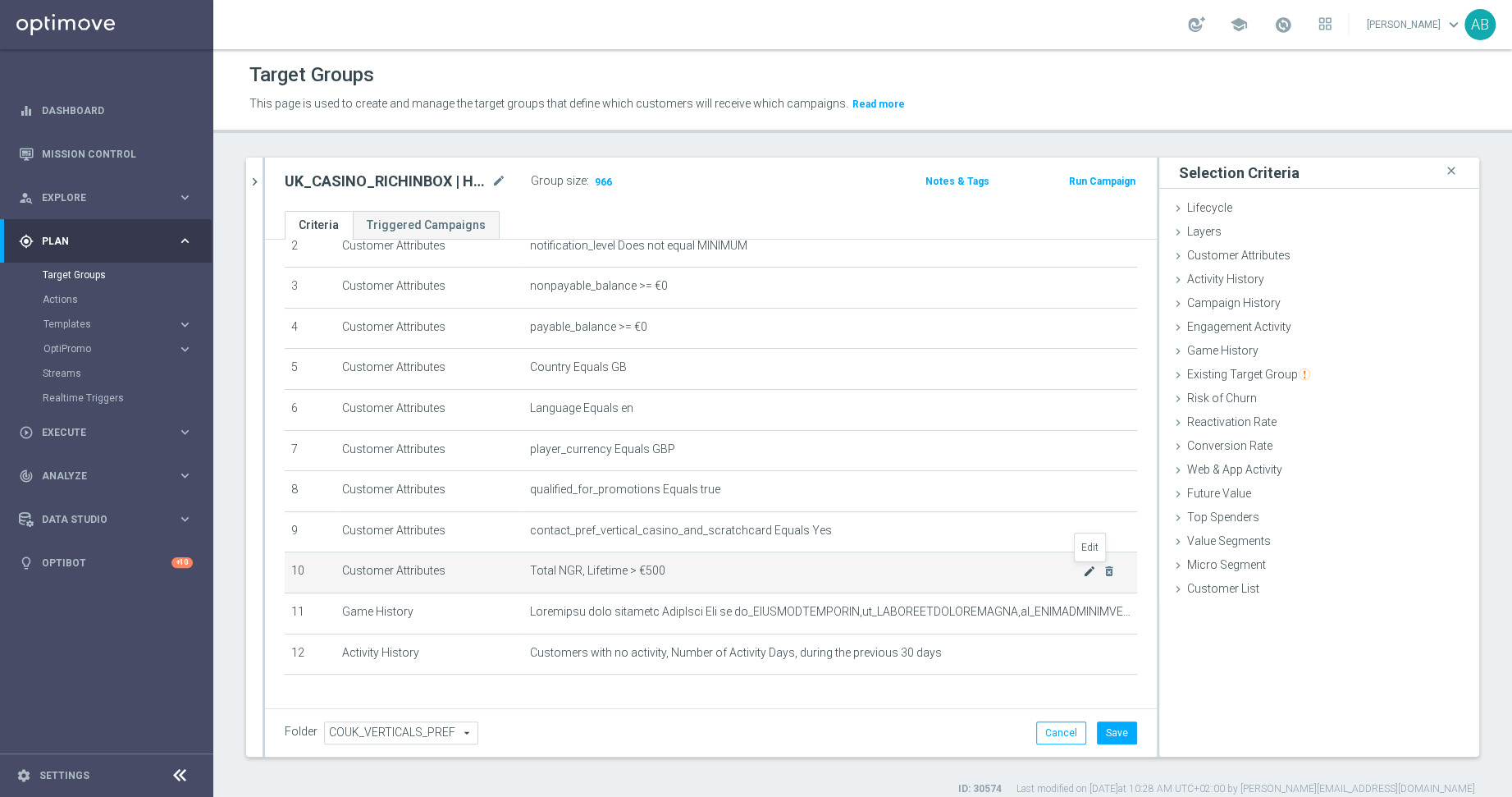
click at [1094, 566] on icon "mode_edit" at bounding box center [1089, 571] width 13 height 13
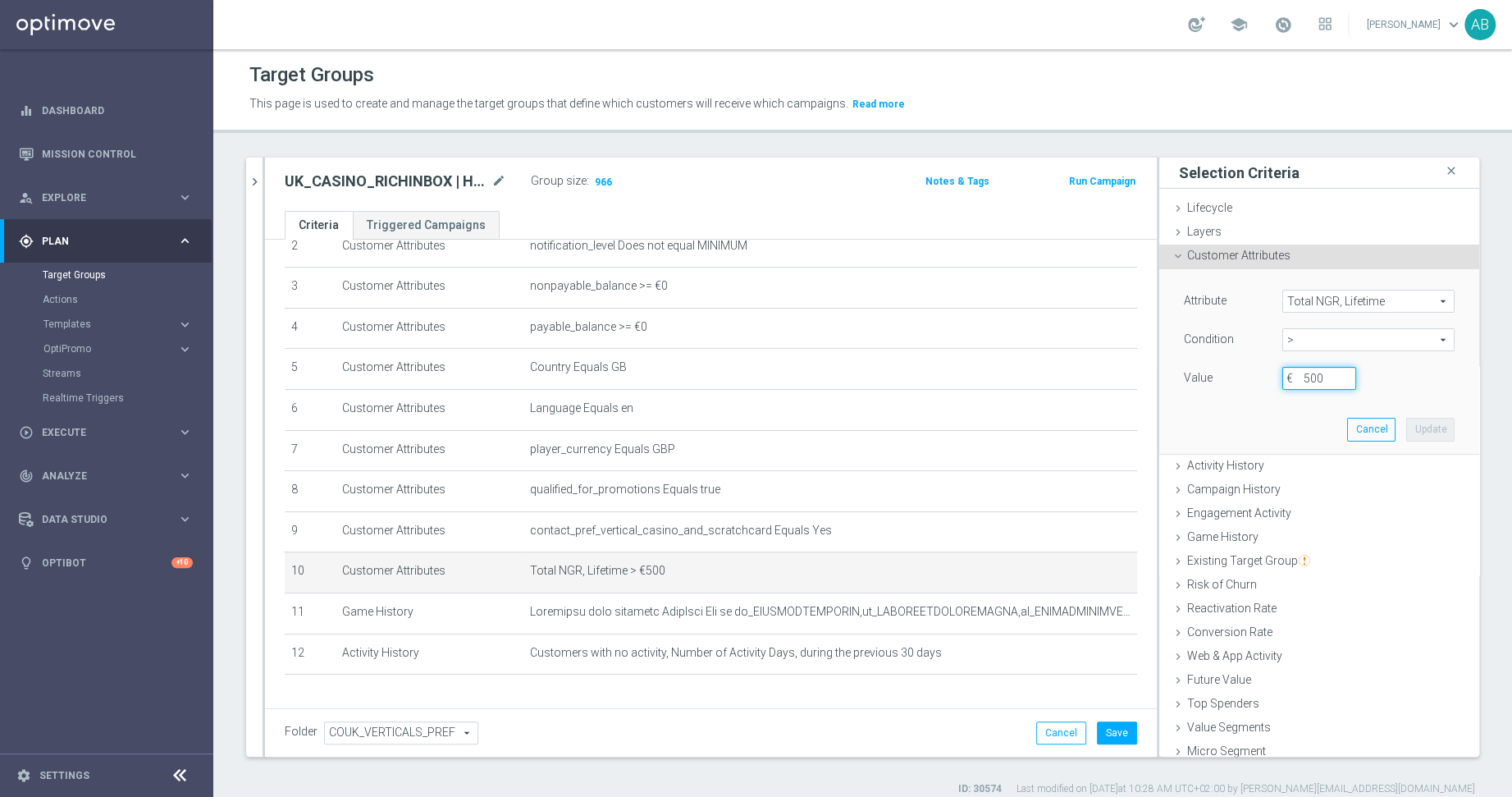
drag, startPoint x: 1327, startPoint y: 373, endPoint x: 1269, endPoint y: 373, distance: 58.0
click at [1290, 373] on div "500 €" at bounding box center [1319, 379] width 98 height 23
type input "250"
click at [1355, 428] on button "Update" at bounding box center [1430, 430] width 48 height 23
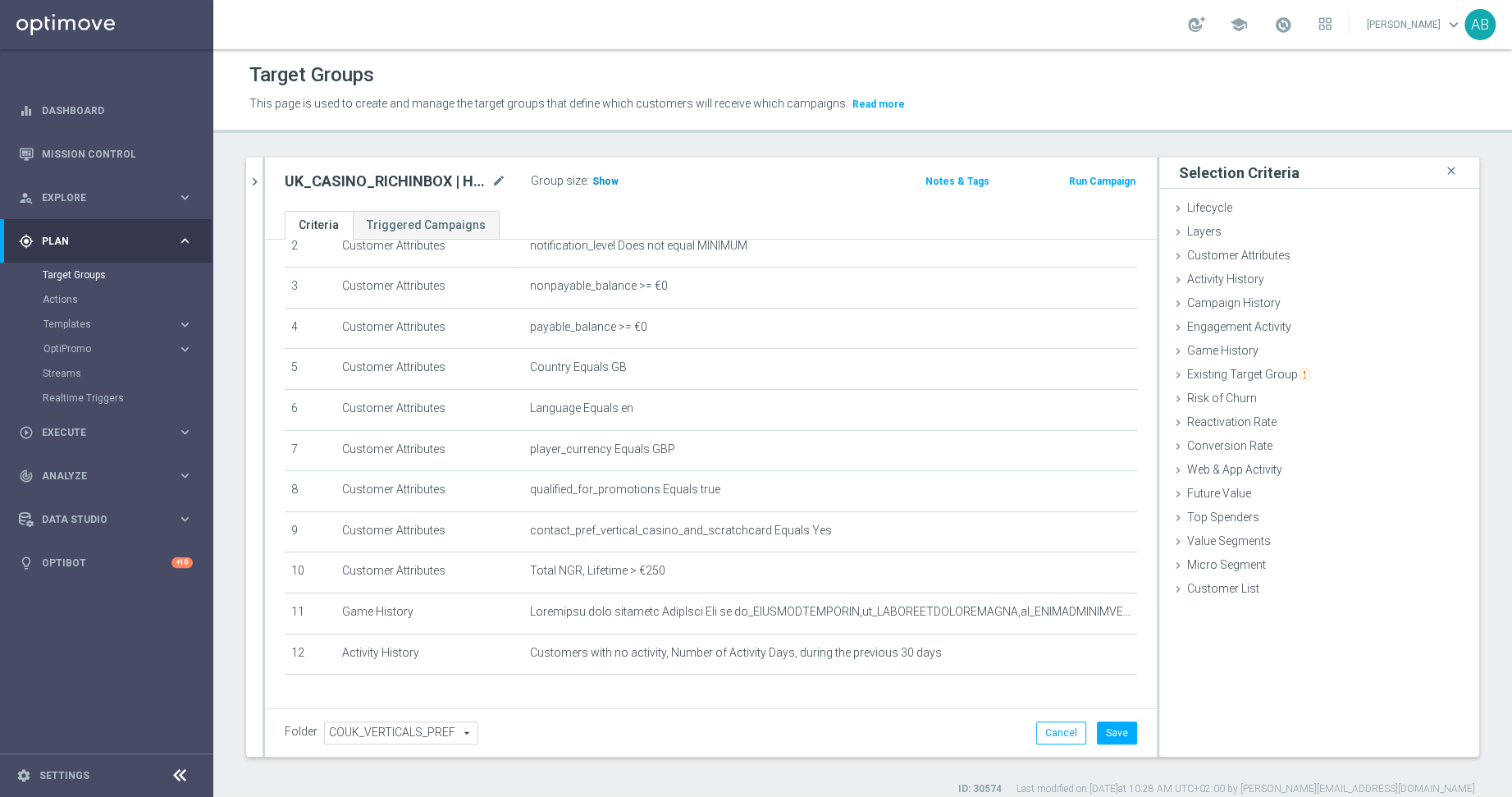
click at [600, 176] on span "Show" at bounding box center [605, 181] width 26 height 12
click at [1127, 737] on button "Save" at bounding box center [1116, 733] width 40 height 23
